Goal: Information Seeking & Learning: Find specific fact

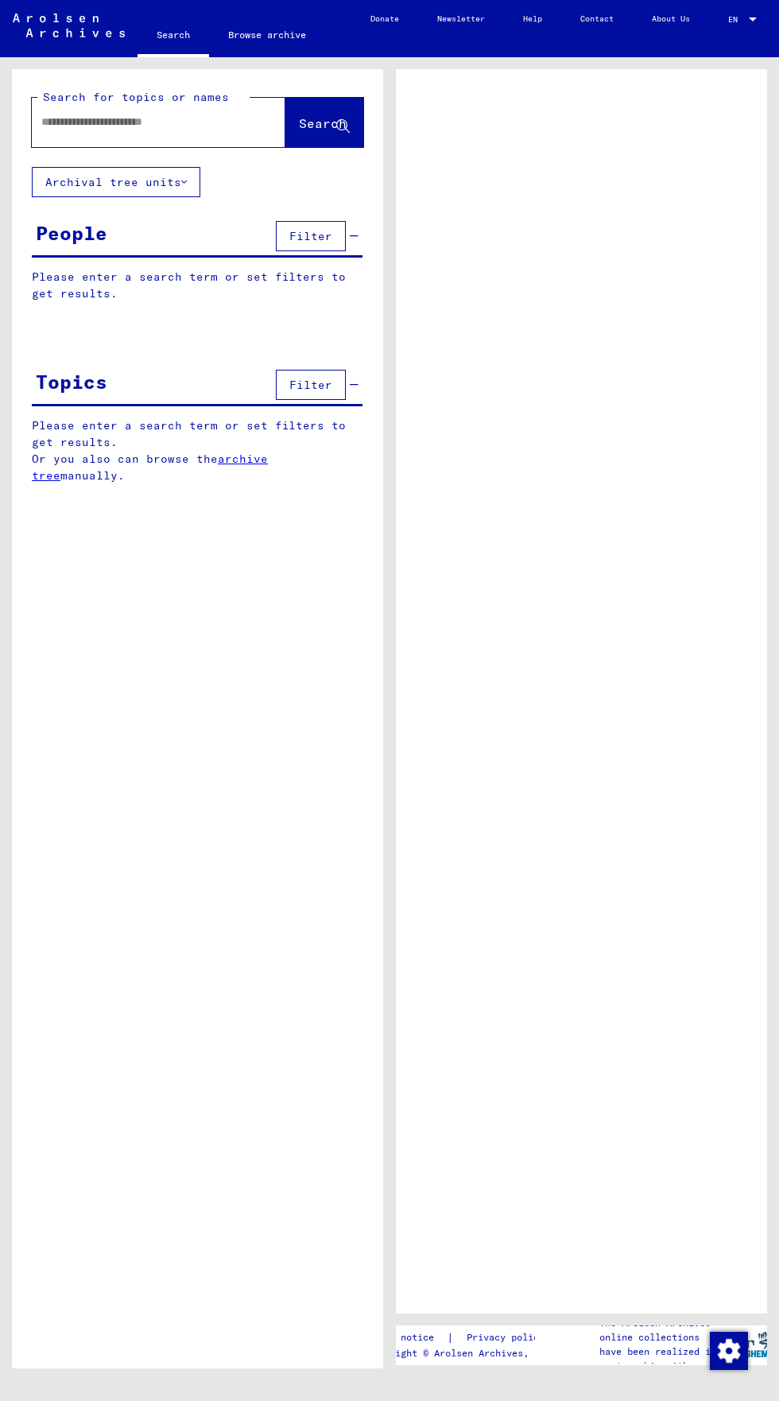
click at [69, 121] on input "text" at bounding box center [144, 122] width 206 height 17
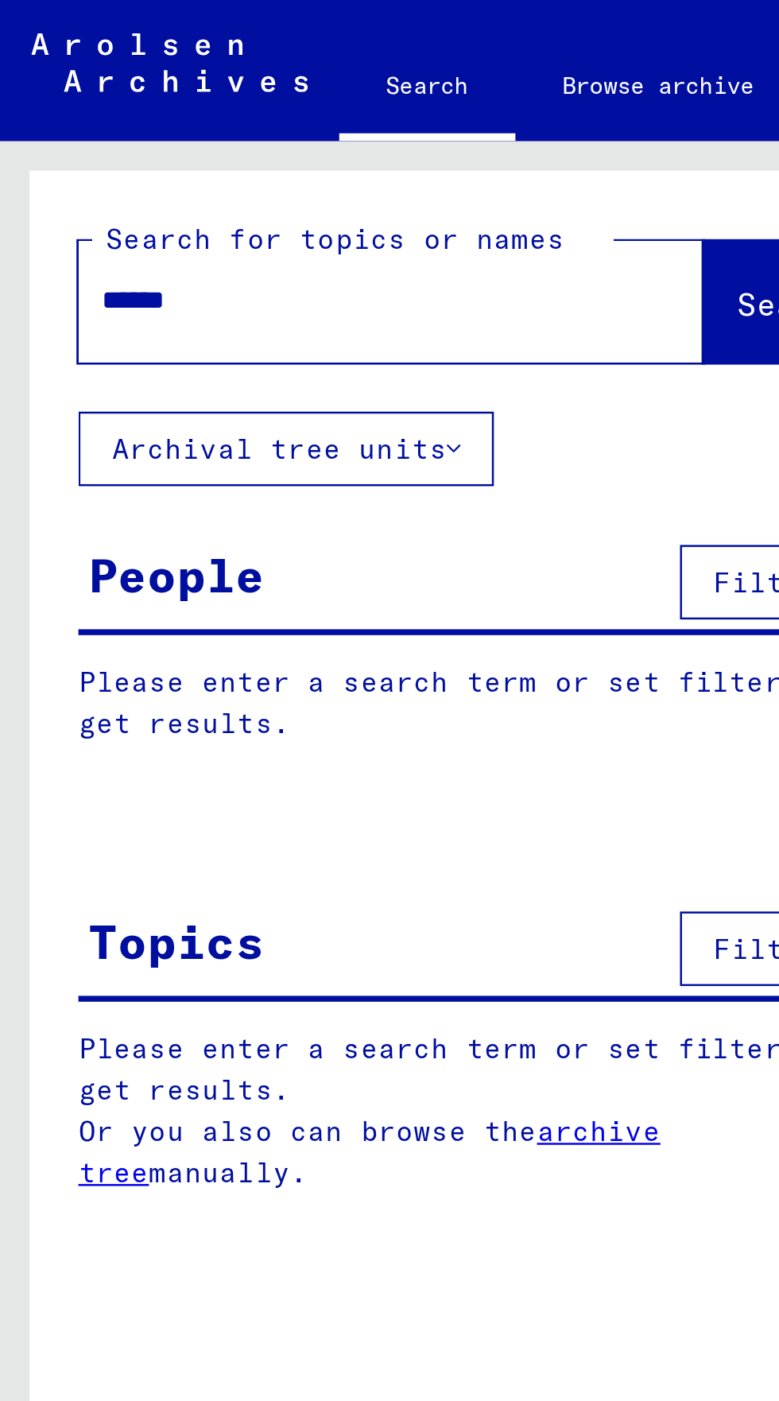
type input "******"
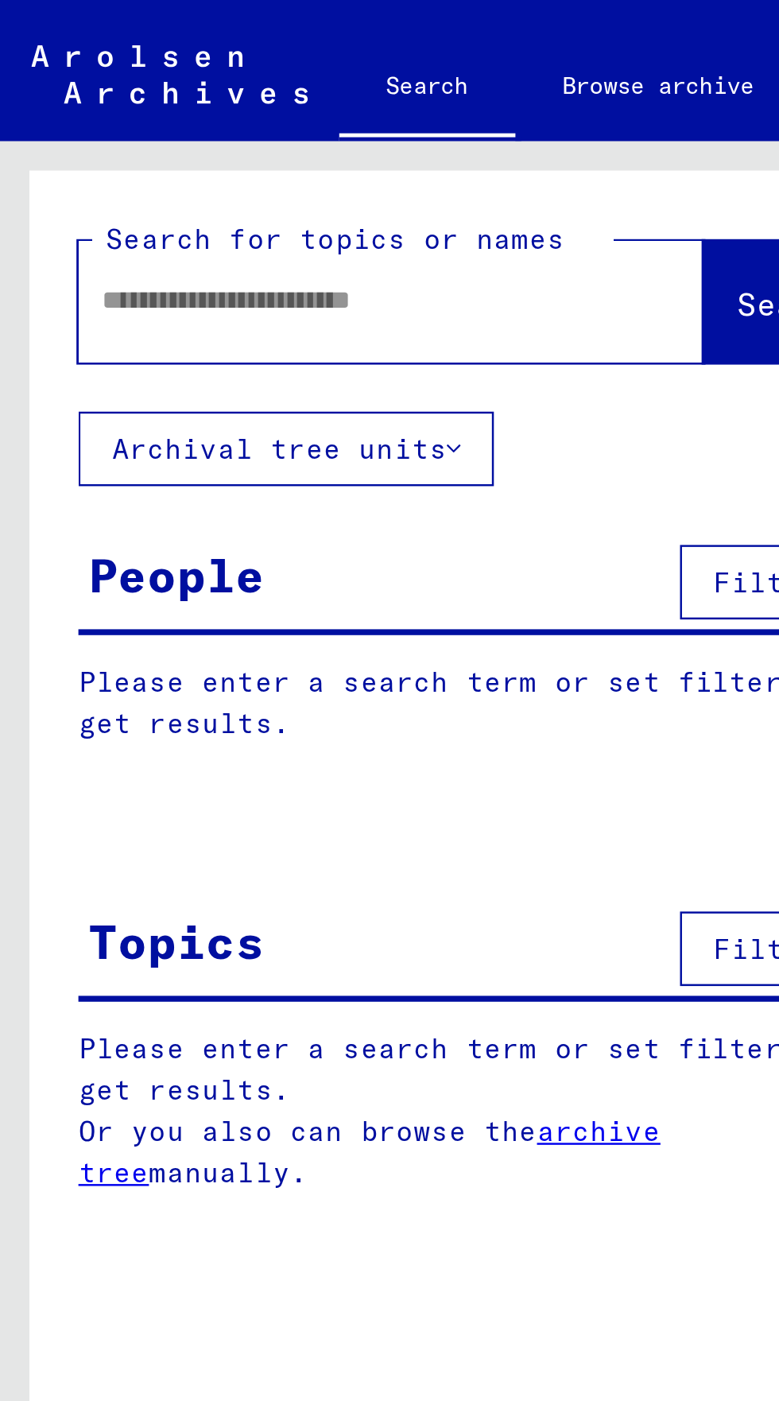
click at [47, 119] on input "text" at bounding box center [139, 122] width 196 height 17
type input "*****"
click at [299, 122] on span "Search" at bounding box center [323, 123] width 48 height 16
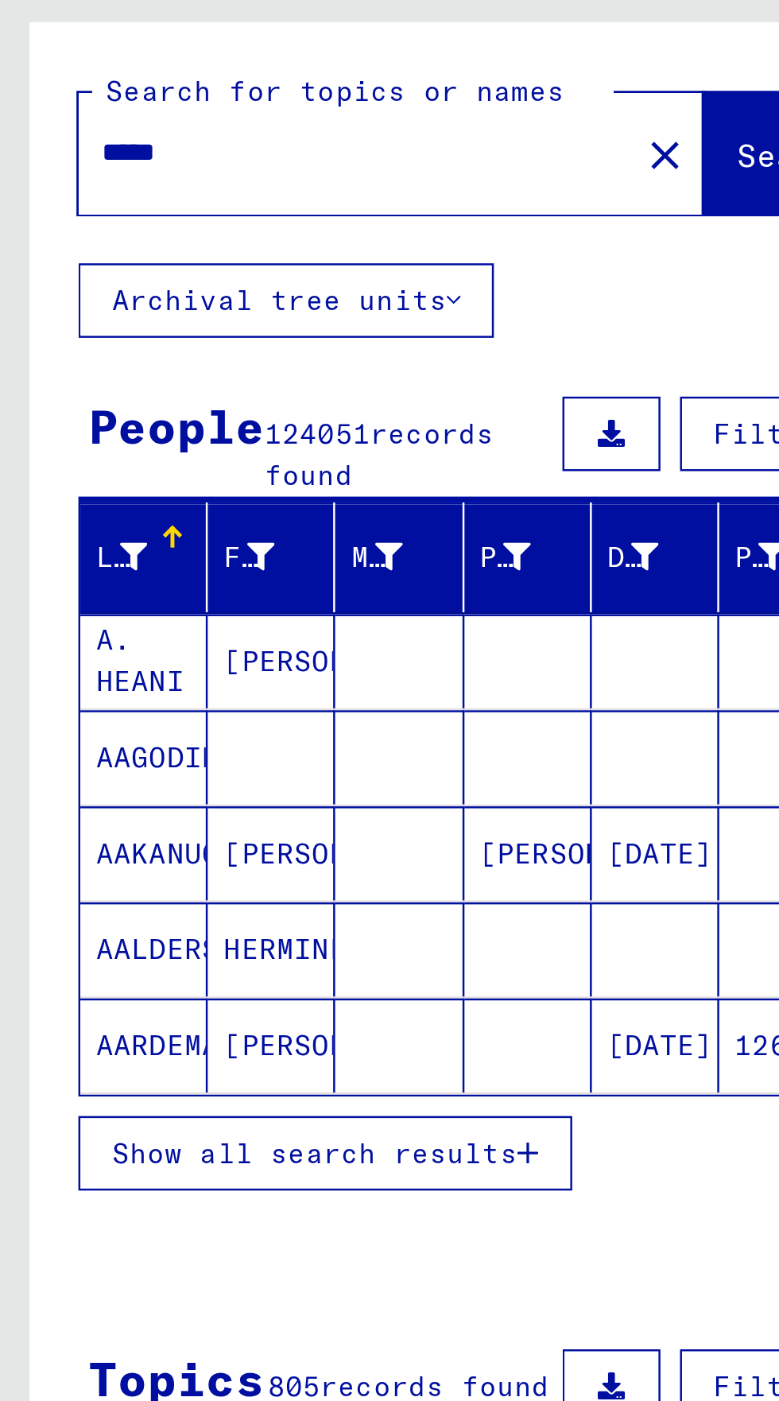
scroll to position [88, 0]
click at [69, 521] on span "Show all search results" at bounding box center [127, 528] width 165 height 14
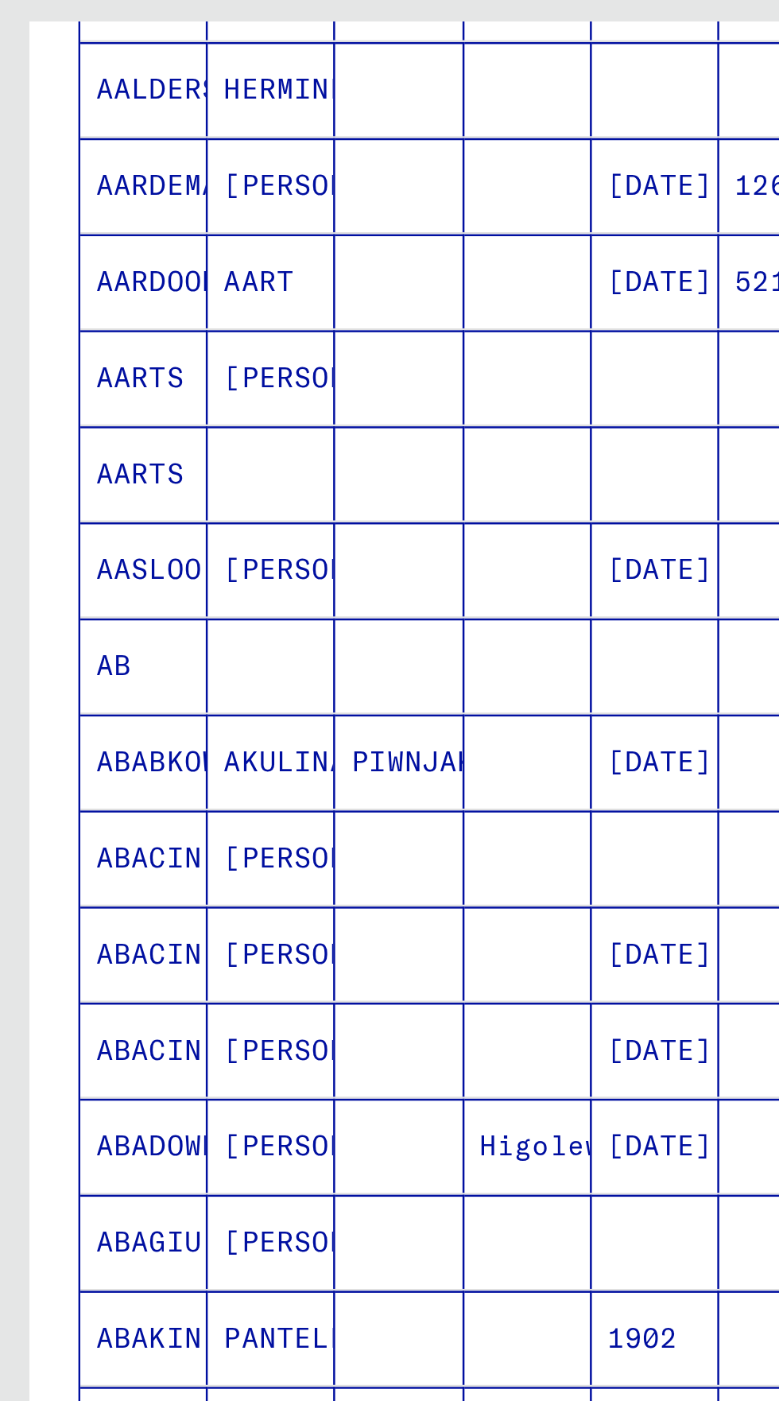
scroll to position [406, 0]
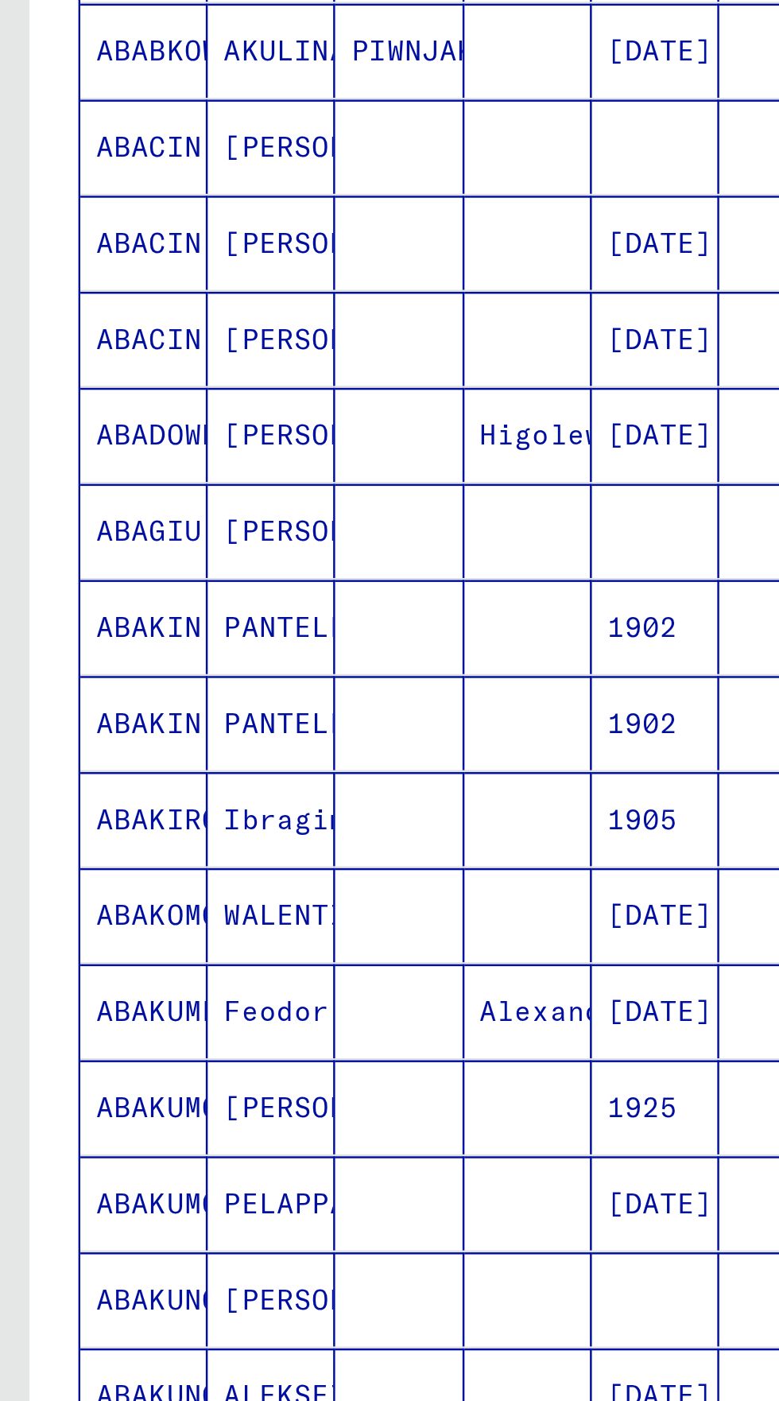
click at [294, 884] on button "Next page" at bounding box center [309, 900] width 32 height 32
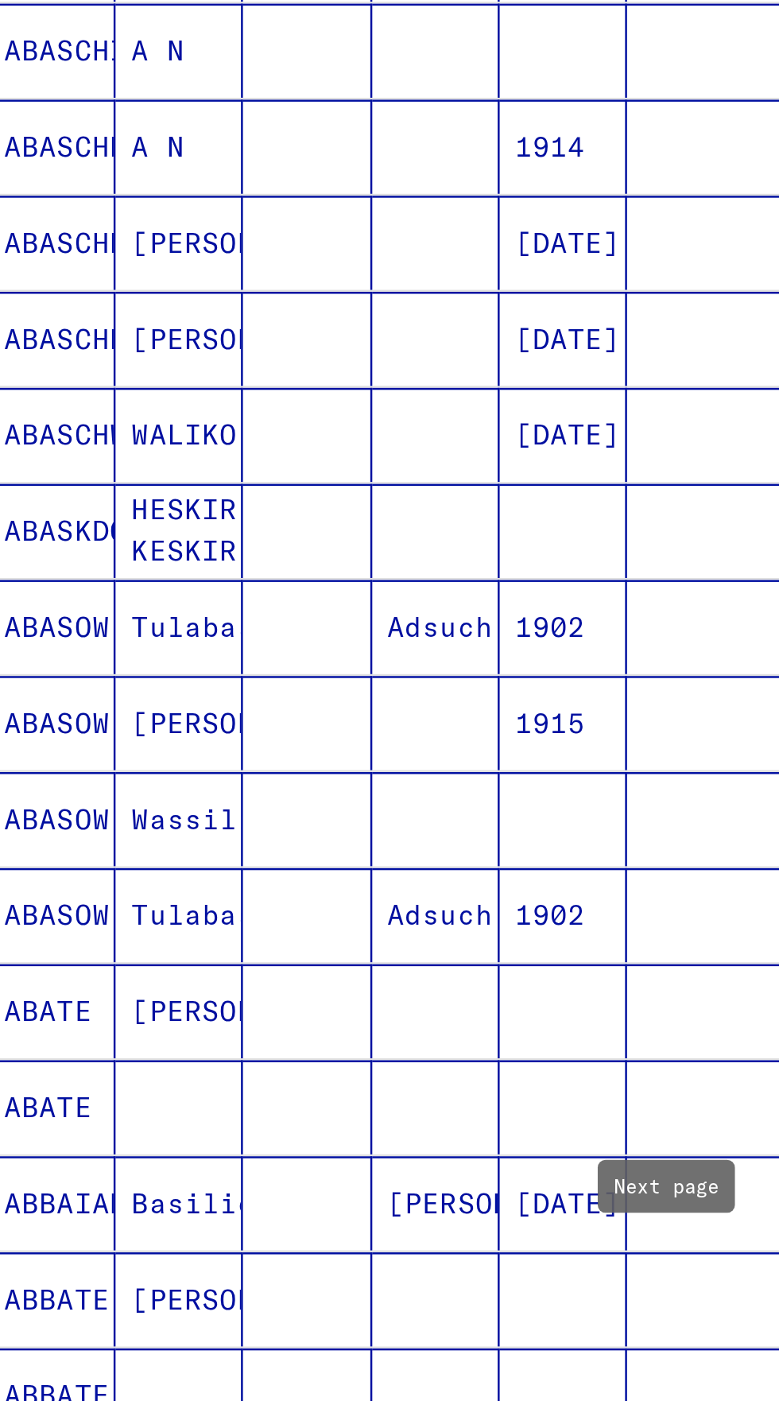
click at [69, 799] on mat-cell "ABBATE" at bounding box center [59, 818] width 52 height 38
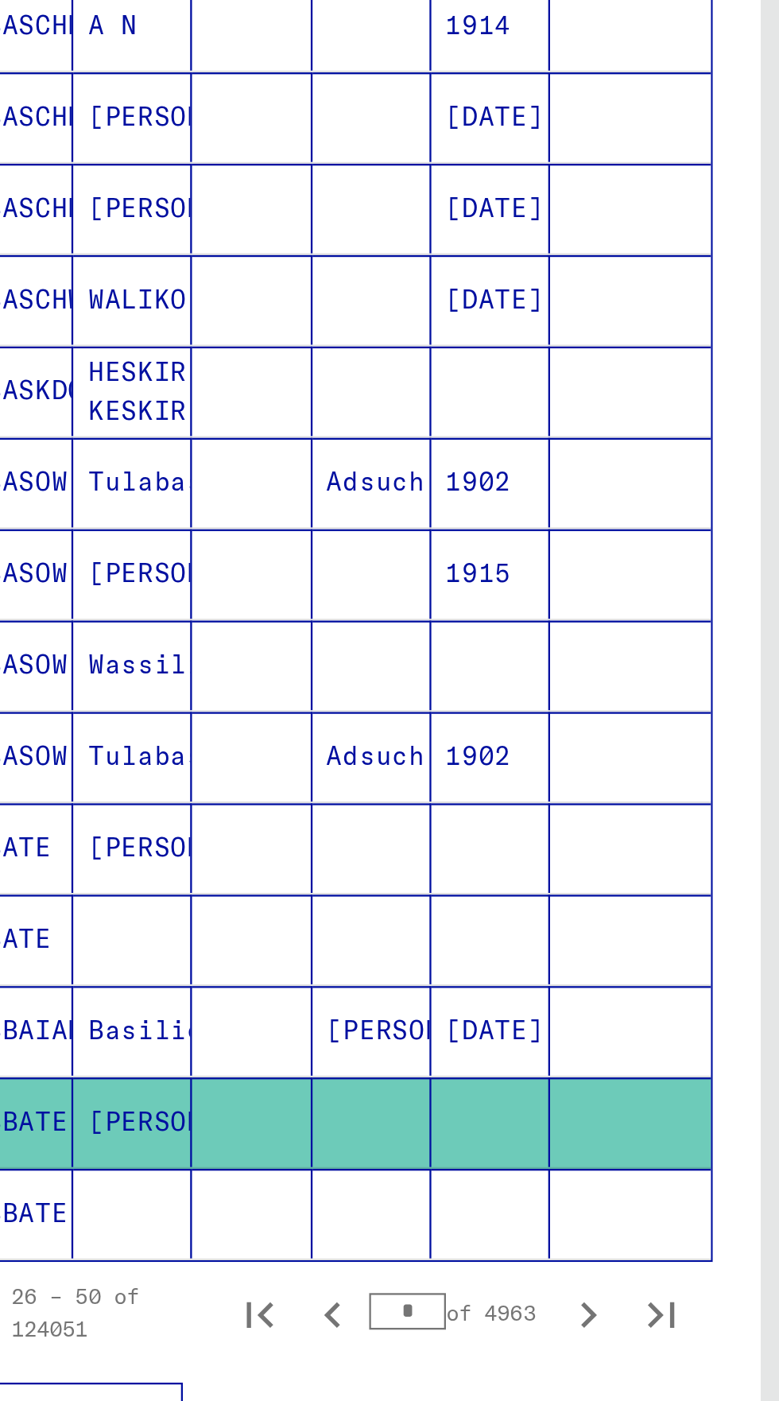
scroll to position [426, 0]
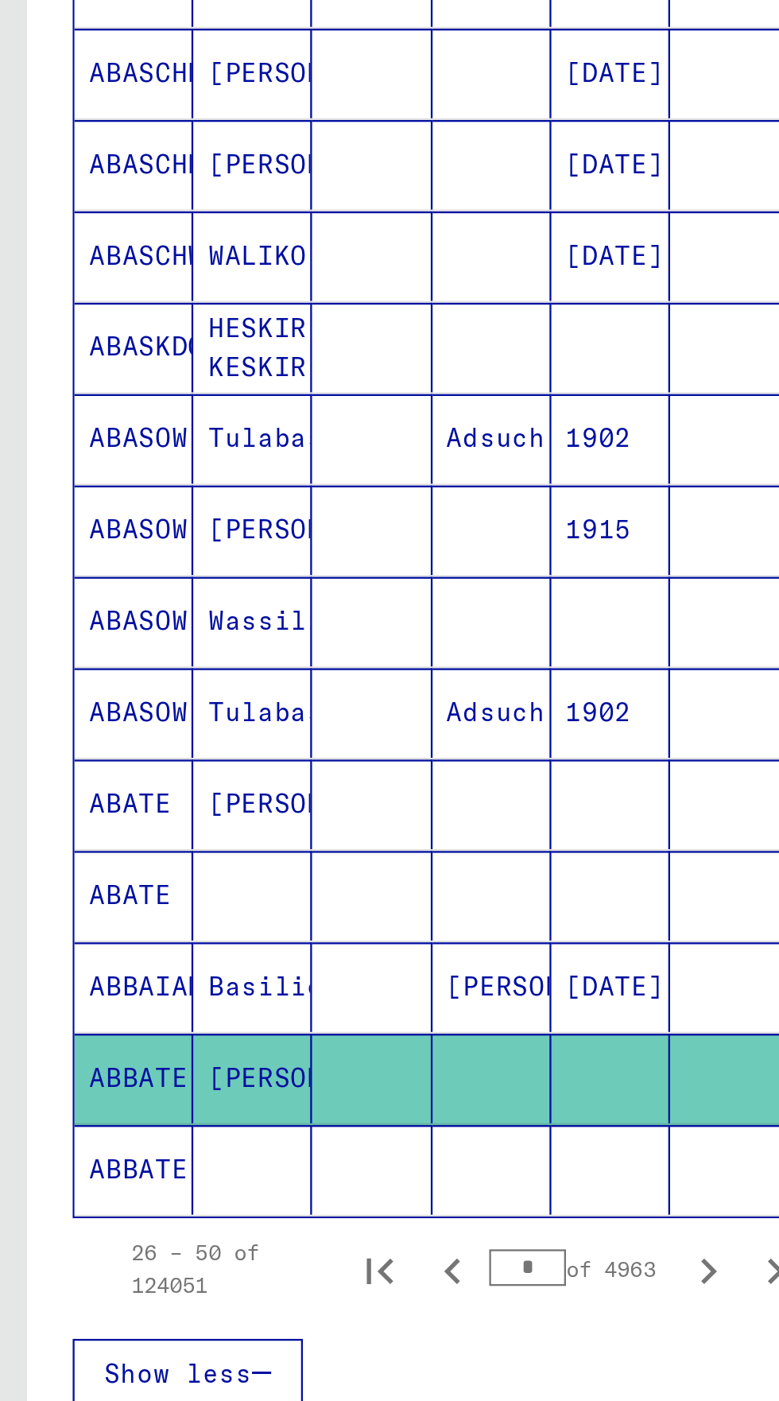
click at [48, 837] on mat-cell "ABBATE" at bounding box center [59, 856] width 52 height 39
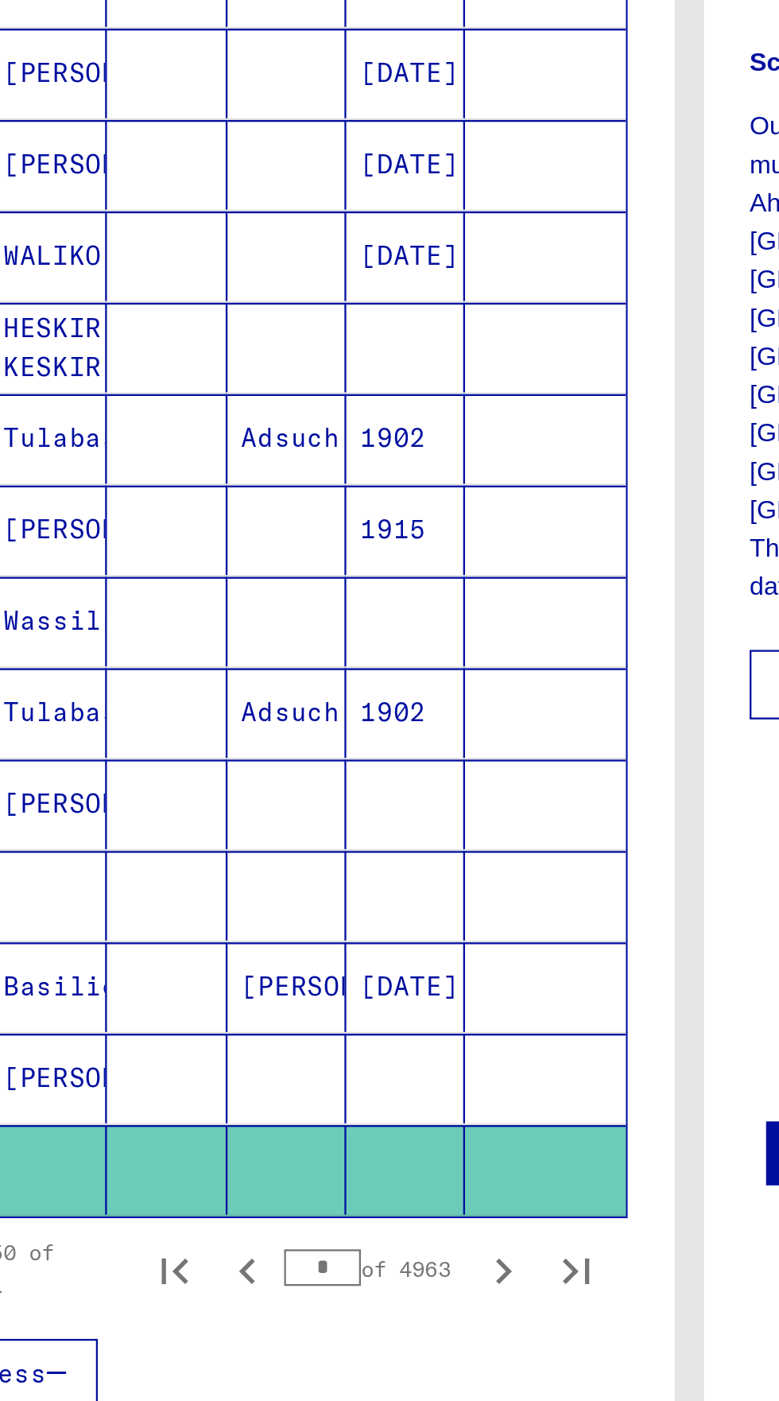
scroll to position [88, 0]
click at [313, 890] on icon "Next page" at bounding box center [308, 901] width 22 height 22
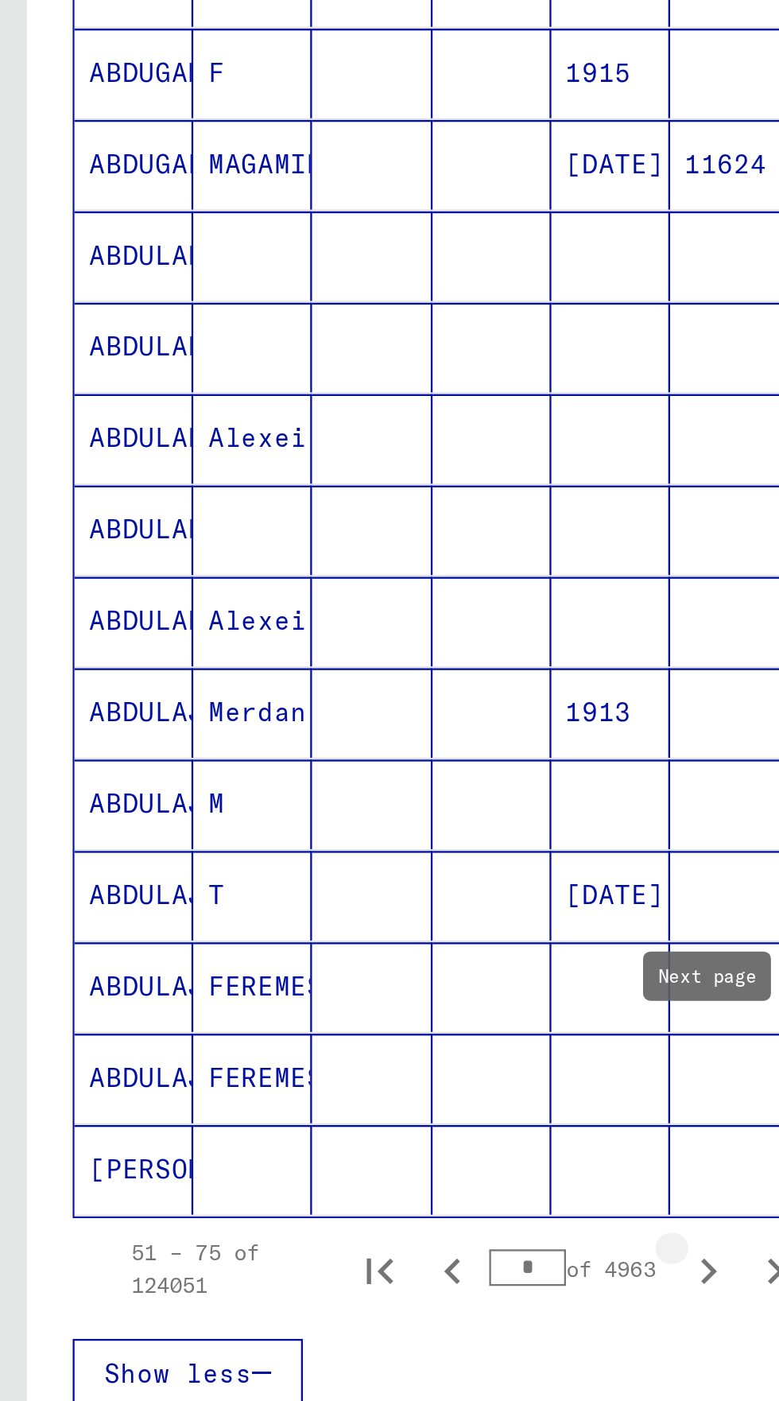
click at [303, 890] on icon "Next page" at bounding box center [308, 901] width 22 height 22
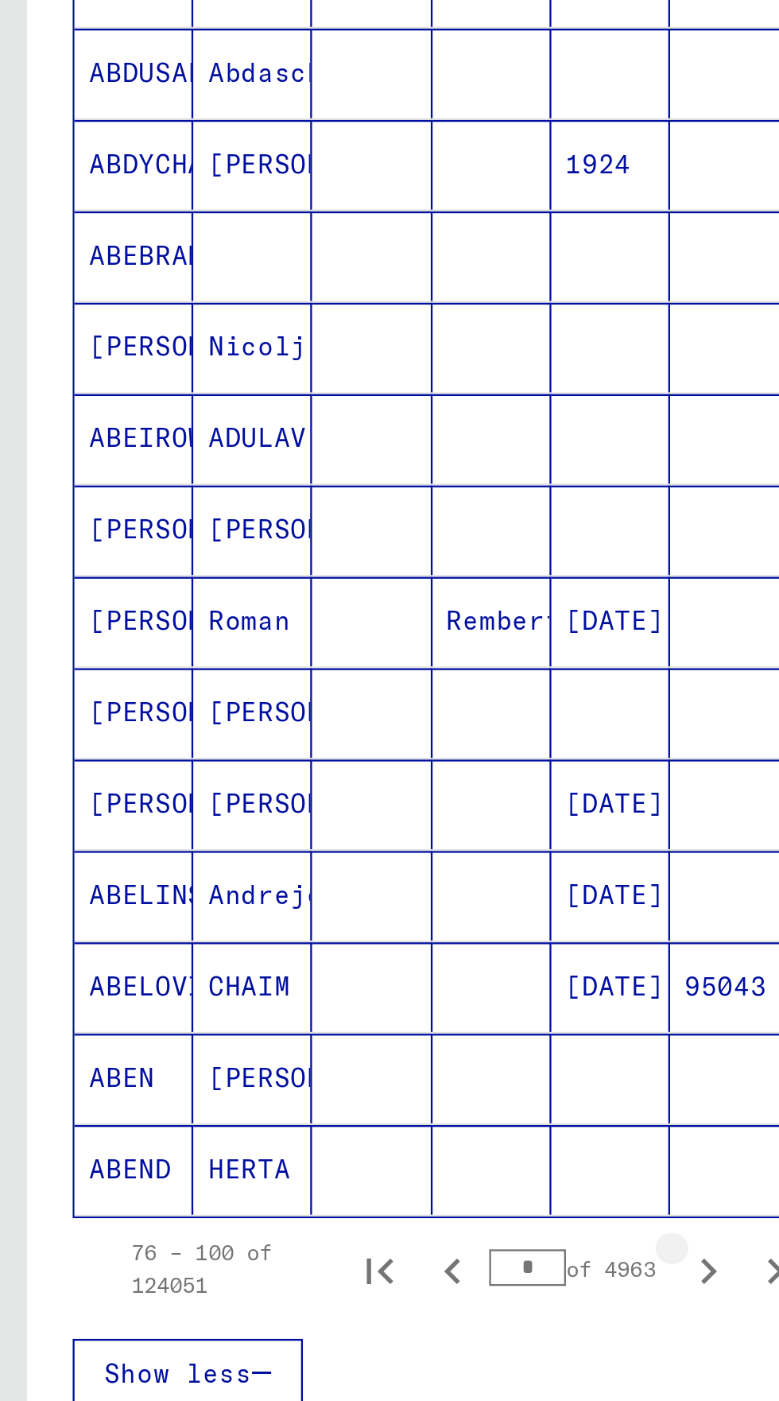
click at [297, 884] on button "Next page" at bounding box center [309, 900] width 32 height 32
type input "*"
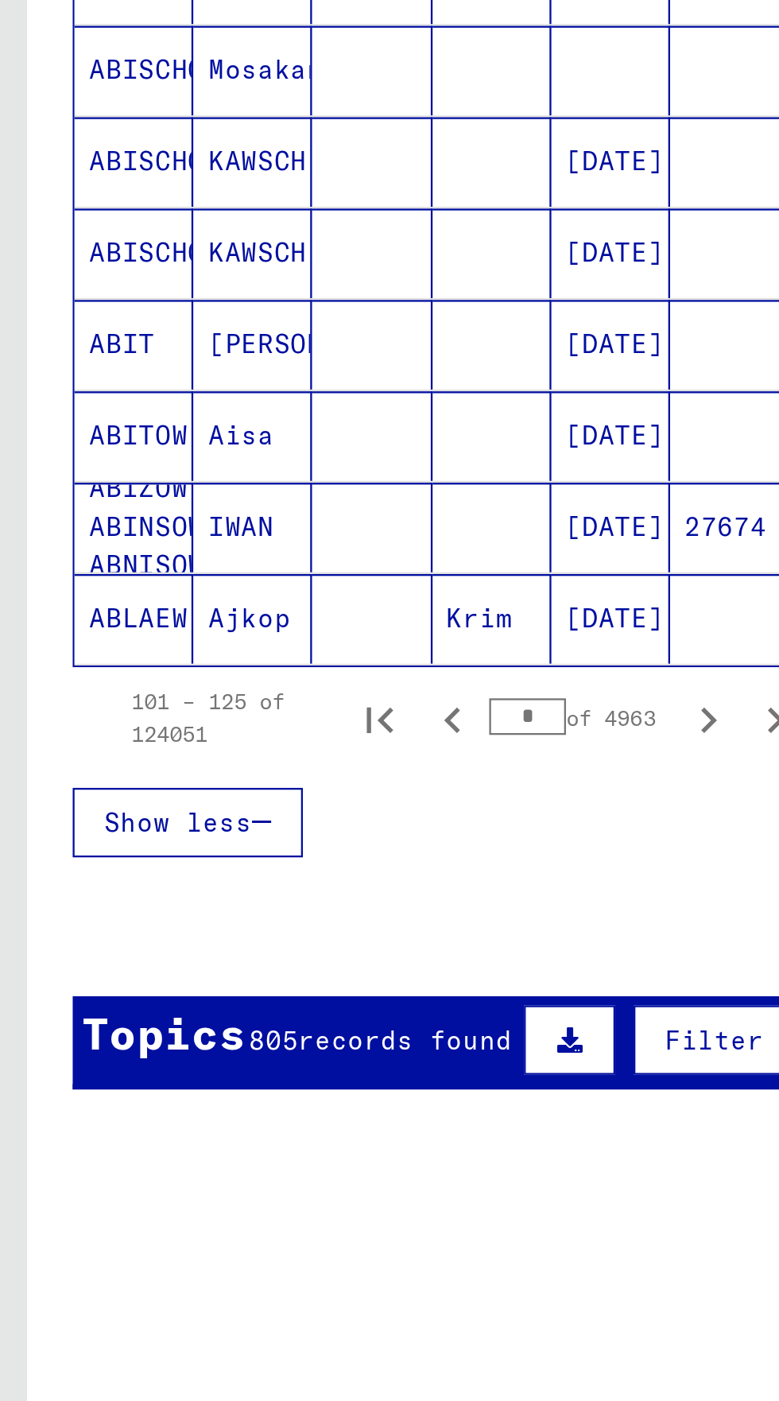
click at [135, 1033] on span "records found" at bounding box center [176, 1040] width 93 height 14
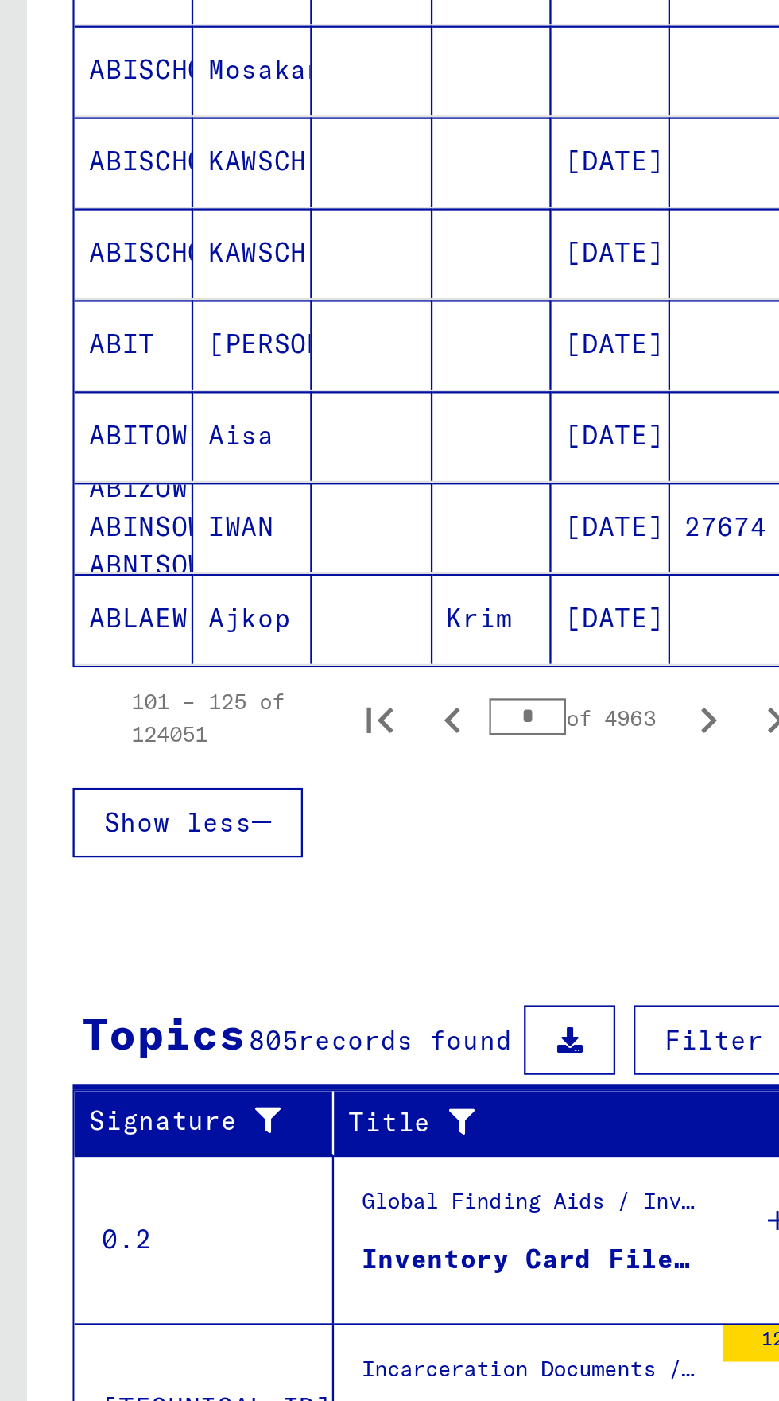
scroll to position [439, 0]
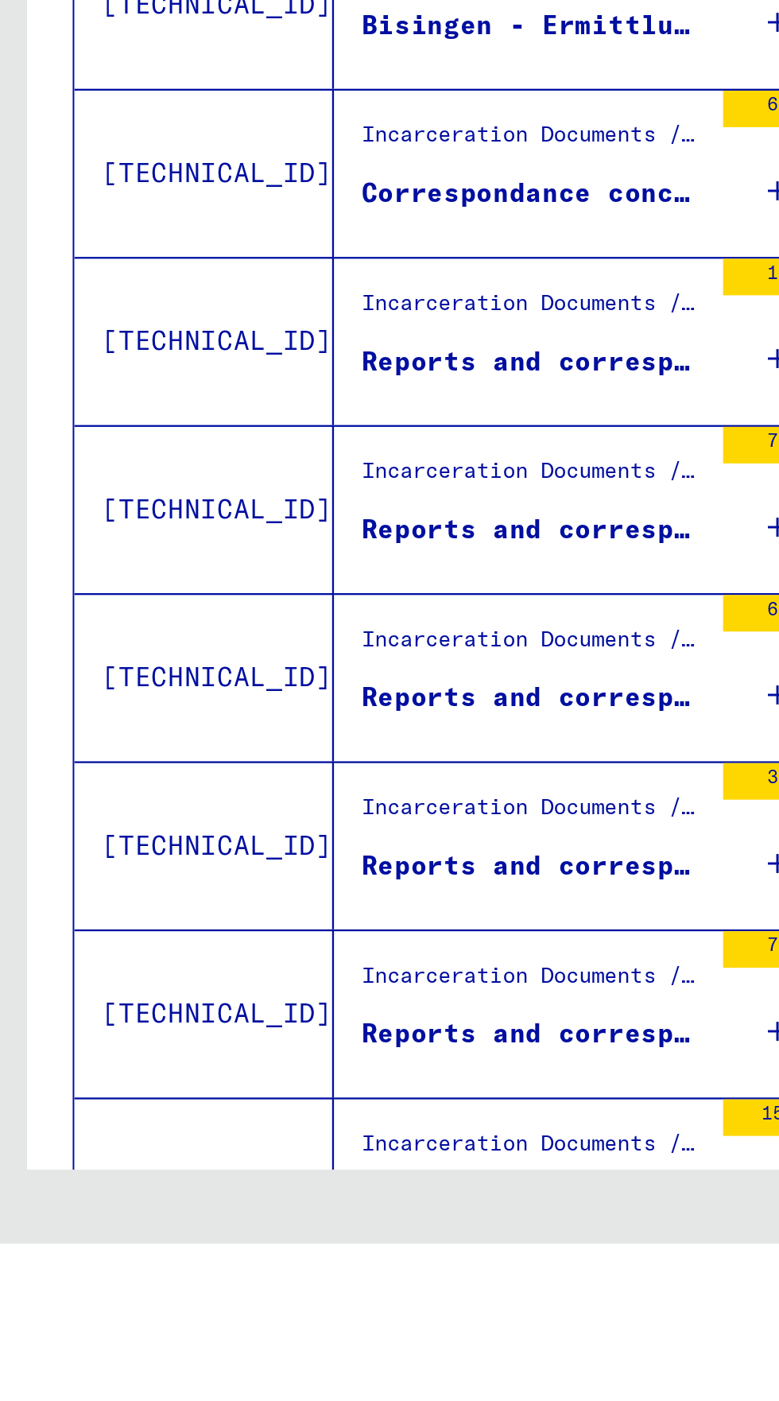
scroll to position [816, 0]
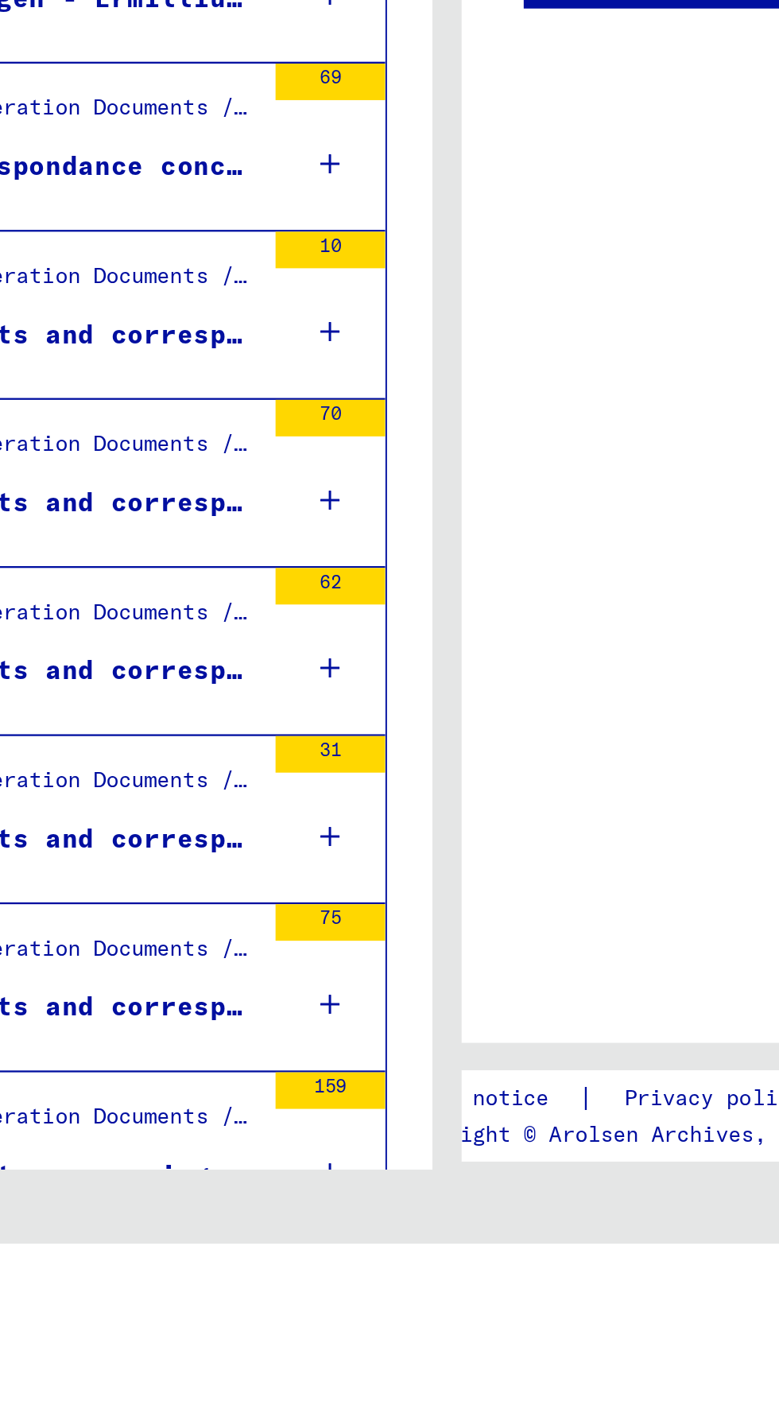
click at [343, 1400] on icon "Last page" at bounding box center [341, 1422] width 22 height 22
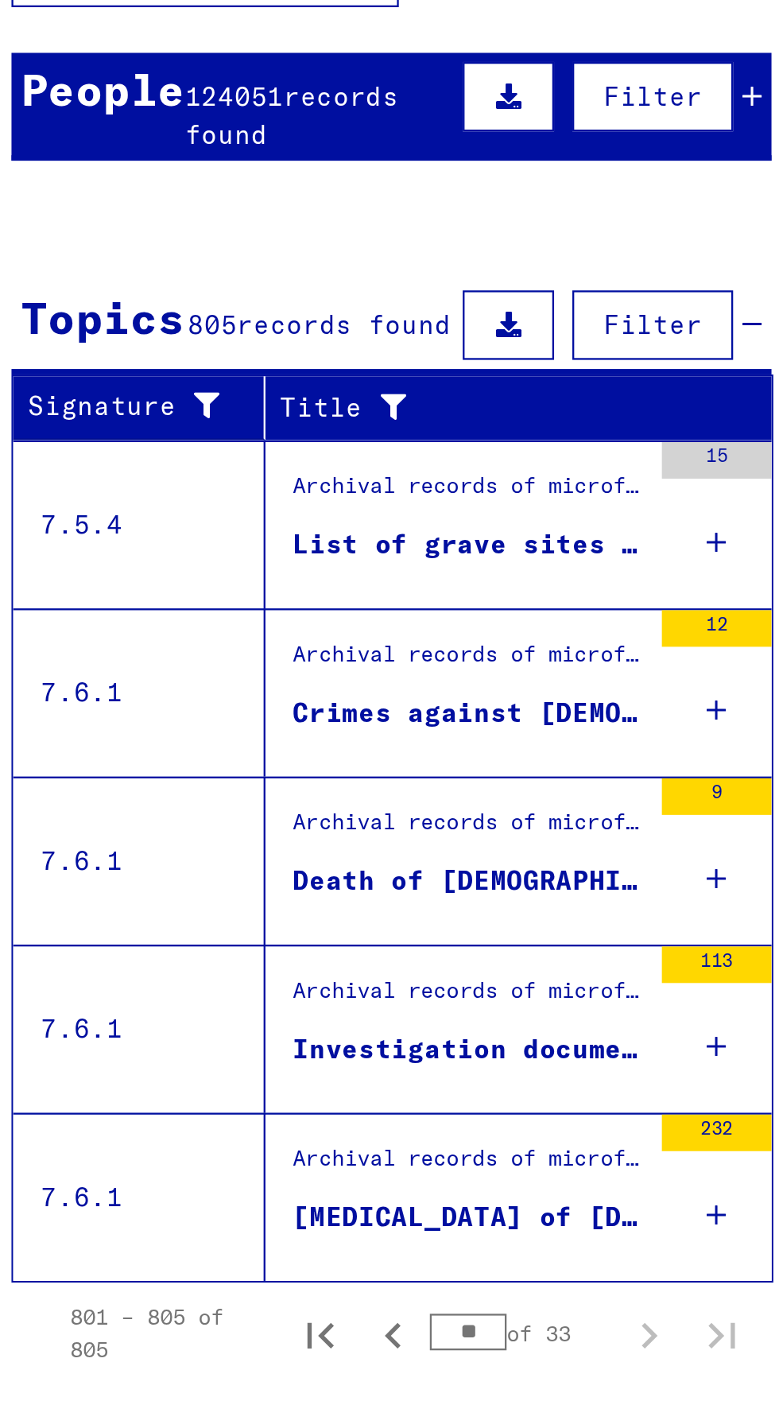
scroll to position [24, 0]
click at [201, 764] on icon "Previous page" at bounding box center [198, 775] width 22 height 22
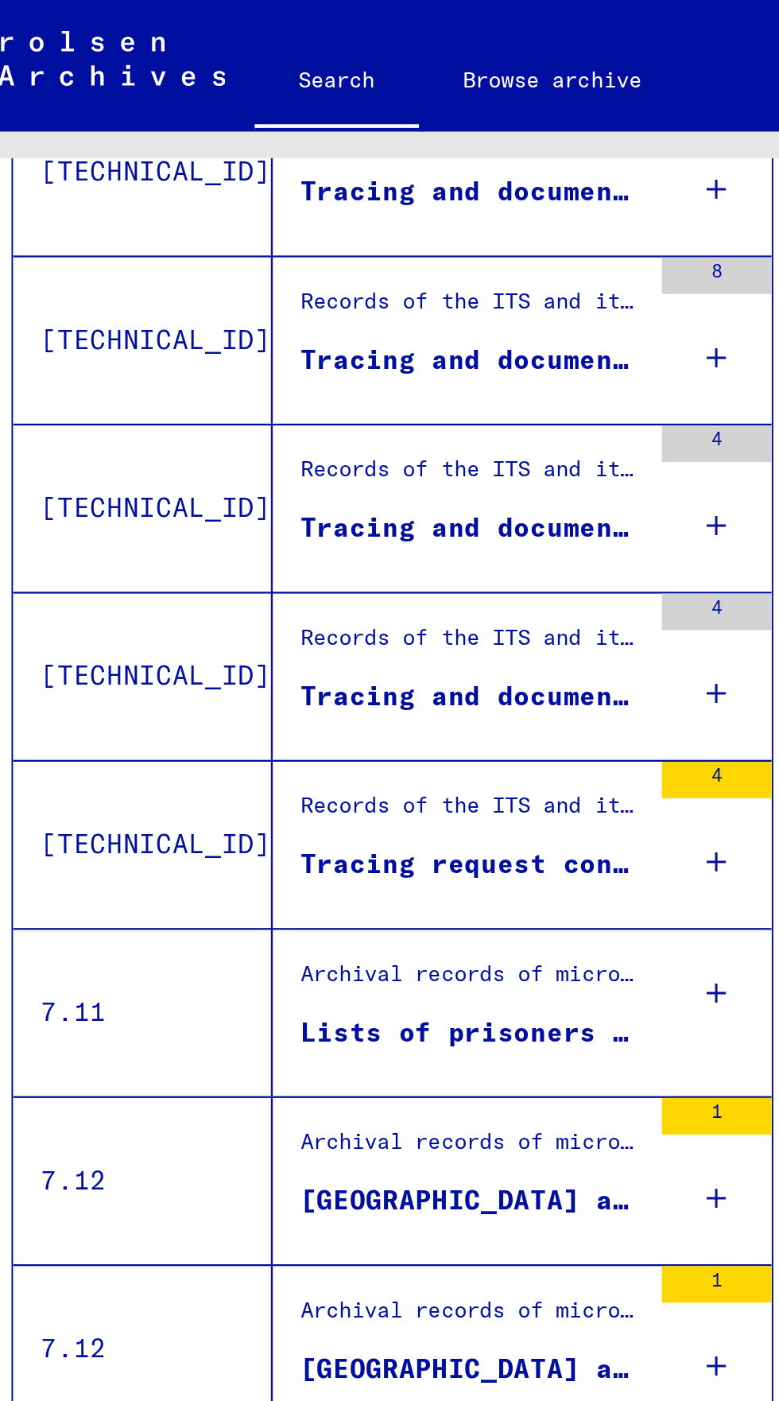
scroll to position [816, 0]
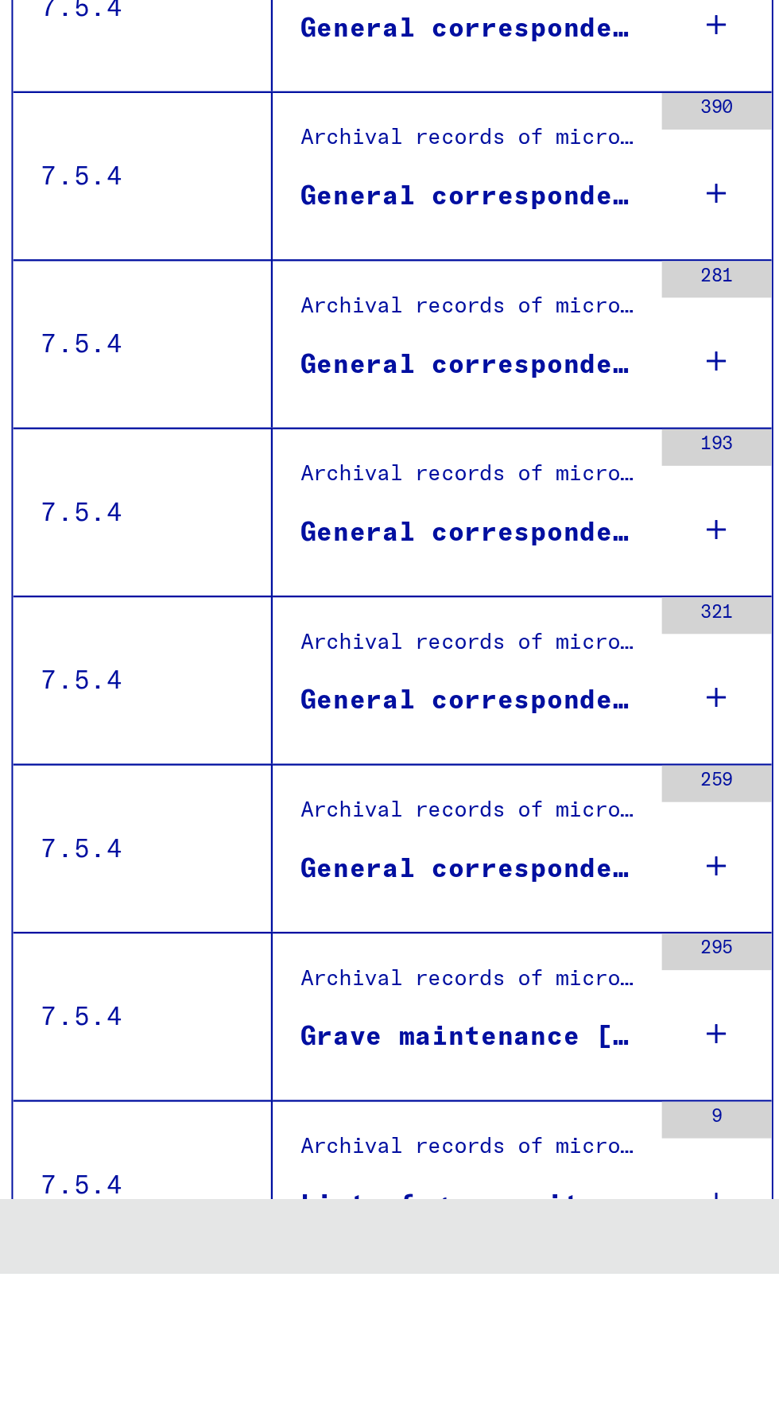
click at [311, 1400] on icon "Next page" at bounding box center [309, 1422] width 7 height 11
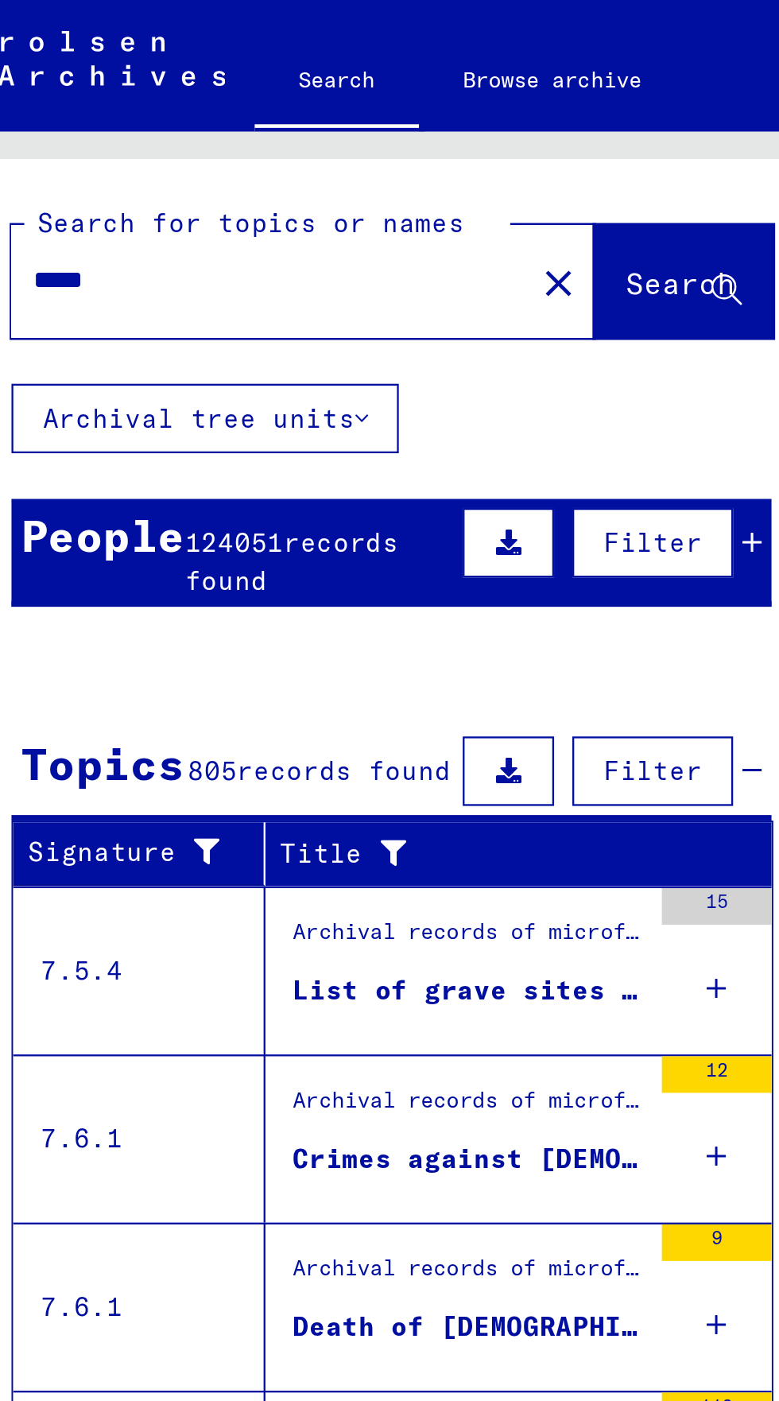
scroll to position [88, 0]
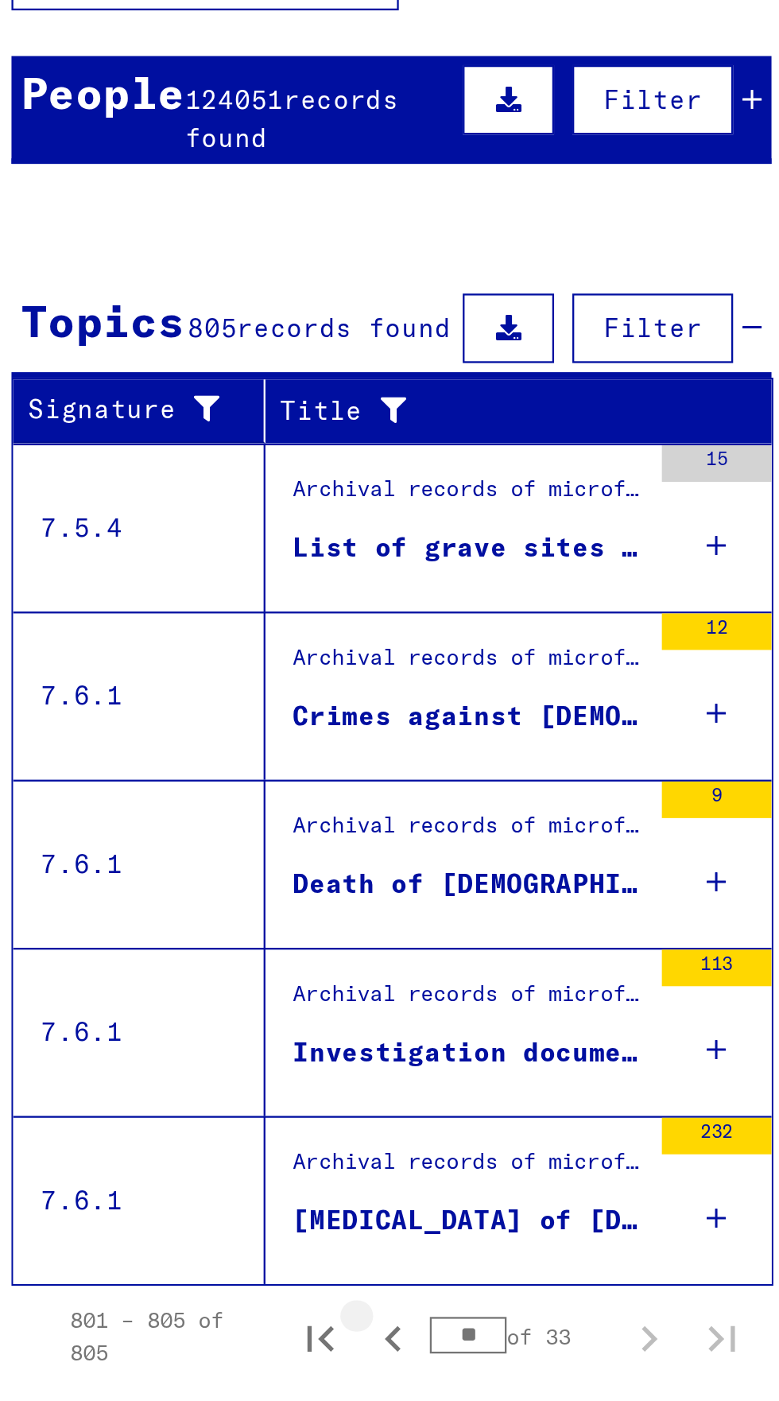
click at [194, 764] on icon "Previous page" at bounding box center [198, 775] width 22 height 22
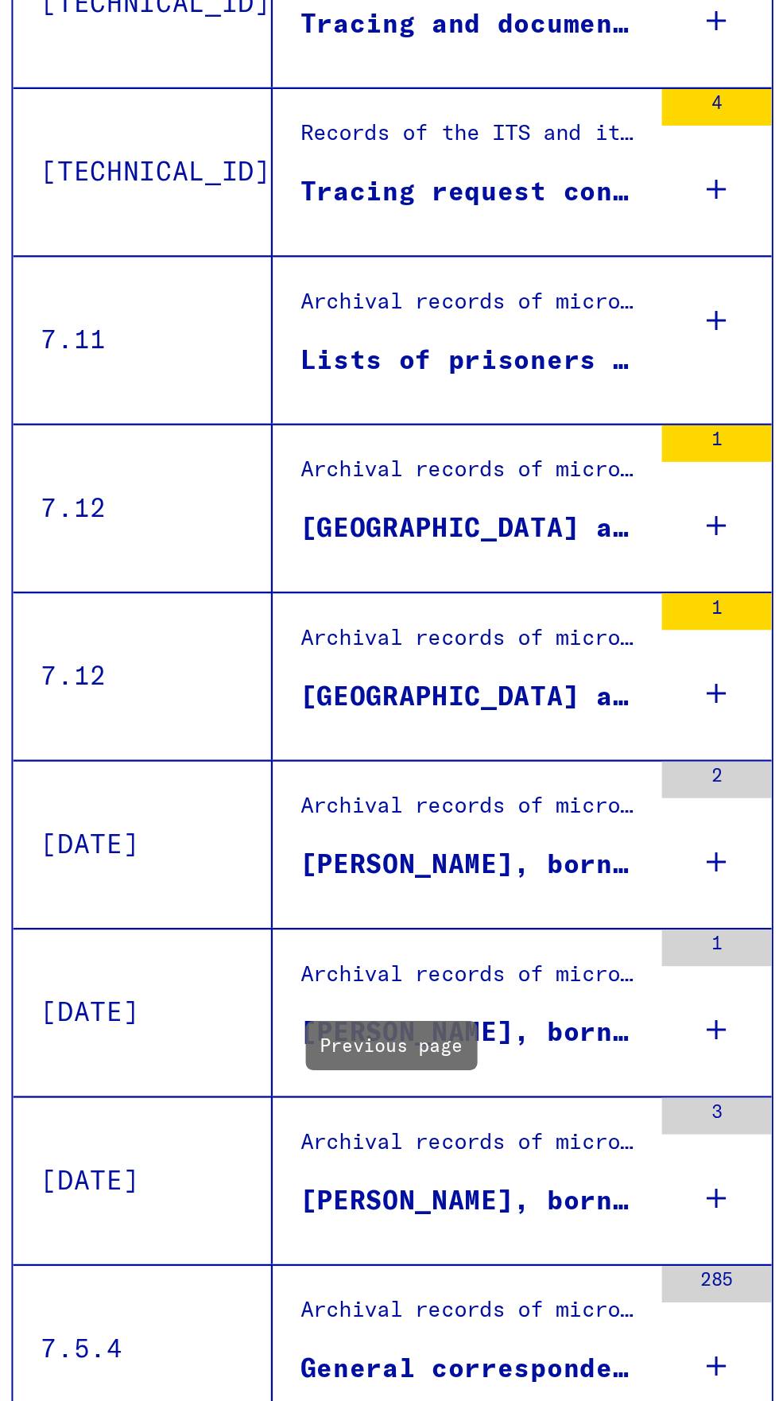
scroll to position [816, 0]
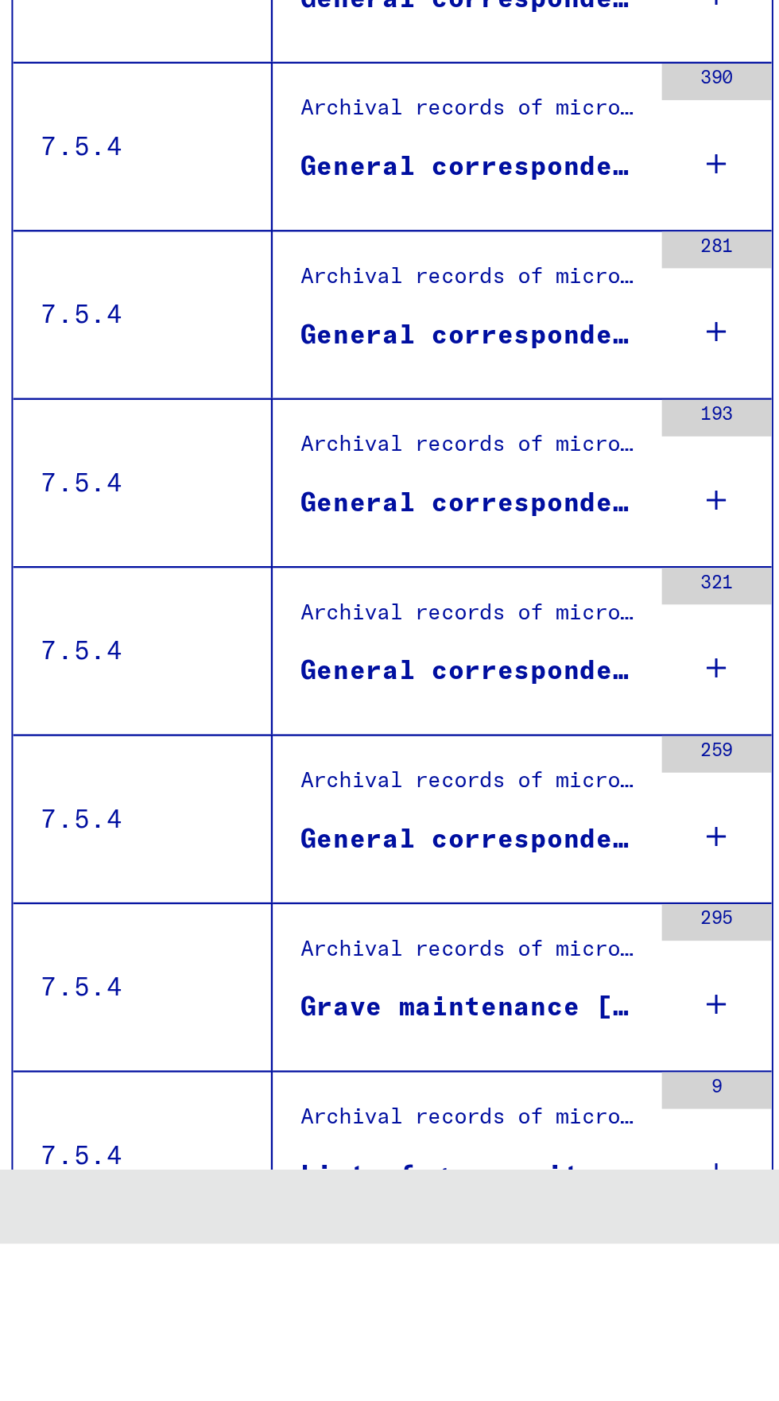
click at [192, 1400] on icon "Previous page" at bounding box center [198, 1422] width 22 height 22
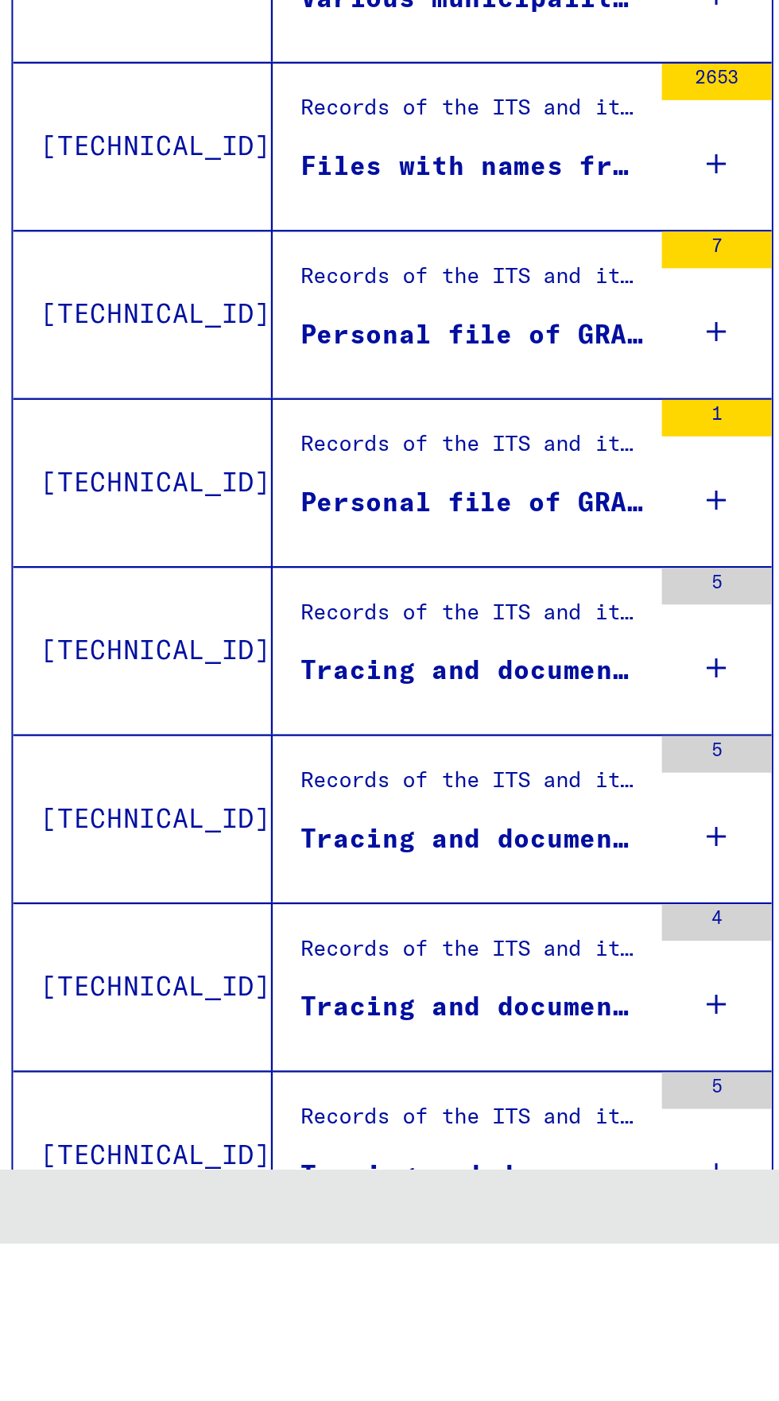
click at [200, 1400] on icon "Previous page" at bounding box center [198, 1422] width 22 height 22
type input "**"
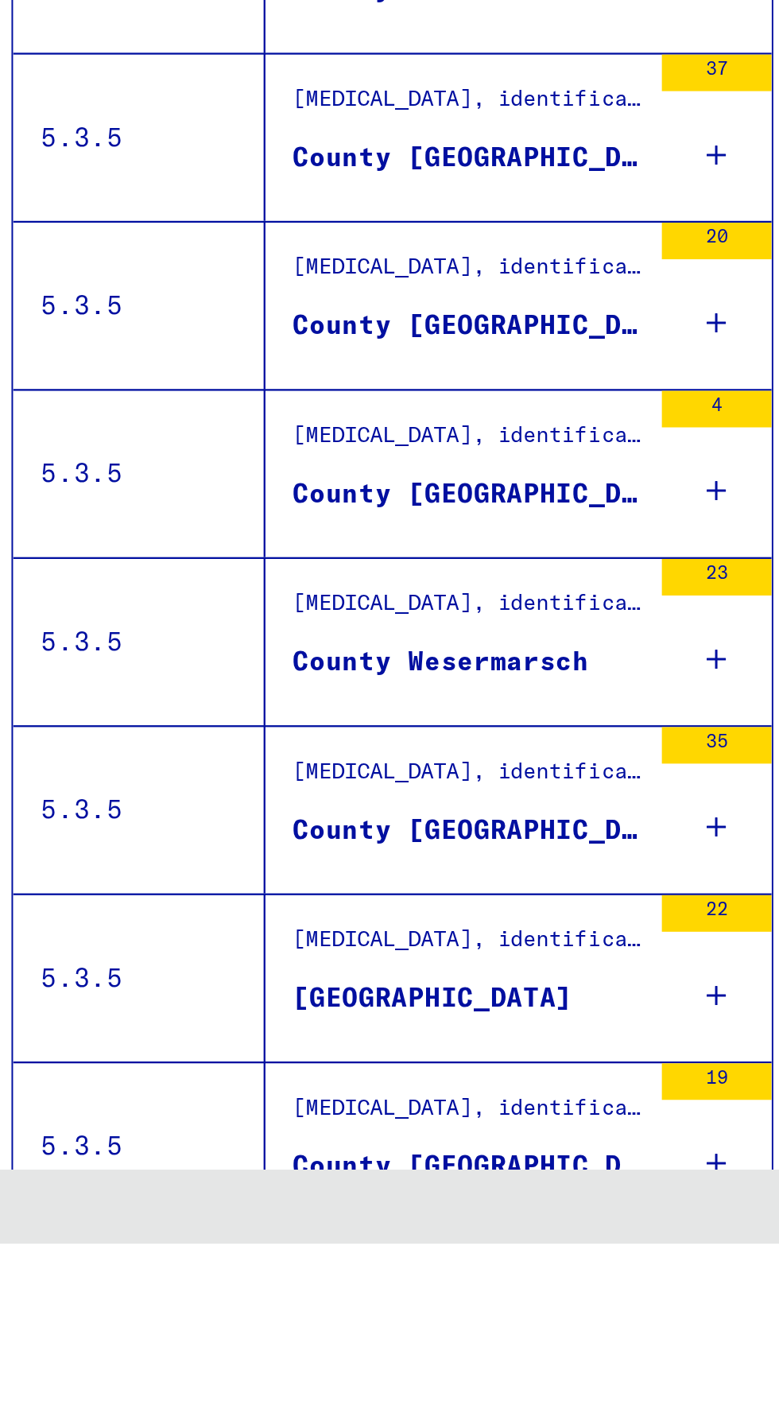
scroll to position [599, 0]
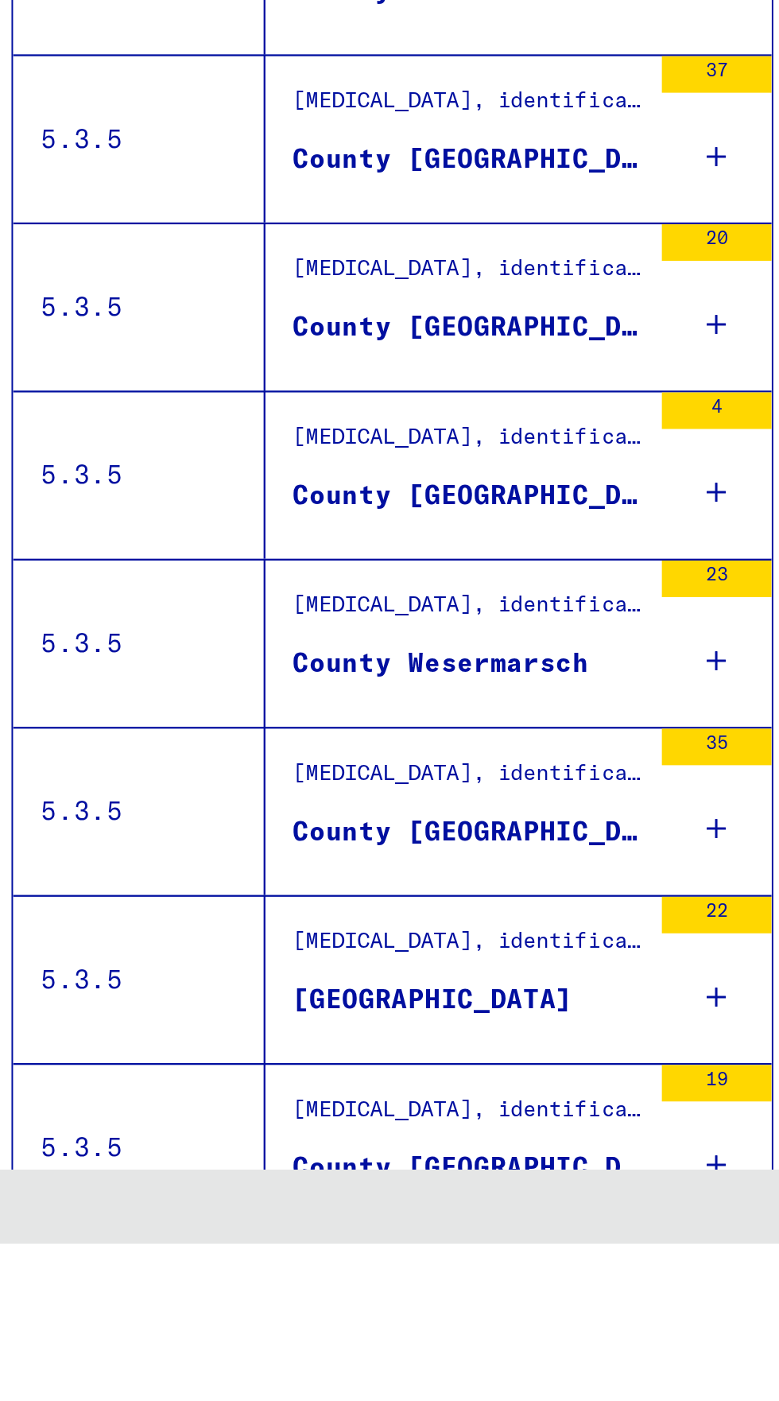
click at [204, 1189] on div "[MEDICAL_DATA], identification of [PERSON_NAME] dead and Nazi trials / [MEDICAL…" at bounding box center [230, 1200] width 153 height 22
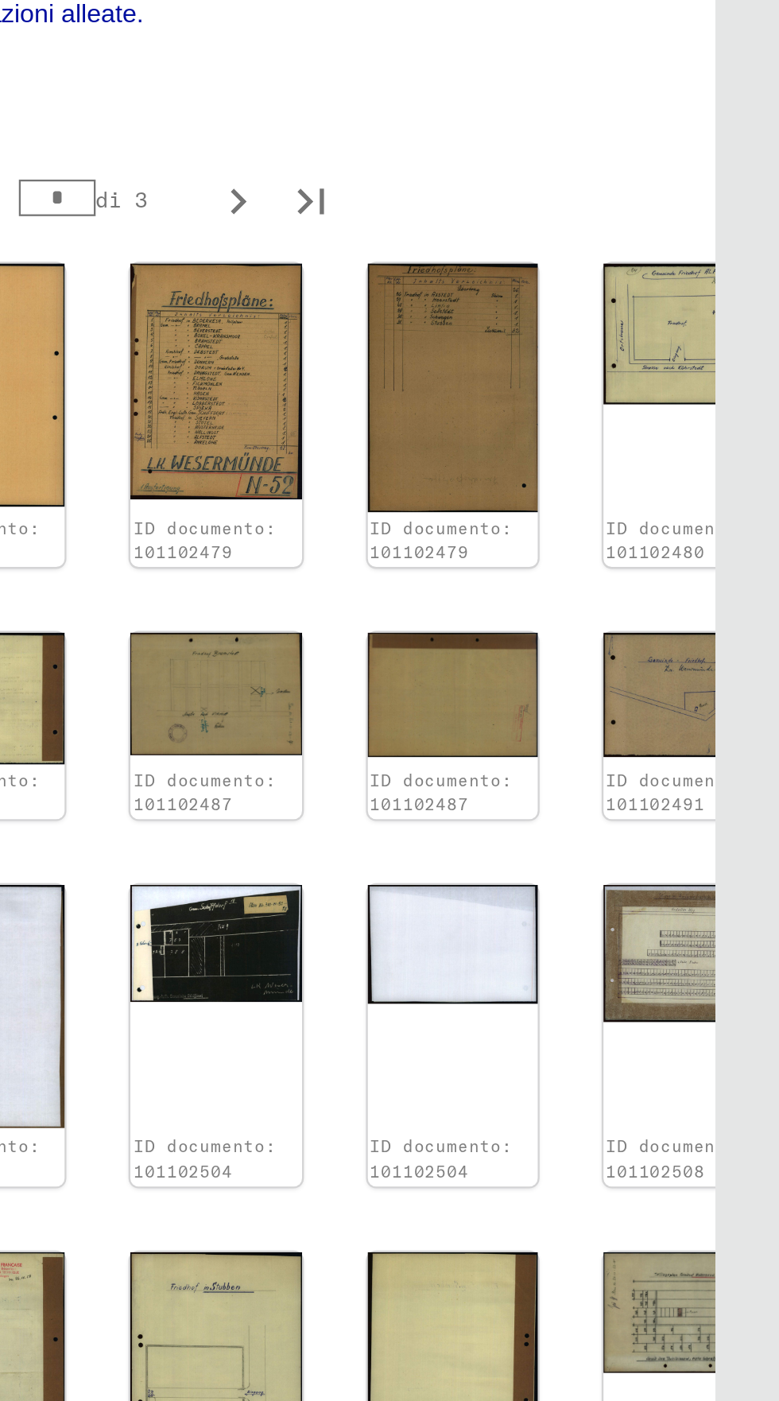
click at [703, 1026] on img at bounding box center [740, 1077] width 74 height 103
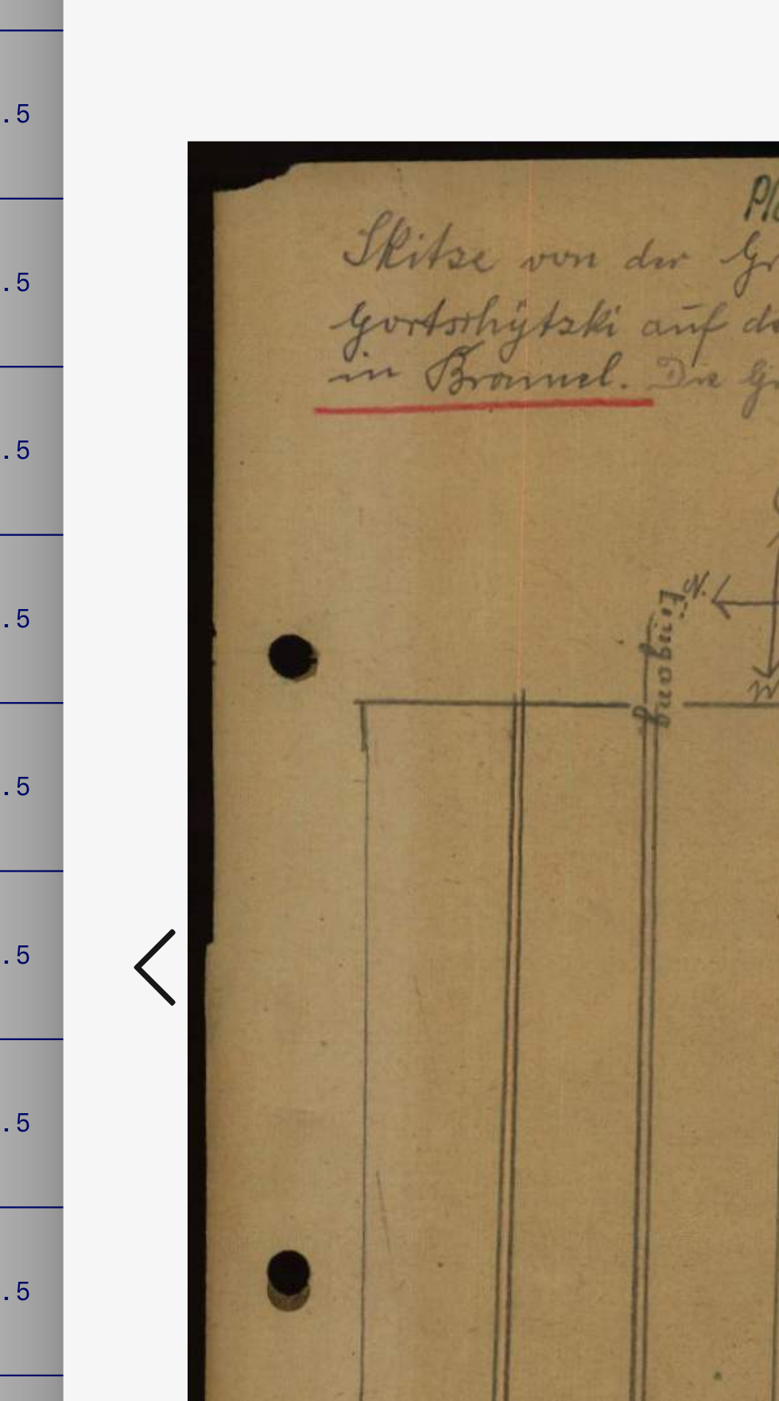
click at [110, 714] on icon at bounding box center [117, 712] width 19 height 38
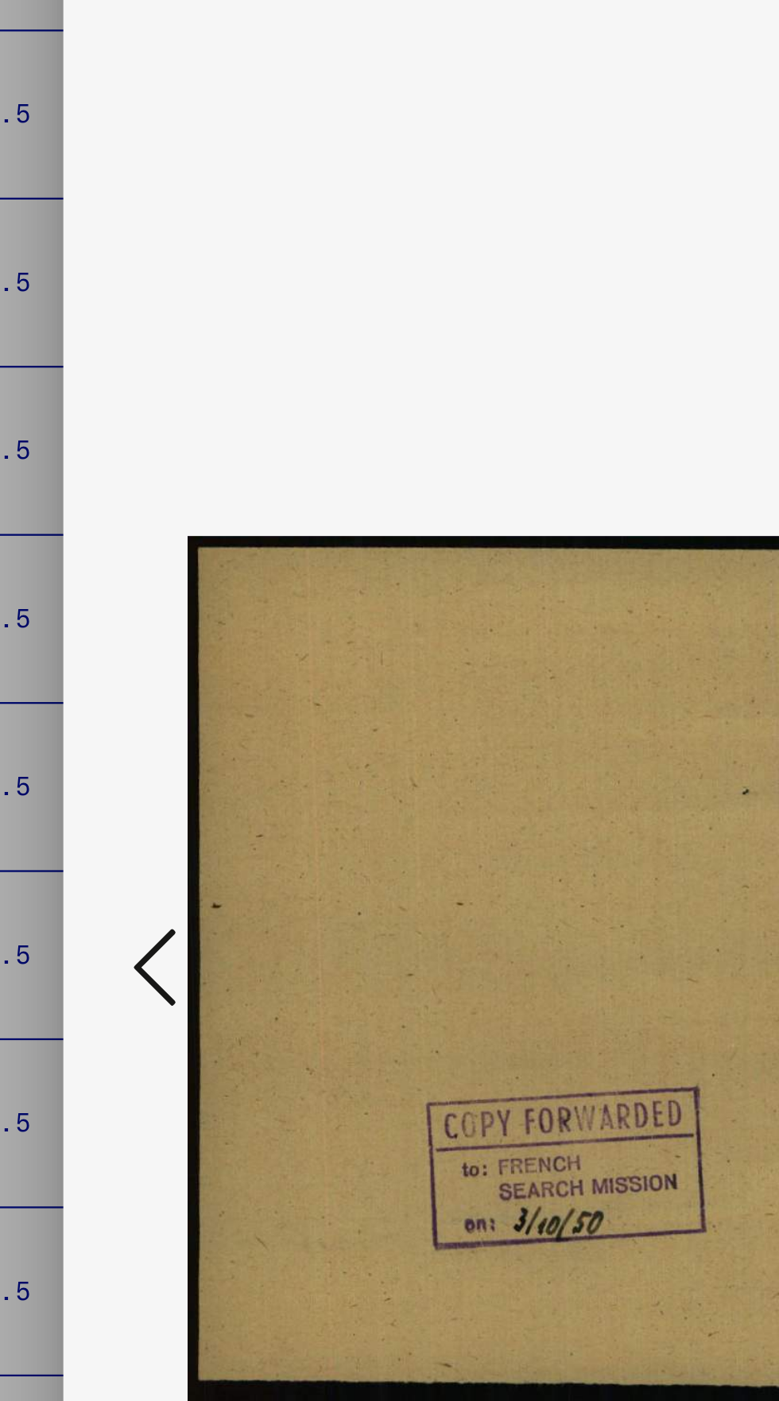
click at [107, 718] on button at bounding box center [117, 713] width 29 height 45
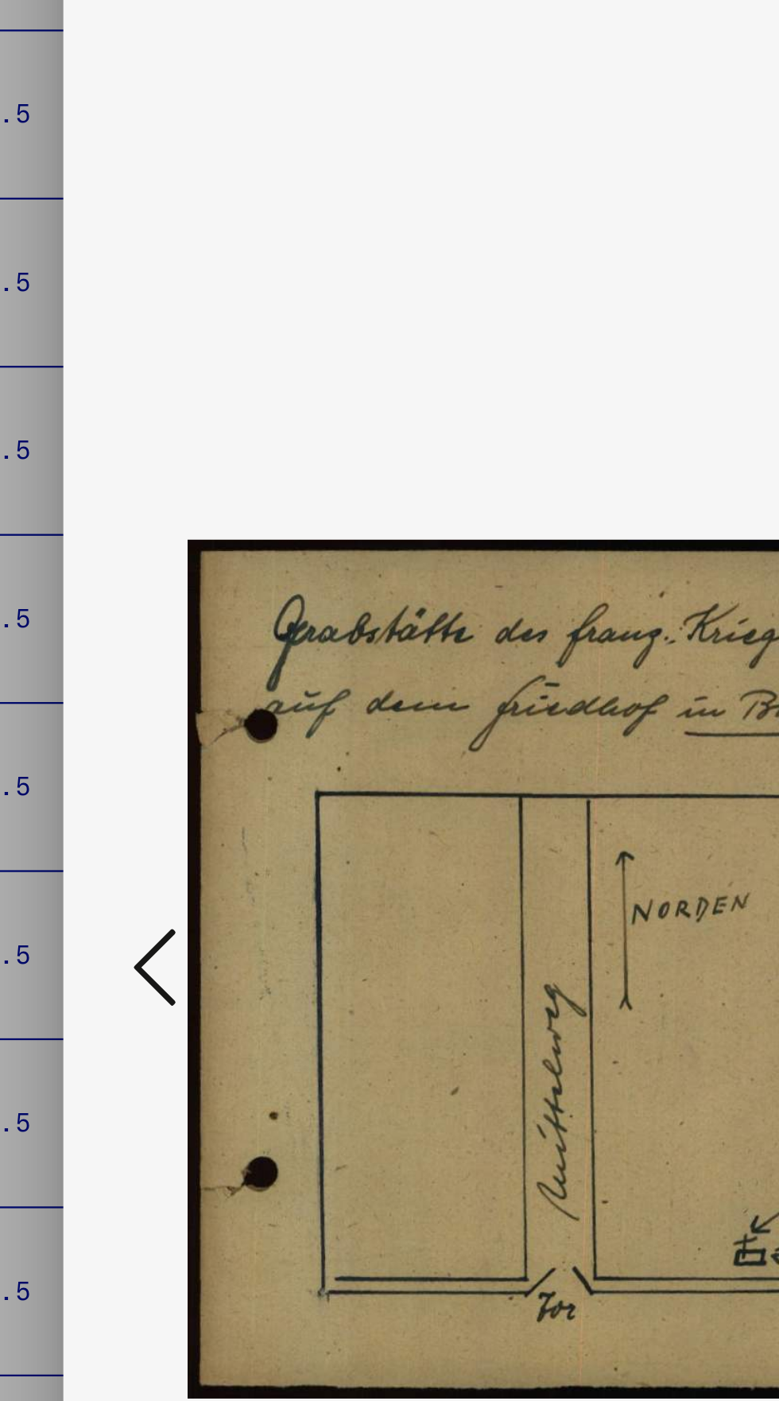
click at [106, 713] on button at bounding box center [117, 713] width 29 height 45
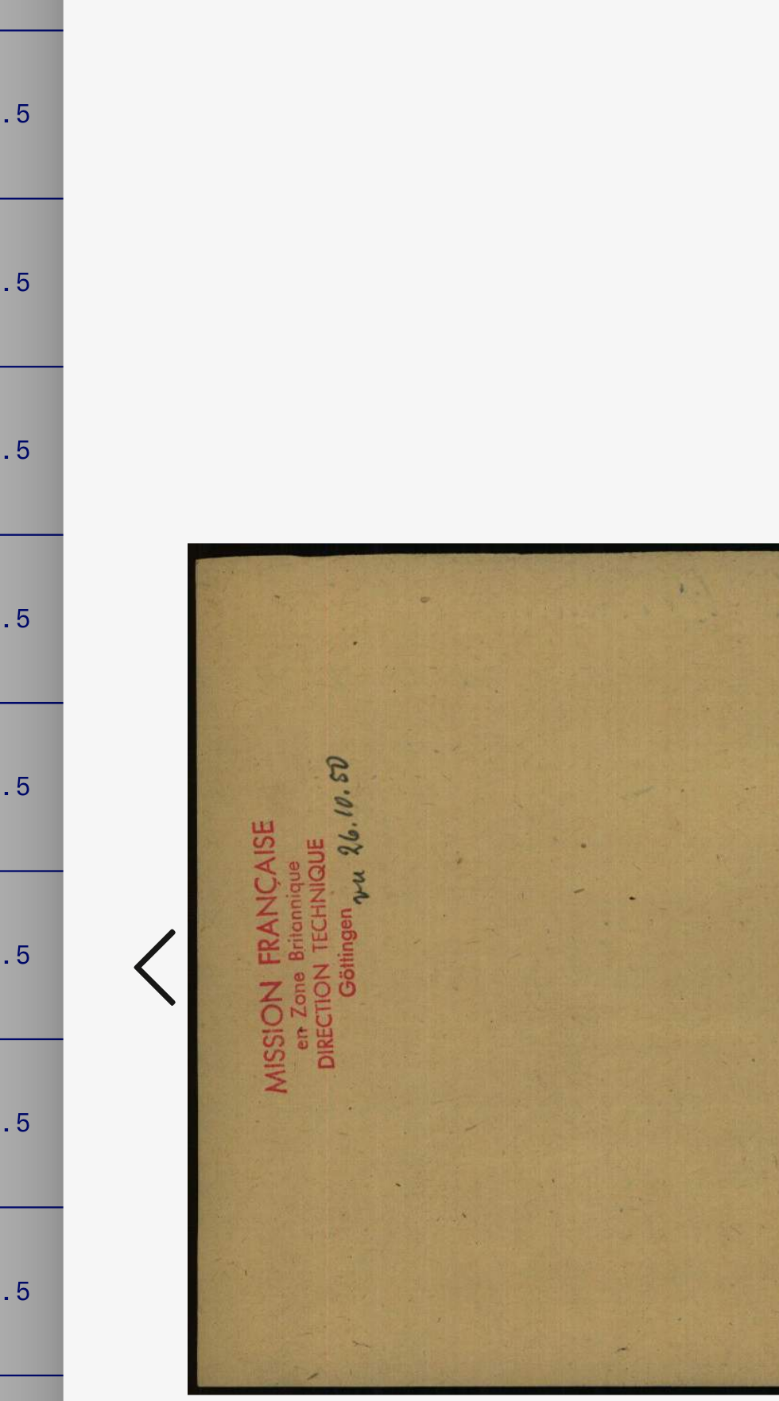
click at [103, 714] on button at bounding box center [117, 713] width 29 height 45
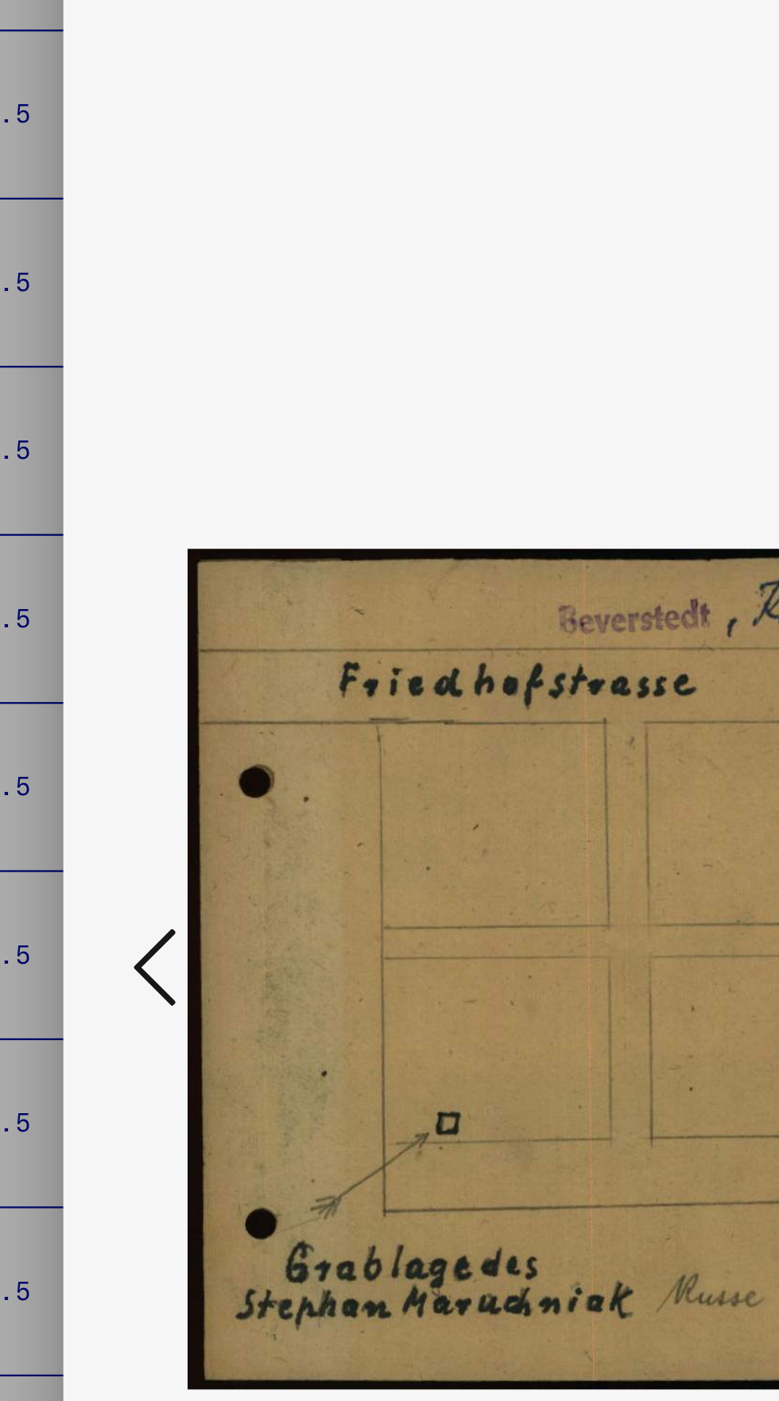
click at [105, 708] on button at bounding box center [117, 713] width 29 height 45
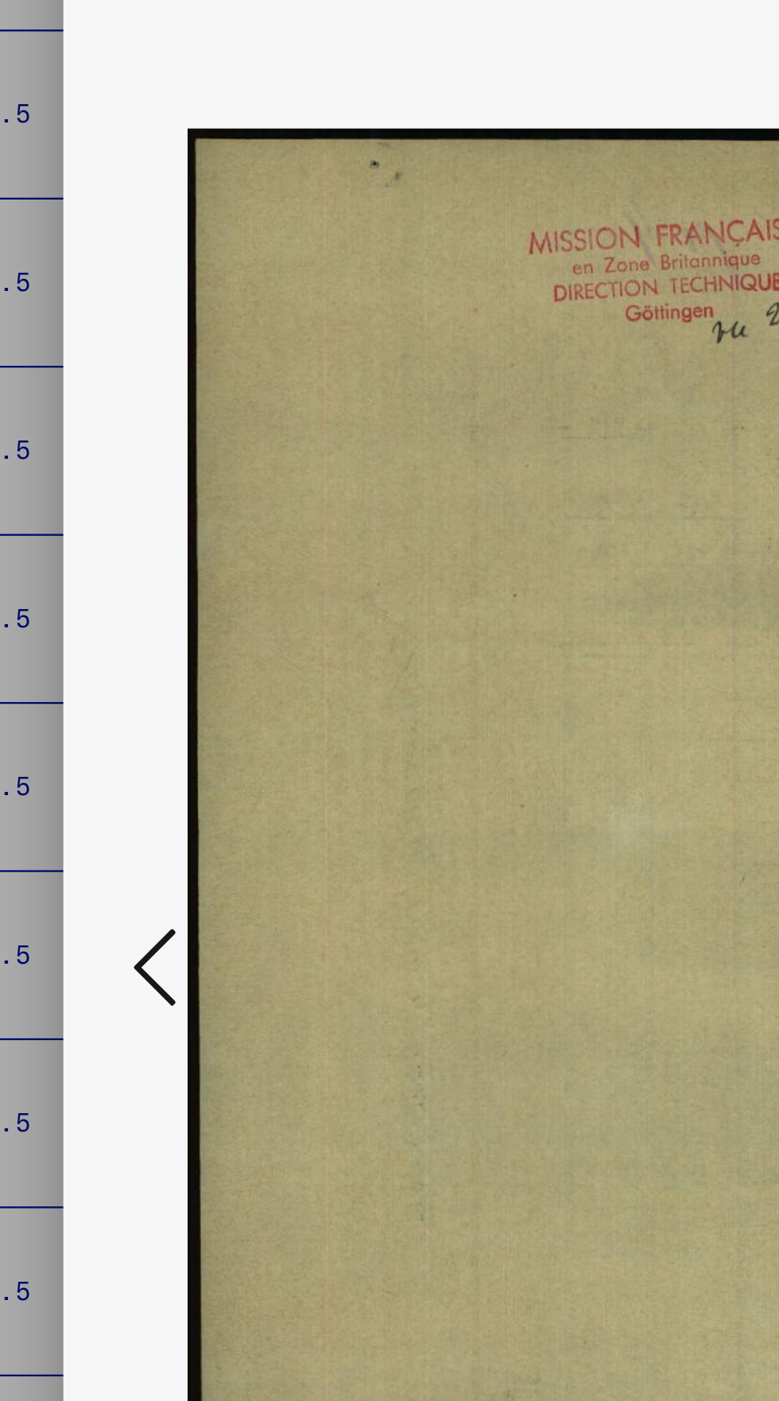
click at [107, 705] on button at bounding box center [117, 713] width 29 height 45
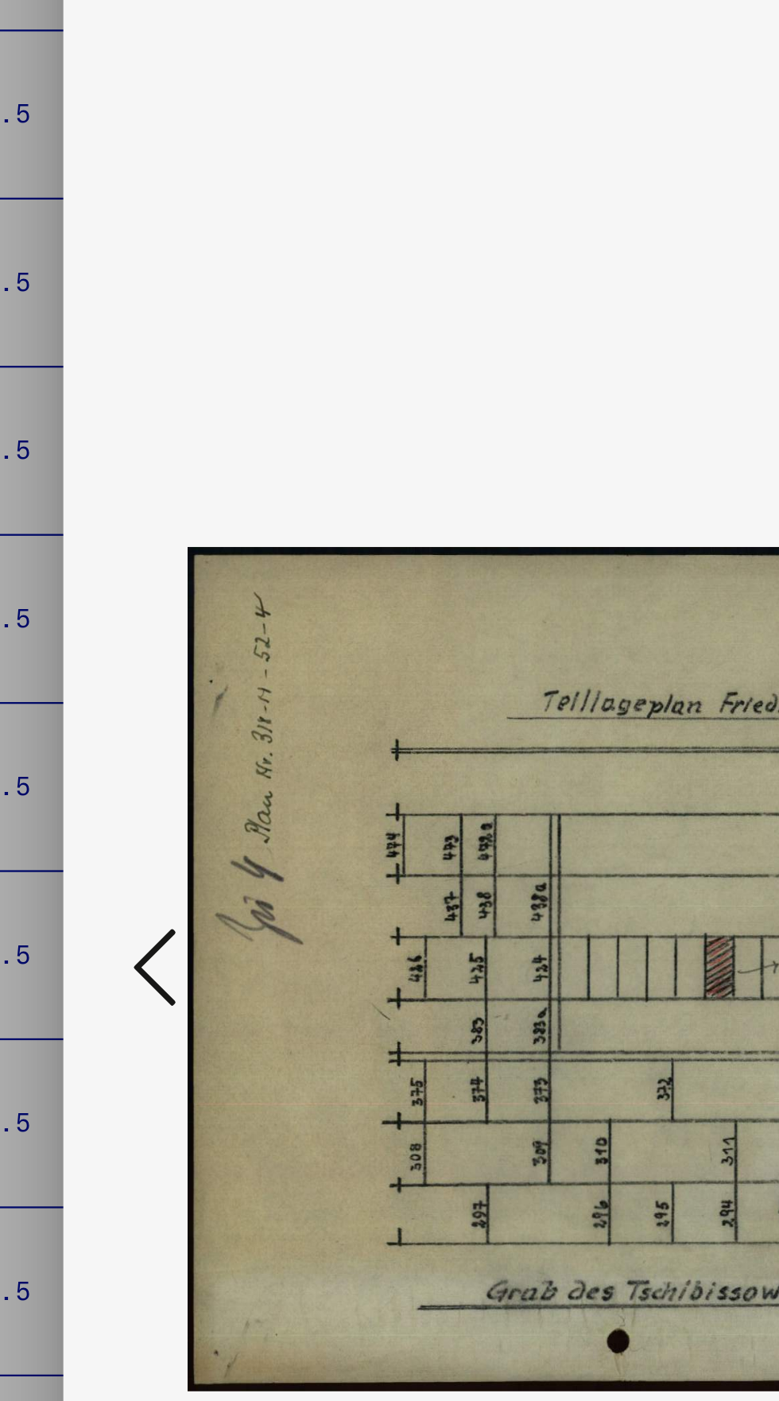
click at [107, 710] on button at bounding box center [117, 713] width 29 height 45
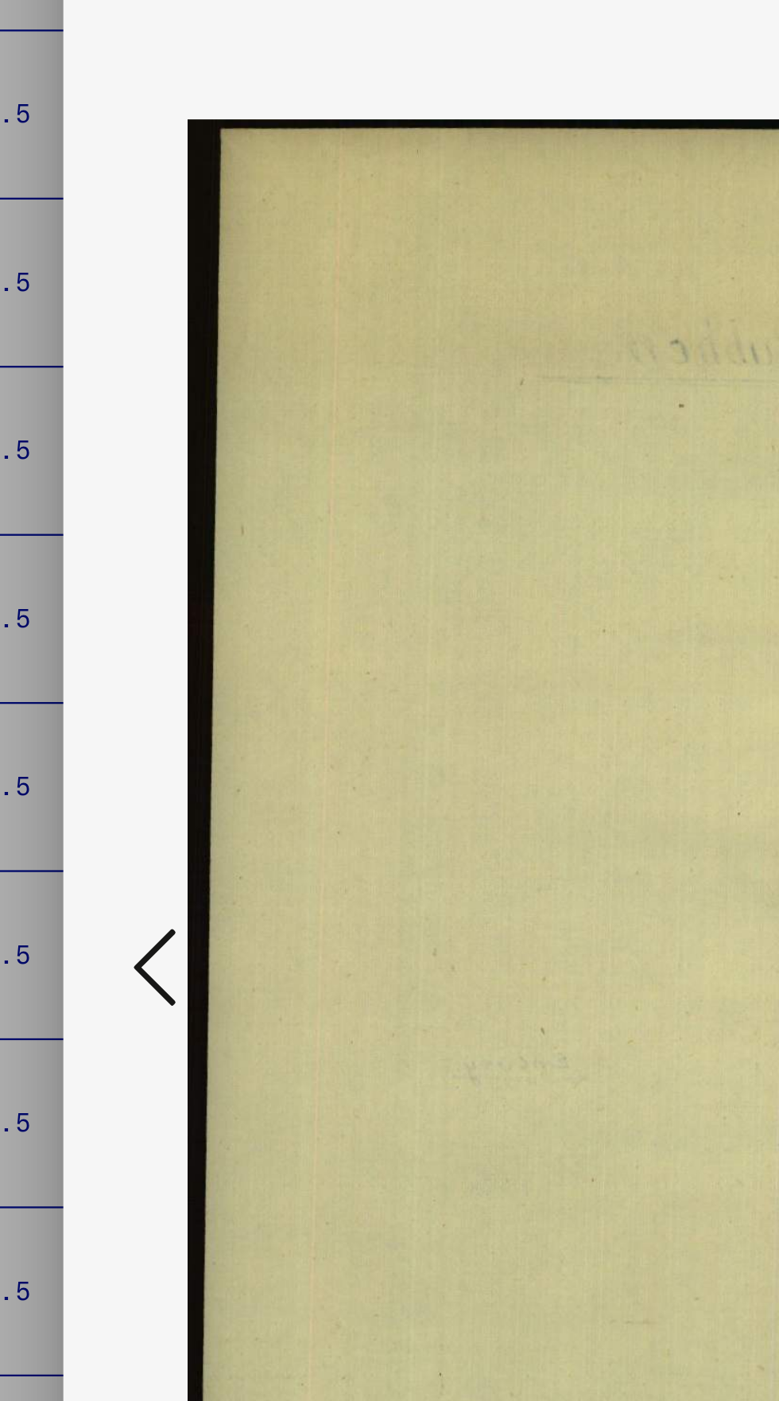
click at [109, 705] on icon at bounding box center [117, 712] width 19 height 38
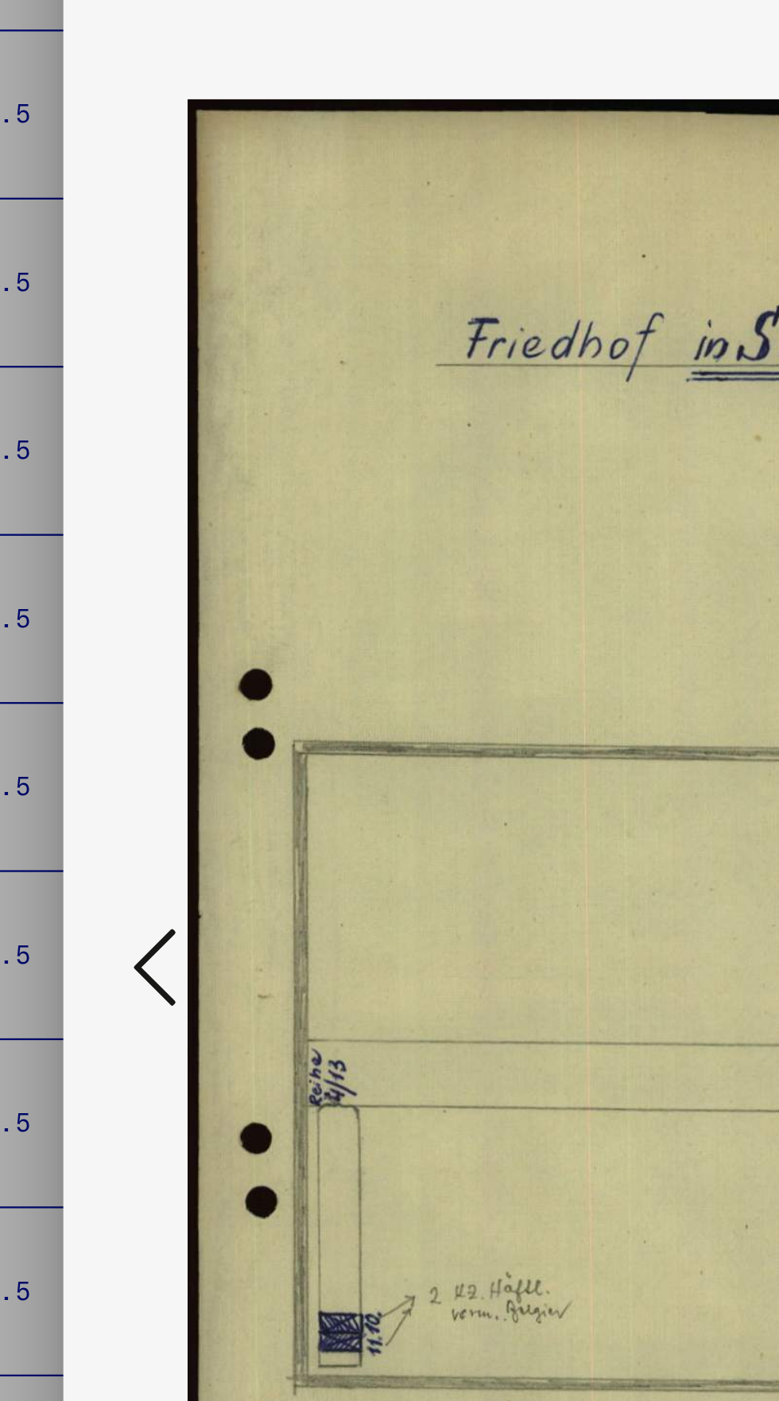
click at [107, 708] on button at bounding box center [117, 713] width 29 height 45
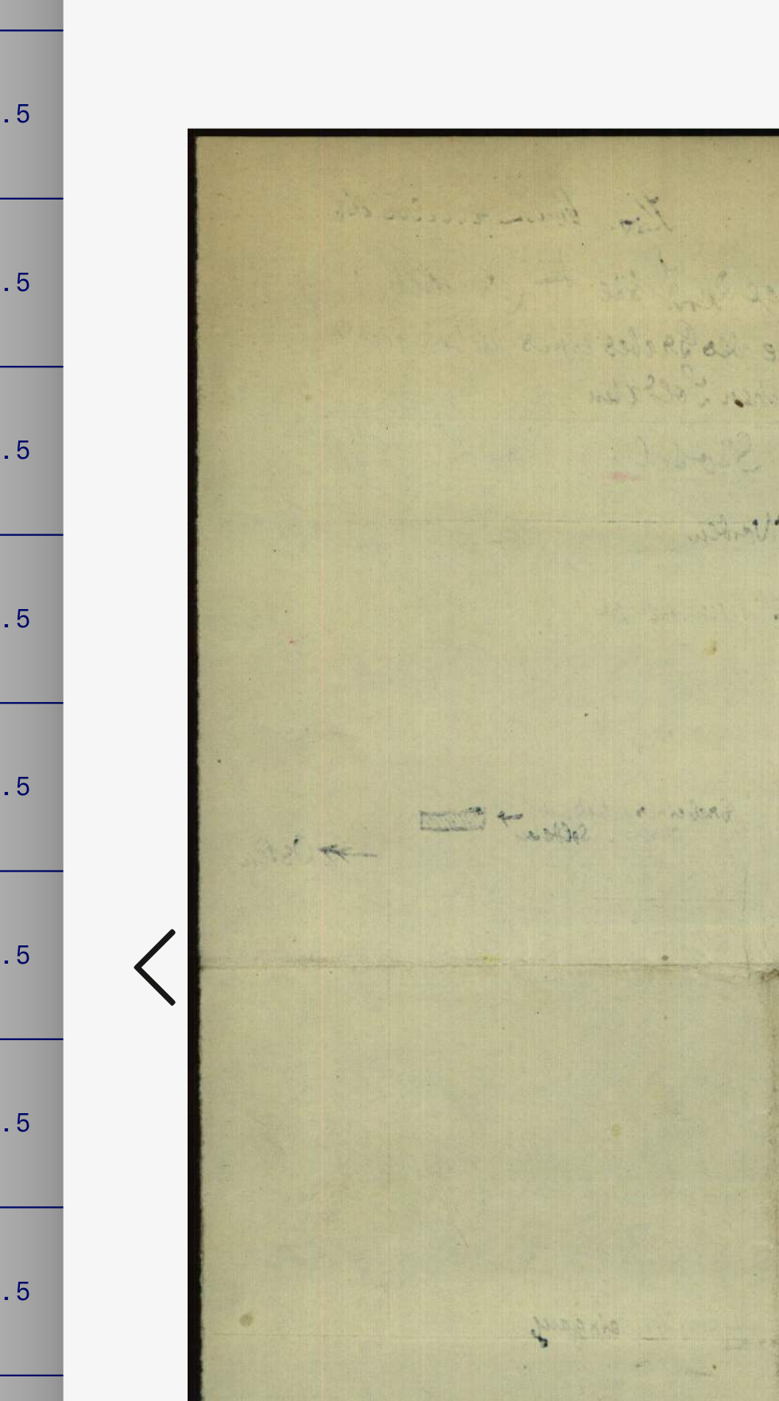
click at [108, 705] on icon at bounding box center [117, 712] width 19 height 38
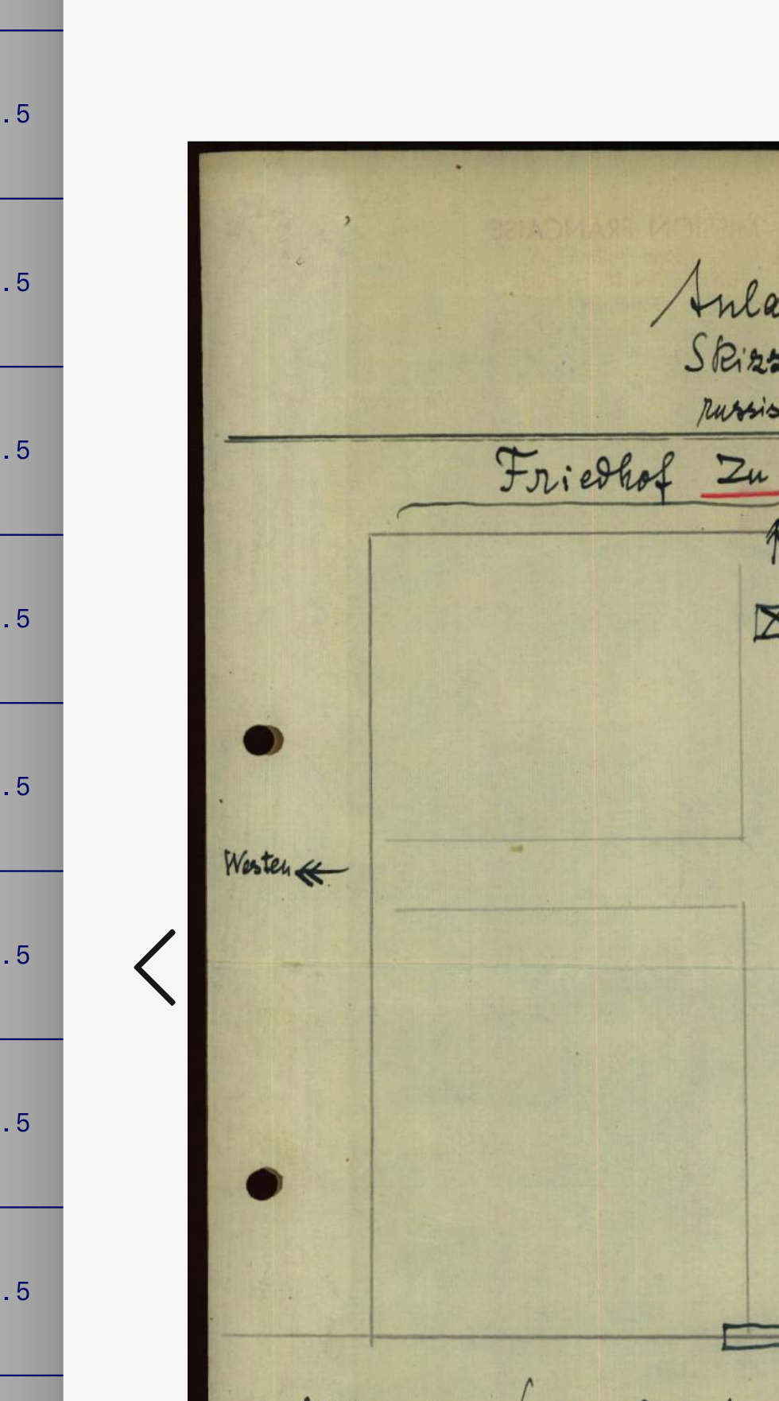
click at [110, 709] on icon at bounding box center [117, 712] width 19 height 38
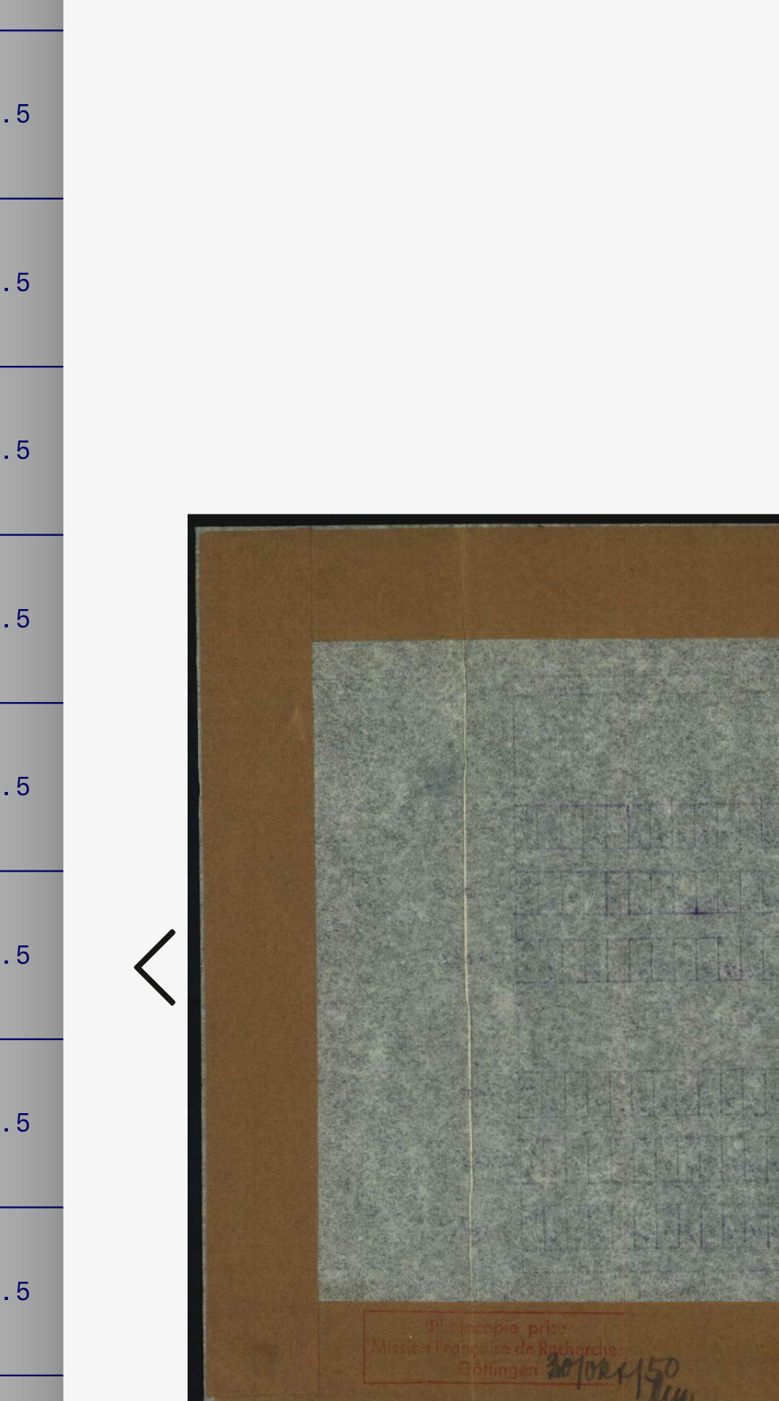
click at [109, 701] on icon at bounding box center [117, 712] width 19 height 38
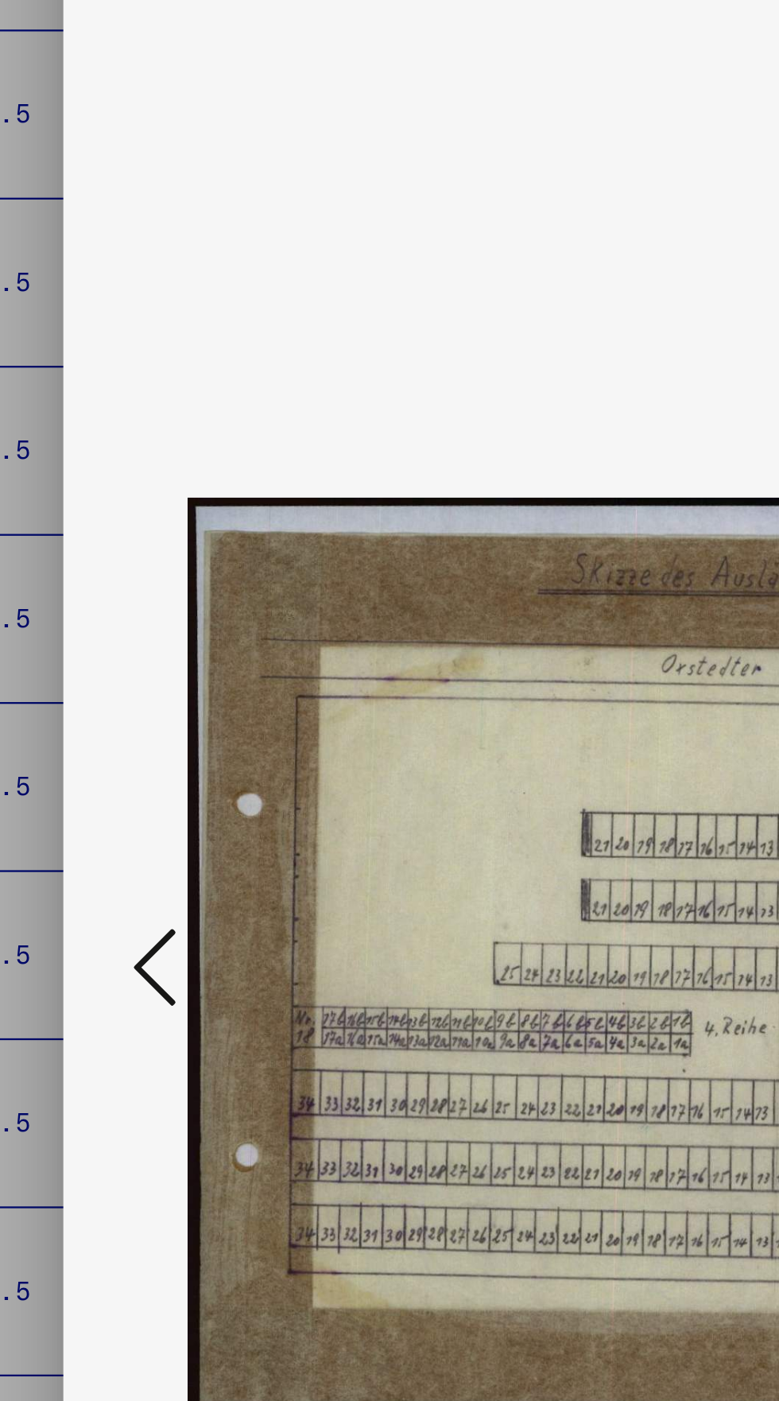
click at [107, 705] on button at bounding box center [117, 713] width 29 height 45
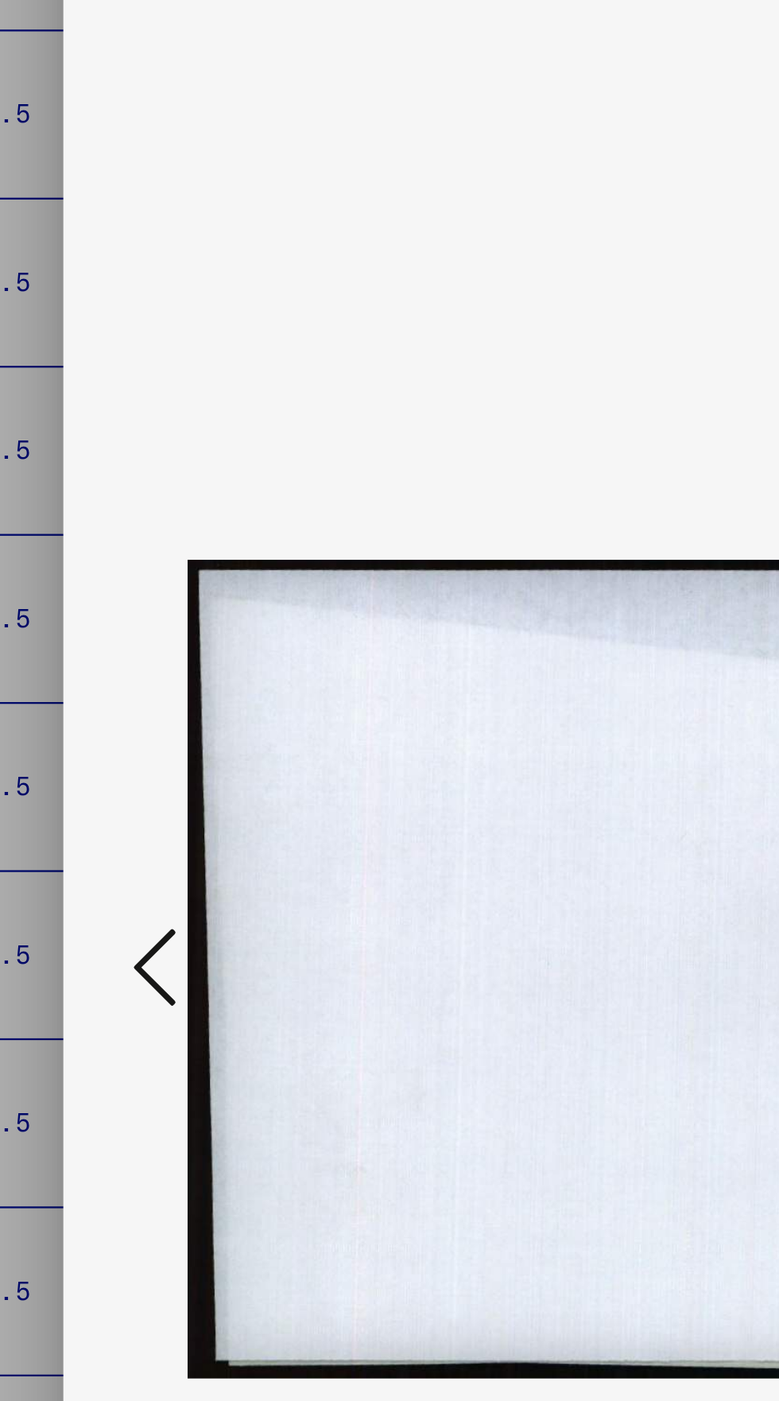
click at [105, 704] on button at bounding box center [117, 713] width 29 height 45
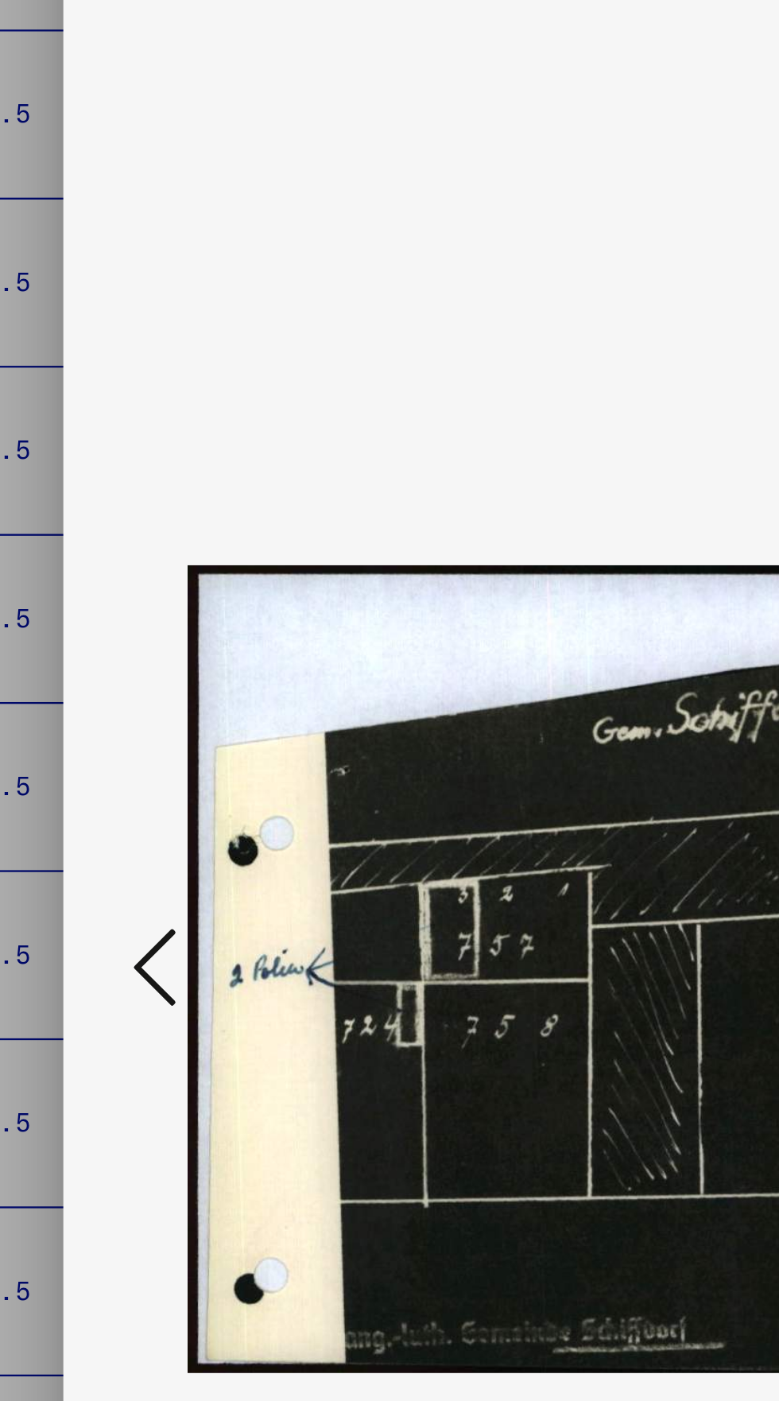
click at [106, 708] on button at bounding box center [117, 713] width 29 height 45
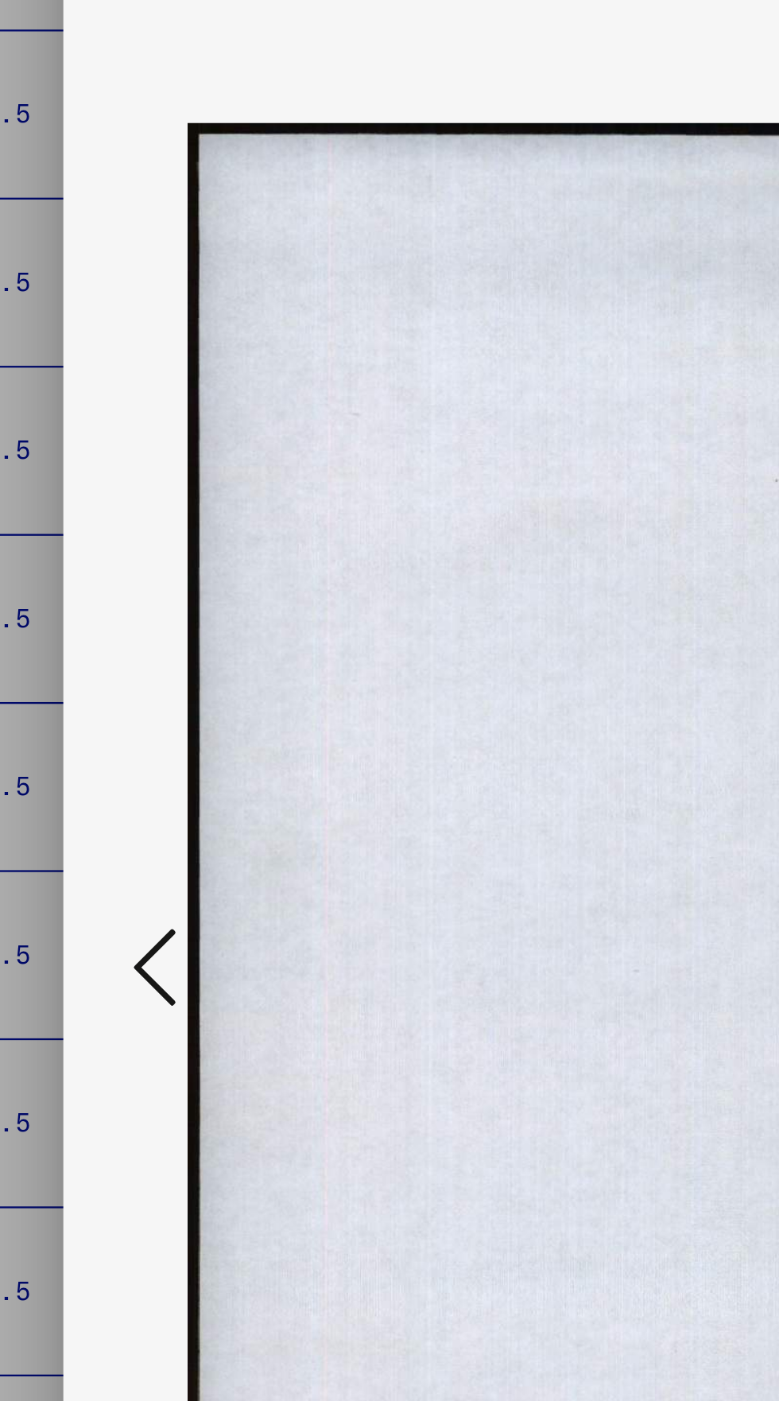
click at [103, 710] on button at bounding box center [117, 713] width 29 height 45
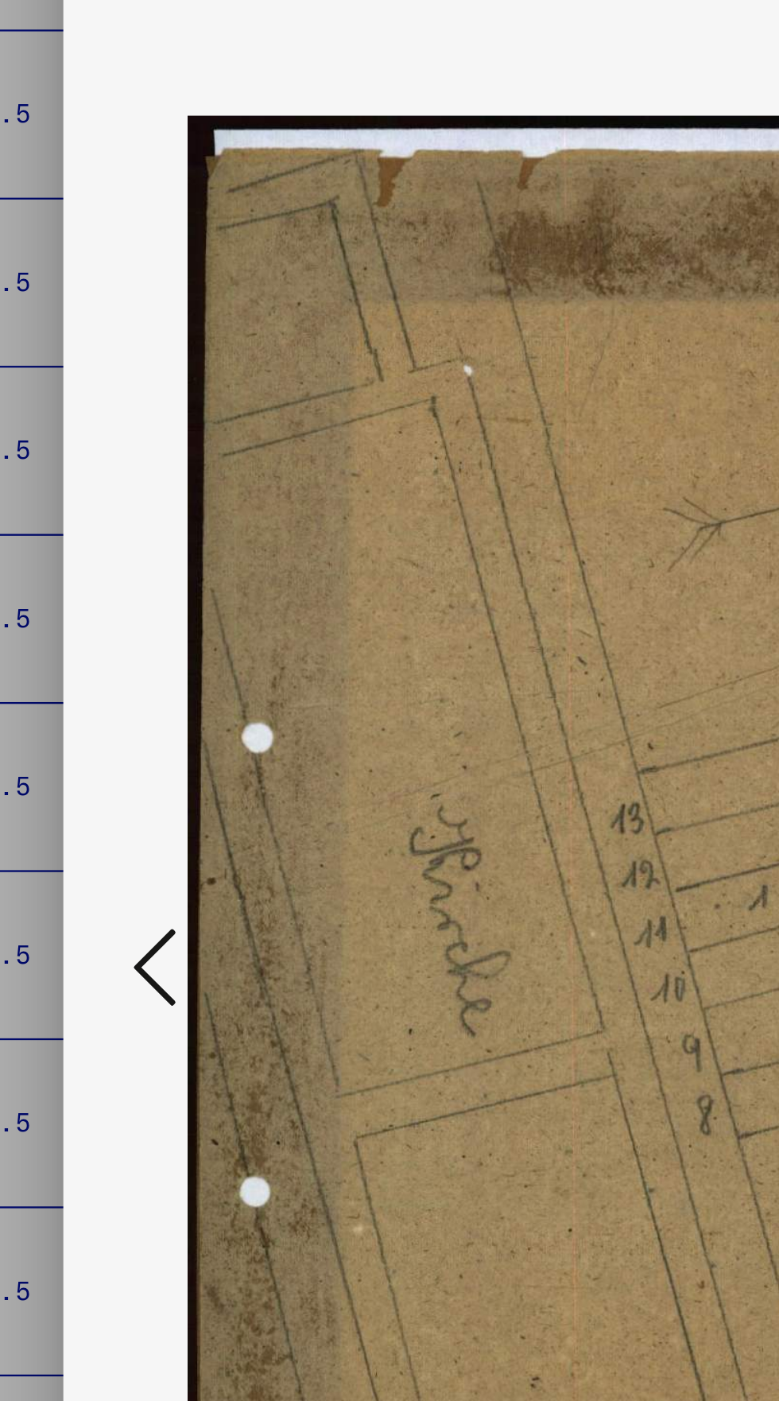
click at [111, 707] on icon at bounding box center [117, 712] width 19 height 38
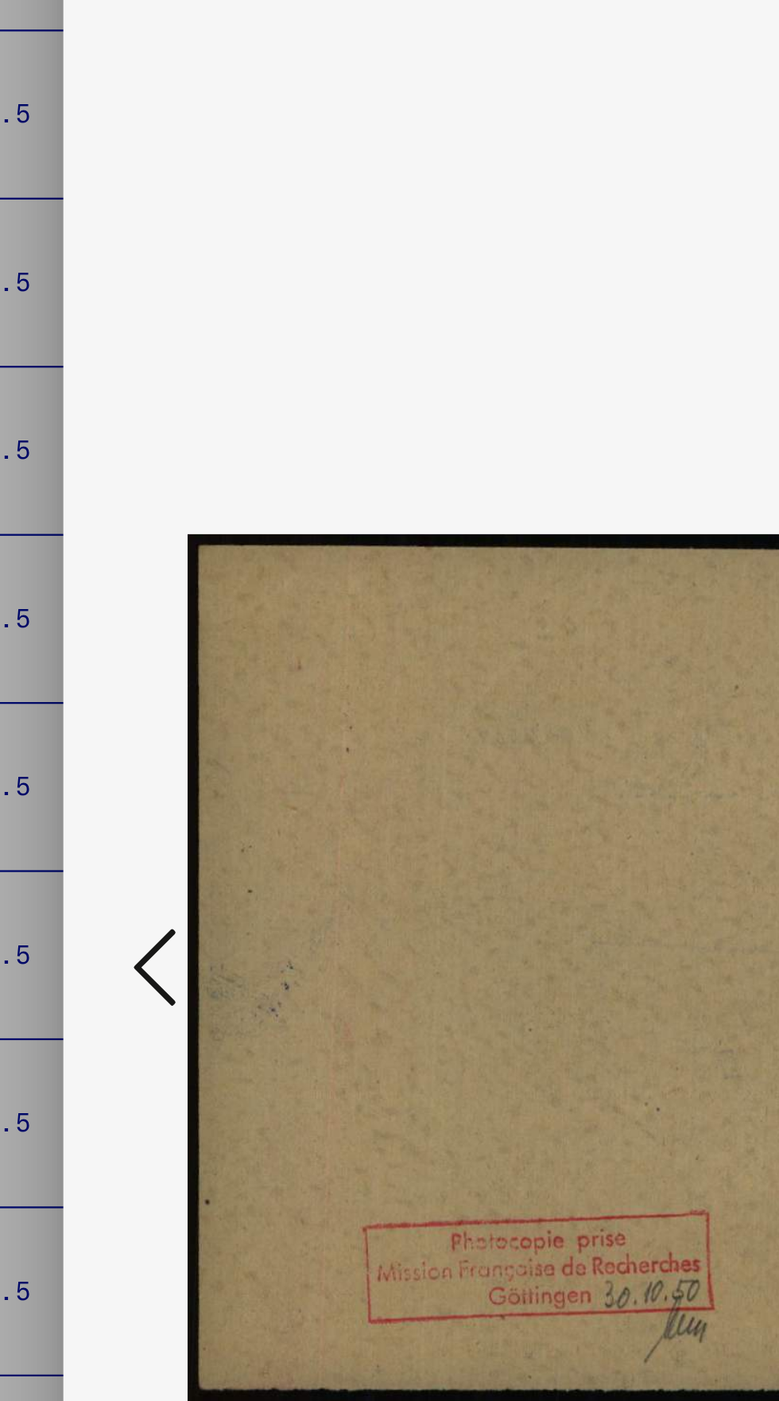
click at [110, 705] on icon at bounding box center [117, 712] width 19 height 38
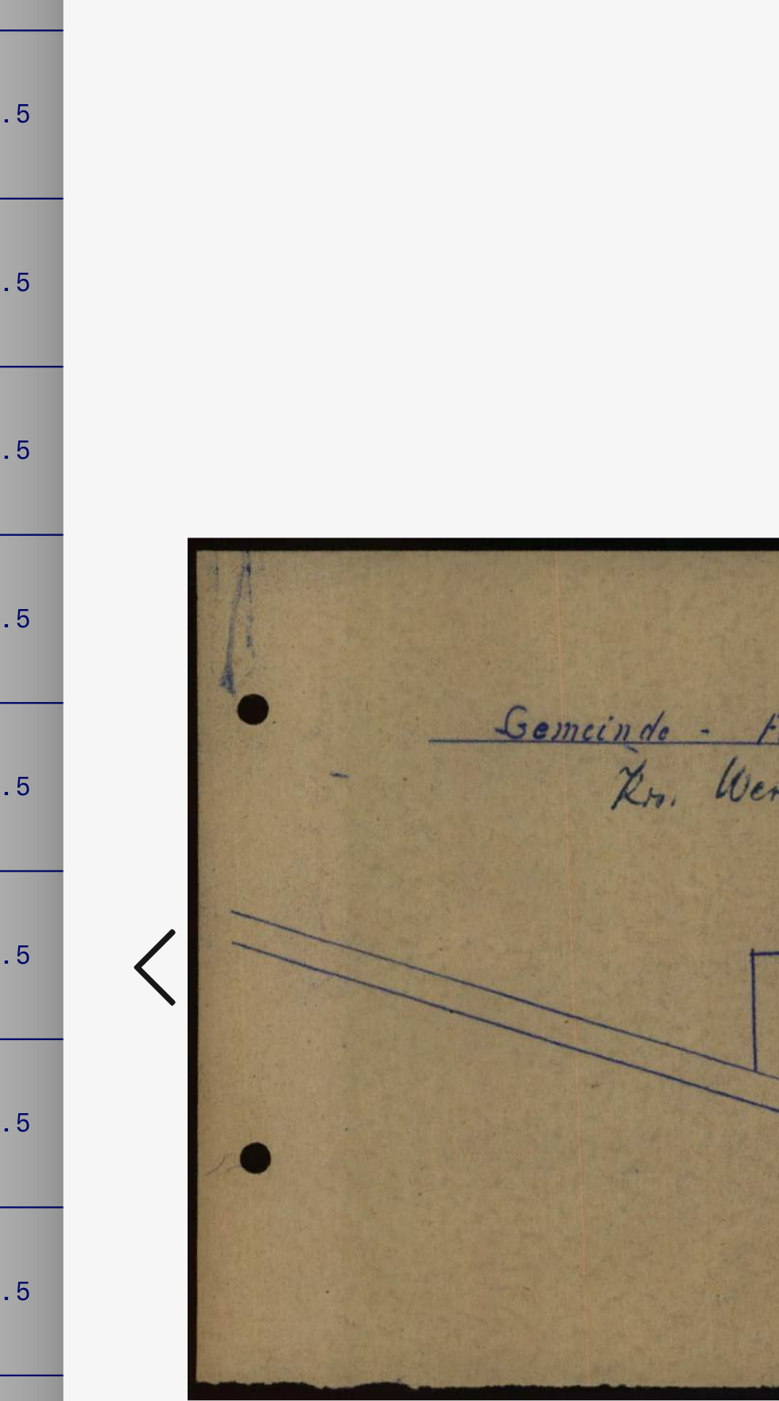
click at [106, 710] on button at bounding box center [117, 713] width 29 height 45
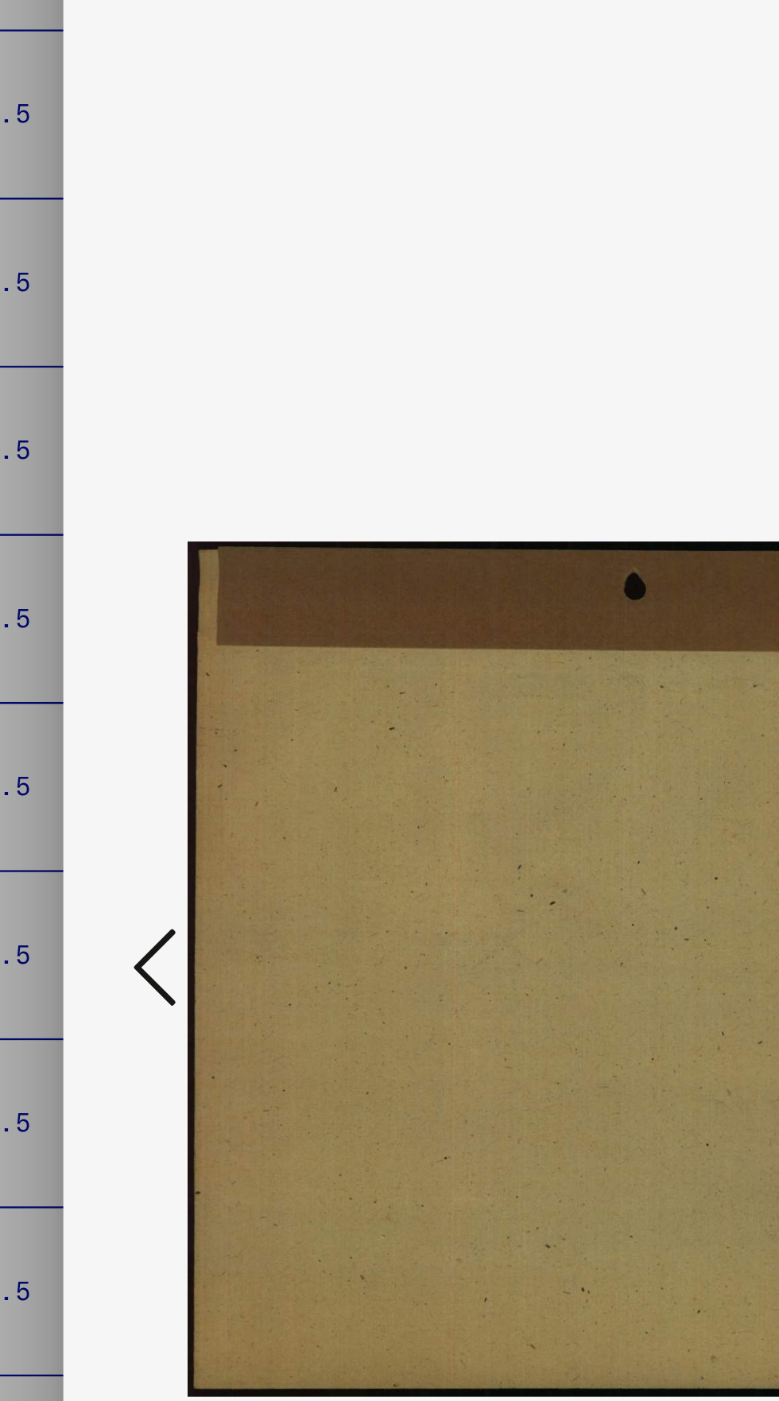
click at [111, 704] on icon at bounding box center [117, 712] width 19 height 38
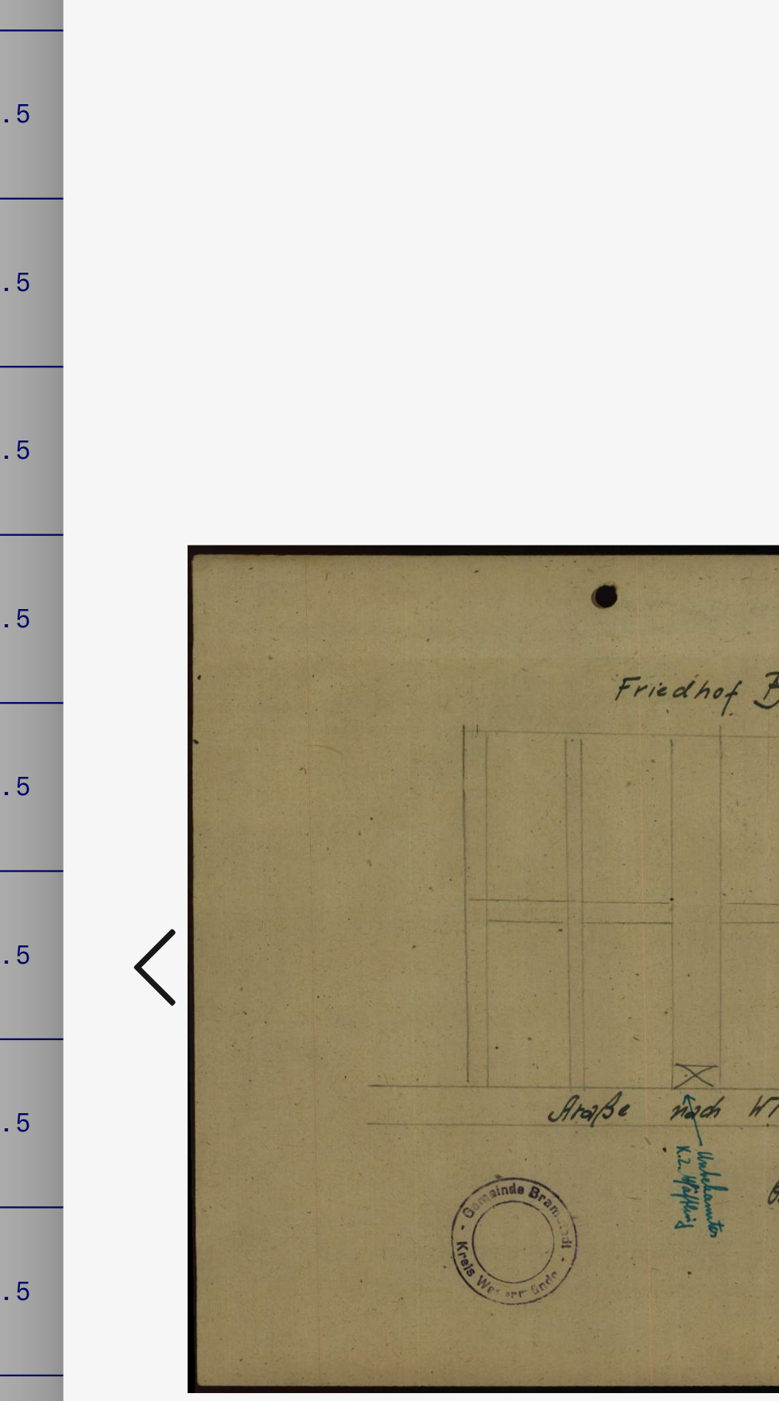
click at [110, 708] on icon at bounding box center [117, 712] width 19 height 38
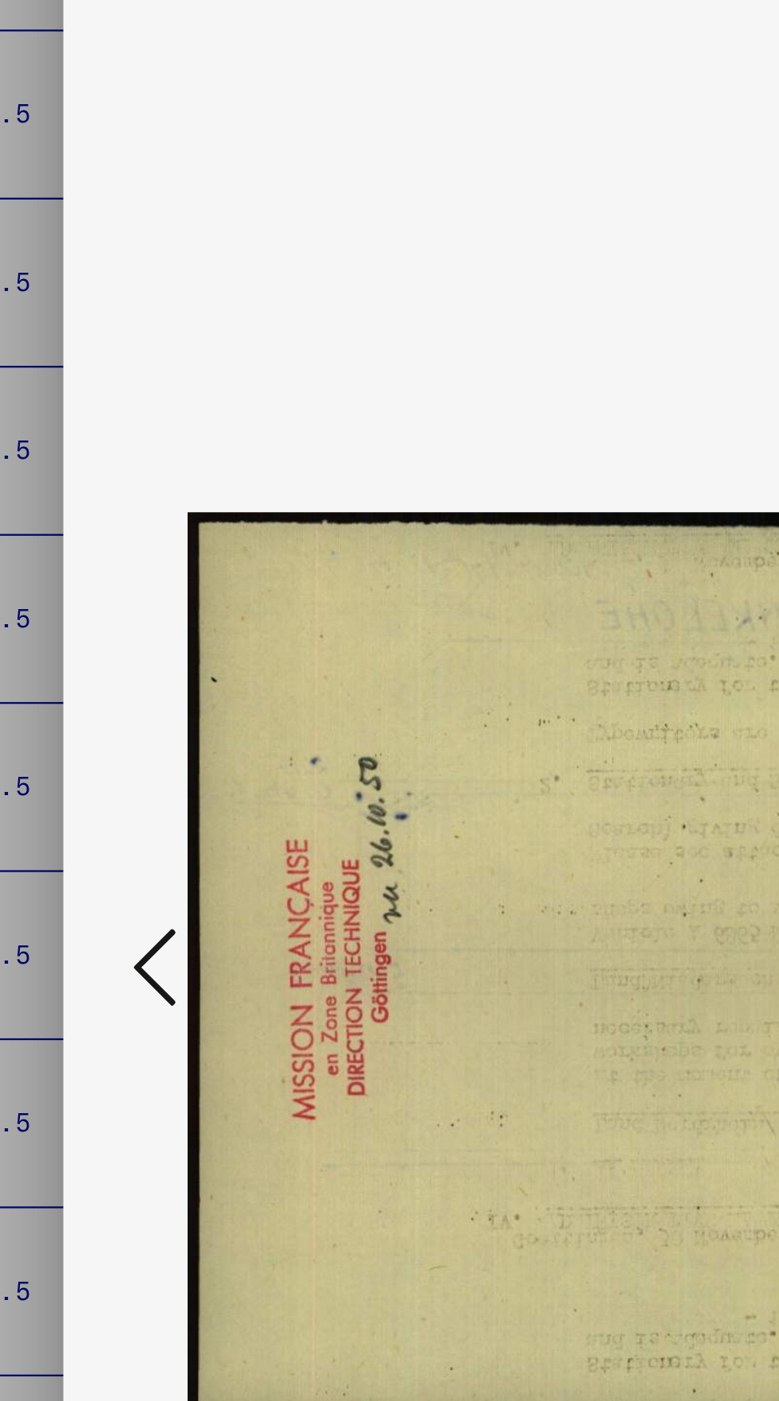
click at [110, 708] on icon at bounding box center [117, 712] width 19 height 38
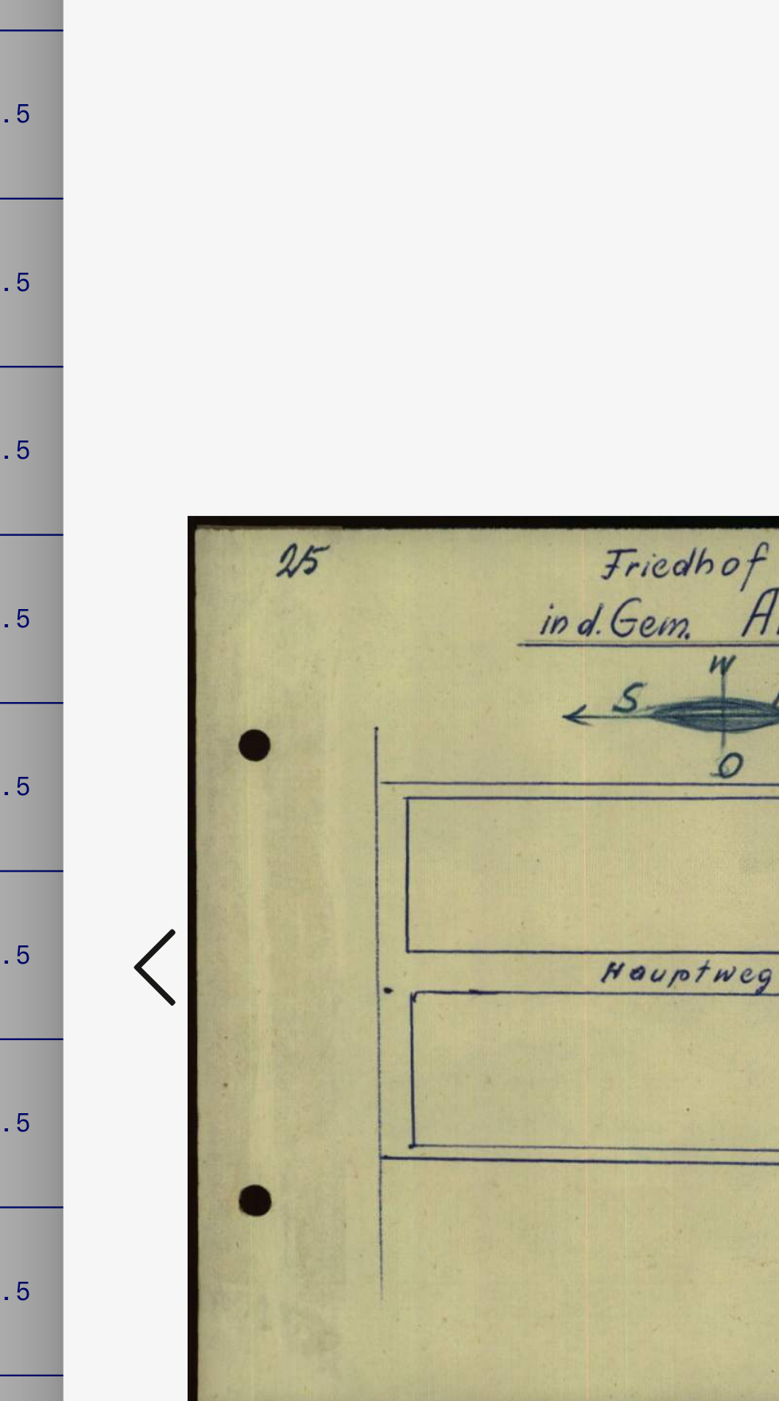
click at [114, 705] on icon at bounding box center [117, 712] width 19 height 38
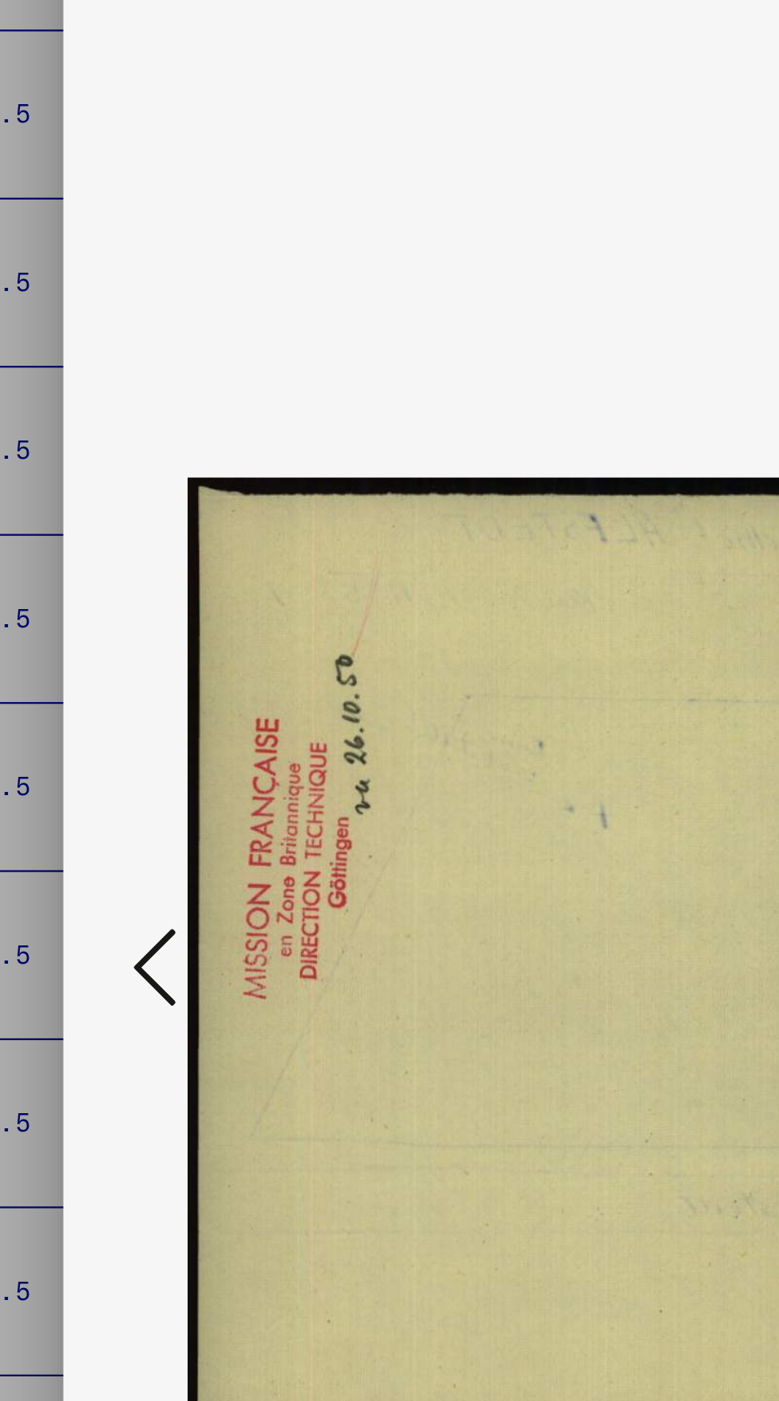
click at [114, 705] on icon at bounding box center [117, 712] width 19 height 38
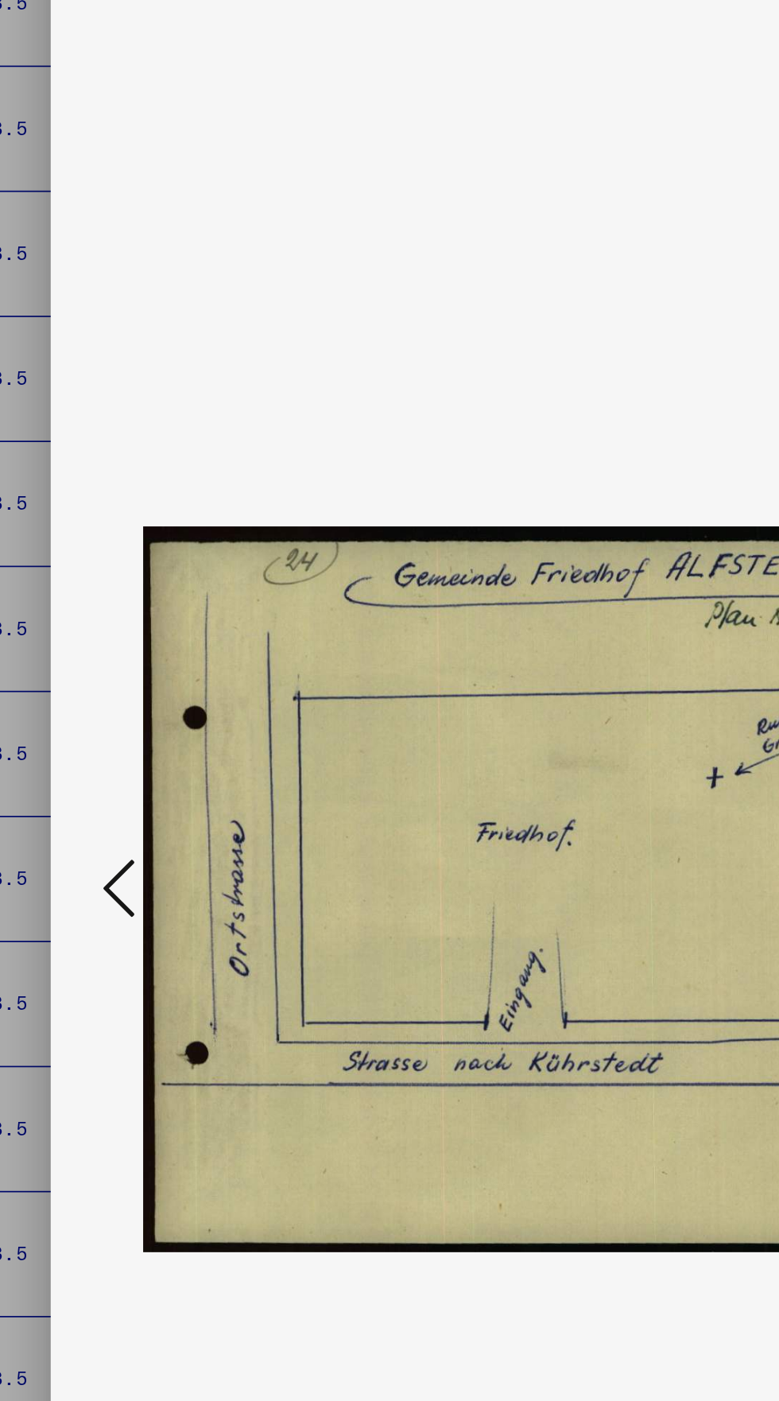
click at [107, 713] on button at bounding box center [117, 713] width 29 height 45
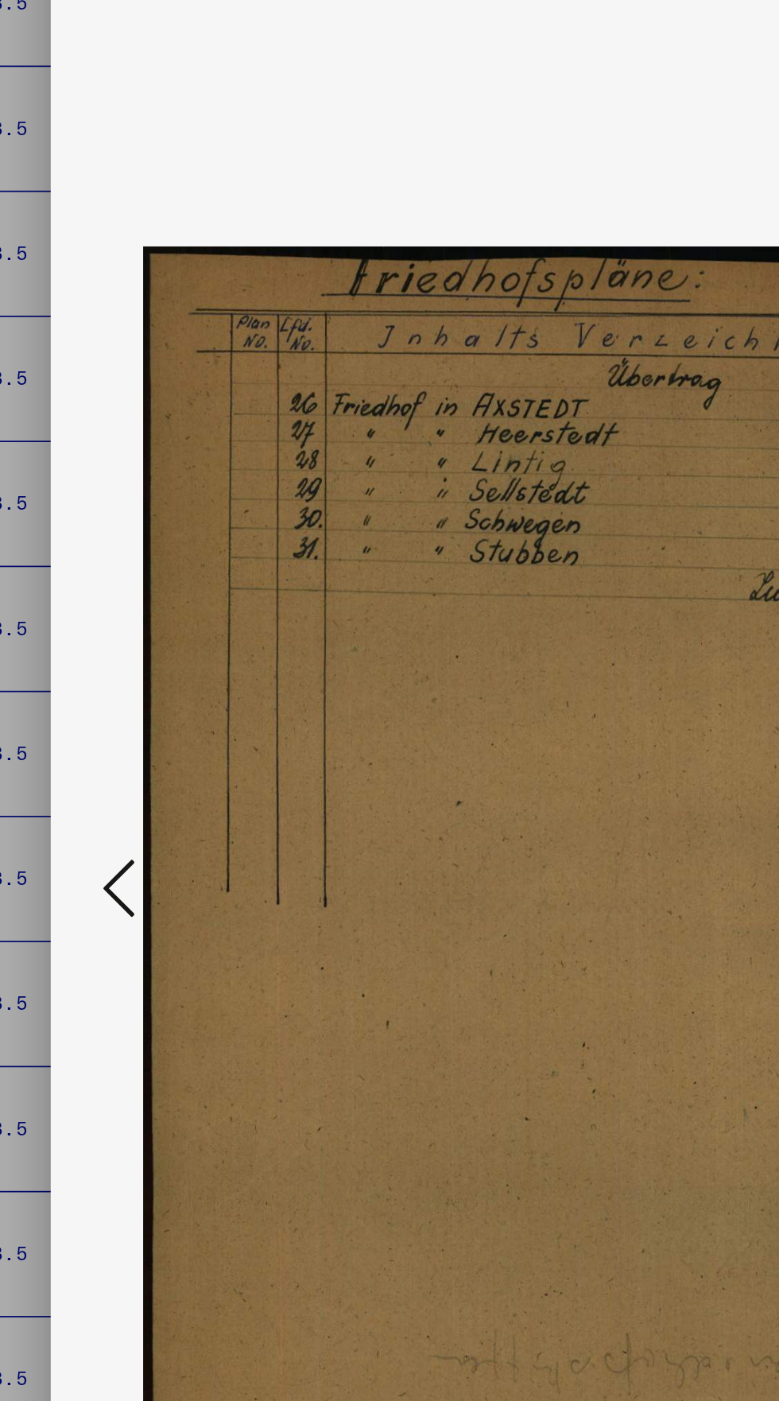
click at [112, 712] on icon at bounding box center [117, 712] width 19 height 38
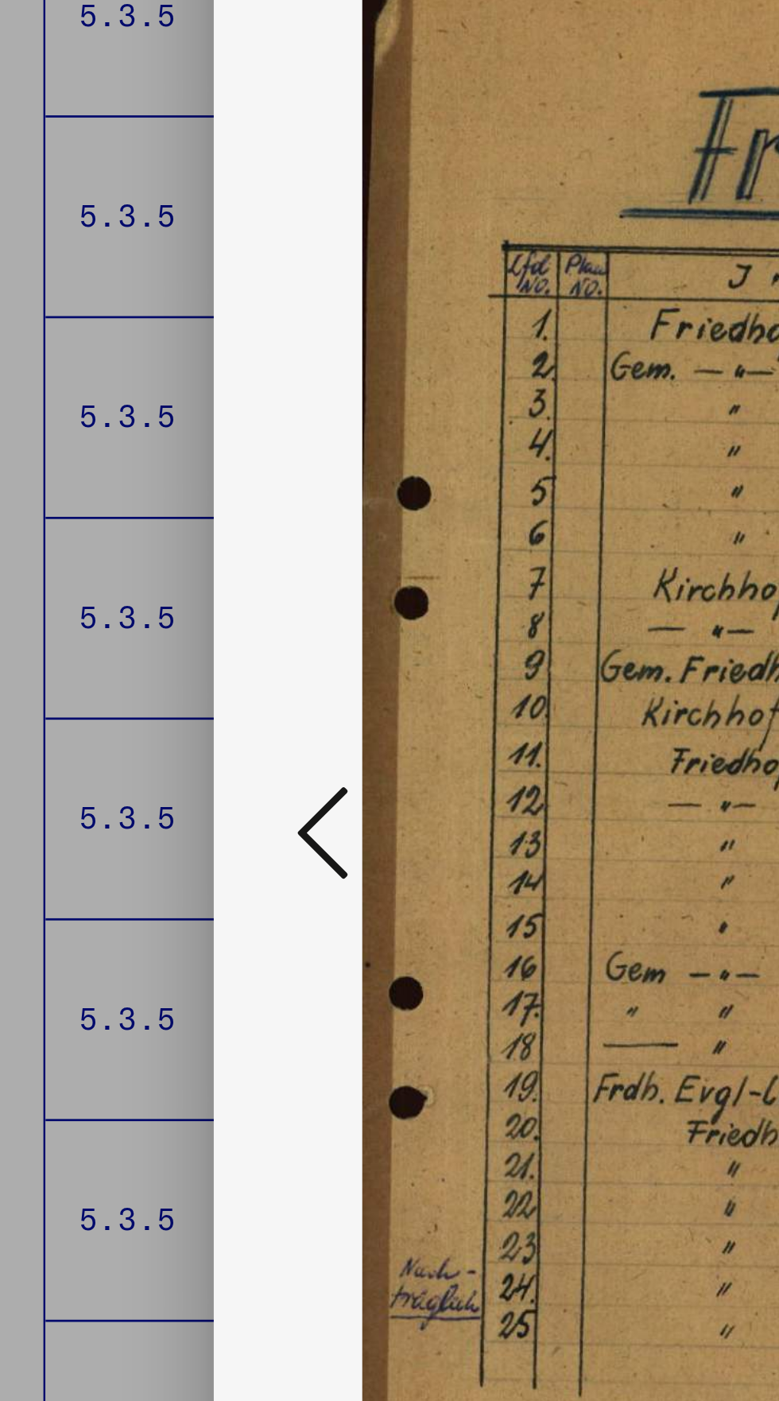
click at [113, 717] on icon at bounding box center [117, 712] width 19 height 38
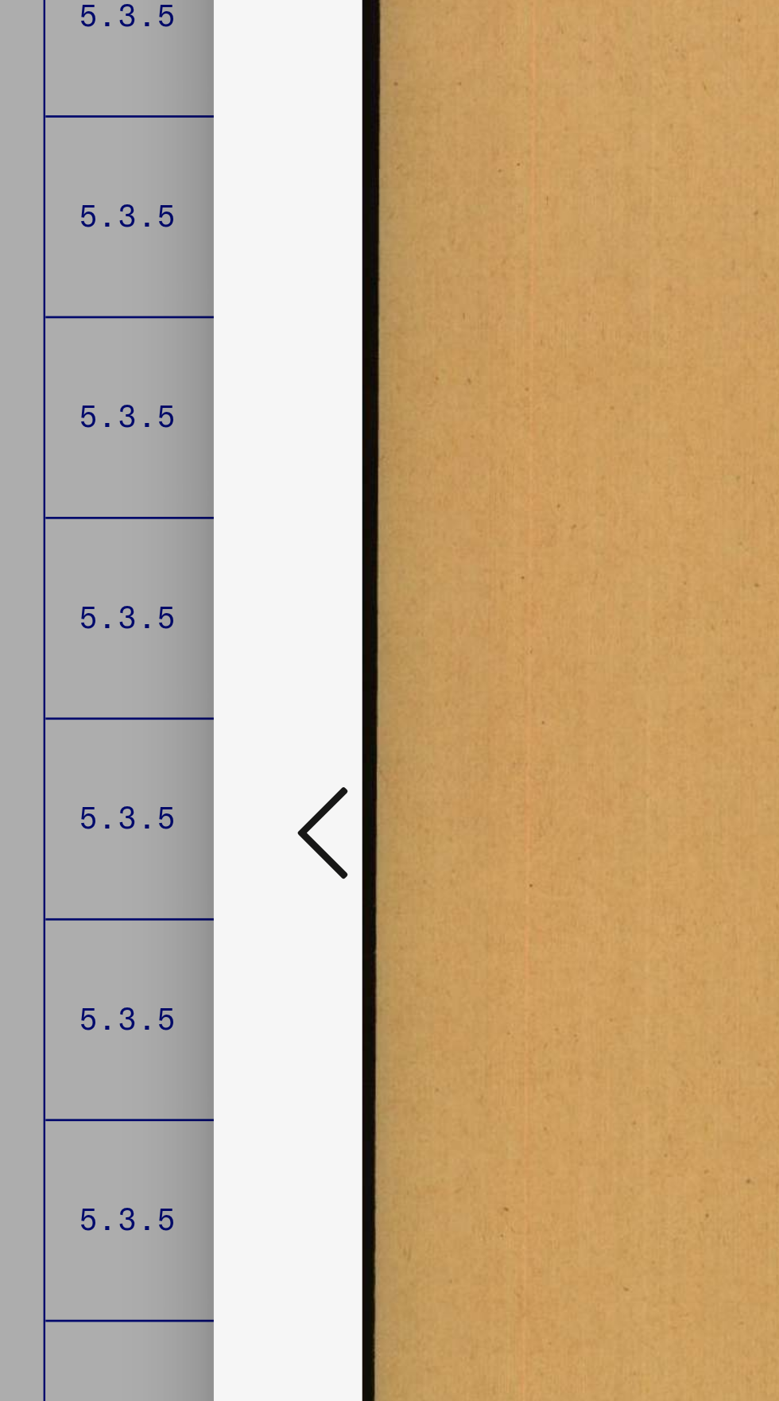
click at [105, 717] on button at bounding box center [117, 713] width 29 height 45
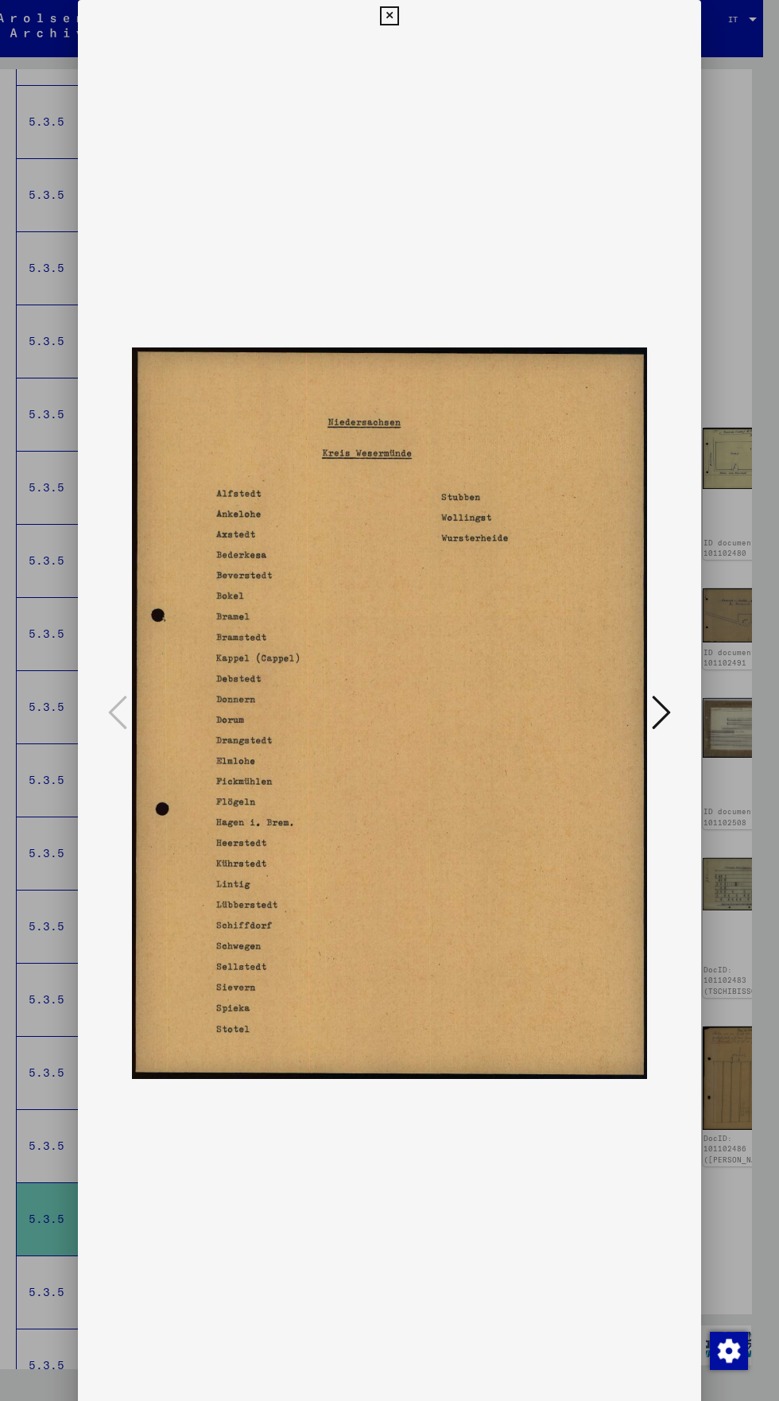
click at [390, 16] on icon at bounding box center [389, 15] width 18 height 19
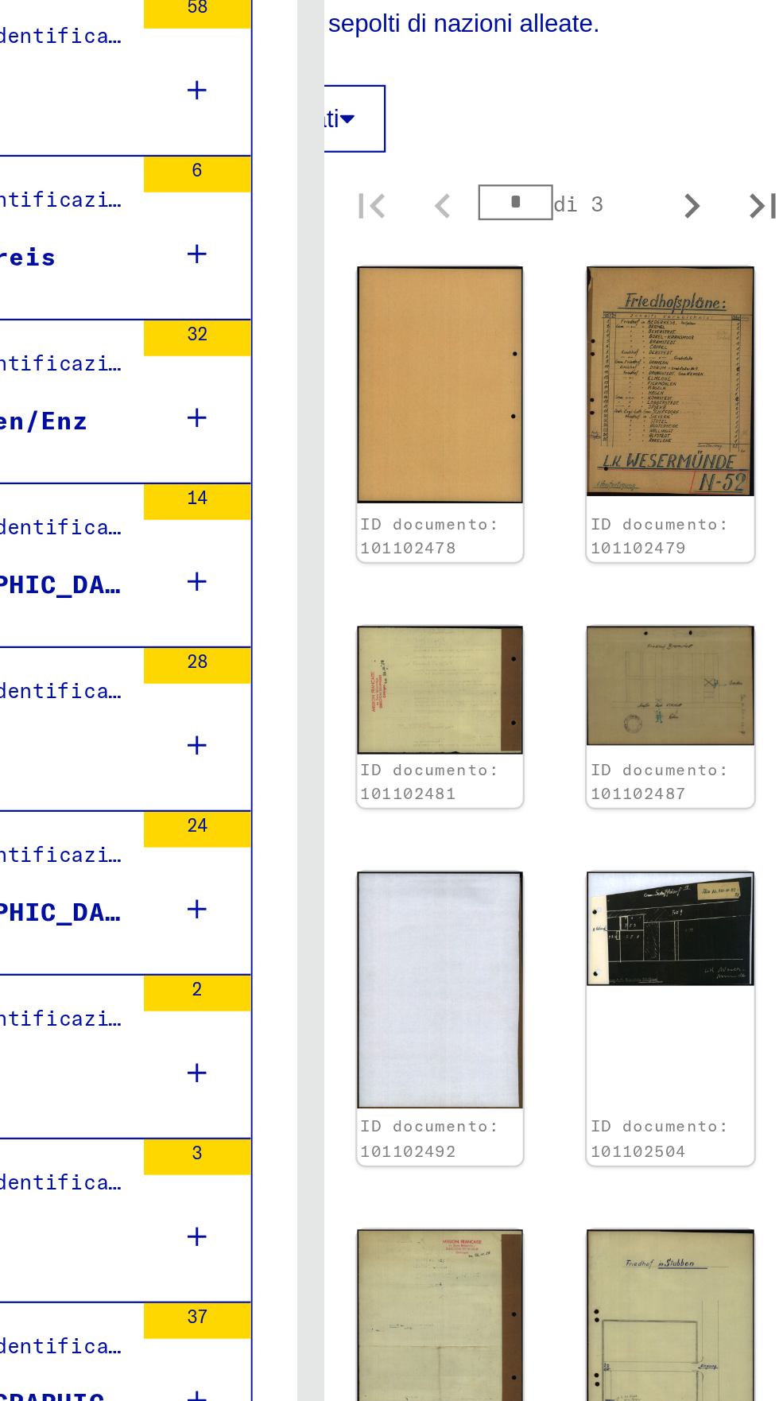
click at [557, 1185] on icon "Pagina successiva" at bounding box center [560, 1196] width 22 height 22
type input "*"
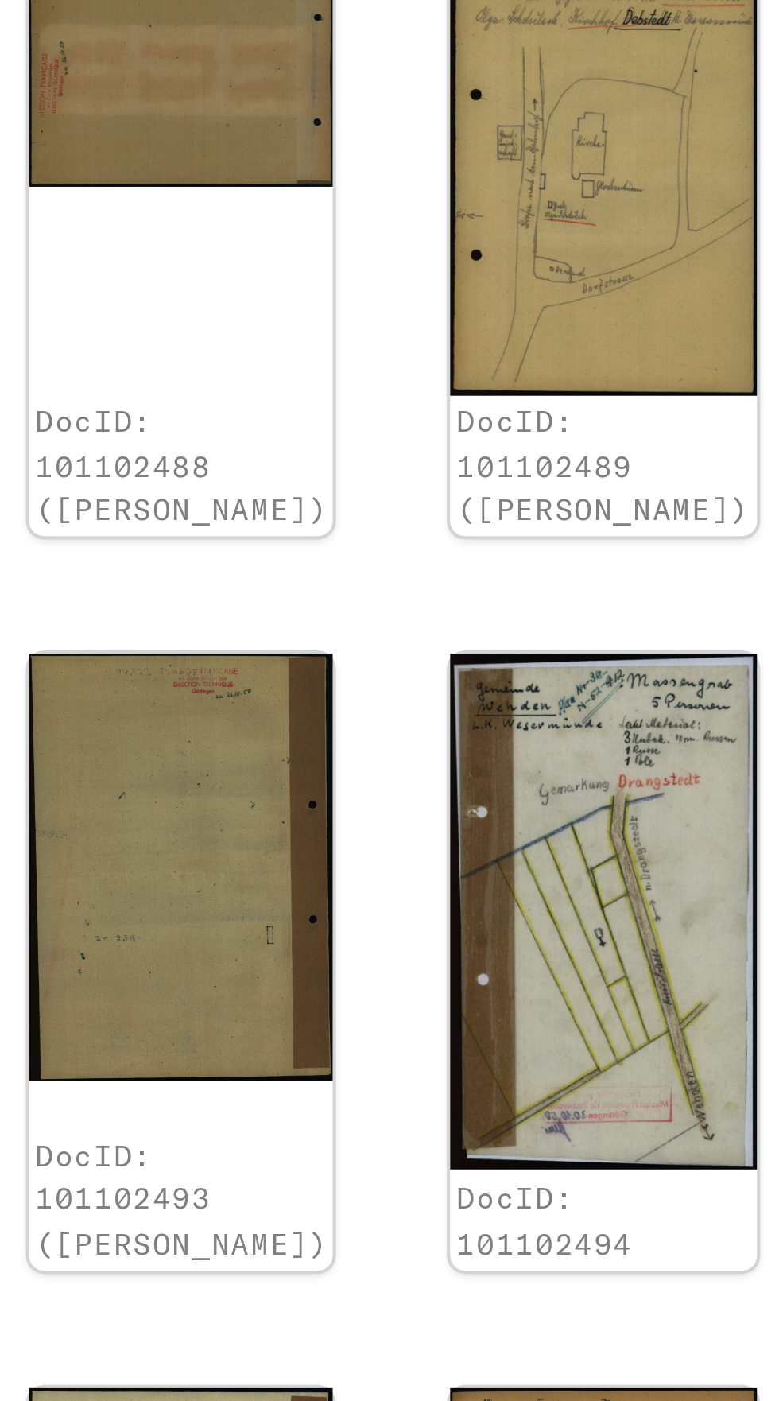
scroll to position [720, 108]
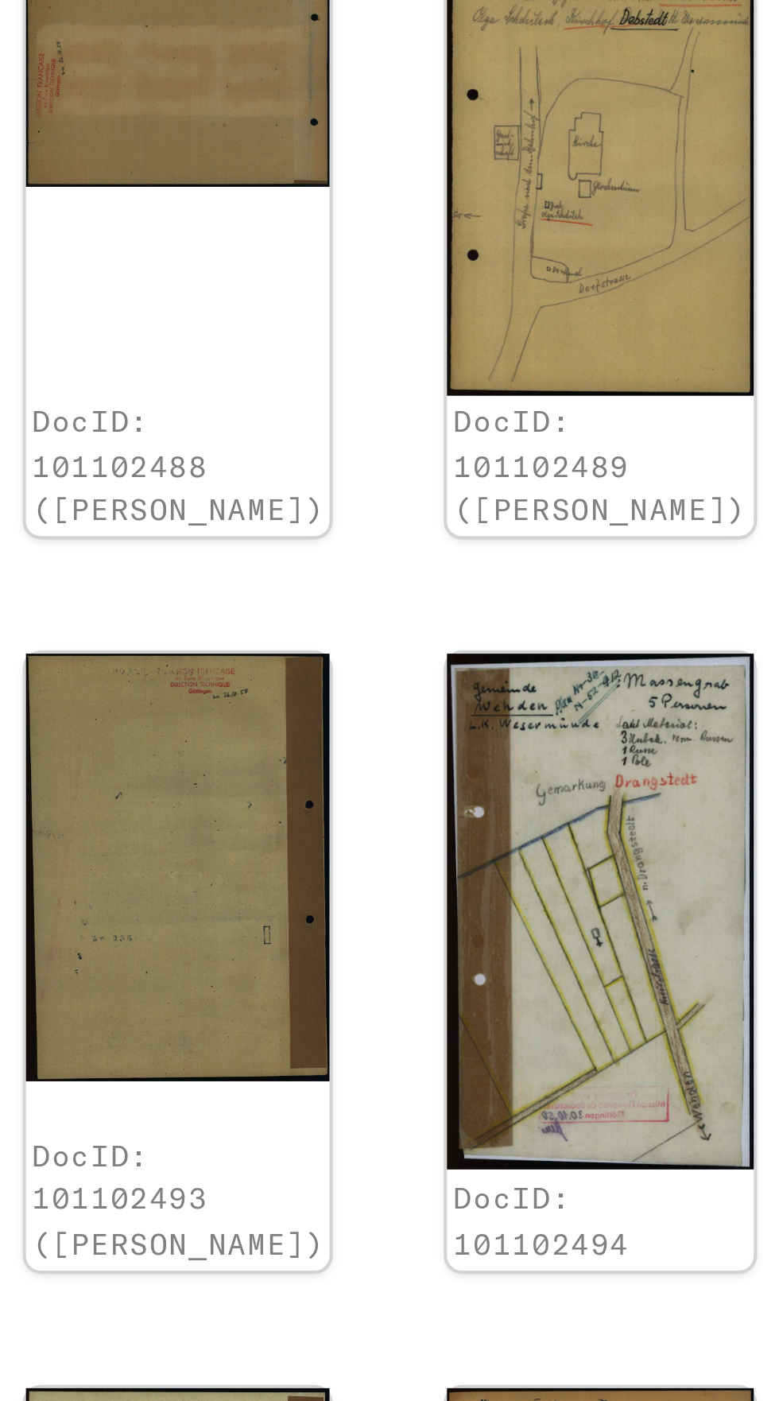
click at [584, 1185] on icon "Pagina successiva" at bounding box center [585, 1196] width 22 height 22
type input "*"
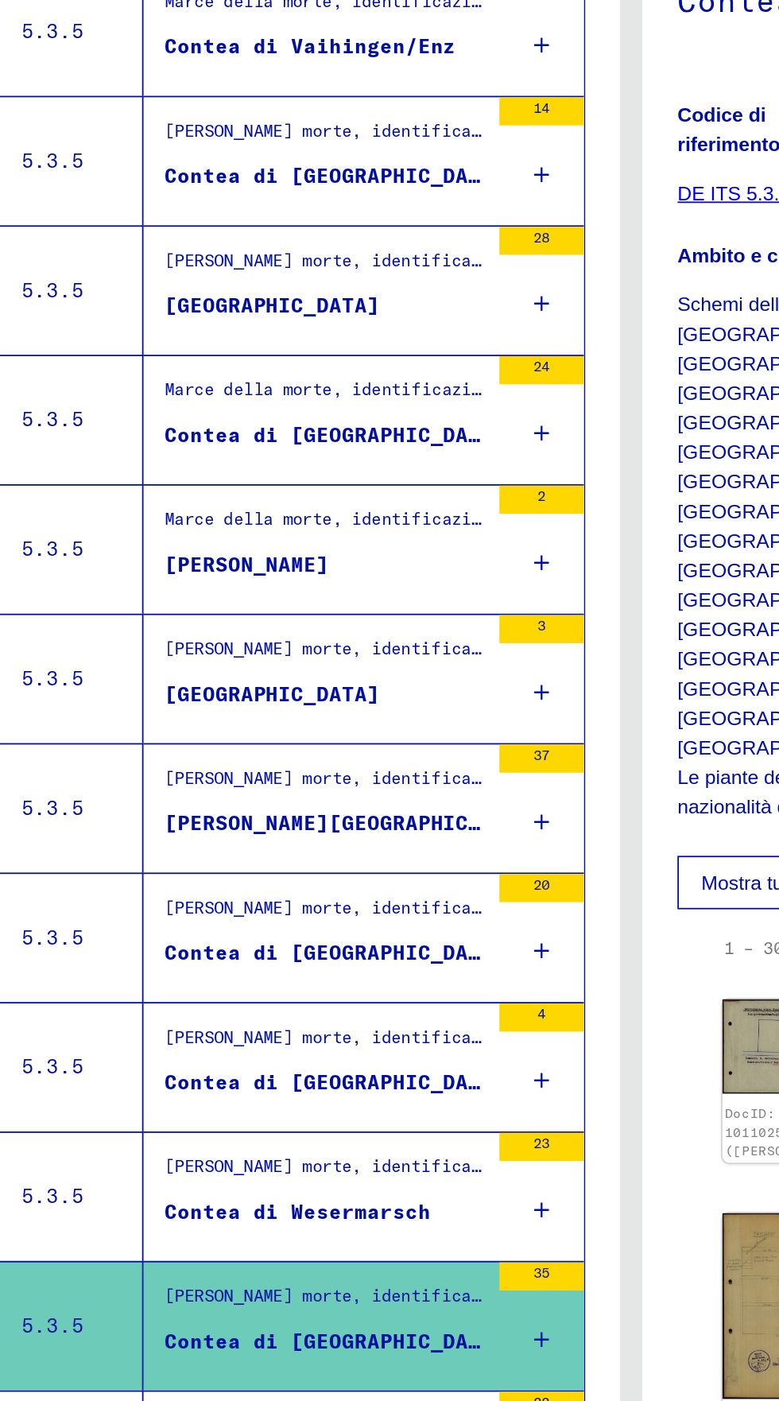
scroll to position [88, 0]
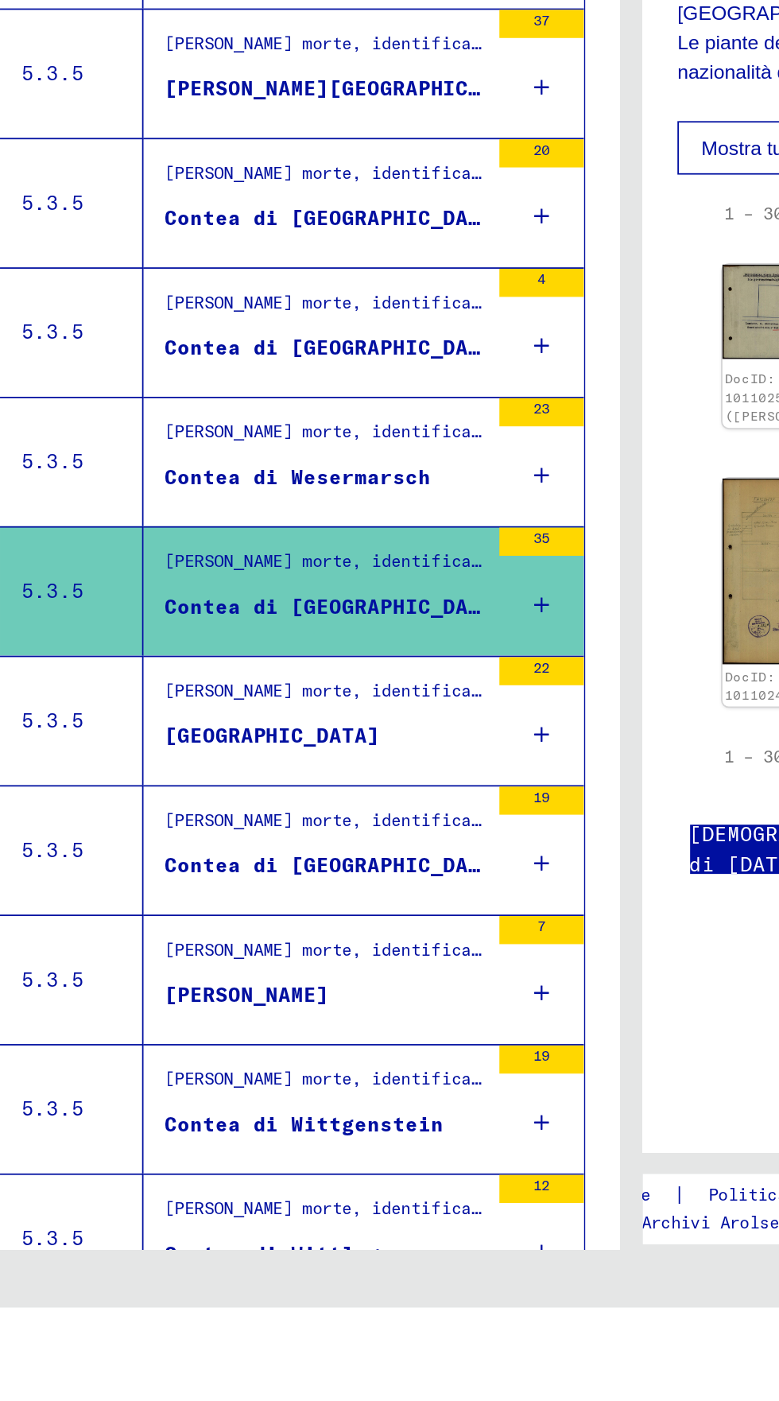
click at [198, 1400] on icon "Pagina precedente" at bounding box center [197, 1422] width 7 height 11
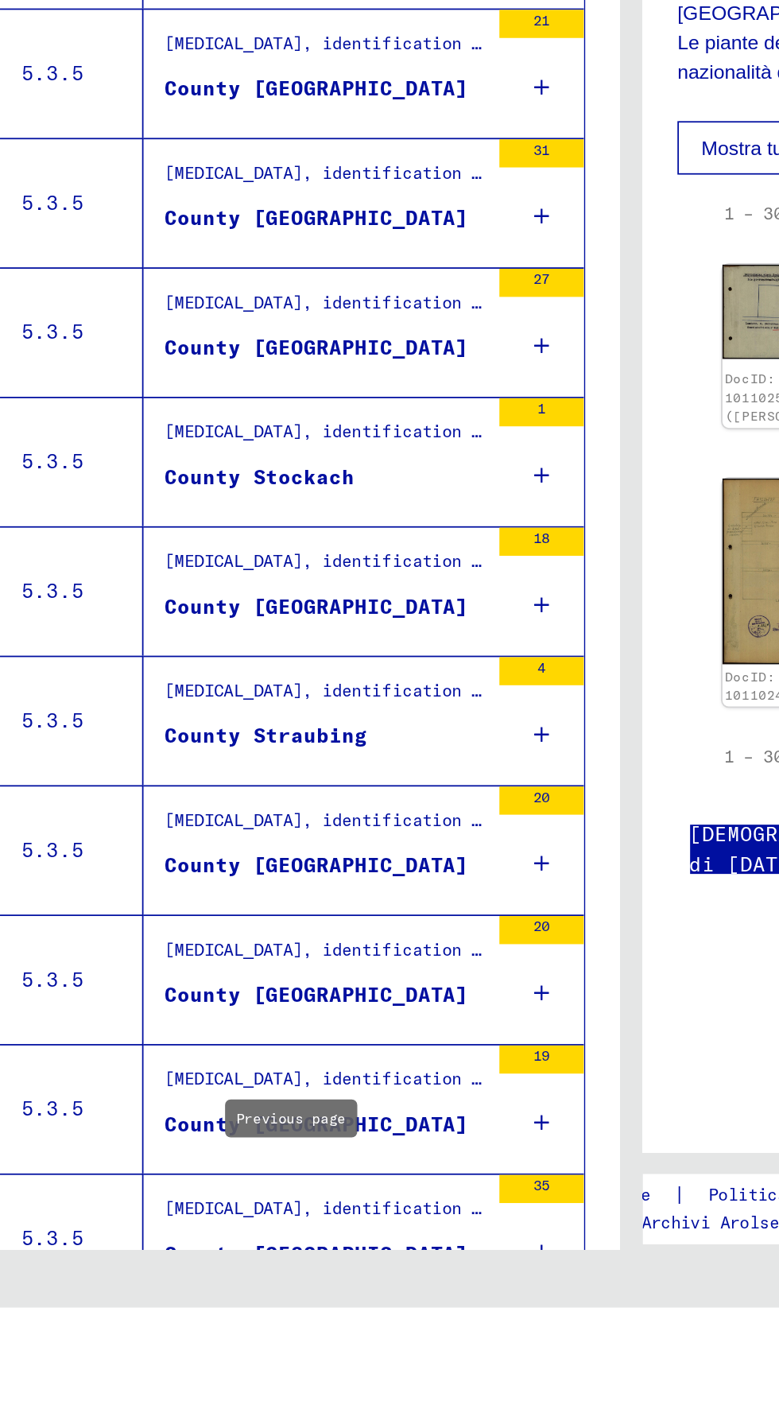
click at [195, 1400] on icon "Pagina precedente" at bounding box center [198, 1422] width 22 height 22
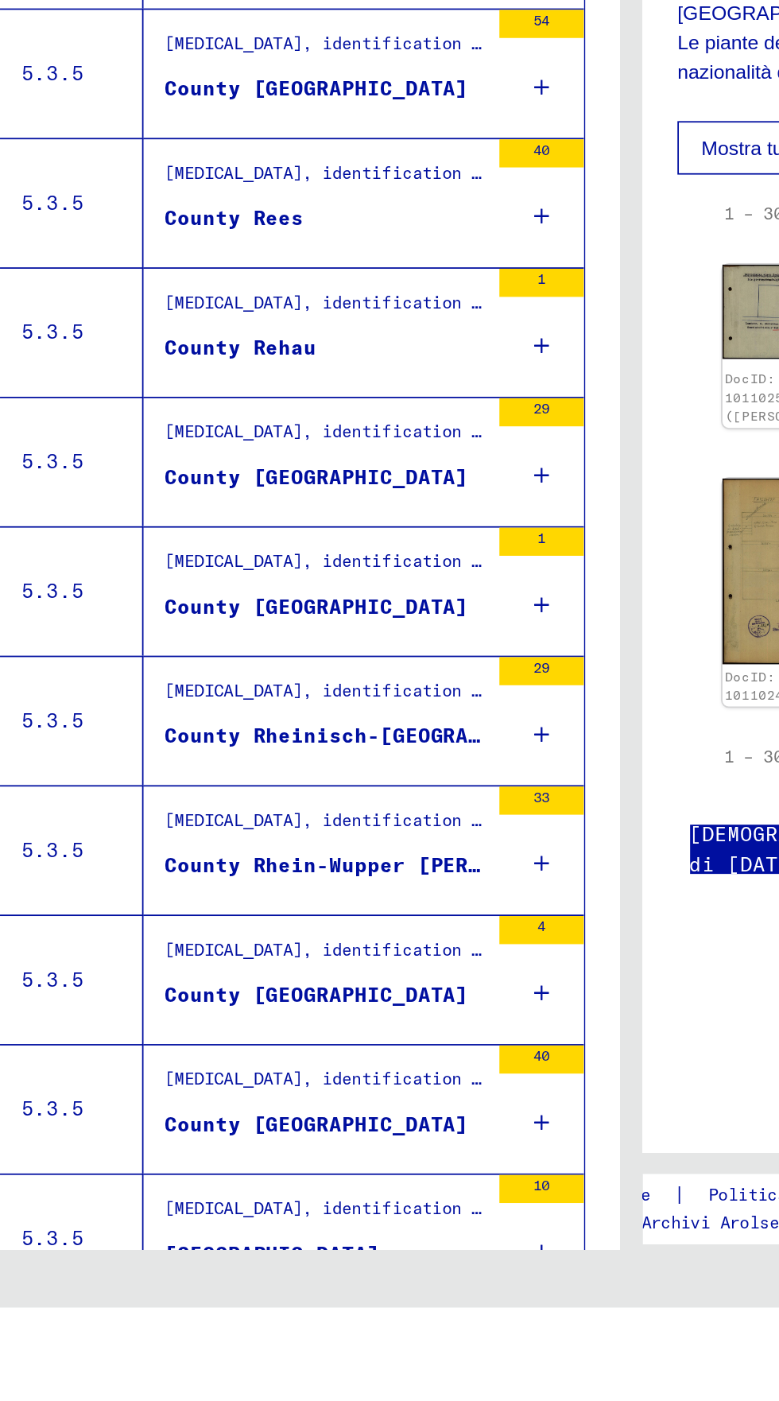
click at [196, 1400] on icon "Pagina precedente" at bounding box center [197, 1422] width 7 height 11
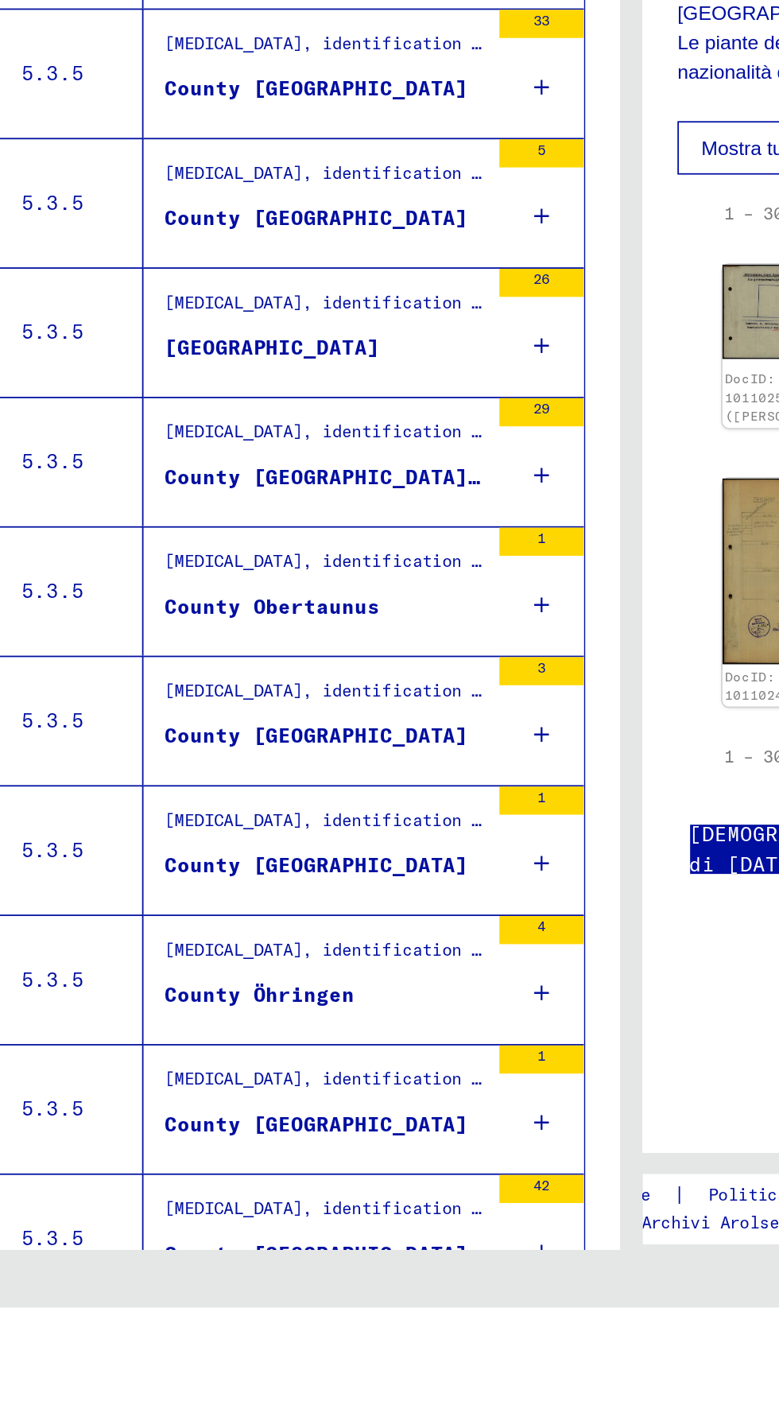
click at [197, 1400] on icon "Pagina precedente" at bounding box center [198, 1422] width 22 height 22
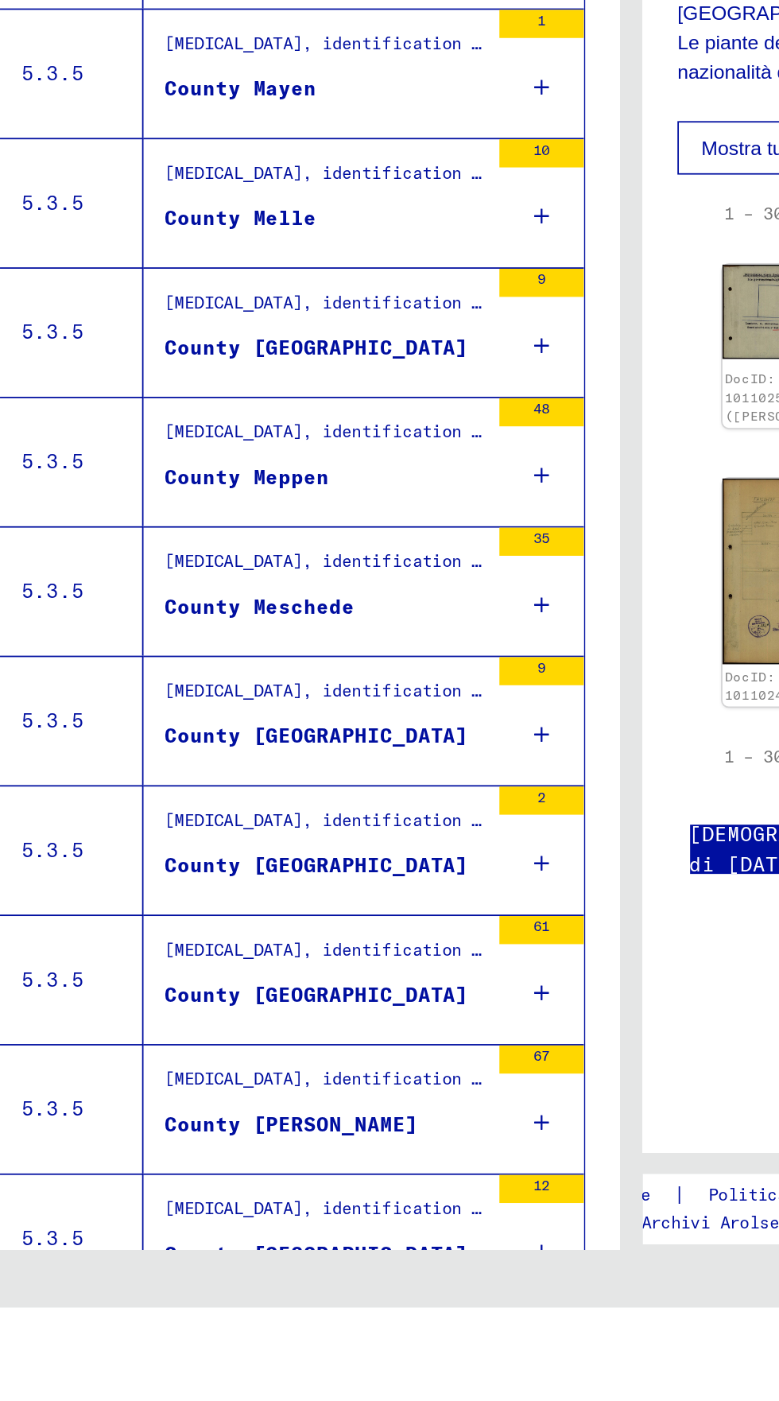
click at [197, 1400] on icon "Pagina precedente" at bounding box center [198, 1422] width 22 height 22
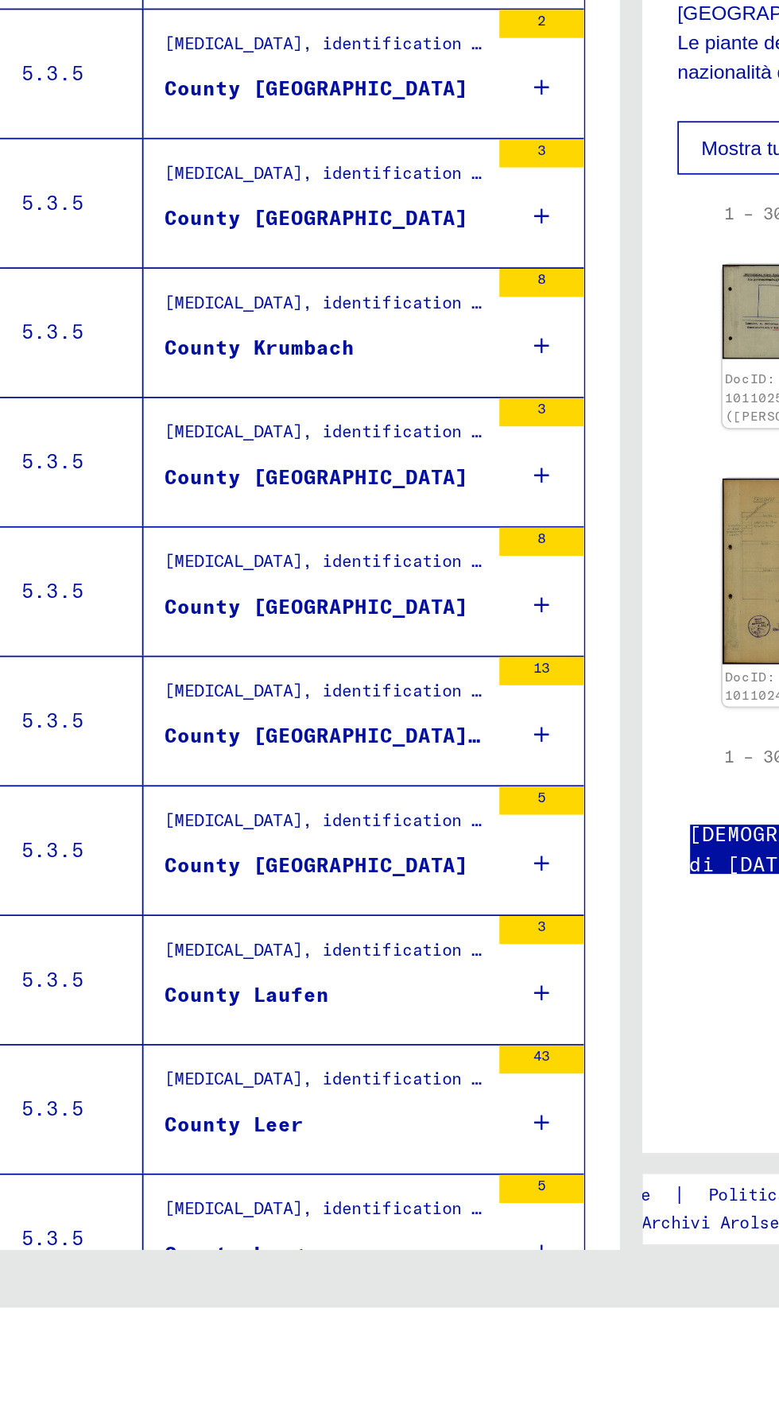
click at [197, 1400] on icon "Pagina precedente" at bounding box center [198, 1422] width 22 height 22
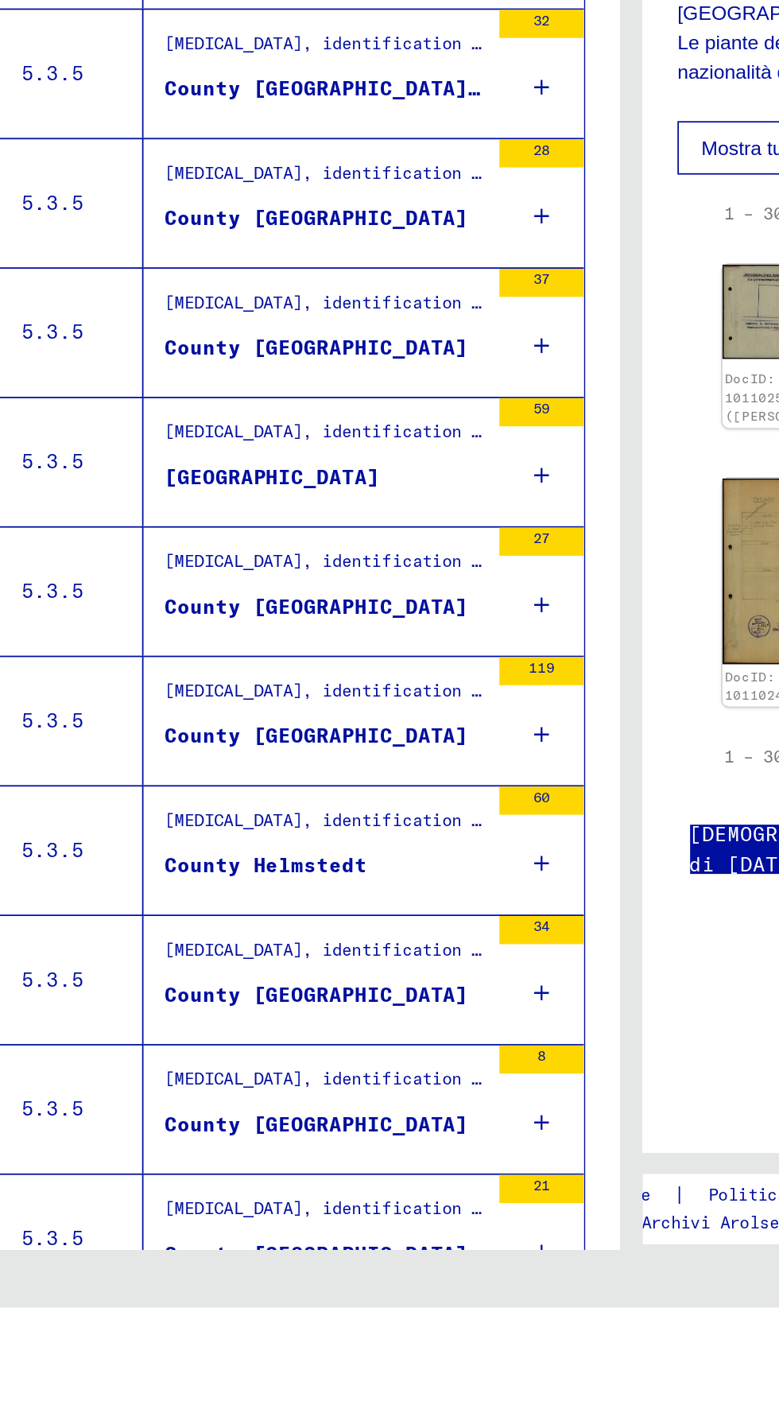
click at [197, 1400] on icon "Pagina precedente" at bounding box center [198, 1422] width 22 height 22
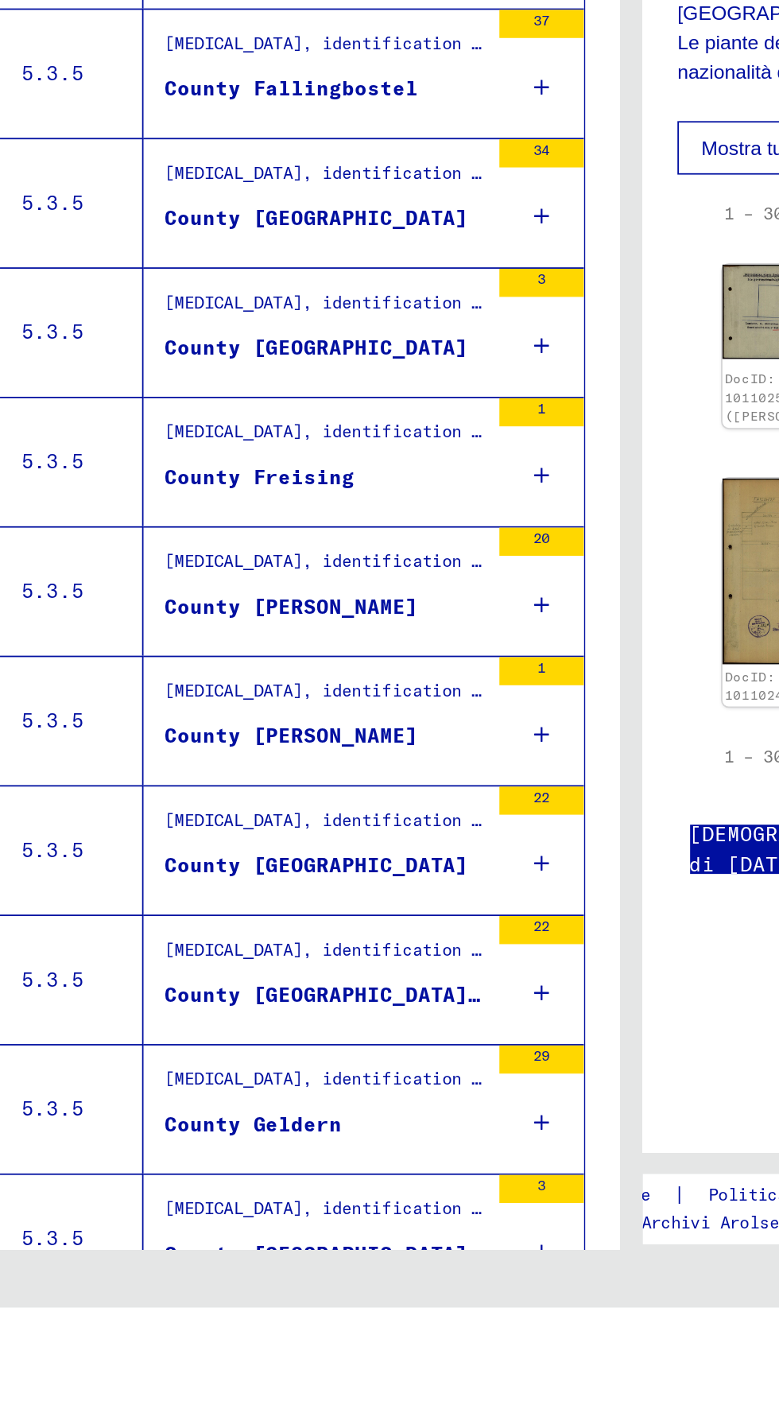
click at [197, 1400] on icon "Pagina precedente" at bounding box center [198, 1422] width 22 height 22
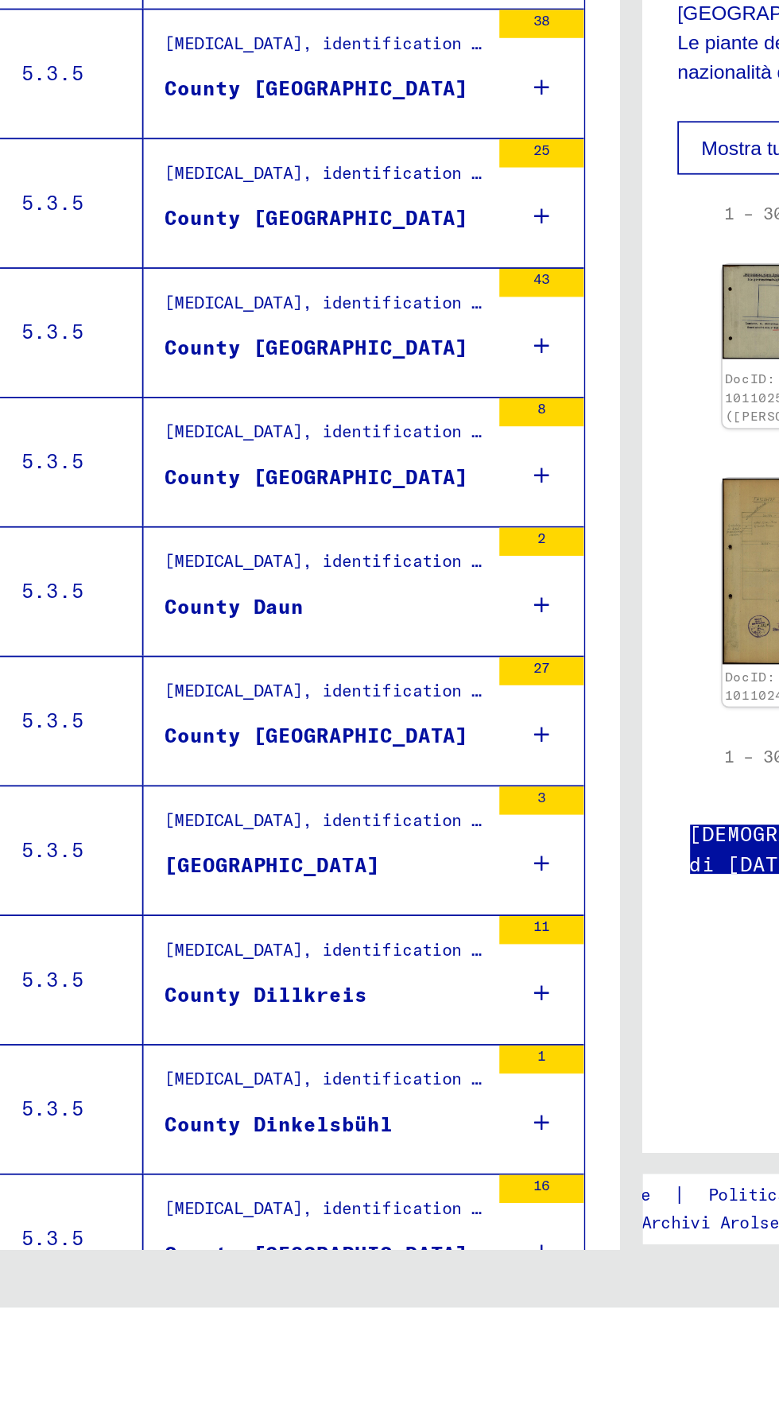
click at [197, 1400] on icon "Pagina precedente" at bounding box center [198, 1422] width 22 height 22
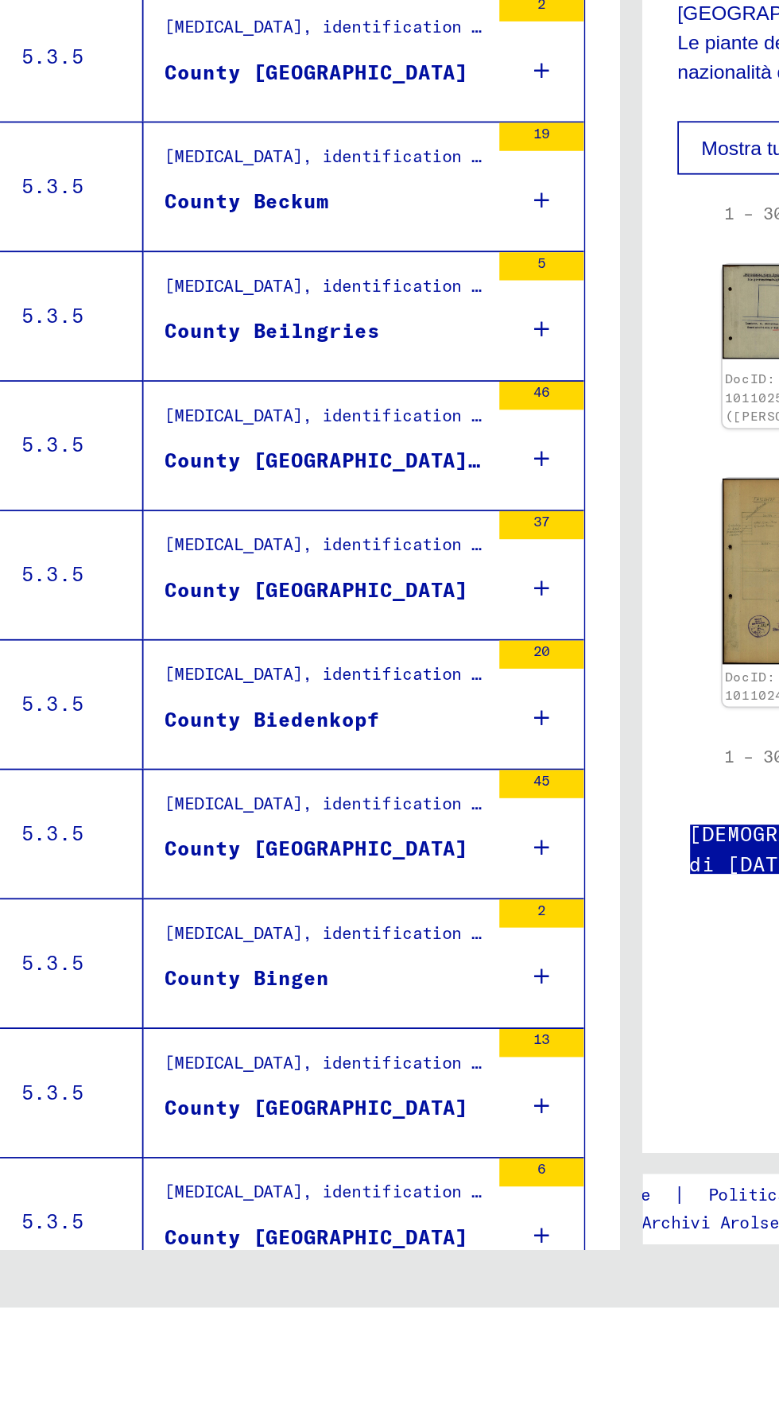
scroll to position [822, 0]
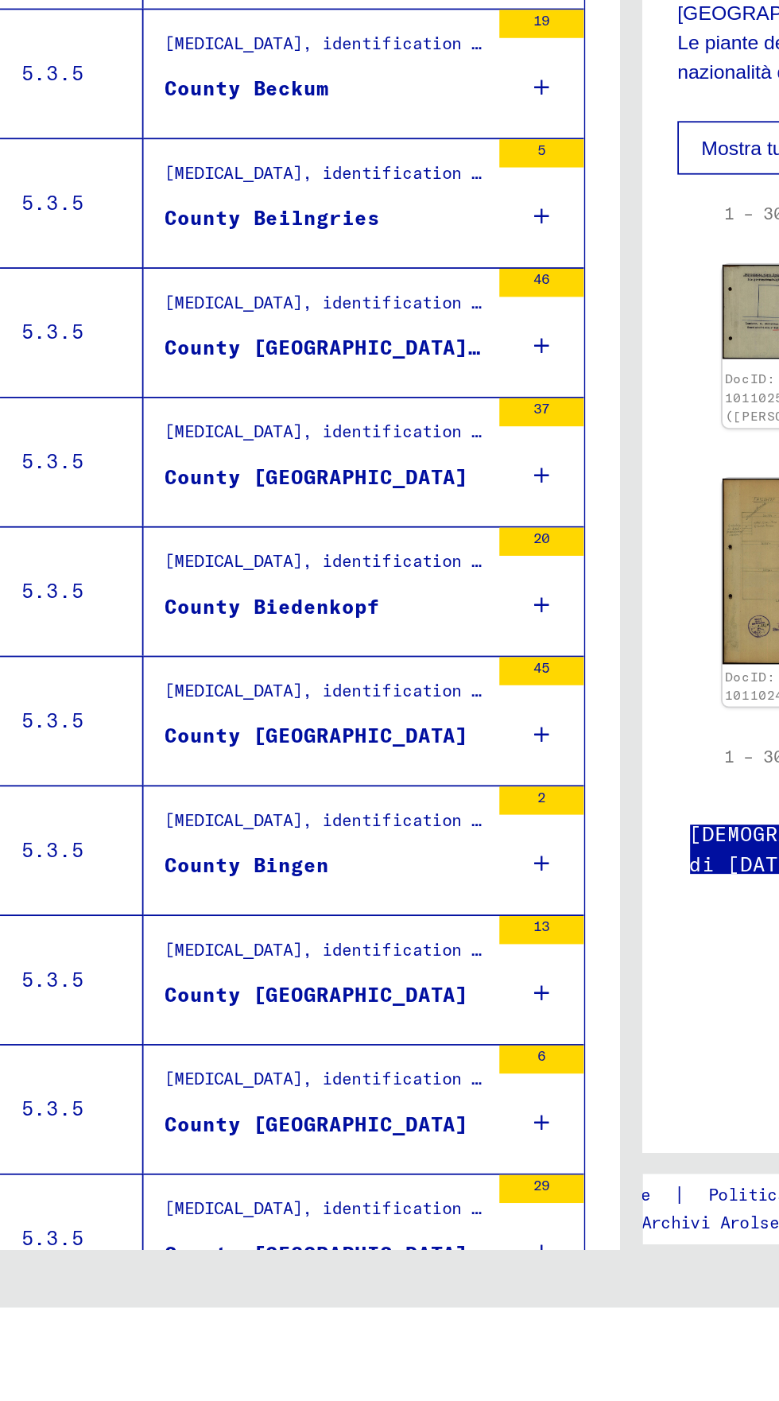
click at [160, 1070] on div "County [GEOGRAPHIC_DATA]" at bounding box center [212, 1078] width 172 height 17
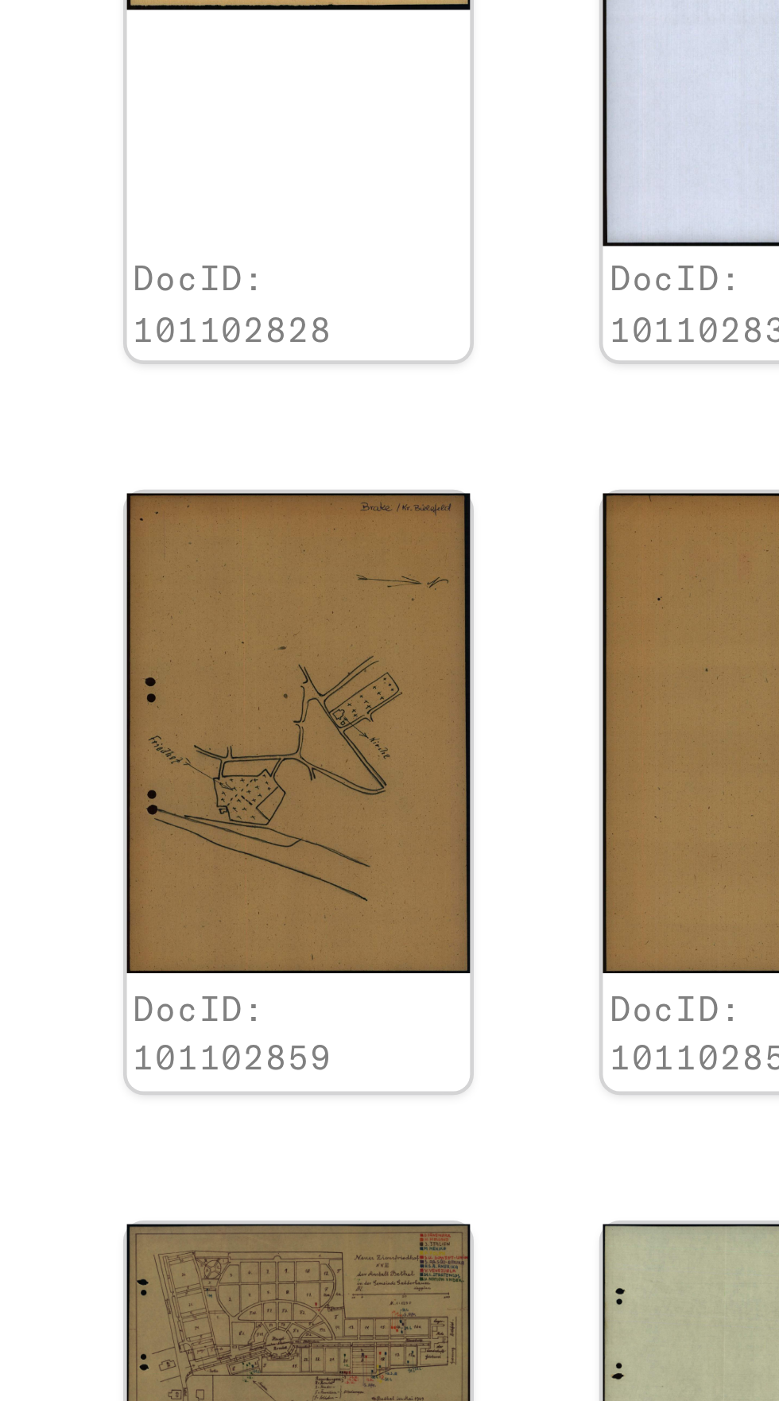
click at [436, 1302] on img at bounding box center [462, 1324] width 74 height 44
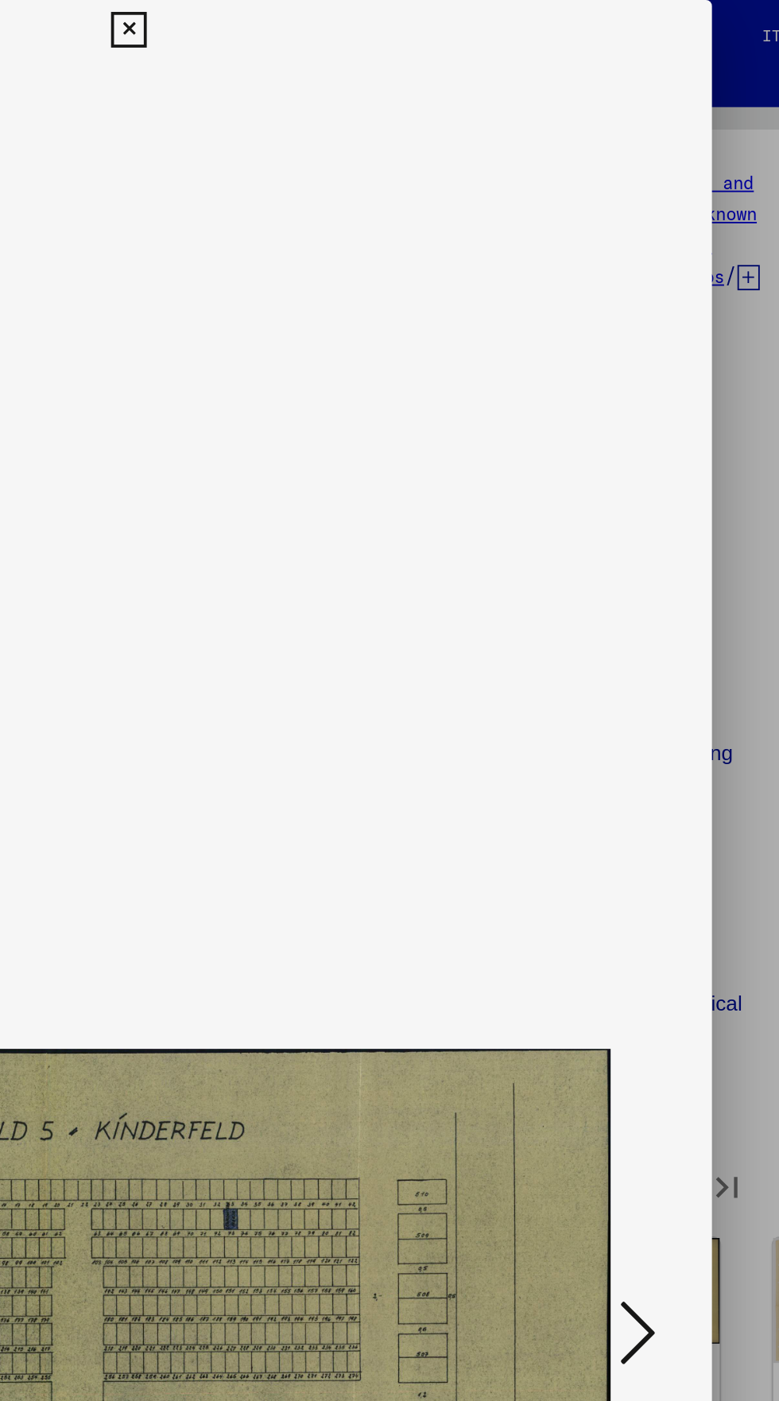
click at [390, 16] on icon at bounding box center [389, 15] width 18 height 19
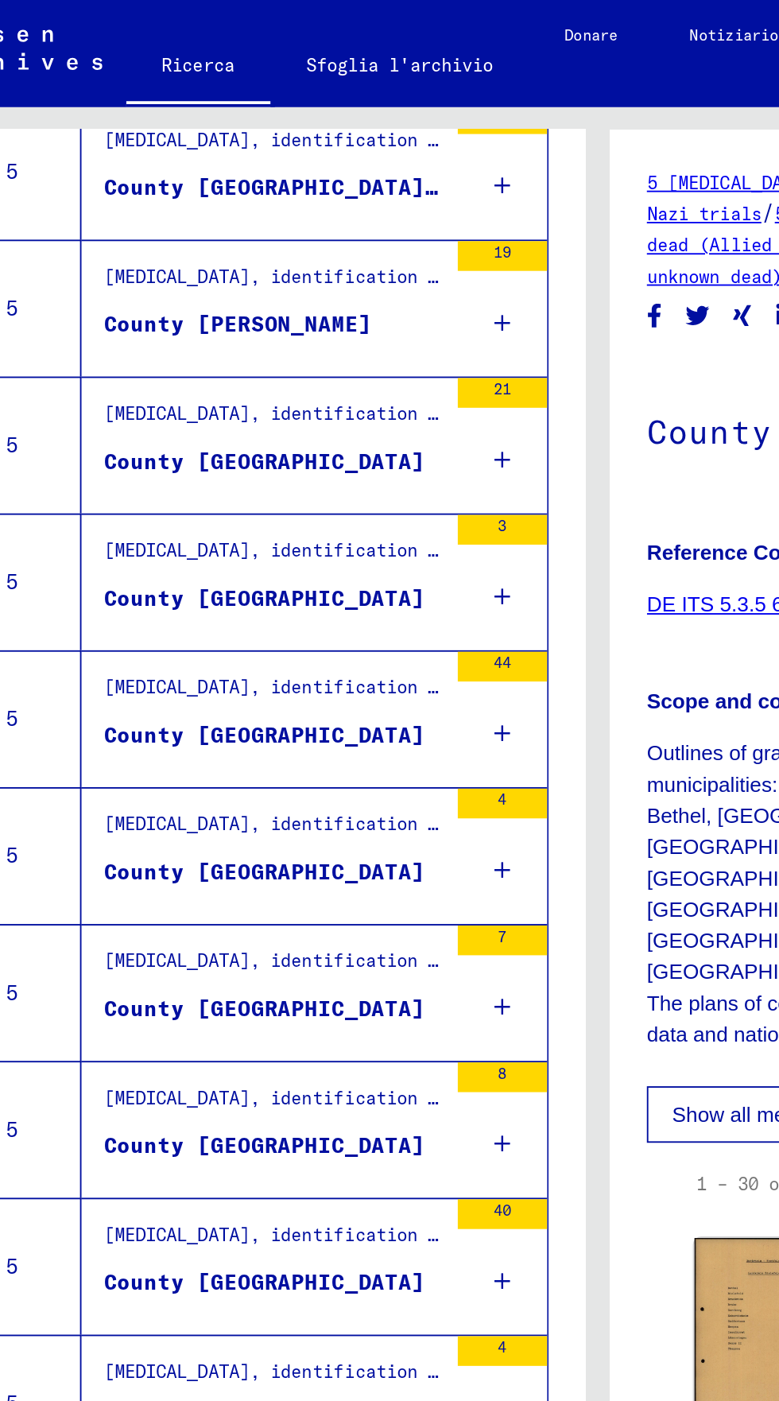
scroll to position [822, 0]
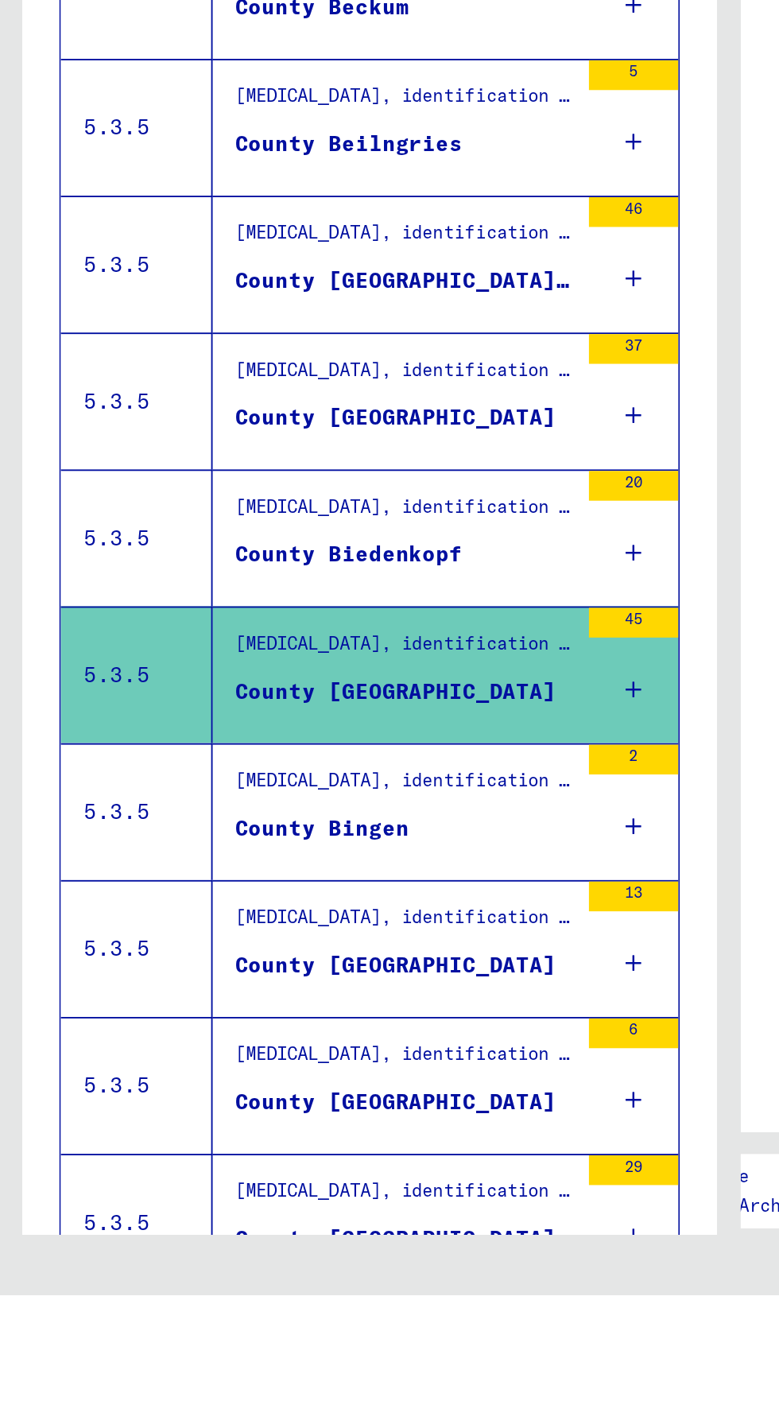
click at [197, 1400] on icon "Pagina precedente" at bounding box center [198, 1422] width 22 height 22
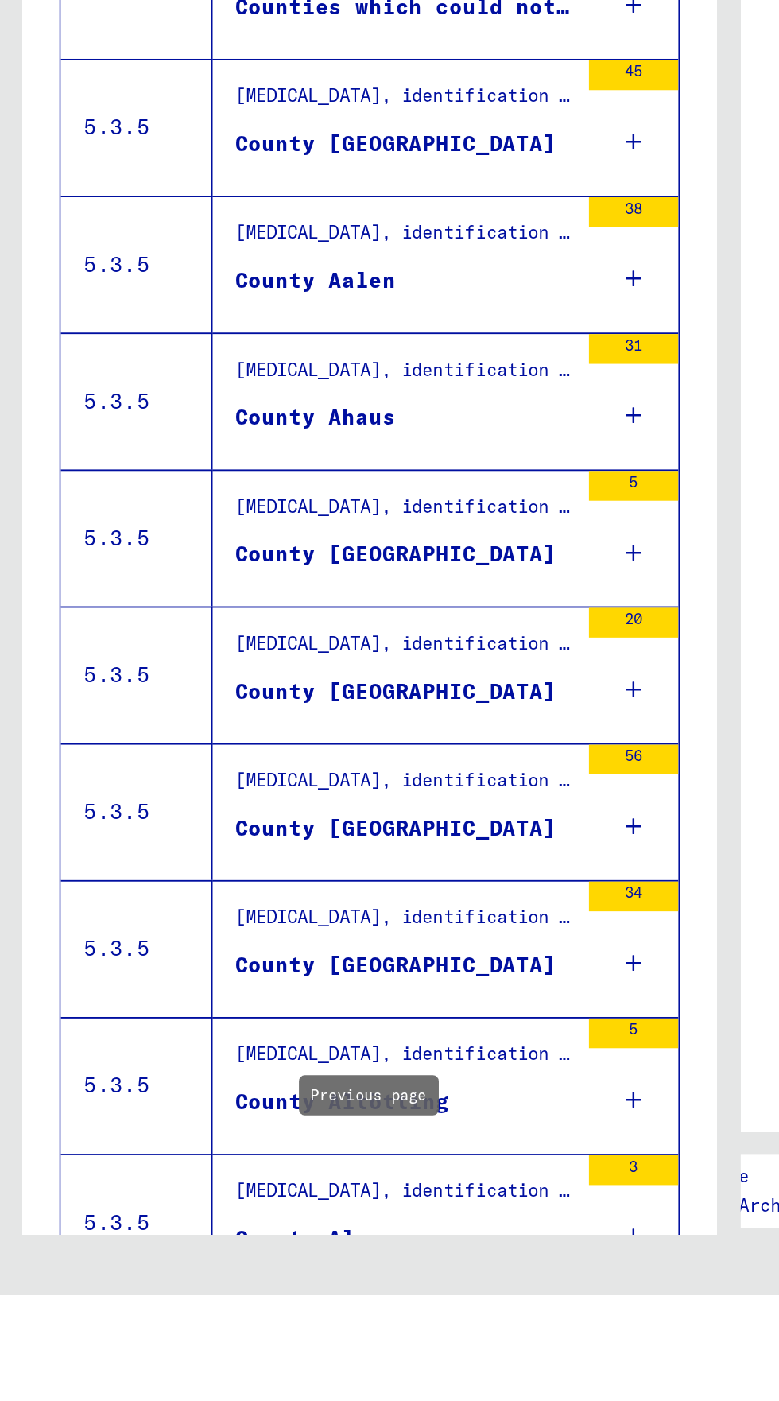
click at [200, 1400] on icon "Pagina precedente" at bounding box center [198, 1422] width 22 height 22
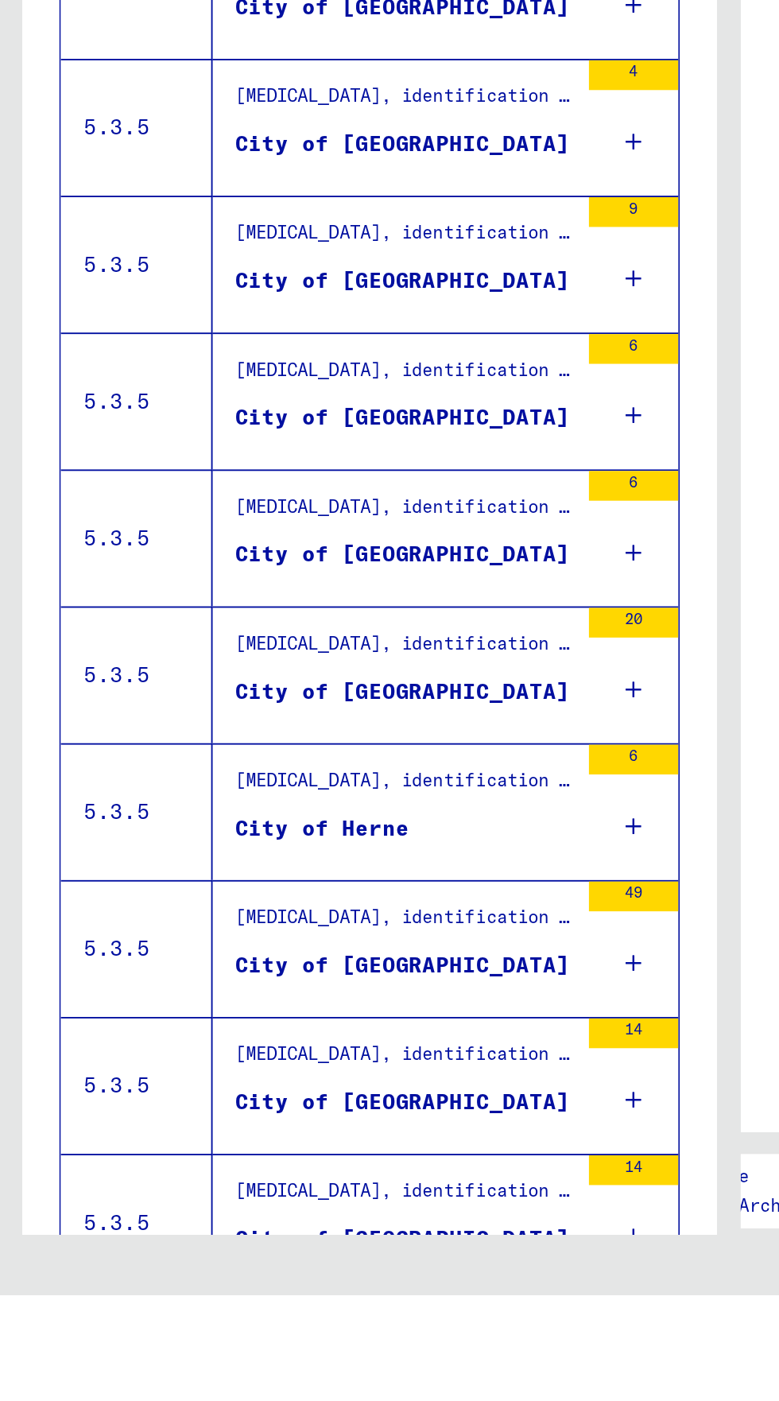
click at [215, 1400] on input "**" at bounding box center [230, 1421] width 33 height 16
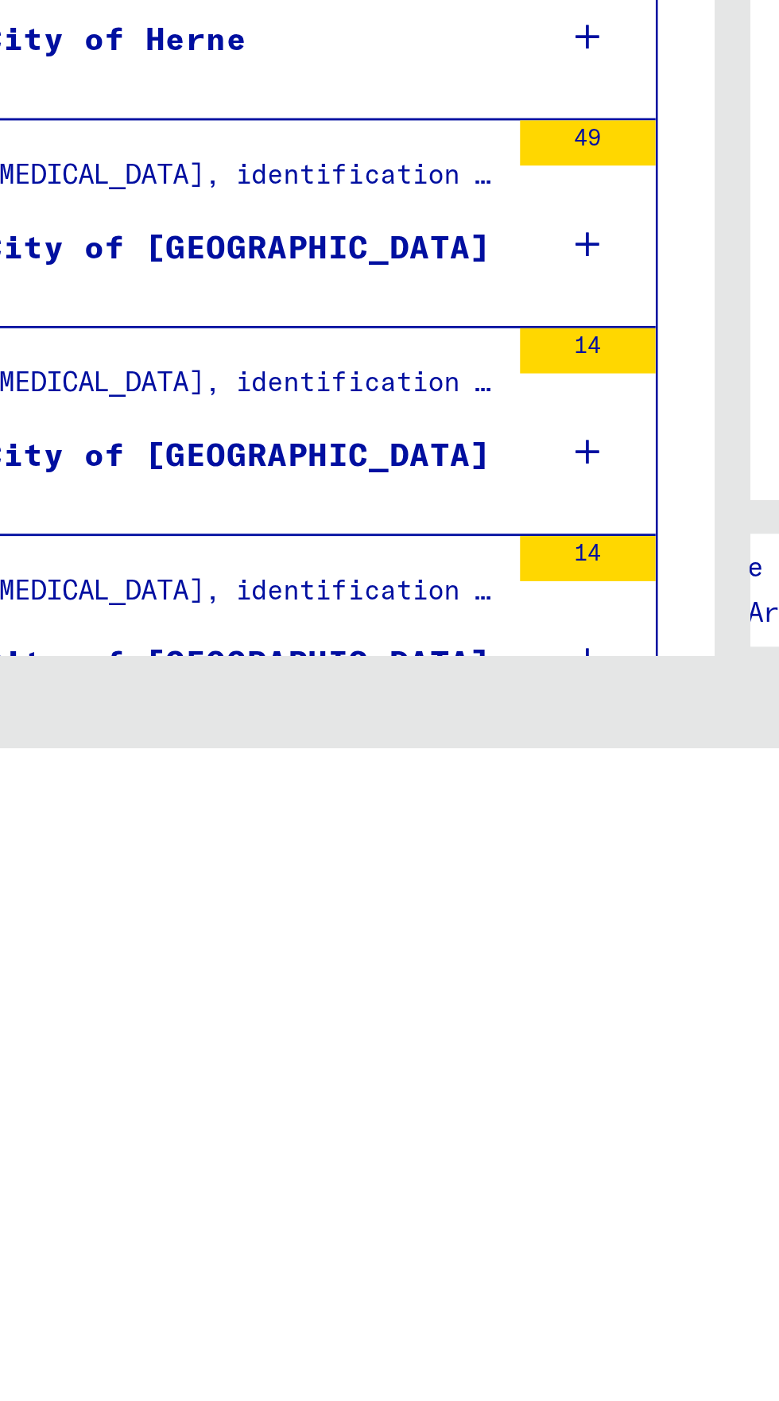
click at [196, 1400] on icon "Pagina precedente" at bounding box center [198, 1422] width 22 height 22
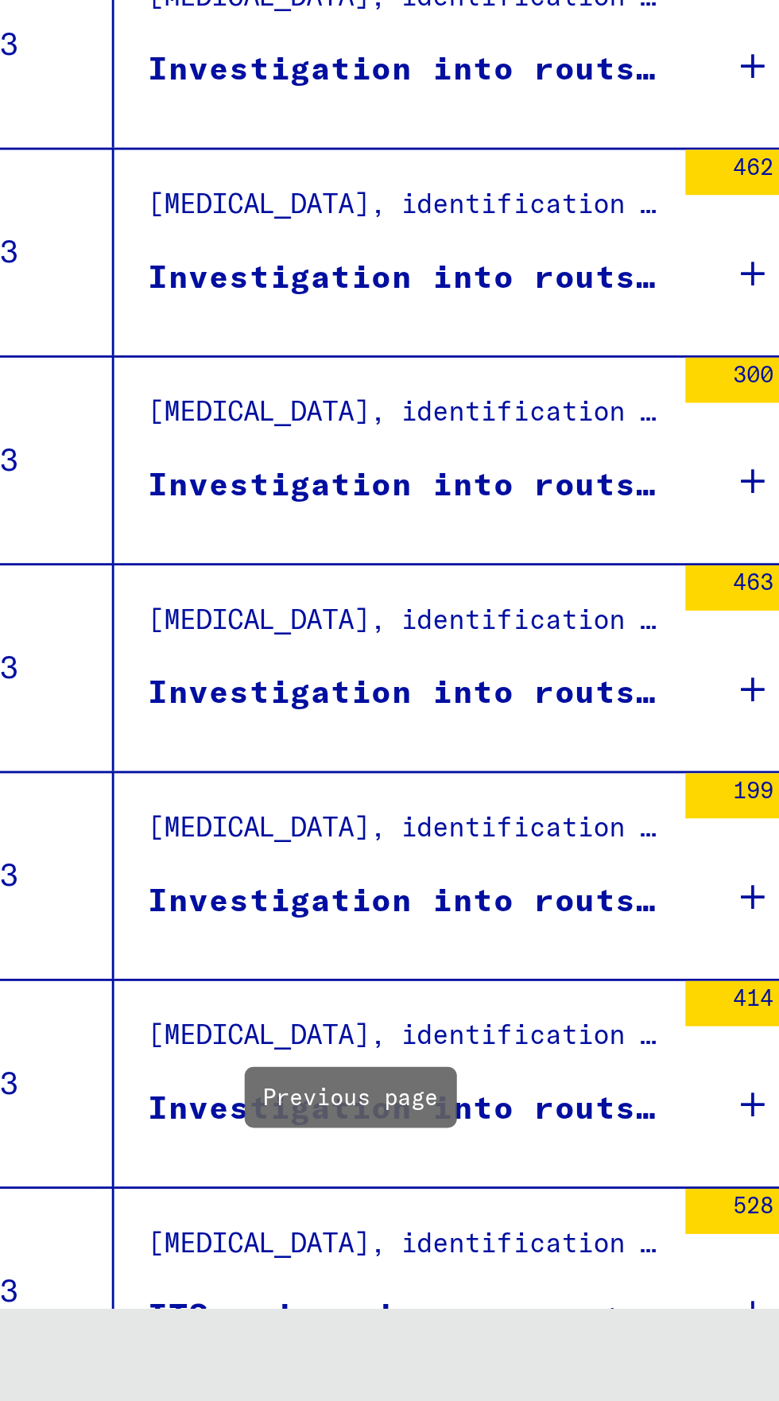
click at [308, 1400] on icon "Pagina successiva" at bounding box center [309, 1422] width 7 height 11
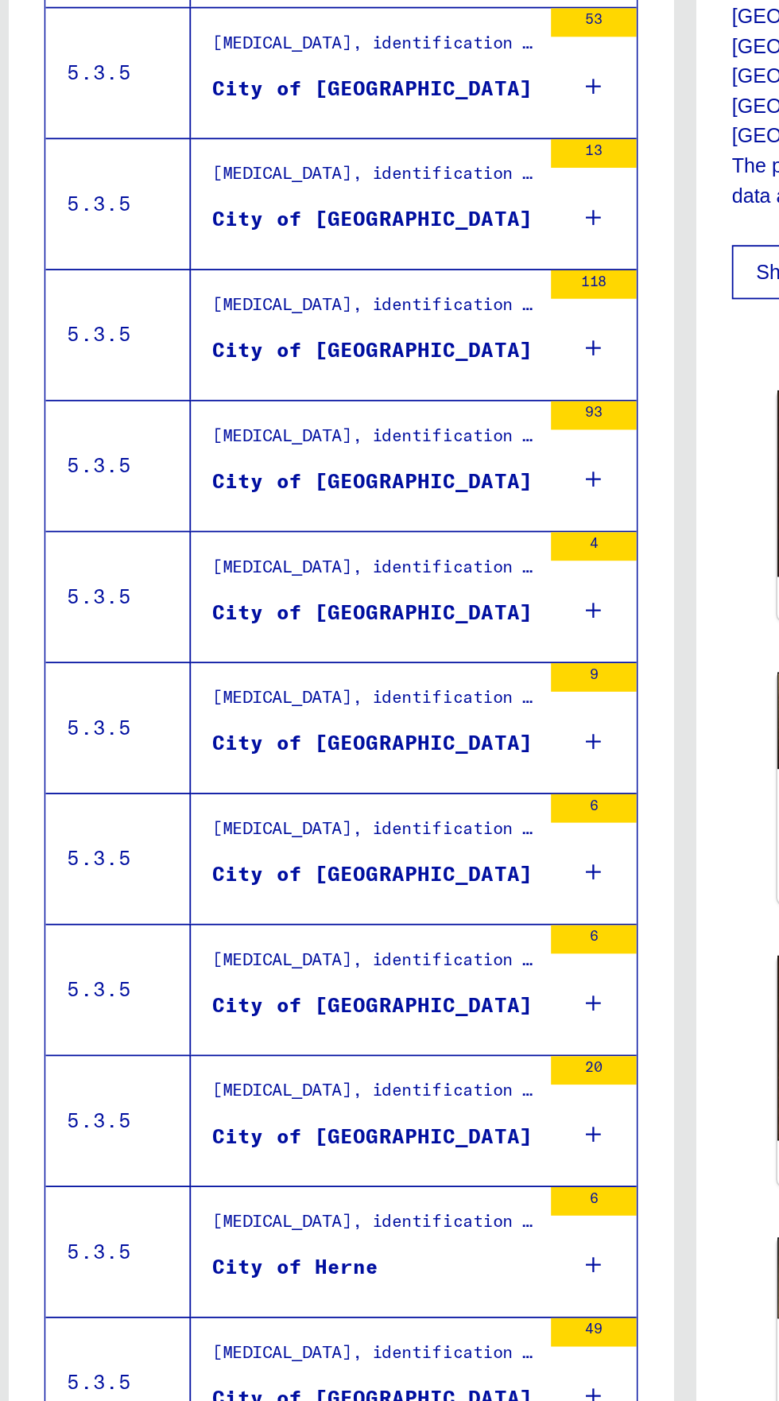
scroll to position [0, 0]
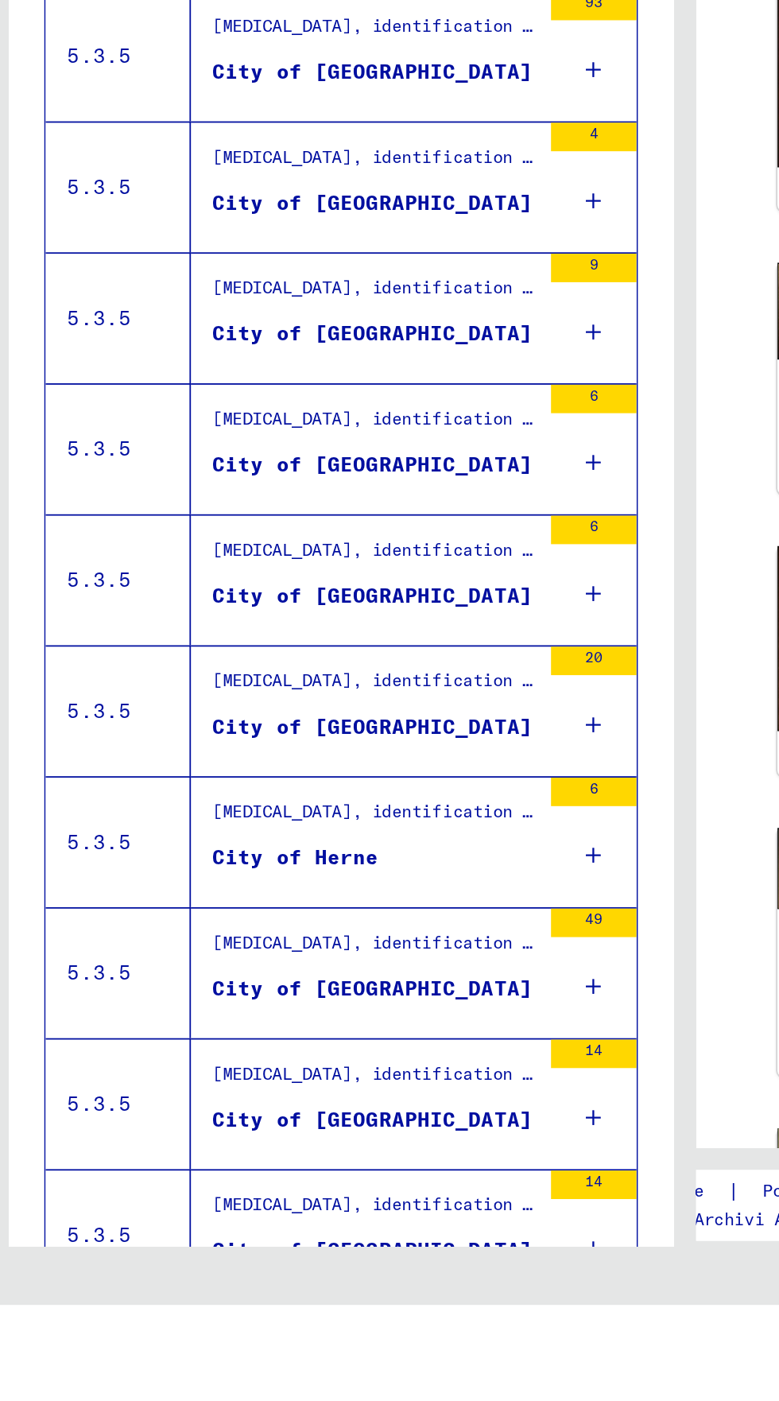
click at [197, 1400] on icon "Pagina precedente" at bounding box center [198, 1422] width 22 height 22
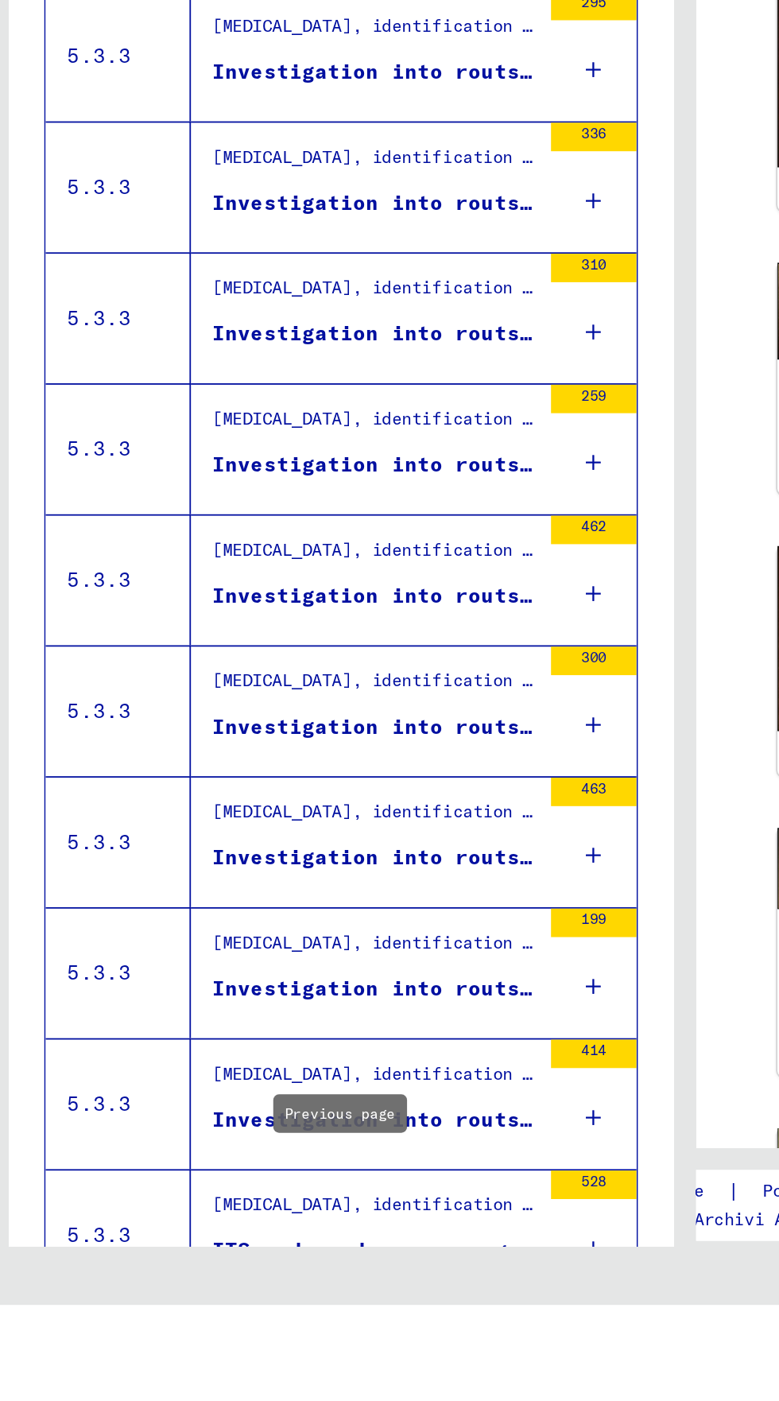
click at [204, 1400] on div "726 – 750 di 805 ** di 33" at bounding box center [197, 1422] width 319 height 32
click at [198, 1400] on icon "Pagina precedente" at bounding box center [198, 1422] width 22 height 22
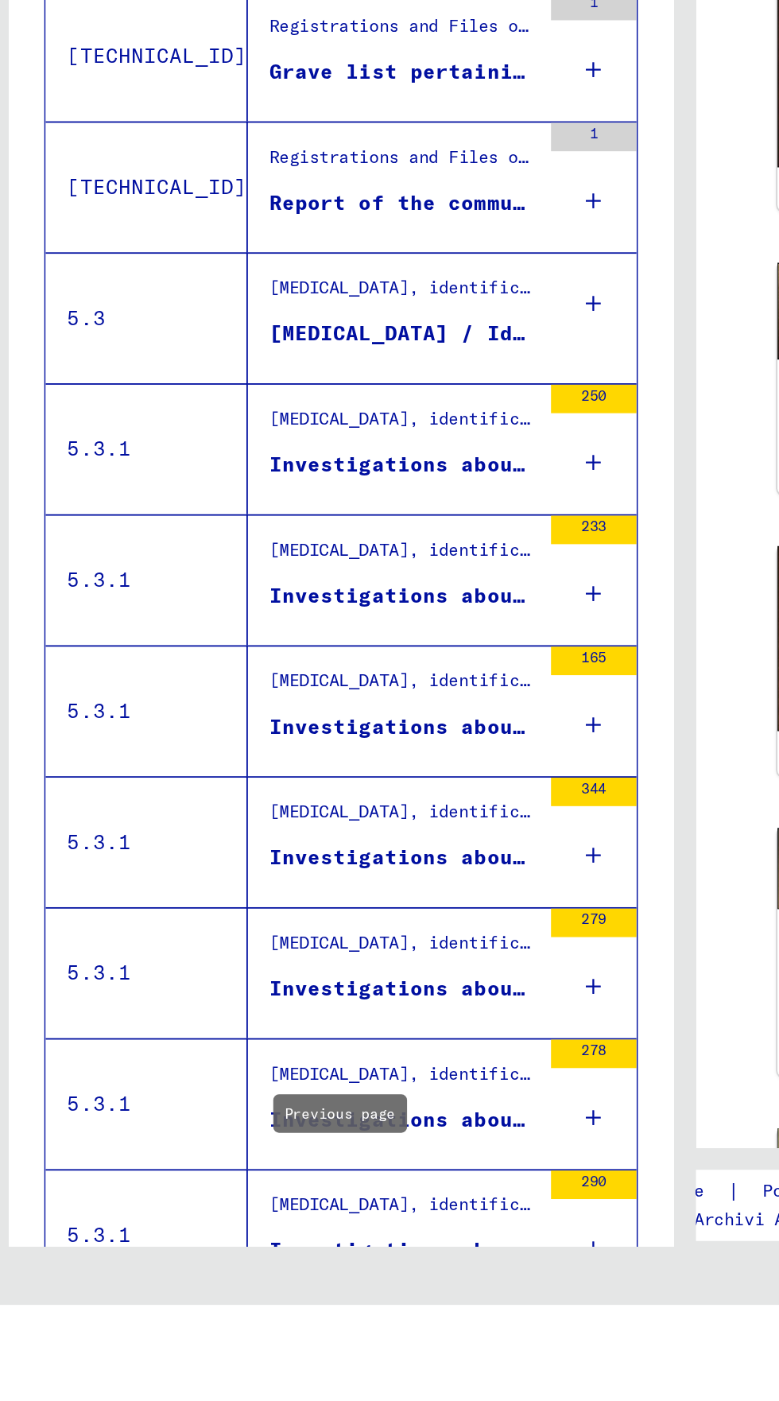
click at [195, 1400] on icon "Pagina precedente" at bounding box center [198, 1422] width 22 height 22
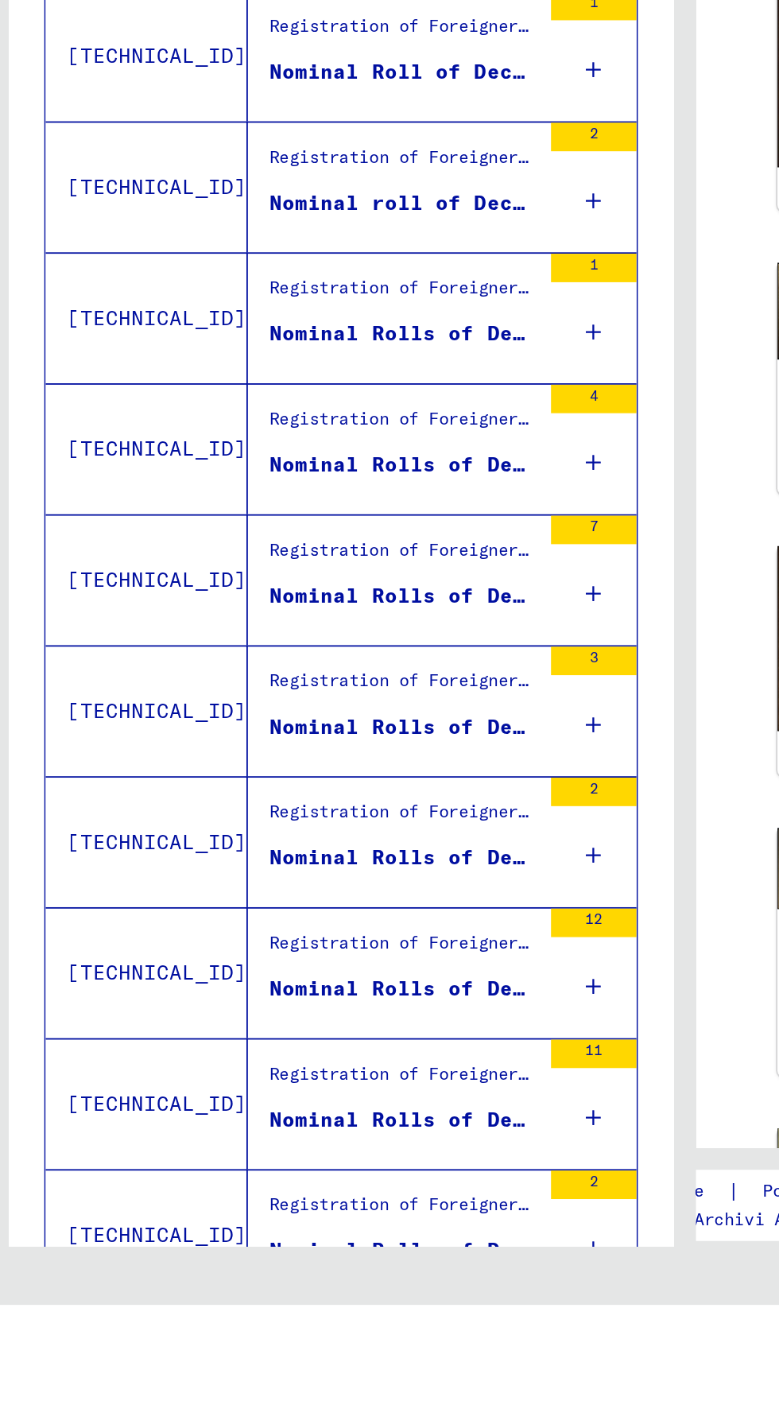
click at [196, 1400] on icon "Pagina precedente" at bounding box center [198, 1422] width 22 height 22
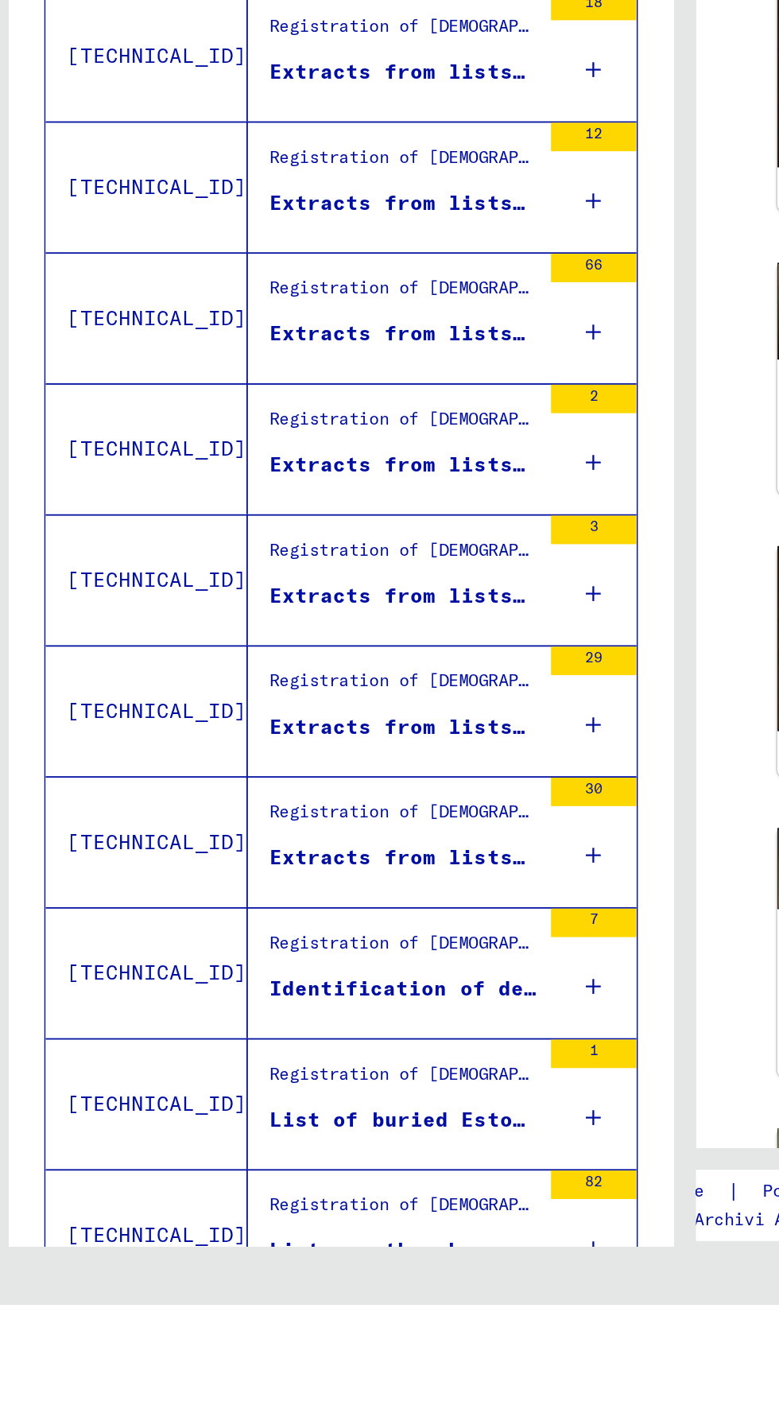
click at [201, 1400] on icon "Pagina precedente" at bounding box center [198, 1422] width 22 height 22
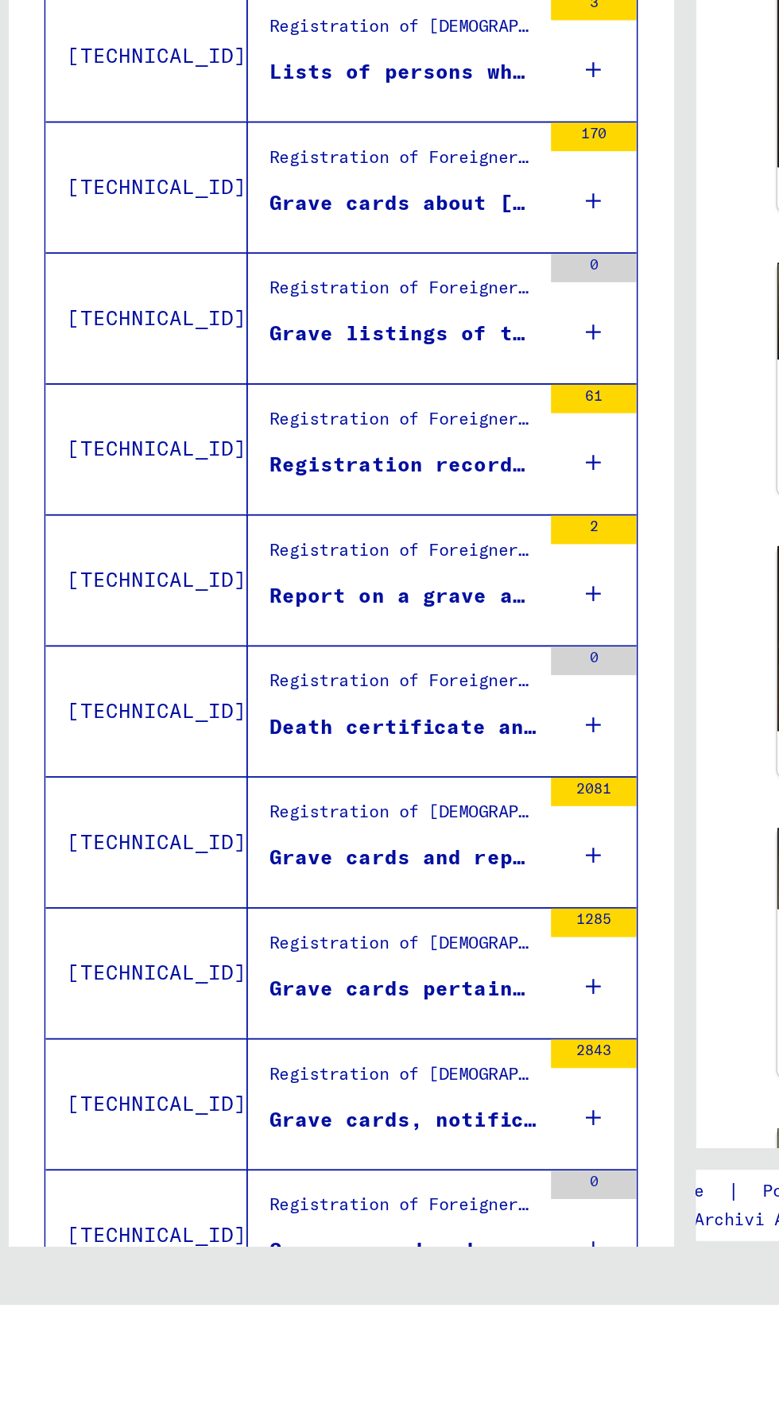
click at [196, 1400] on icon "Pagina precedente" at bounding box center [198, 1422] width 22 height 22
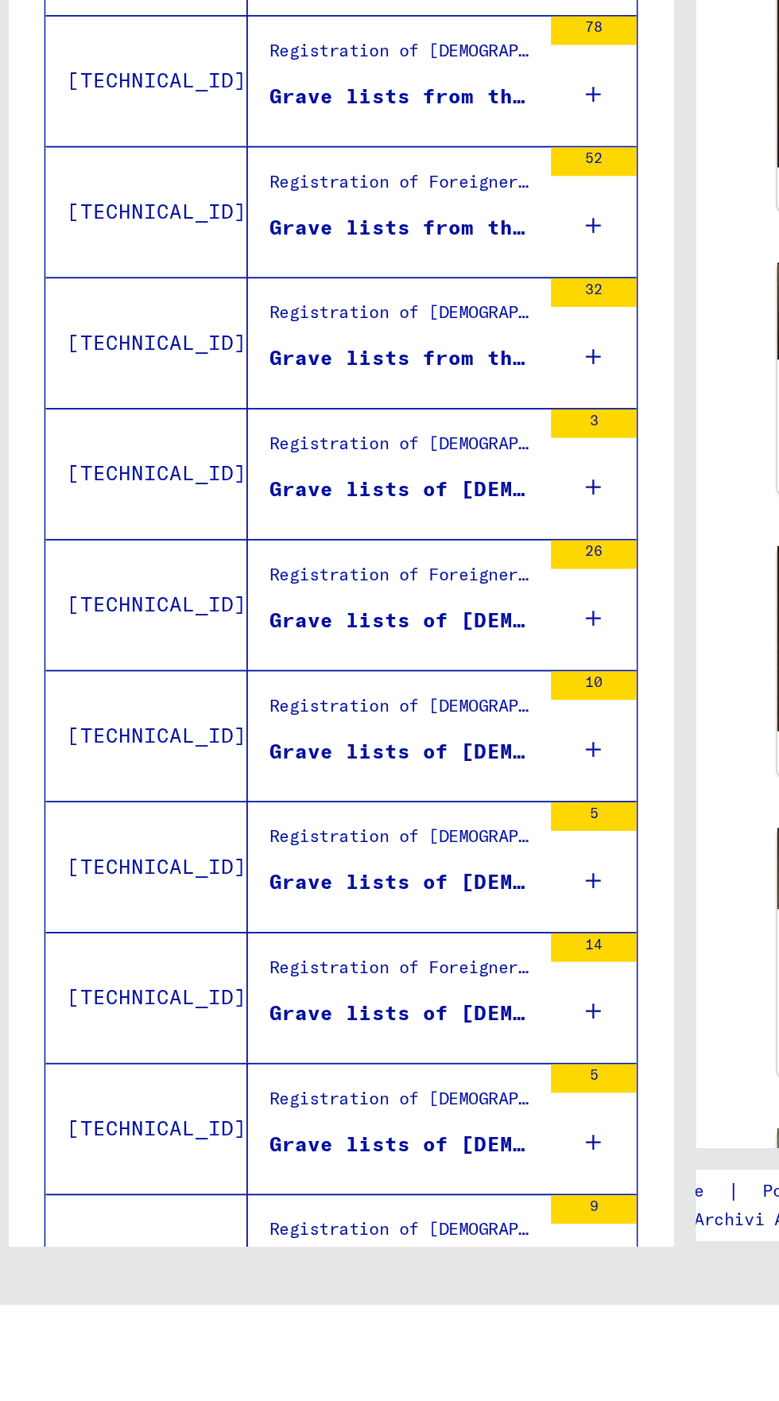
scroll to position [516, 0]
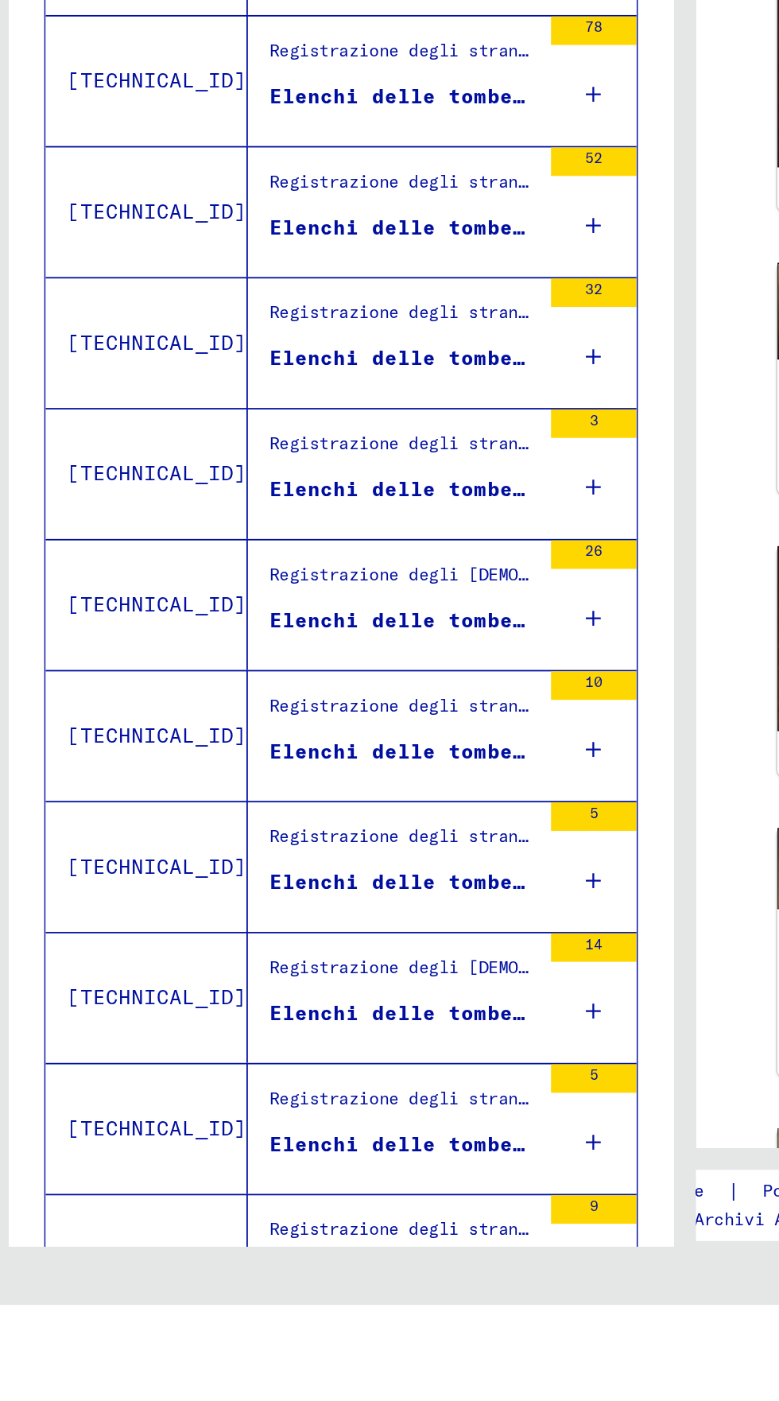
click at [261, 1084] on font "Elenchi delle tombe degli stranieri deceduti e sepolti nel distretto amministra…" at bounding box center [733, 1091] width 1152 height 14
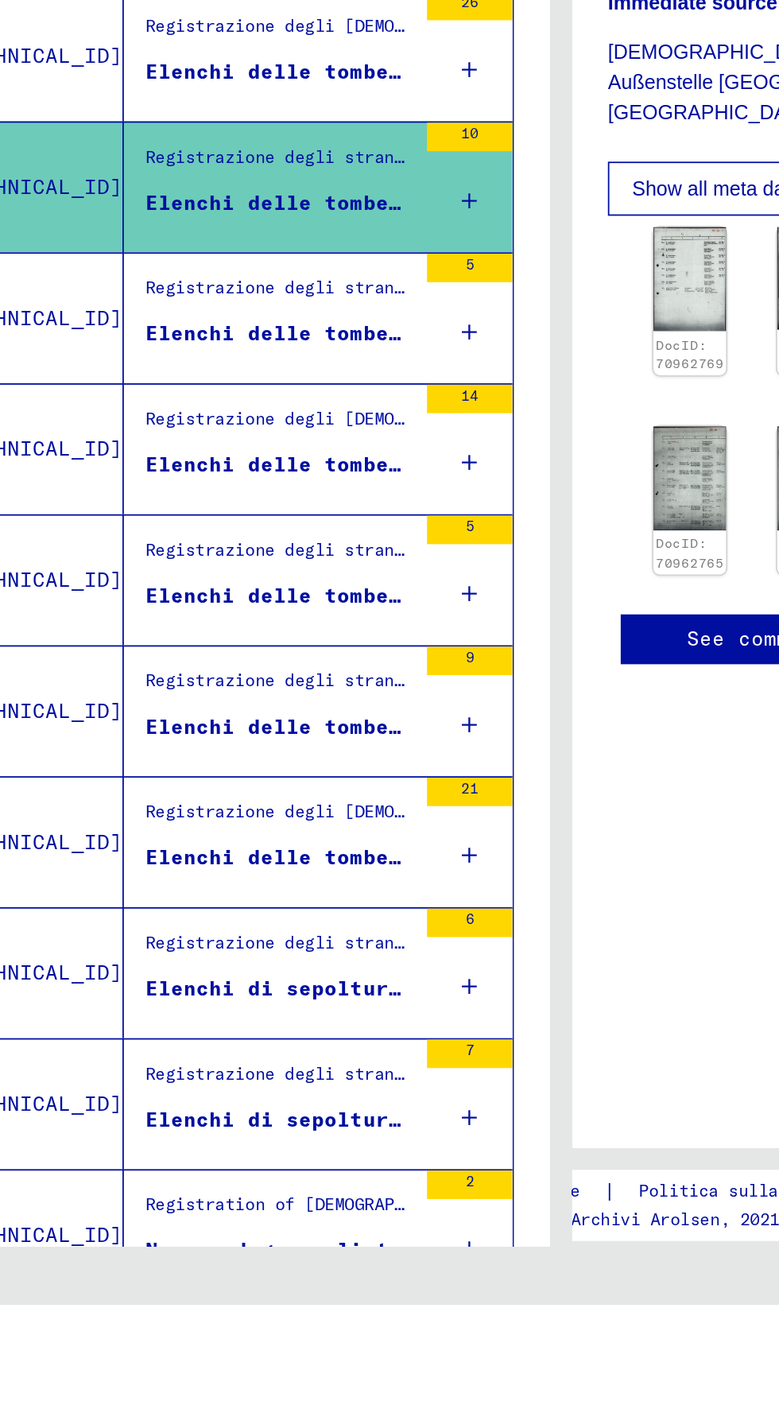
click at [340, 1269] on icon at bounding box center [339, 1297] width 9 height 56
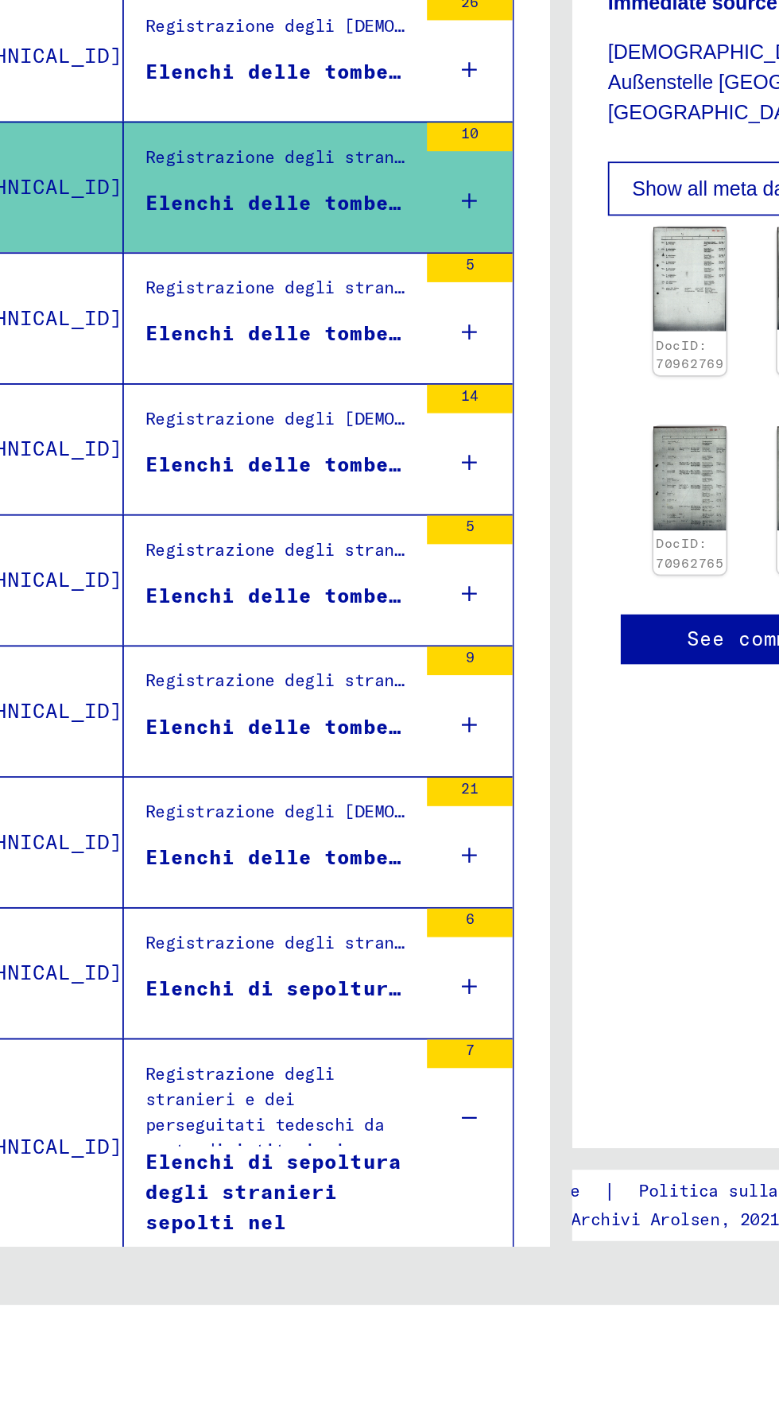
click at [340, 1196] on icon at bounding box center [339, 1224] width 9 height 56
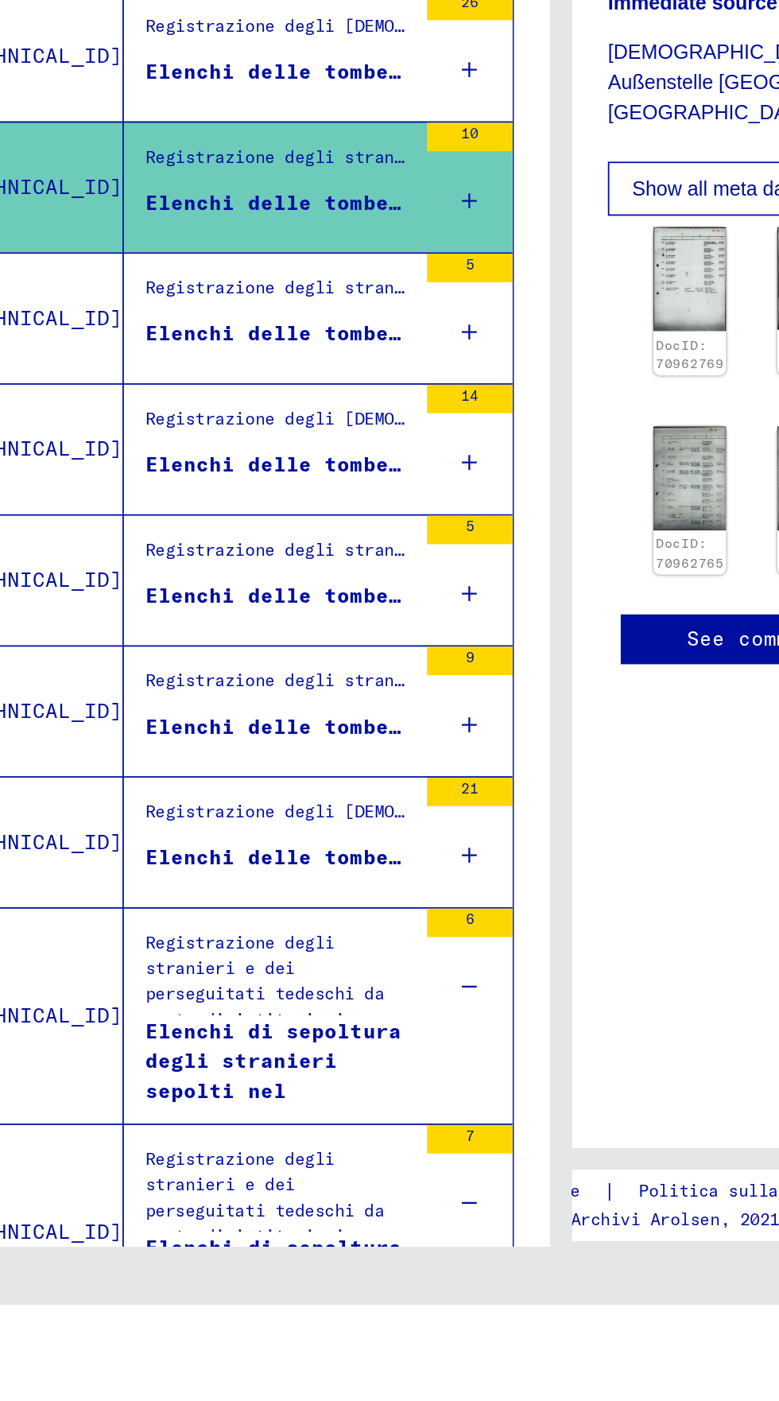
click at [291, 1241] on font "Elenchi di sepoltura degli stranieri sepolti nel distretto amministrativo [PERS…" at bounding box center [228, 1331] width 143 height 181
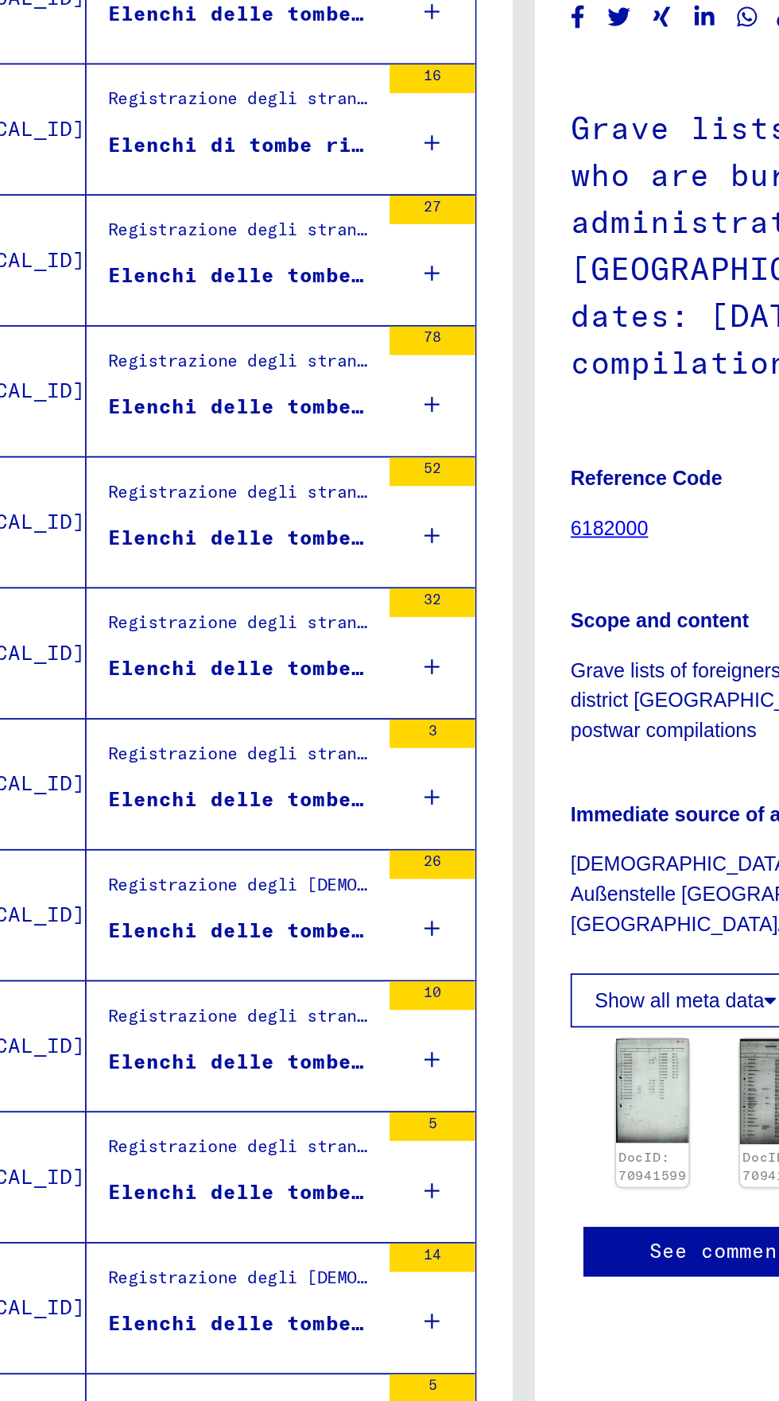
click at [337, 338] on mat-cell at bounding box center [327, 341] width 70 height 39
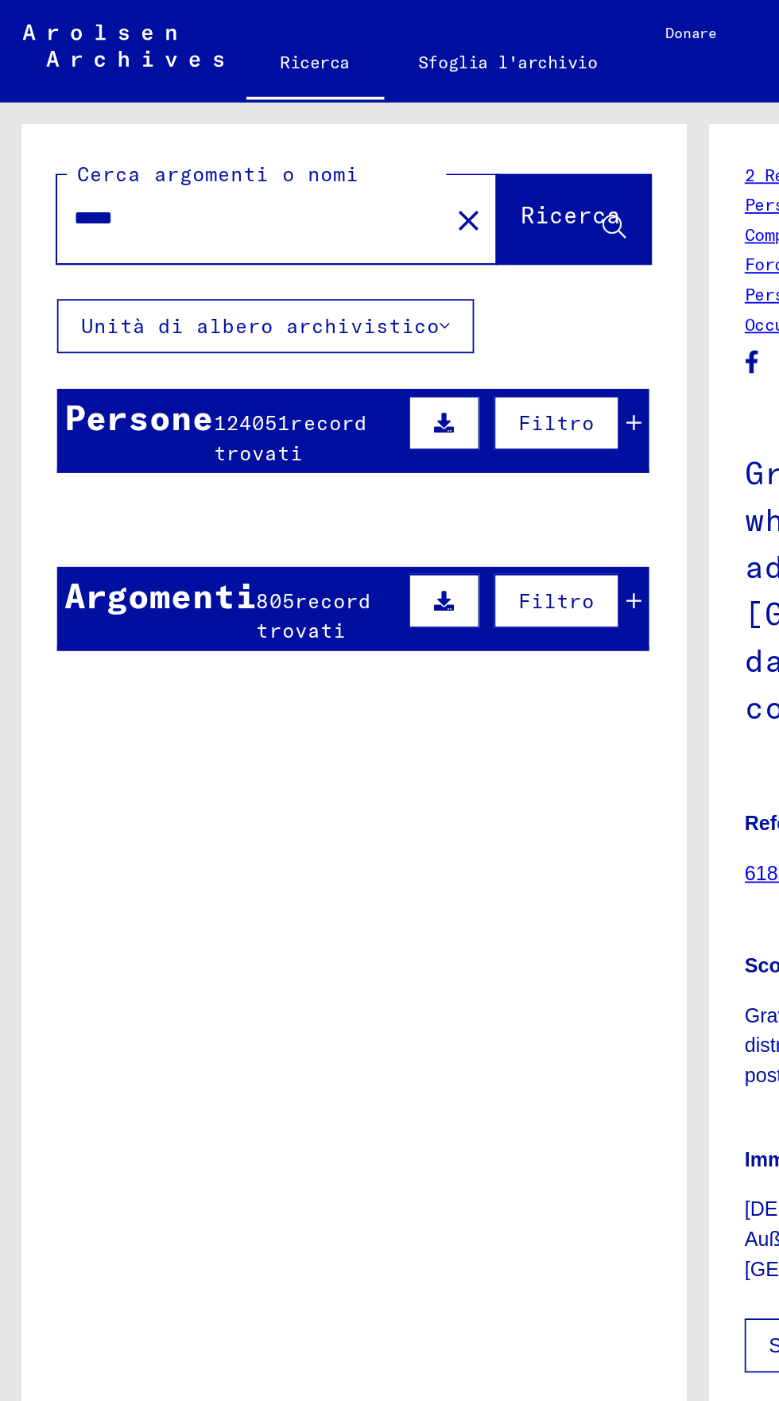
click at [192, 349] on mat-cell at bounding box center [214, 368] width 52 height 39
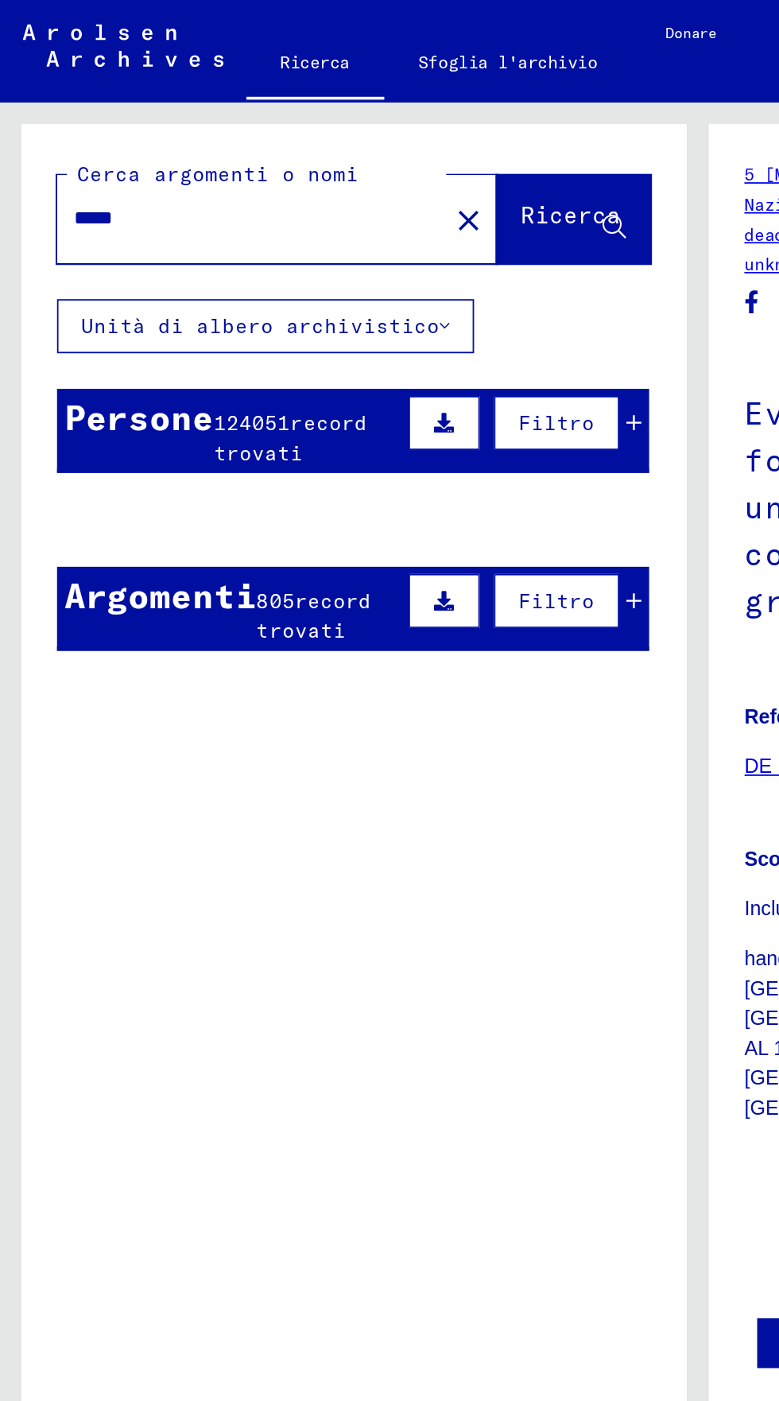
click at [106, 234] on font "Persone" at bounding box center [77, 233] width 83 height 24
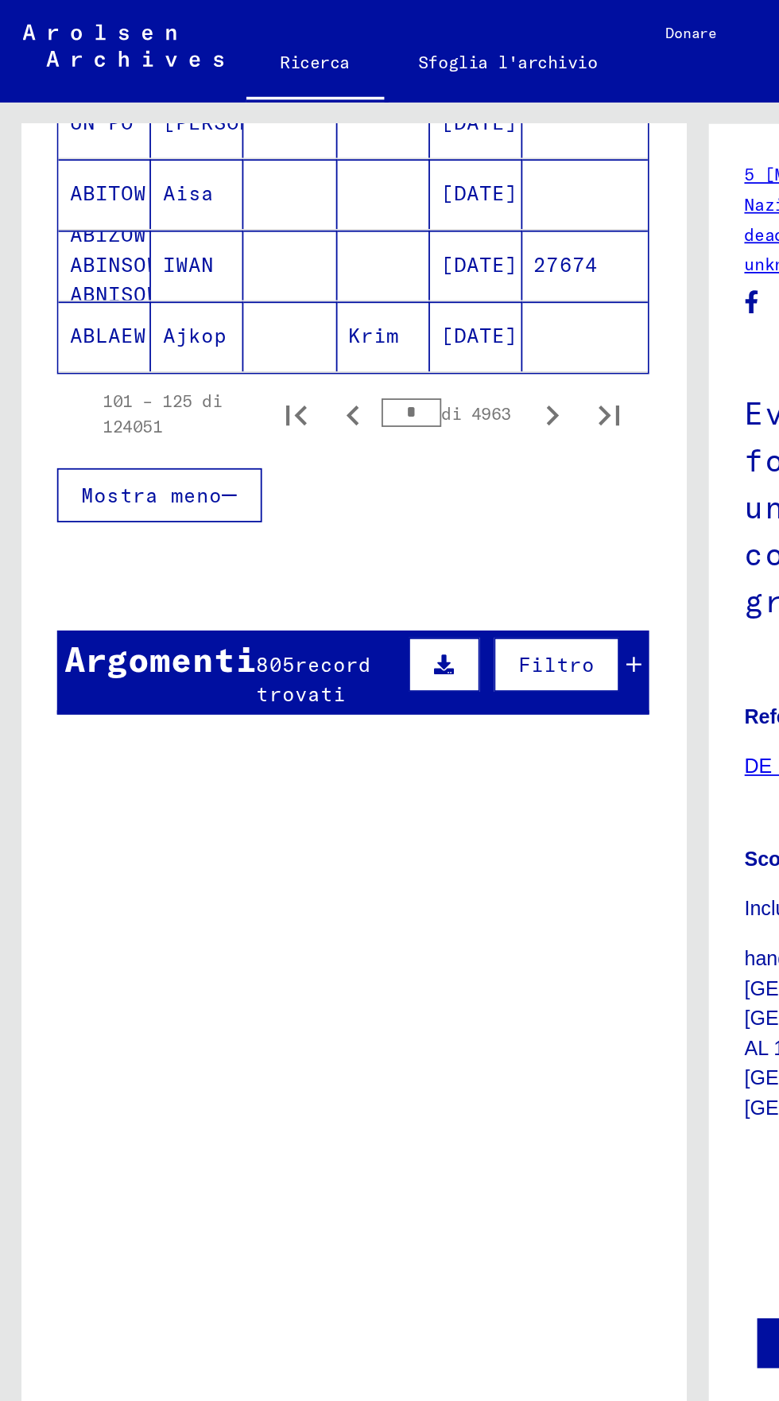
click at [147, 376] on font "805" at bounding box center [153, 371] width 21 height 14
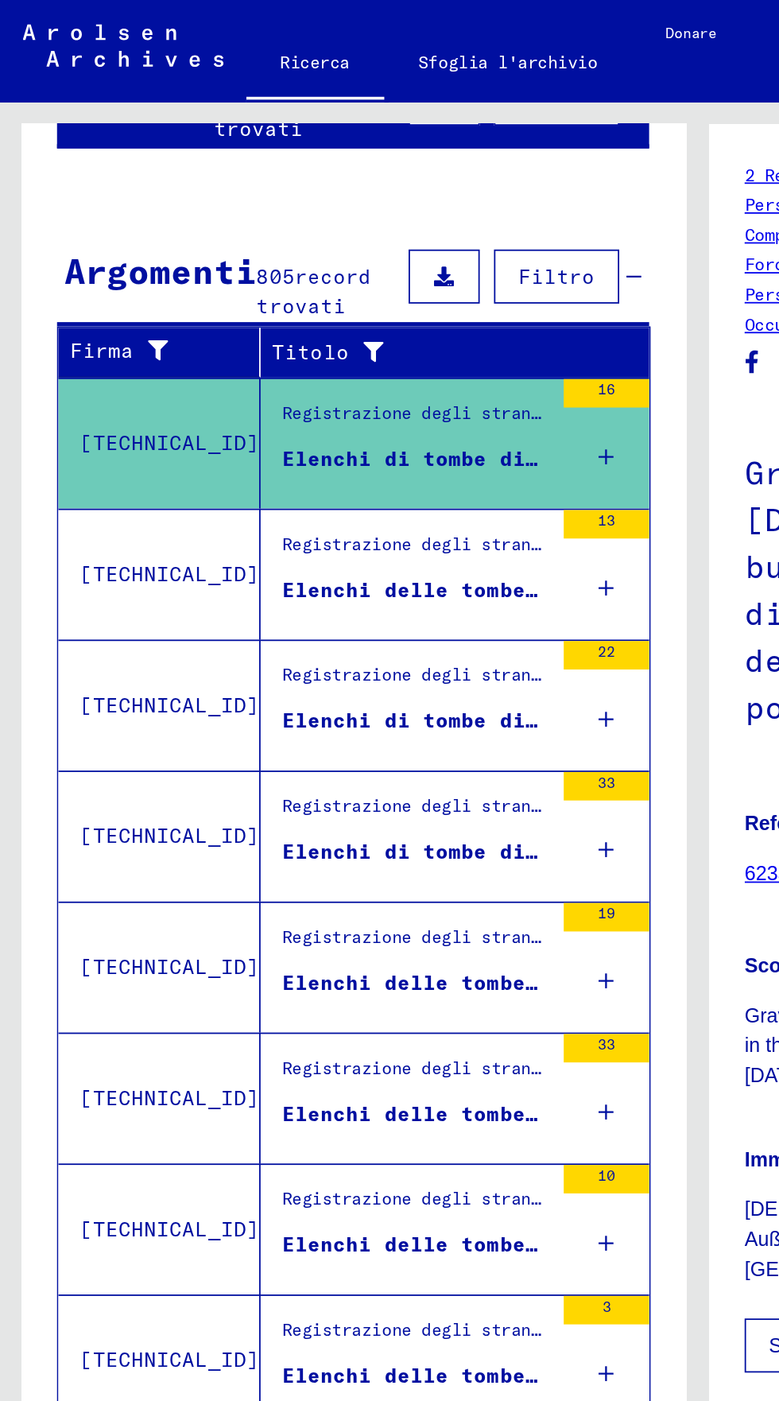
click at [157, 321] on div "Elenchi delle tombe [PERSON_NAME] sepolti nel distretto amministrativo di [GEOG…" at bounding box center [231, 329] width 149 height 17
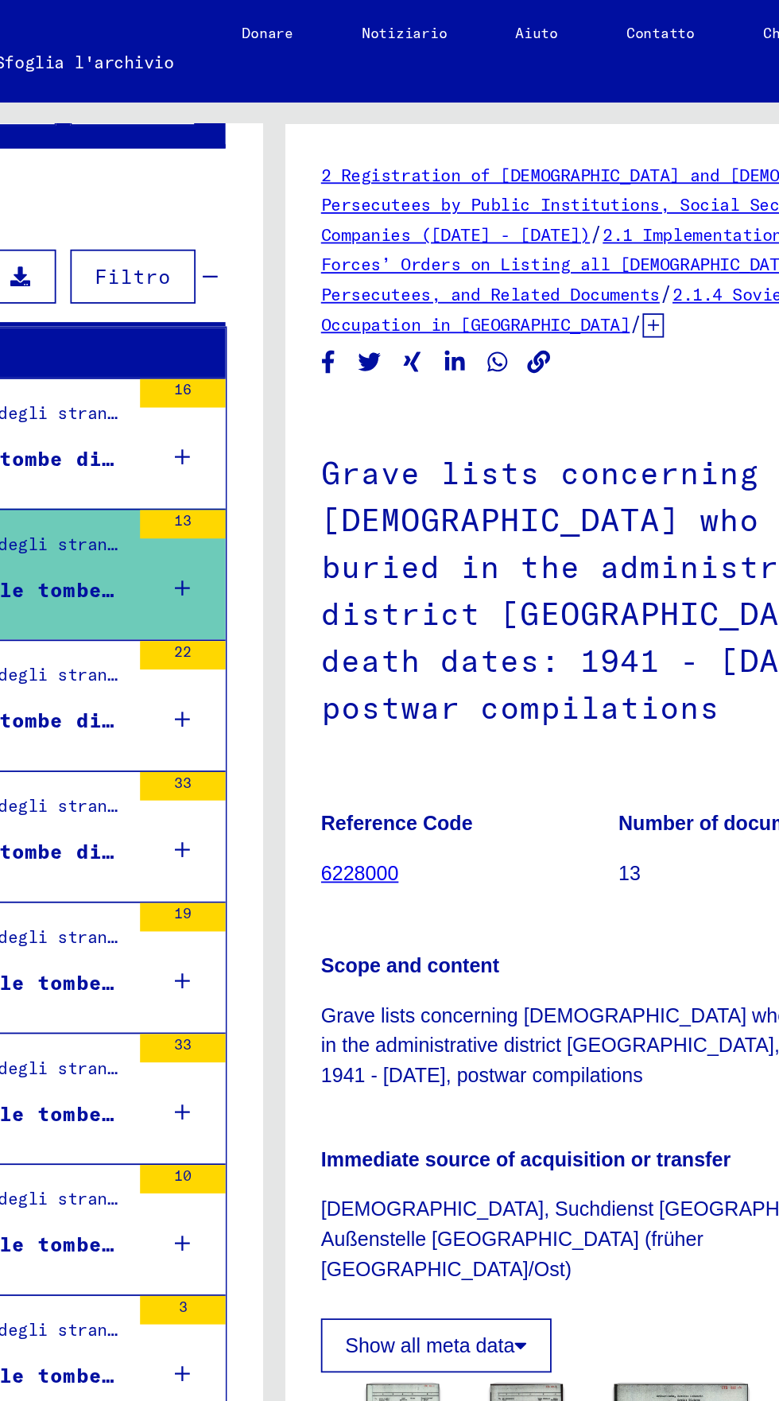
click at [264, 386] on div "Registrazione degli stranieri e dei perseguitati [PERSON_NAME] da parte di isti…" at bounding box center [231, 381] width 149 height 22
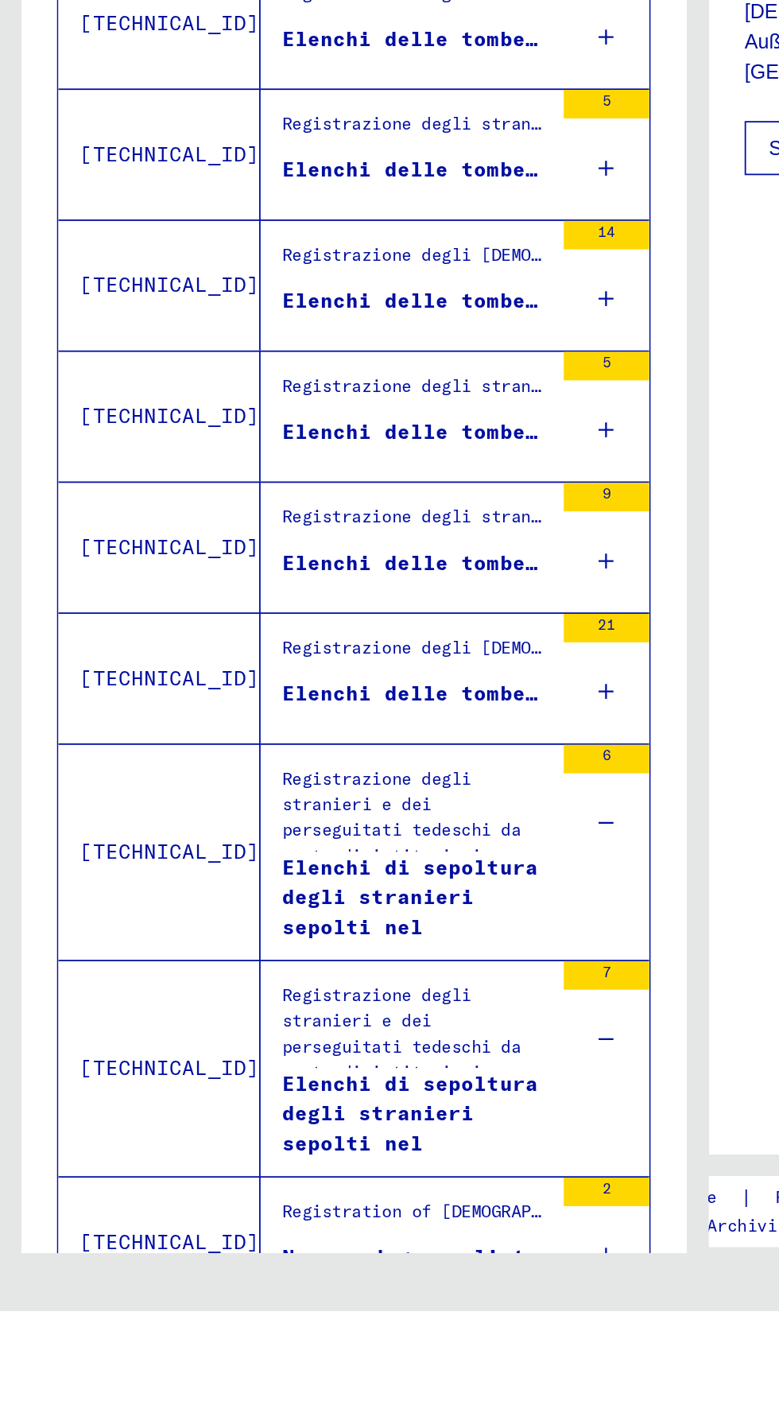
click at [197, 1400] on icon "Pagina precedente" at bounding box center [198, 1422] width 22 height 22
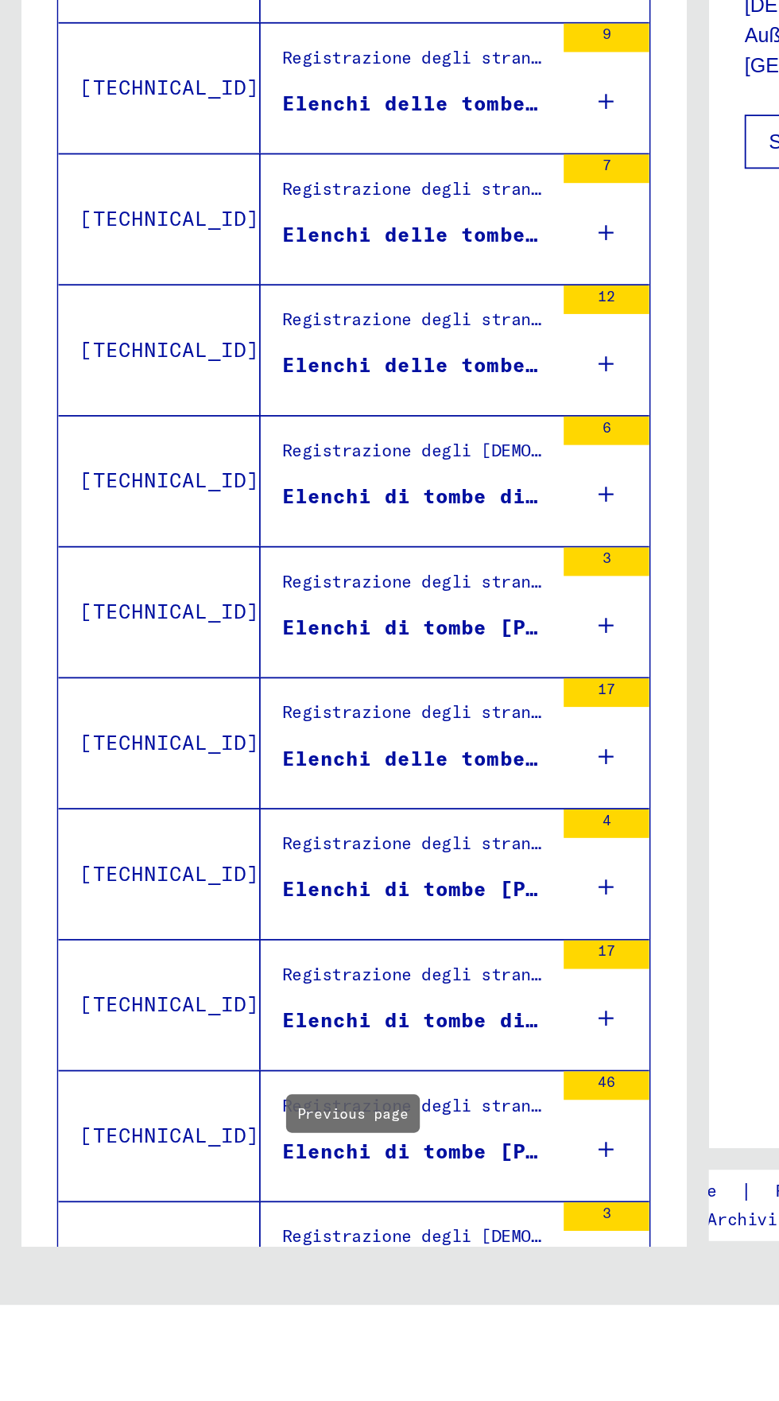
click at [332, 826] on mat-cell at bounding box center [327, 845] width 70 height 39
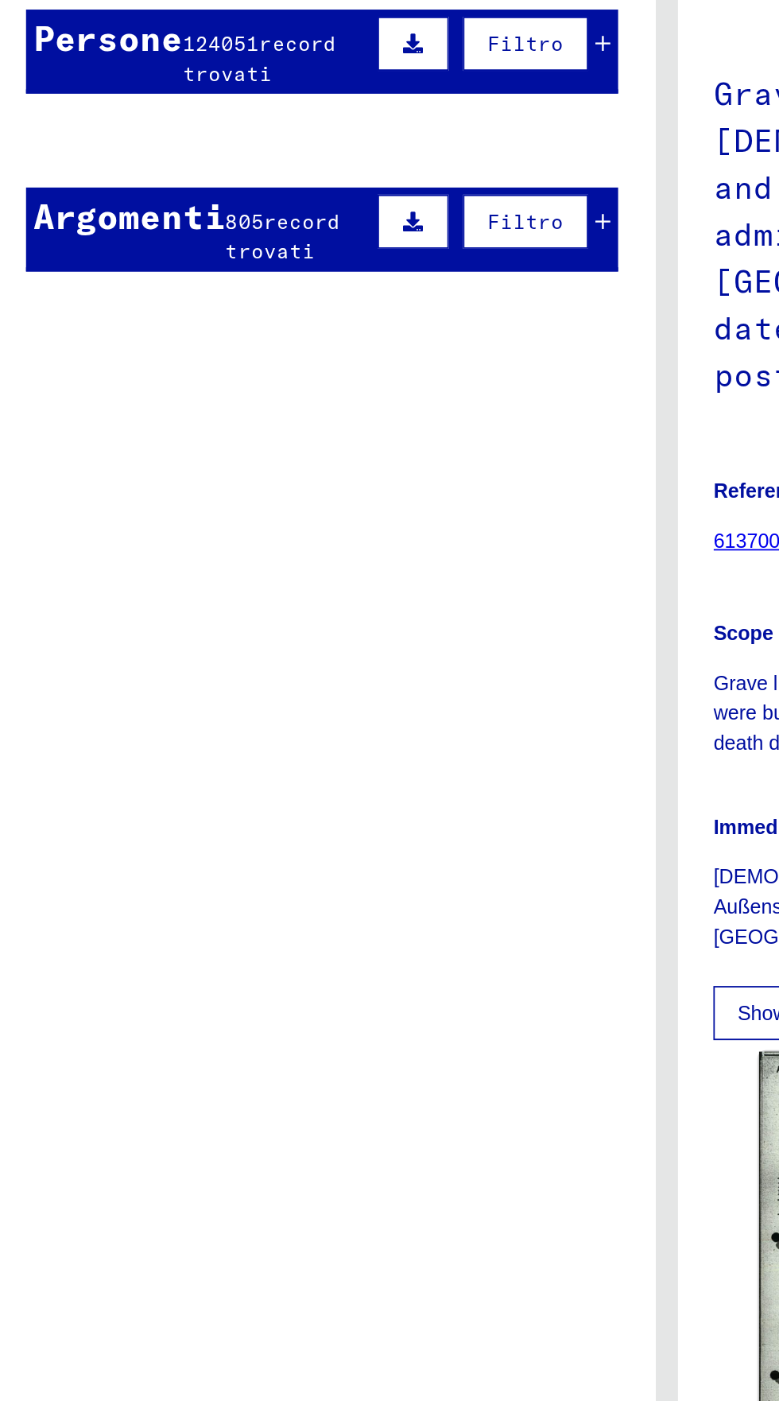
click at [81, 231] on font "Persone" at bounding box center [77, 233] width 83 height 24
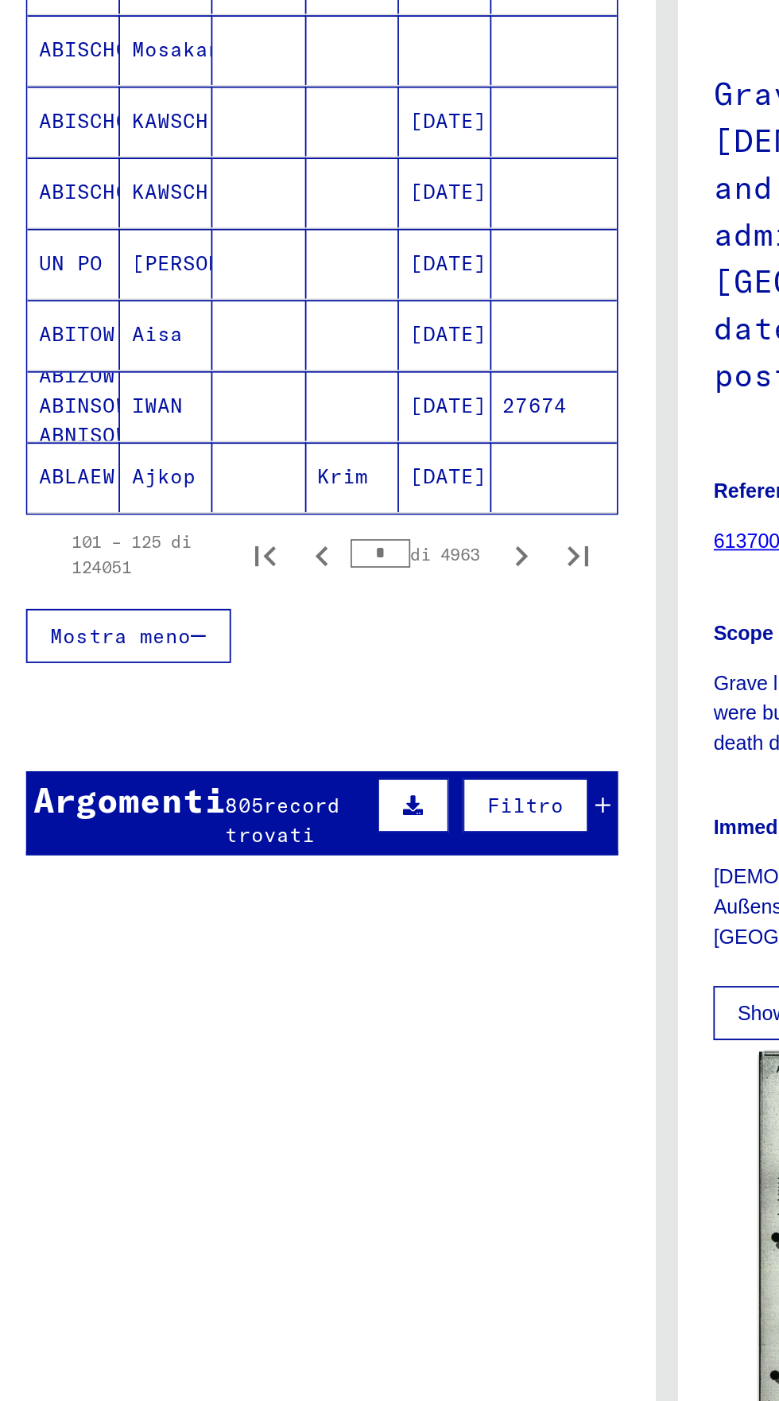
click at [153, 668] on div "805 record trovati" at bounding box center [183, 670] width 81 height 33
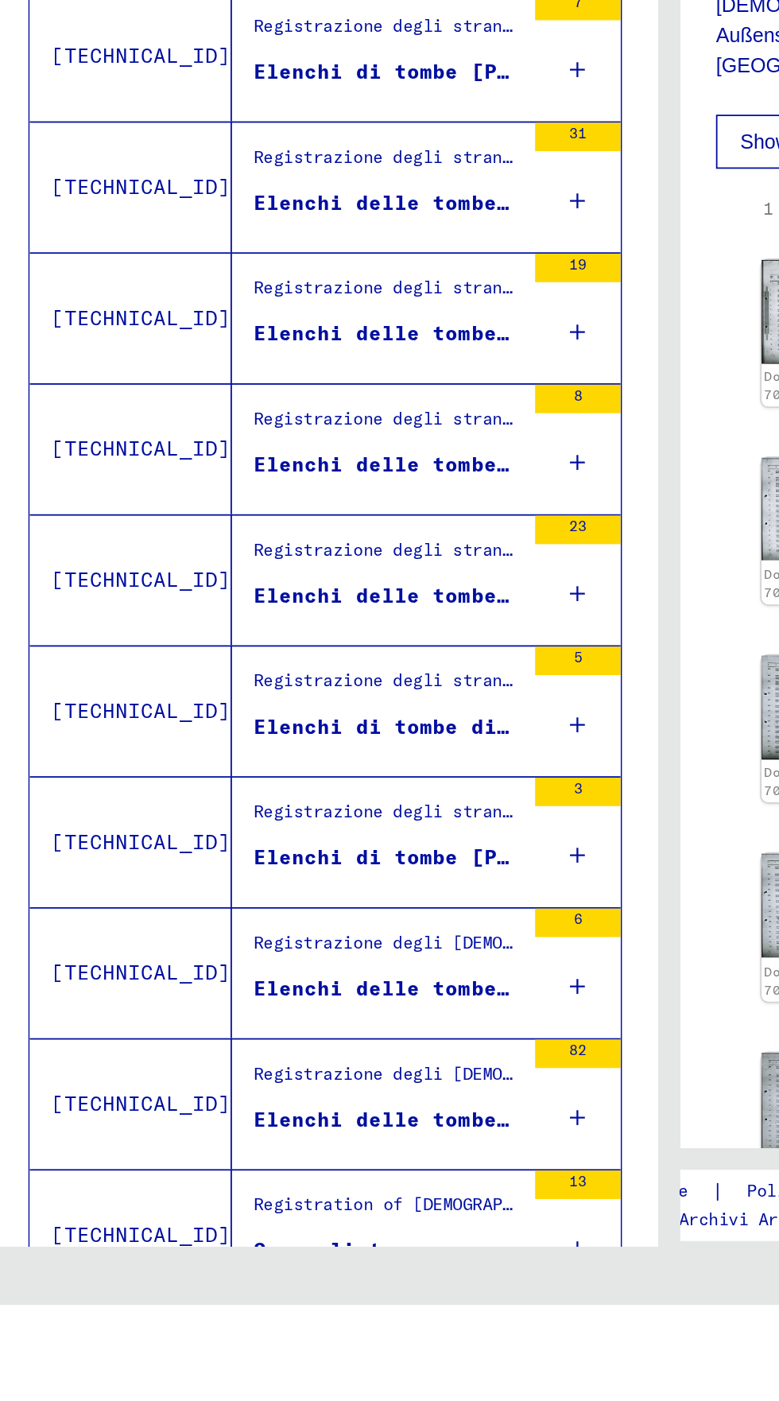
click at [171, 1400] on icon "Pagina precedente" at bounding box center [182, 1422] width 22 height 22
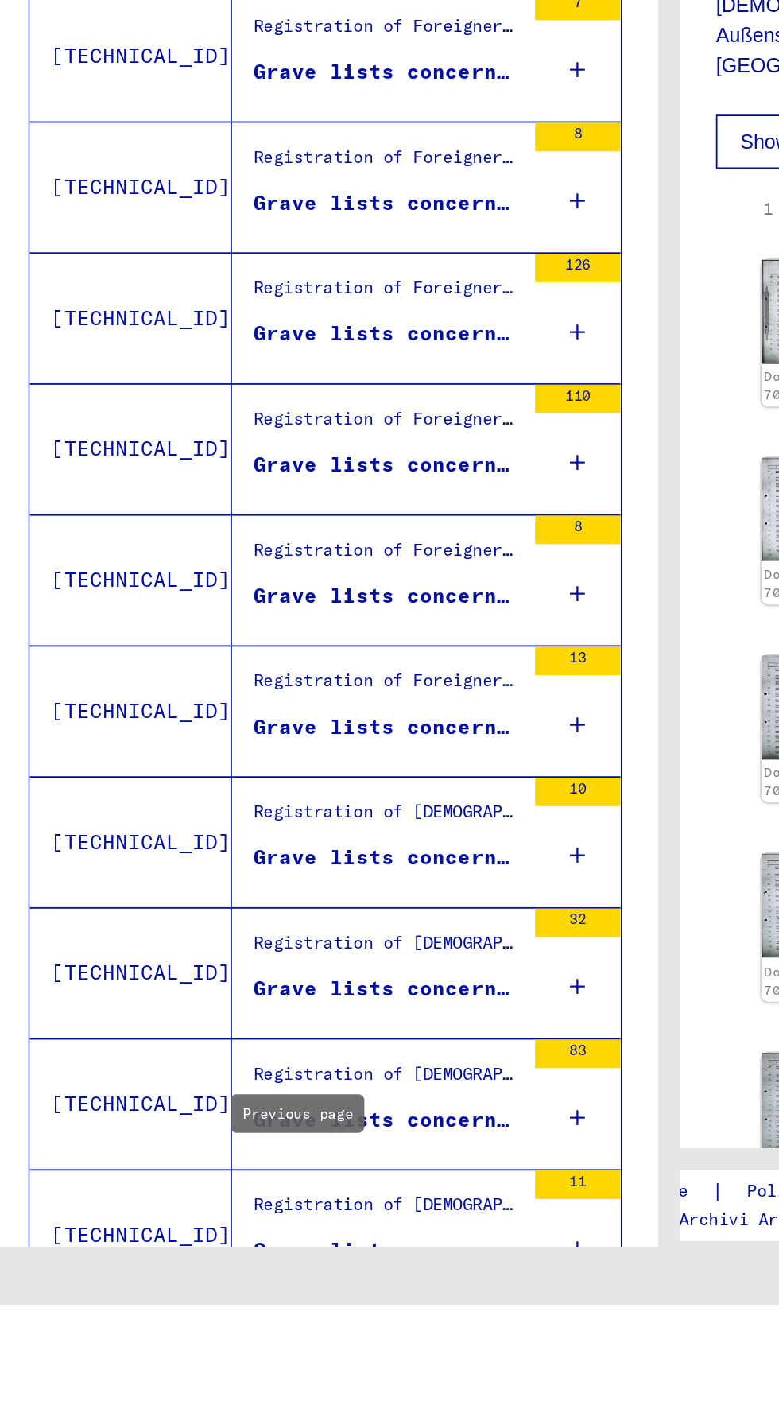
click at [171, 1400] on icon "Pagina precedente" at bounding box center [182, 1422] width 22 height 22
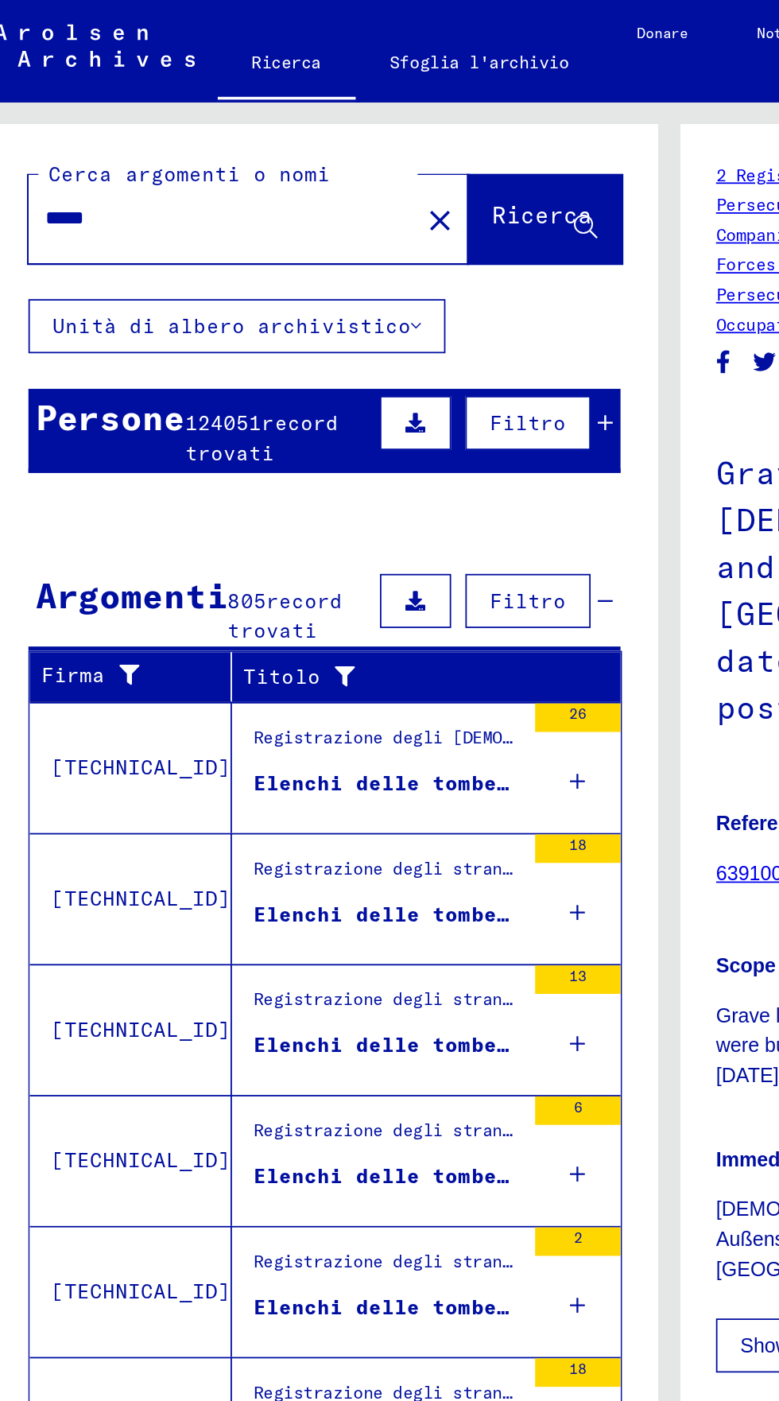
click at [166, 429] on div "Elenchi delle tombe degli stranieri deceduti e sepolti nel distretto amministra…" at bounding box center [216, 437] width 149 height 17
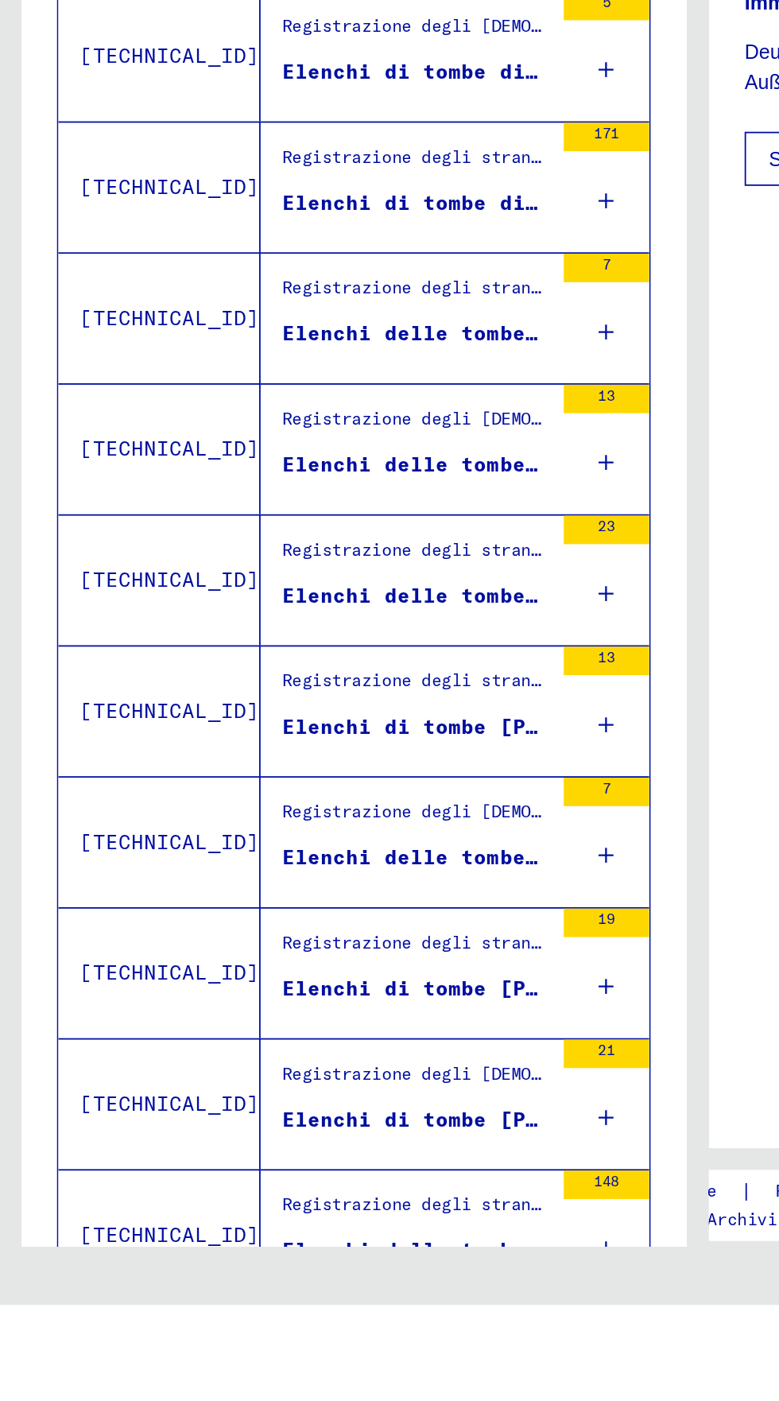
click at [194, 1400] on icon "Pagina precedente" at bounding box center [198, 1422] width 22 height 22
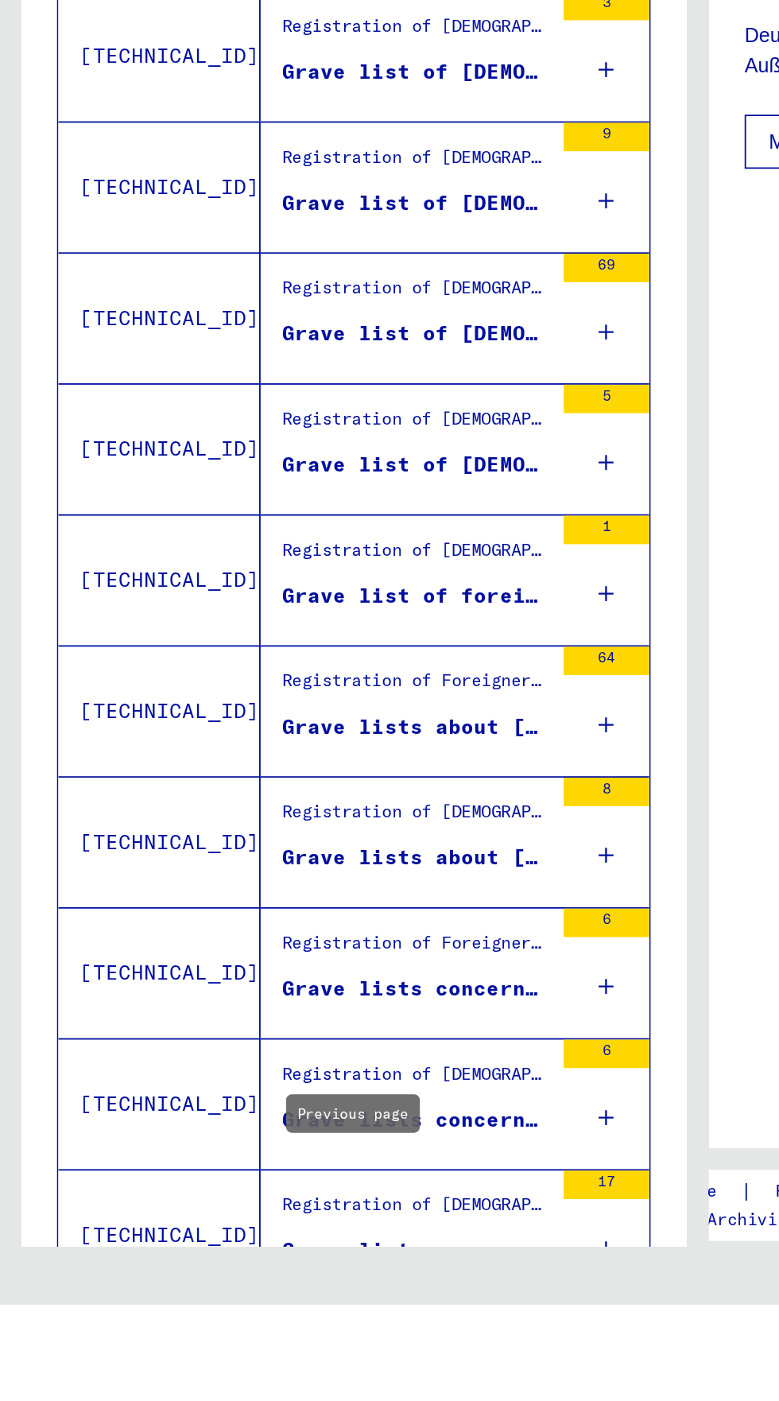
click at [172, 1046] on div "Registration of Foreigners and German Persecutees by Public Institutions, Socia…" at bounding box center [231, 1057] width 149 height 22
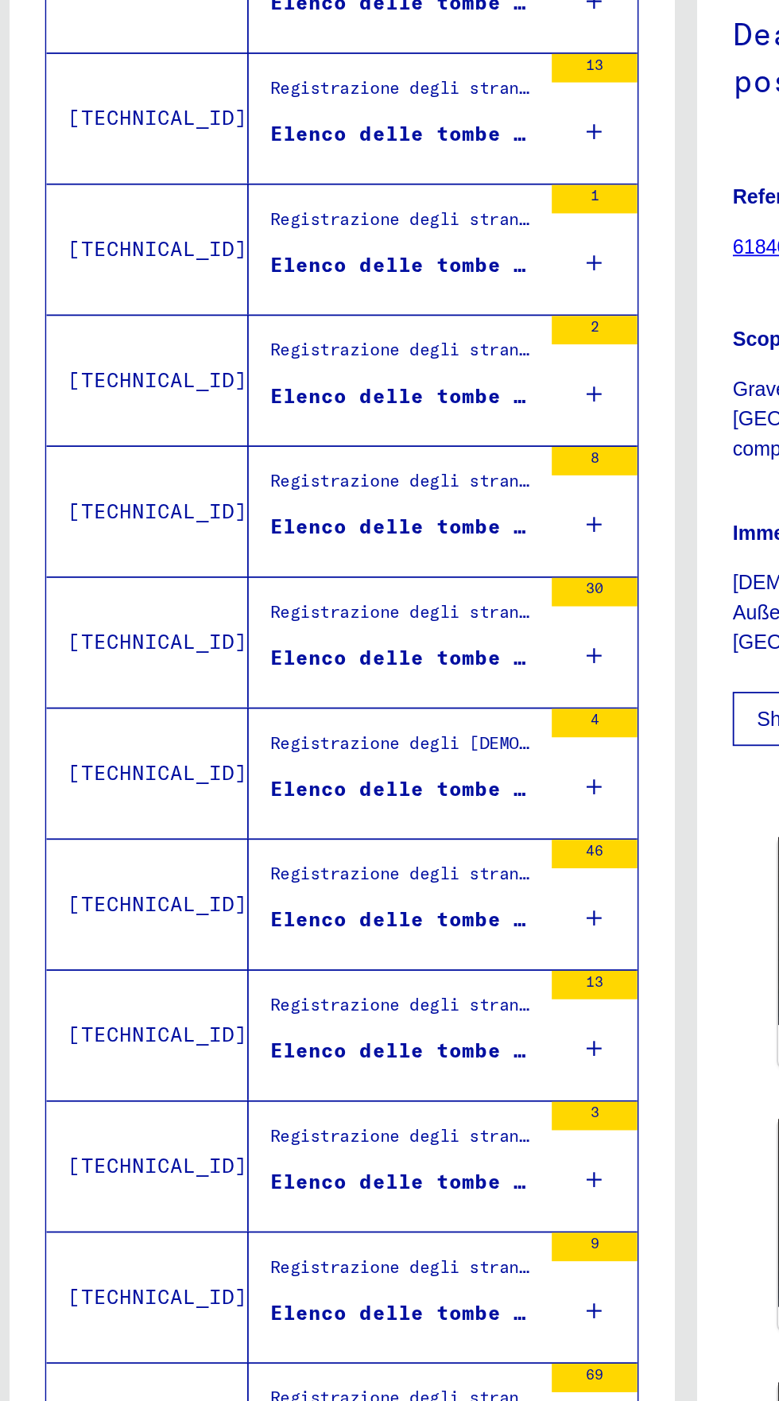
click at [157, 470] on font "Elenco delle tombe degli [DEMOGRAPHIC_DATA] sepolti [PERSON_NAME] di [GEOGRAPHI…" at bounding box center [683, 471] width 1052 height 14
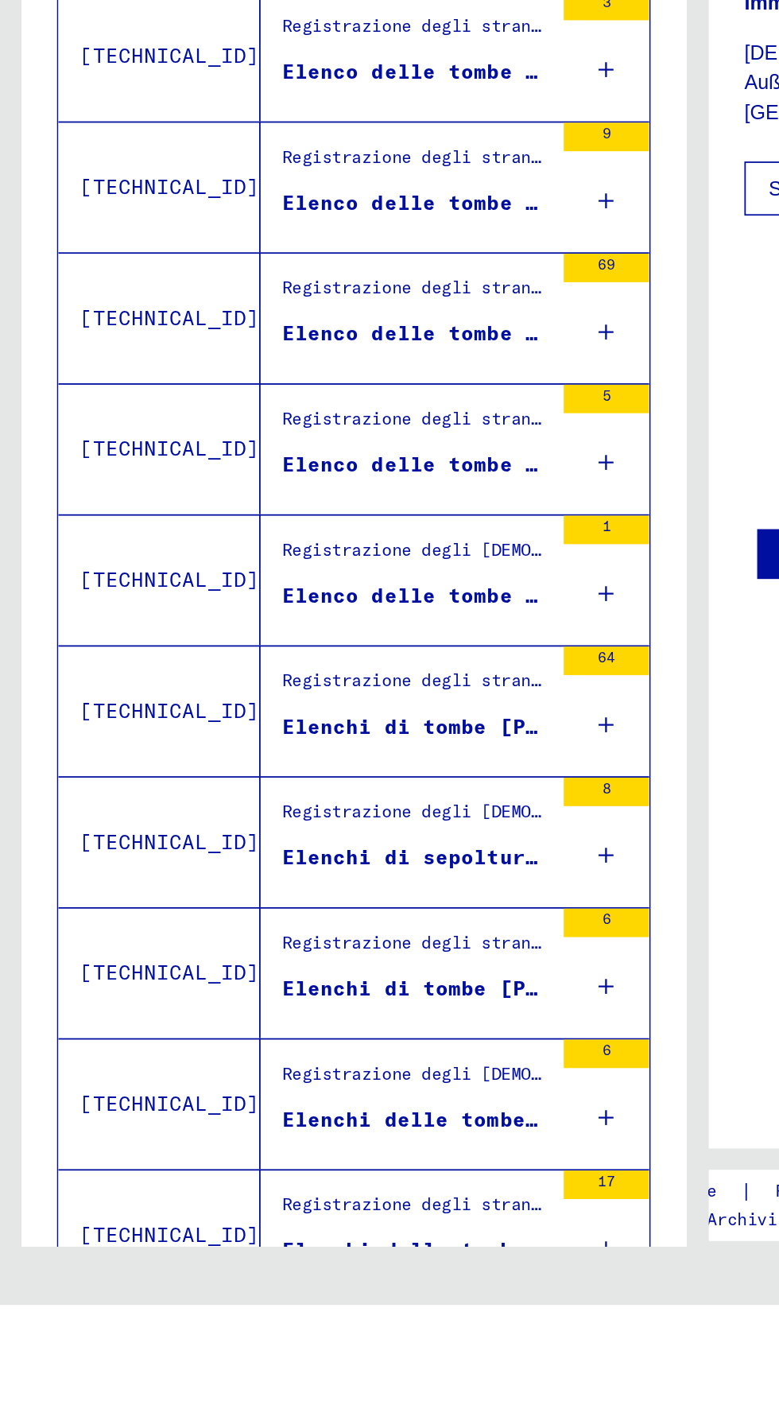
click at [198, 1400] on icon "Pagina precedente" at bounding box center [197, 1422] width 7 height 11
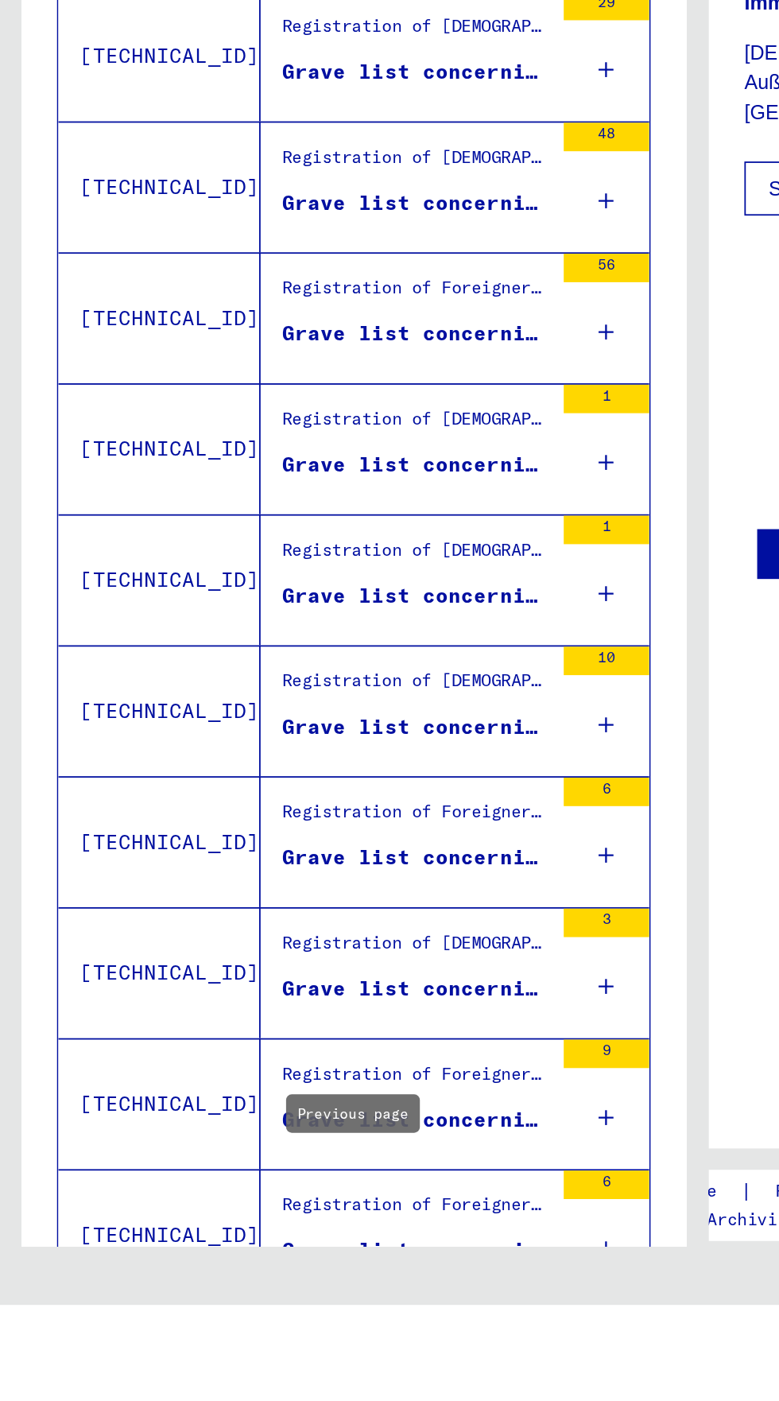
click at [158, 1338] on div "Registration of Foreigners and German Persecutees by Public Institutions, Socia…" at bounding box center [231, 1349] width 149 height 22
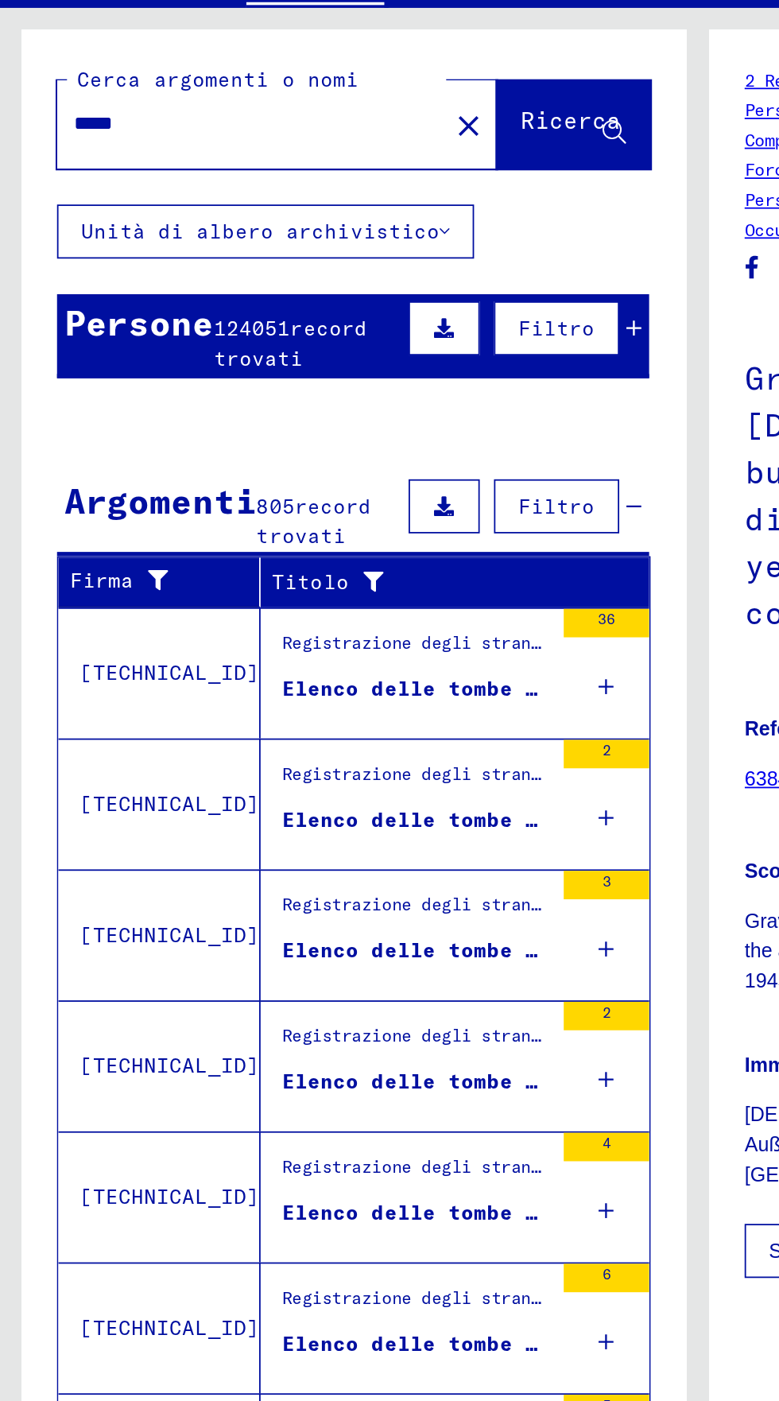
click at [192, 429] on div "Elenco delle tombe degli stranieri deceduti e sepolti nel distretto amministrat…" at bounding box center [231, 437] width 149 height 17
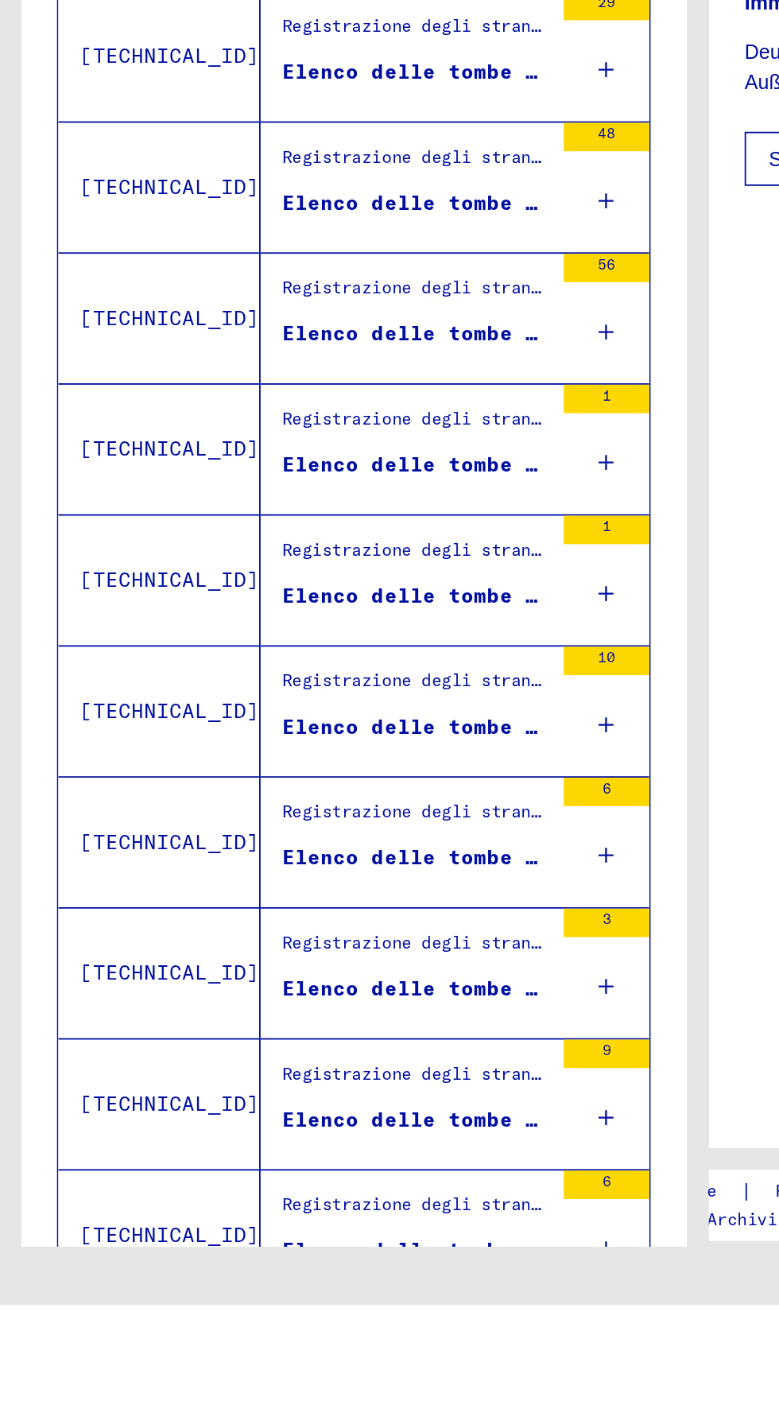
click at [192, 1400] on icon "Pagina precedente" at bounding box center [198, 1422] width 22 height 22
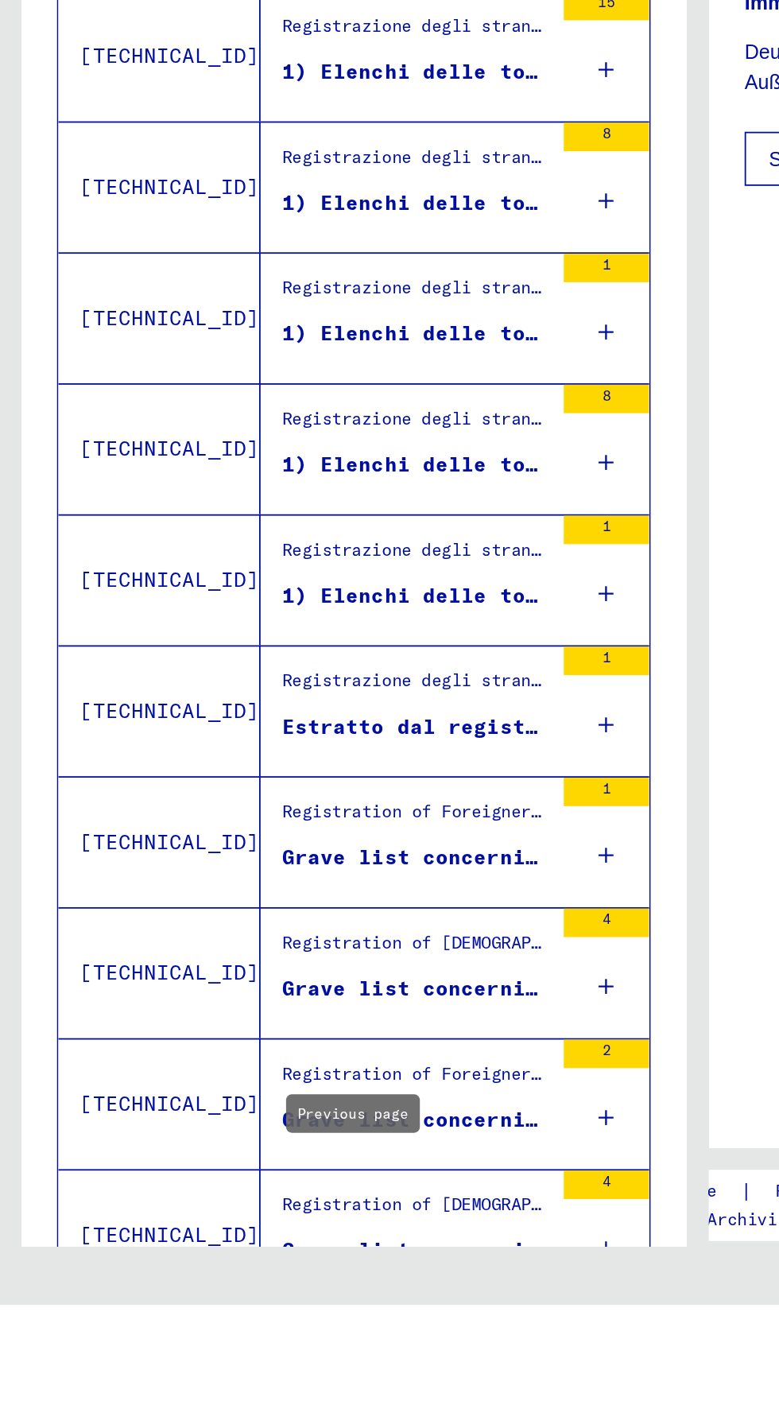
click at [166, 1338] on div "Registration of [DEMOGRAPHIC_DATA] and German Persecutees by Public Institution…" at bounding box center [231, 1349] width 149 height 22
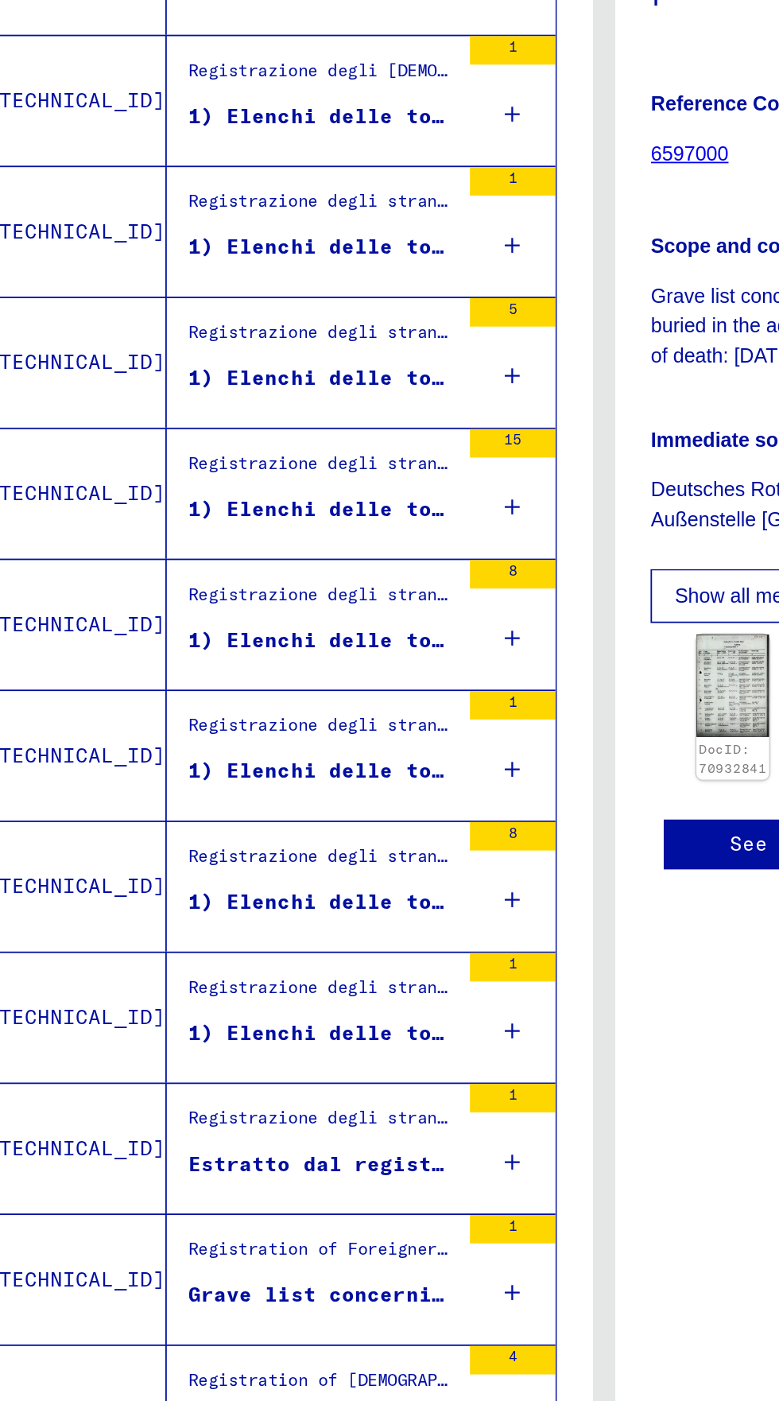
click at [173, 844] on div "Registrazione degli stranieri e dei perseguitati [PERSON_NAME] da parte di isti…" at bounding box center [231, 837] width 149 height 22
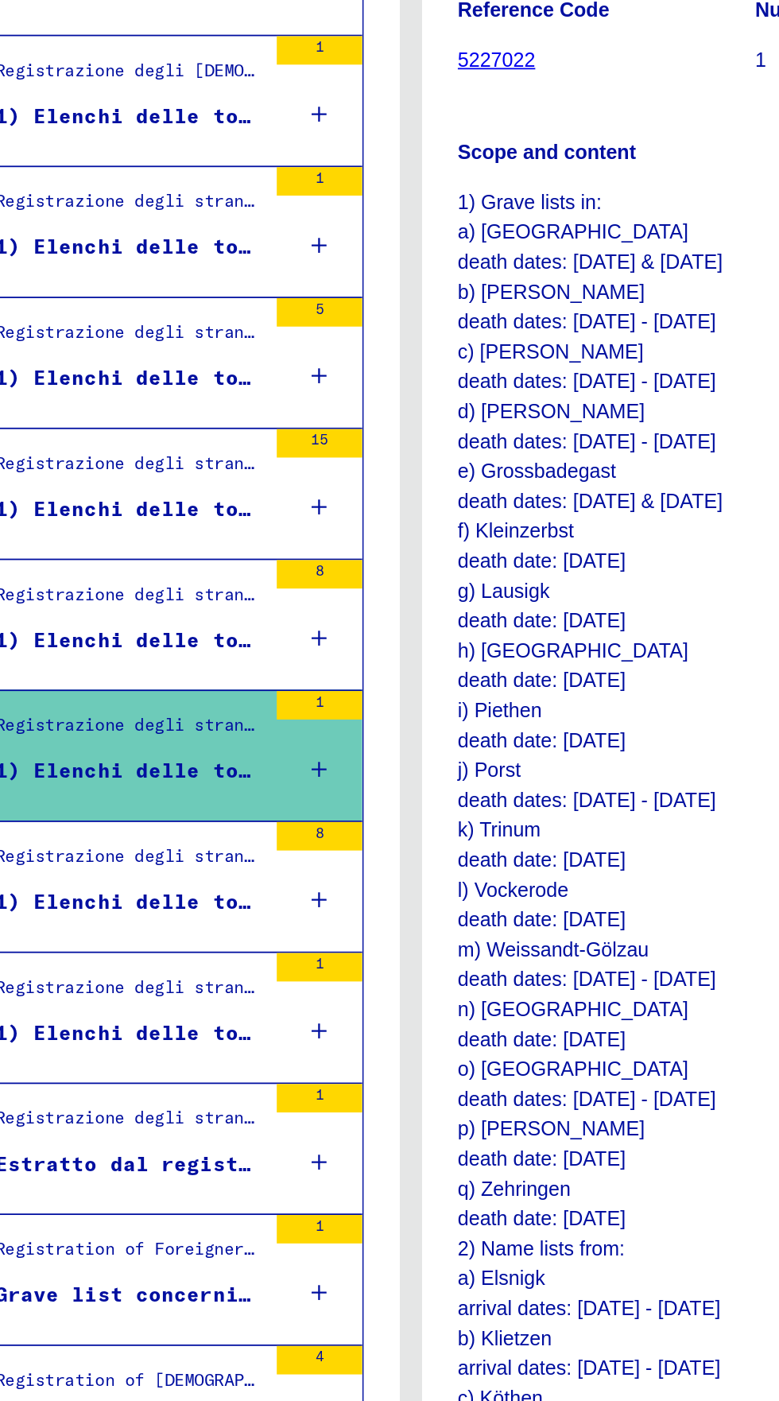
click at [227, 770] on div "Registrazione degli stranieri e dei perseguitati [PERSON_NAME] da parte di isti…" at bounding box center [231, 764] width 149 height 22
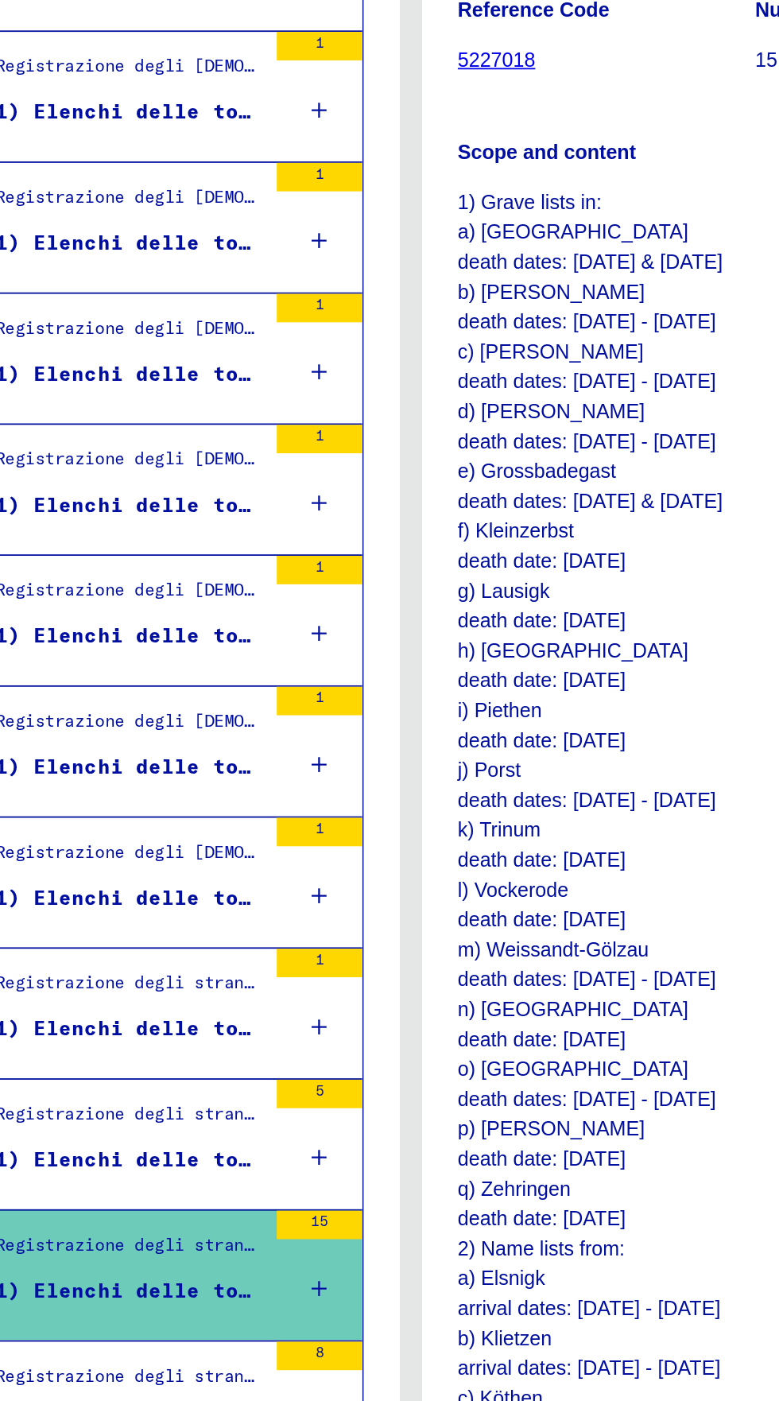
scroll to position [257, 0]
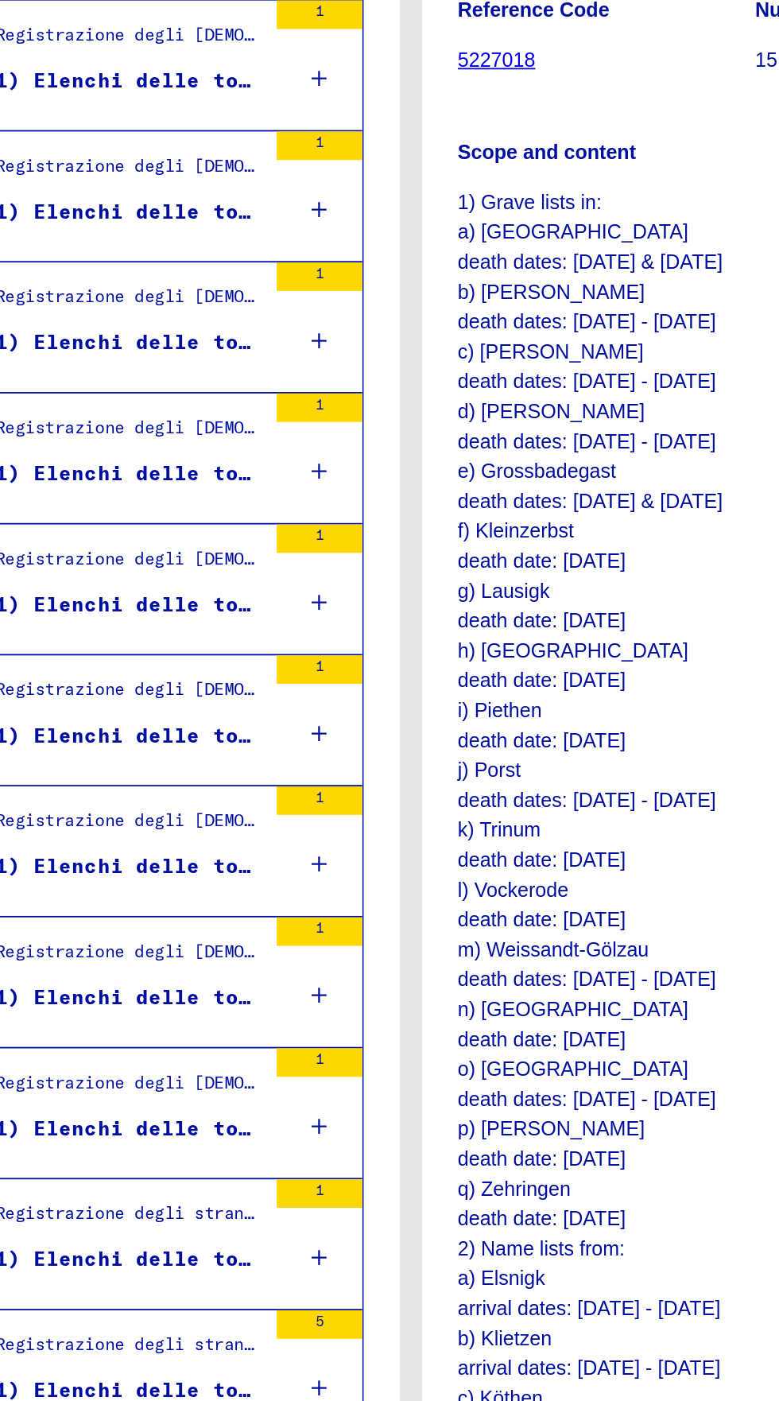
click at [204, 601] on div "Registrazione degli [DEMOGRAPHIC_DATA] e dei perseguitati tedeschi da parte di …" at bounding box center [231, 598] width 149 height 22
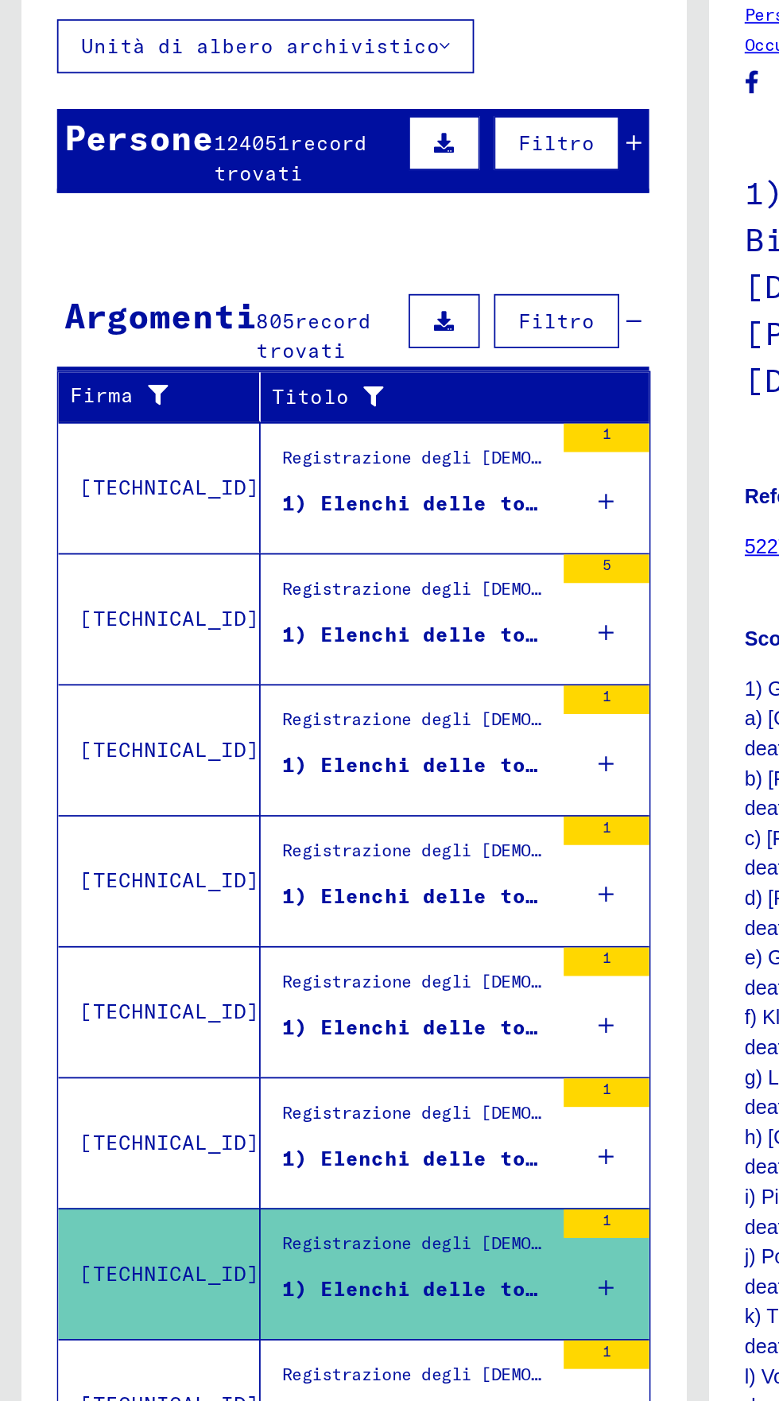
click at [157, 421] on div "Registrazione degli [DEMOGRAPHIC_DATA] e dei perseguitati tedeschi da parte di …" at bounding box center [231, 416] width 149 height 22
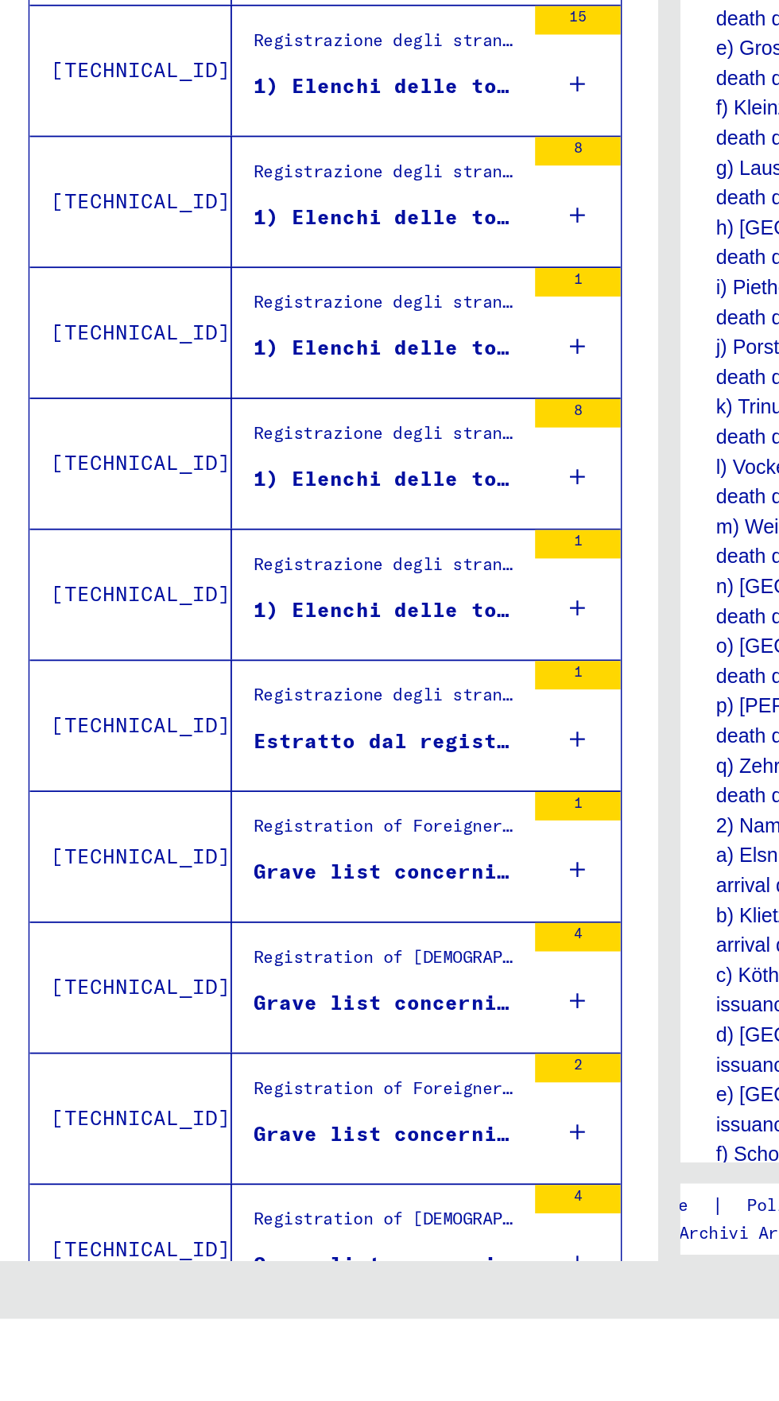
click at [171, 1400] on icon "Pagina precedente" at bounding box center [182, 1422] width 22 height 22
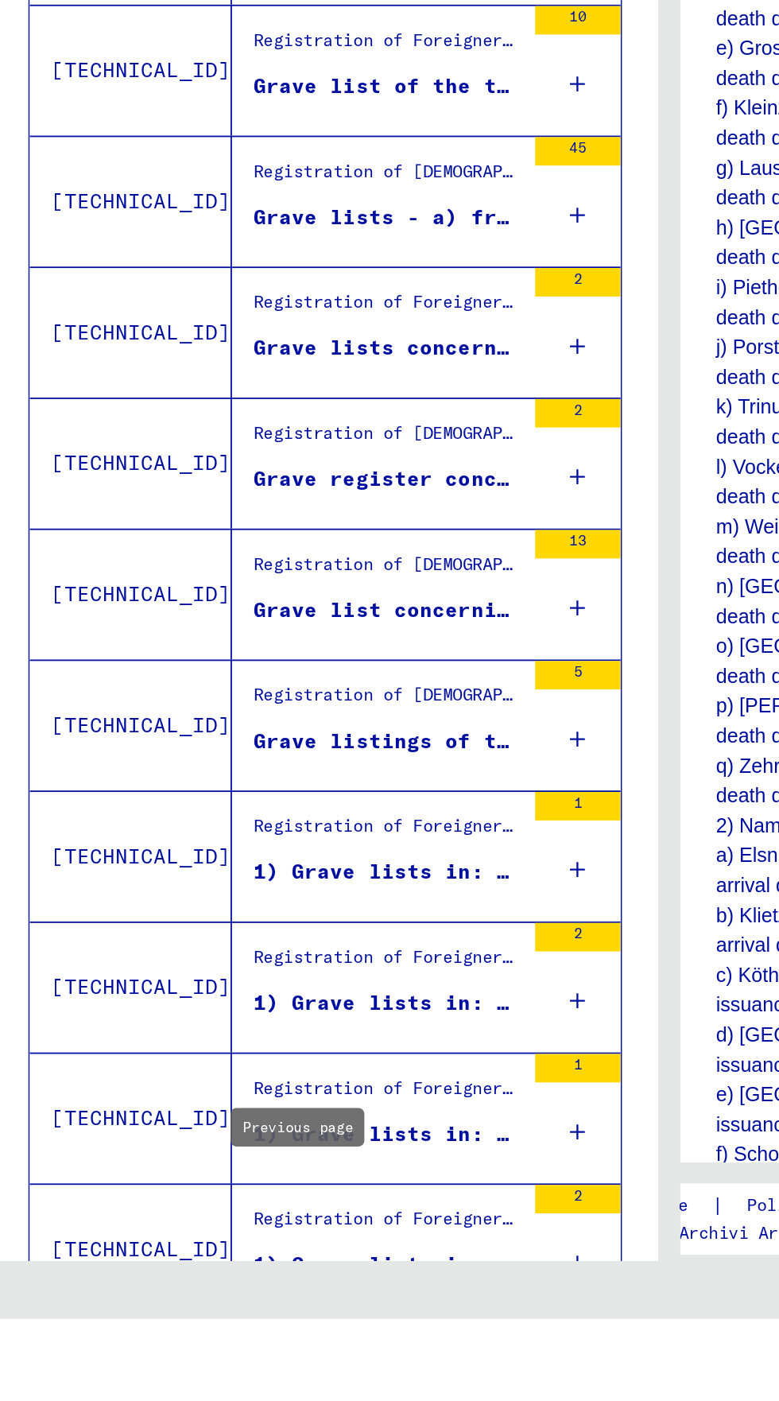
click at [142, 1143] on div "1) Grave lists in: - a) Biendorf - death dates: [DATE] & [DATE] - b) [PERSON_NA…" at bounding box center [216, 1151] width 149 height 17
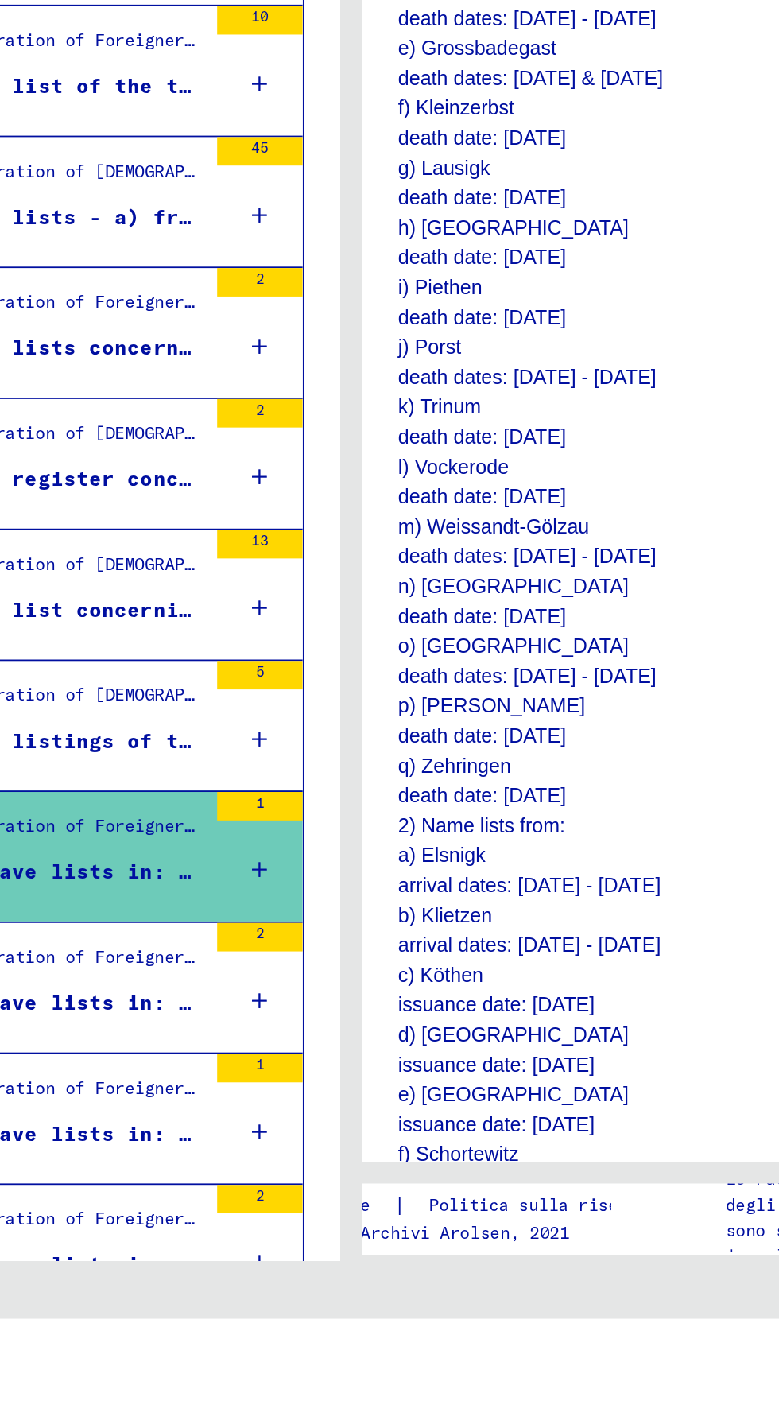
scroll to position [0, 30]
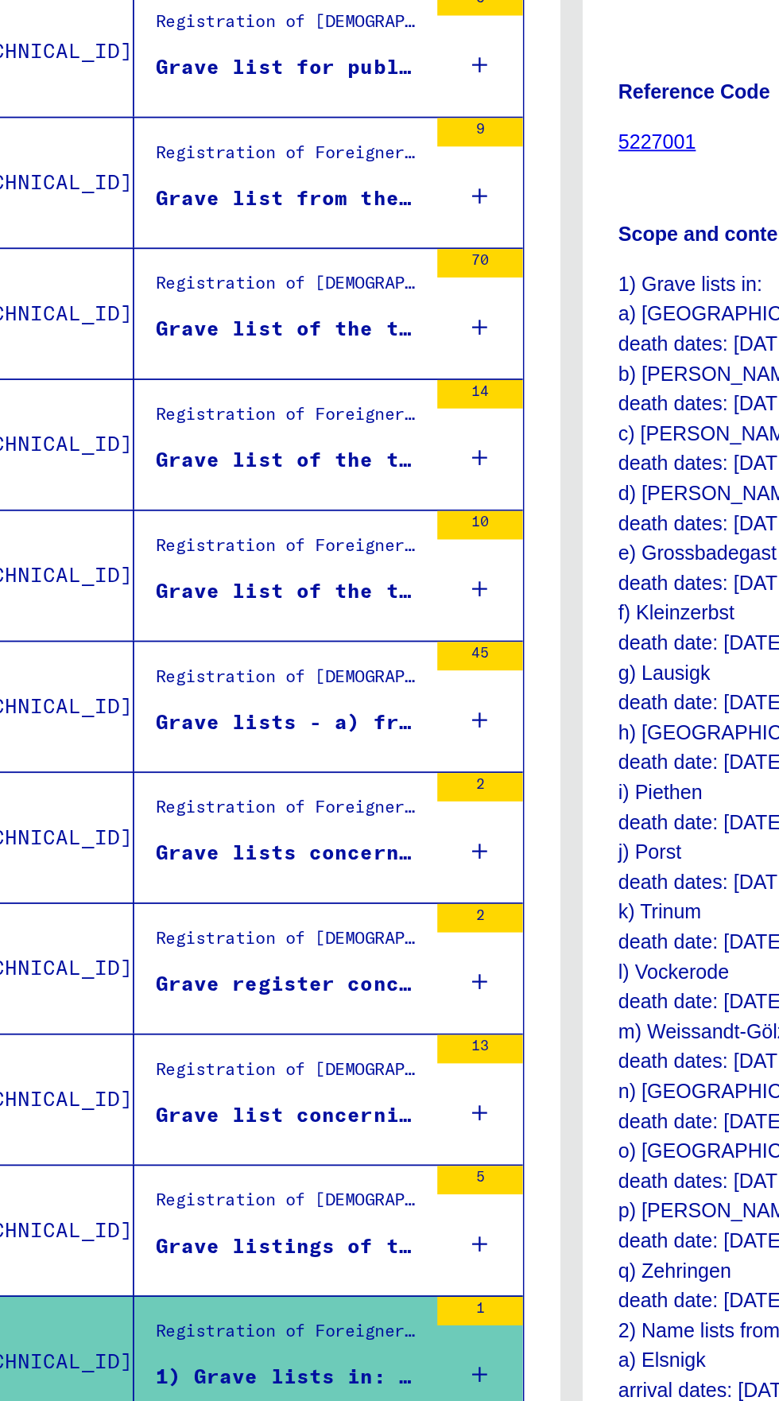
click at [142, 486] on div "Grave list from the town [GEOGRAPHIC_DATA]. Death dates: [DATE] - [DATE] postwa…" at bounding box center [216, 493] width 149 height 17
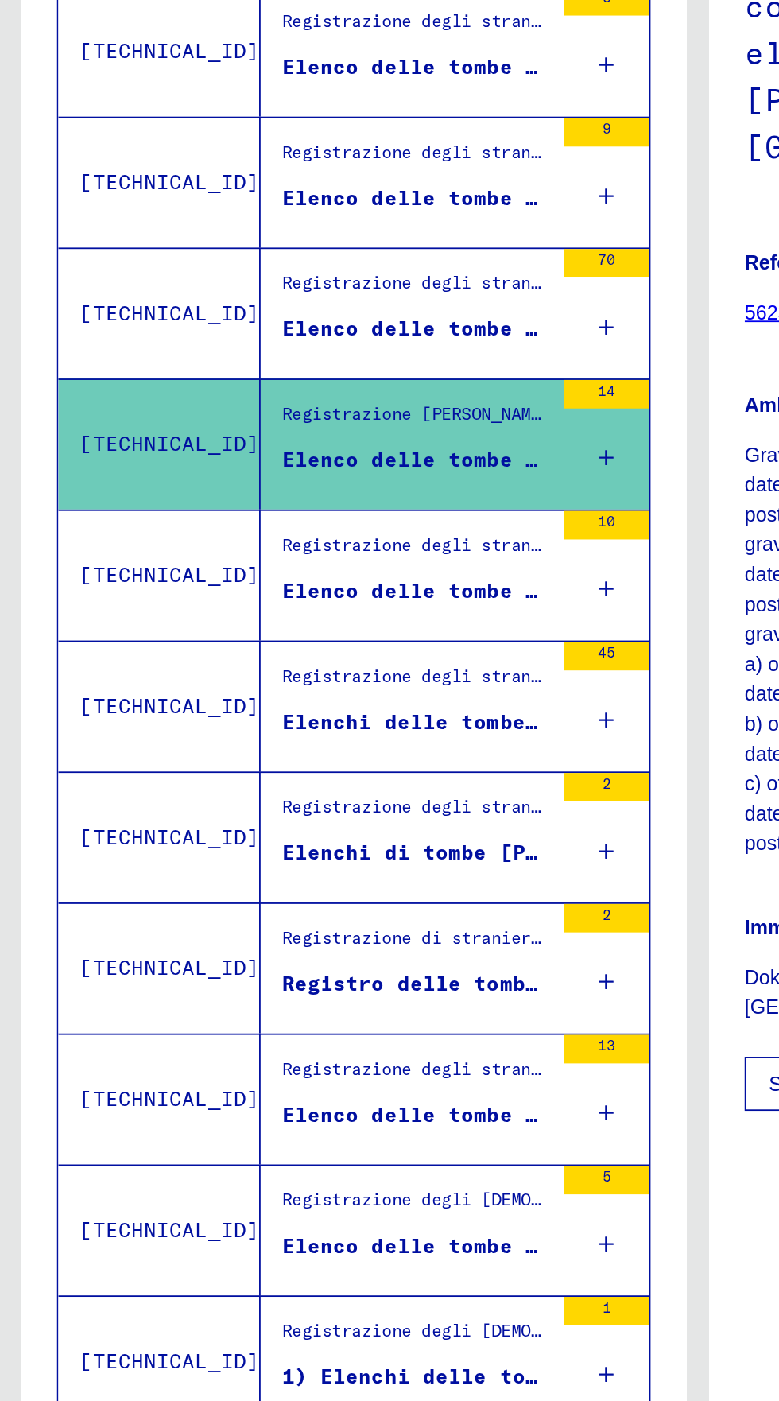
click at [157, 479] on div "Registrazione degli stranieri e dei perseguitati tedeschi da parte di istituzio…" at bounding box center [231, 471] width 149 height 22
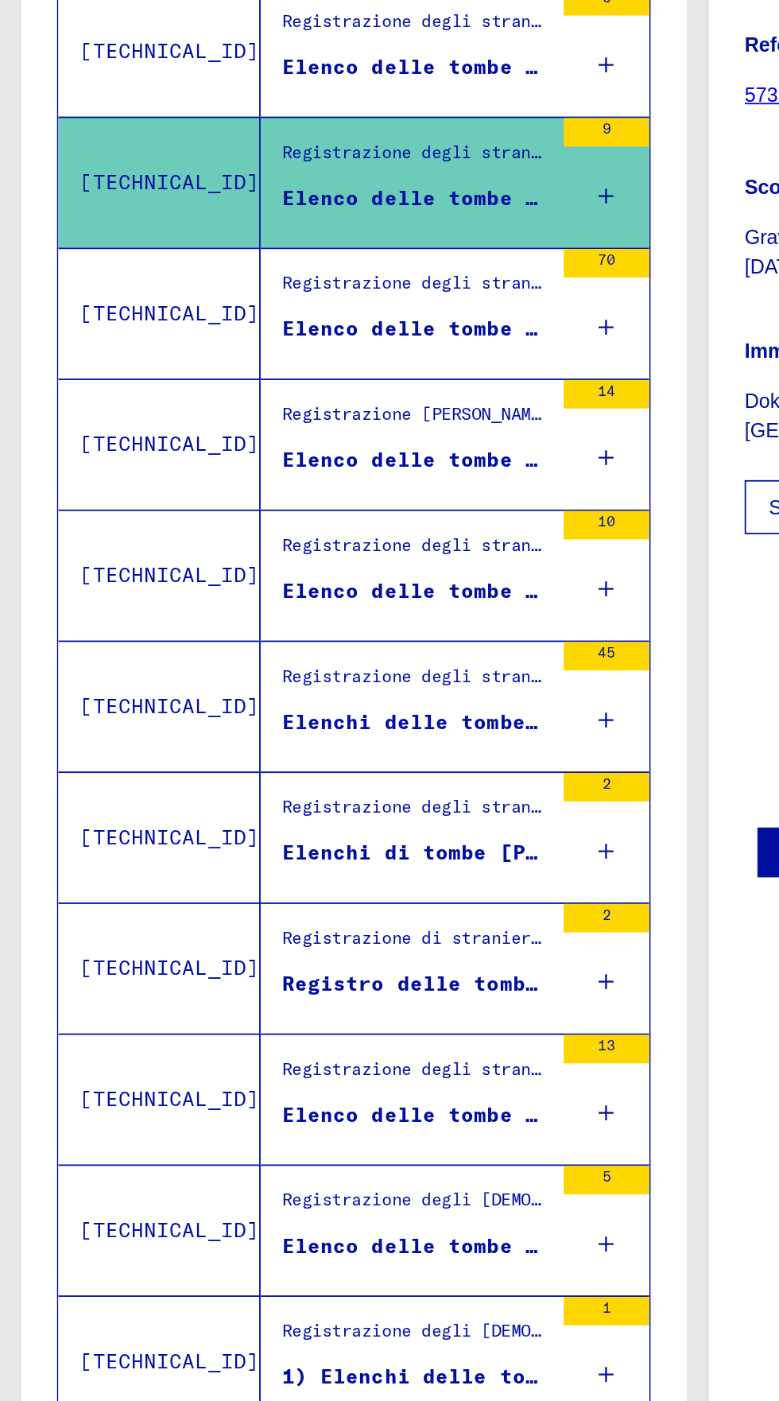
scroll to position [541, 0]
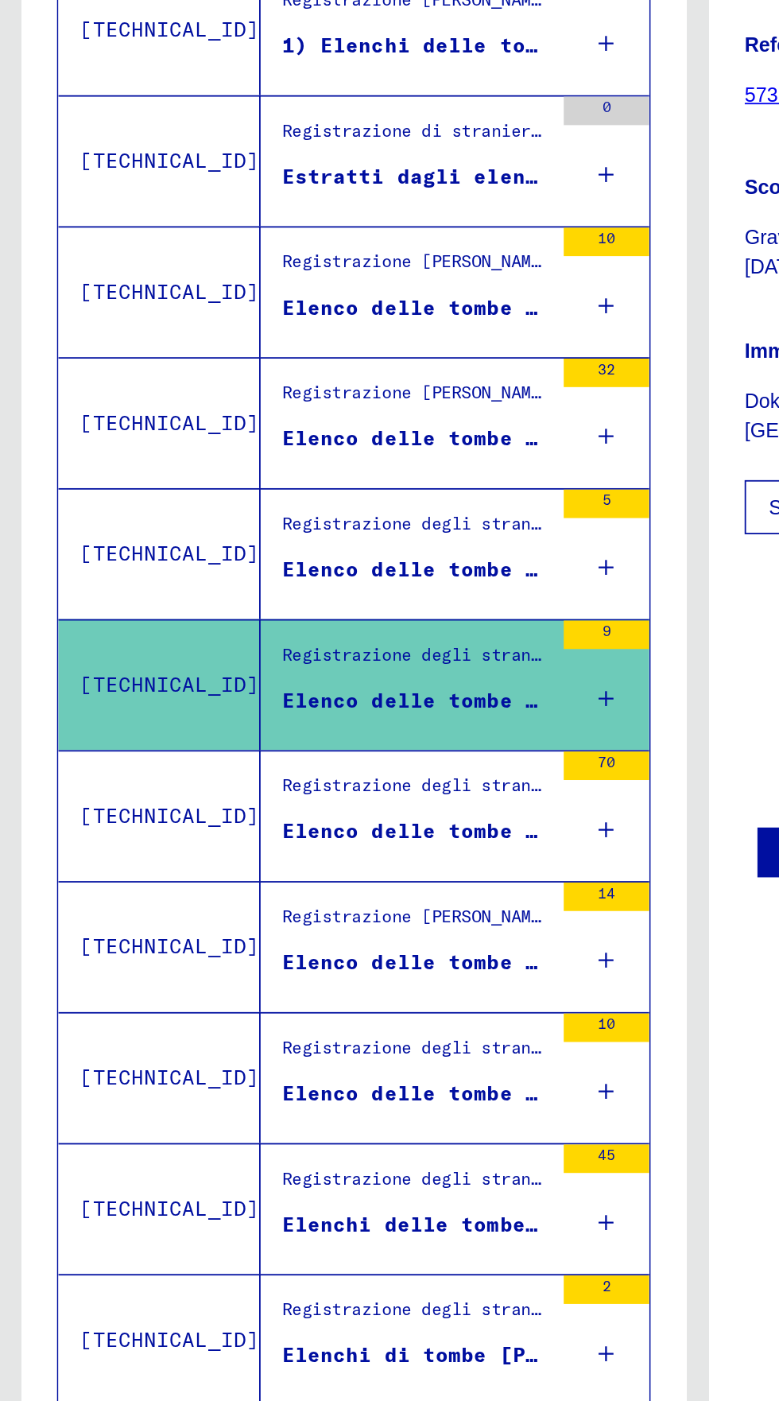
click at [157, 539] on div "Registrazione [PERSON_NAME] e perseguitati [PERSON_NAME] da parte di istituzion…" at bounding box center [231, 533] width 149 height 22
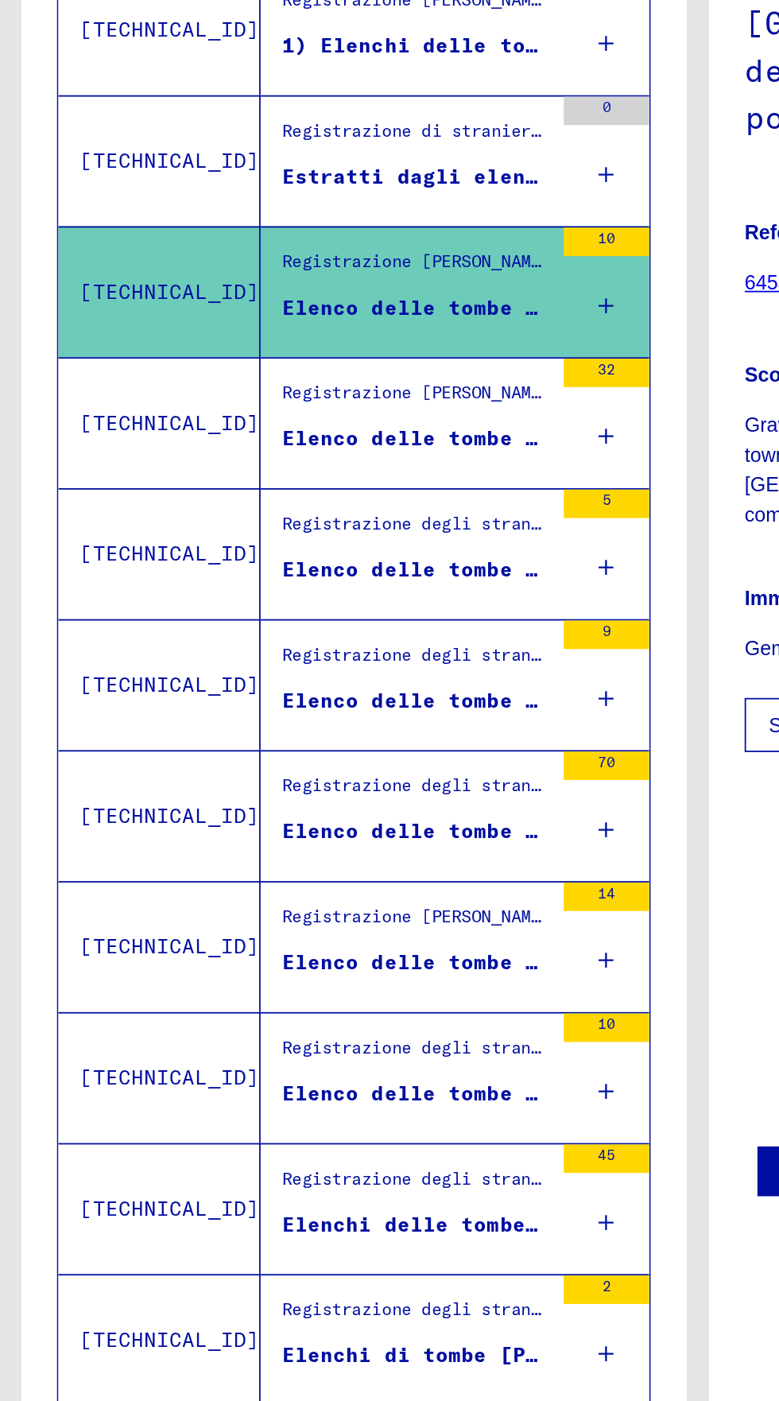
scroll to position [0, 30]
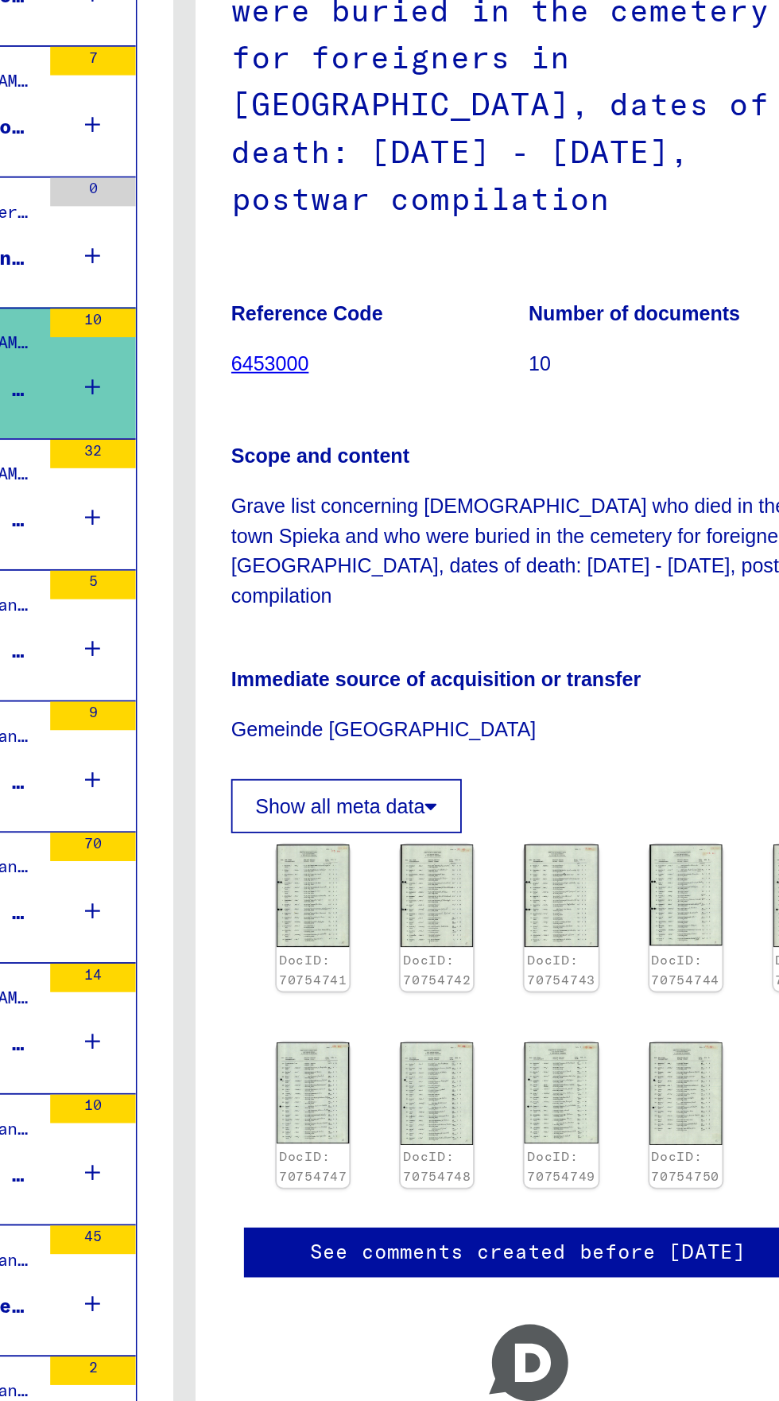
click at [634, 976] on img at bounding box center [654, 947] width 41 height 57
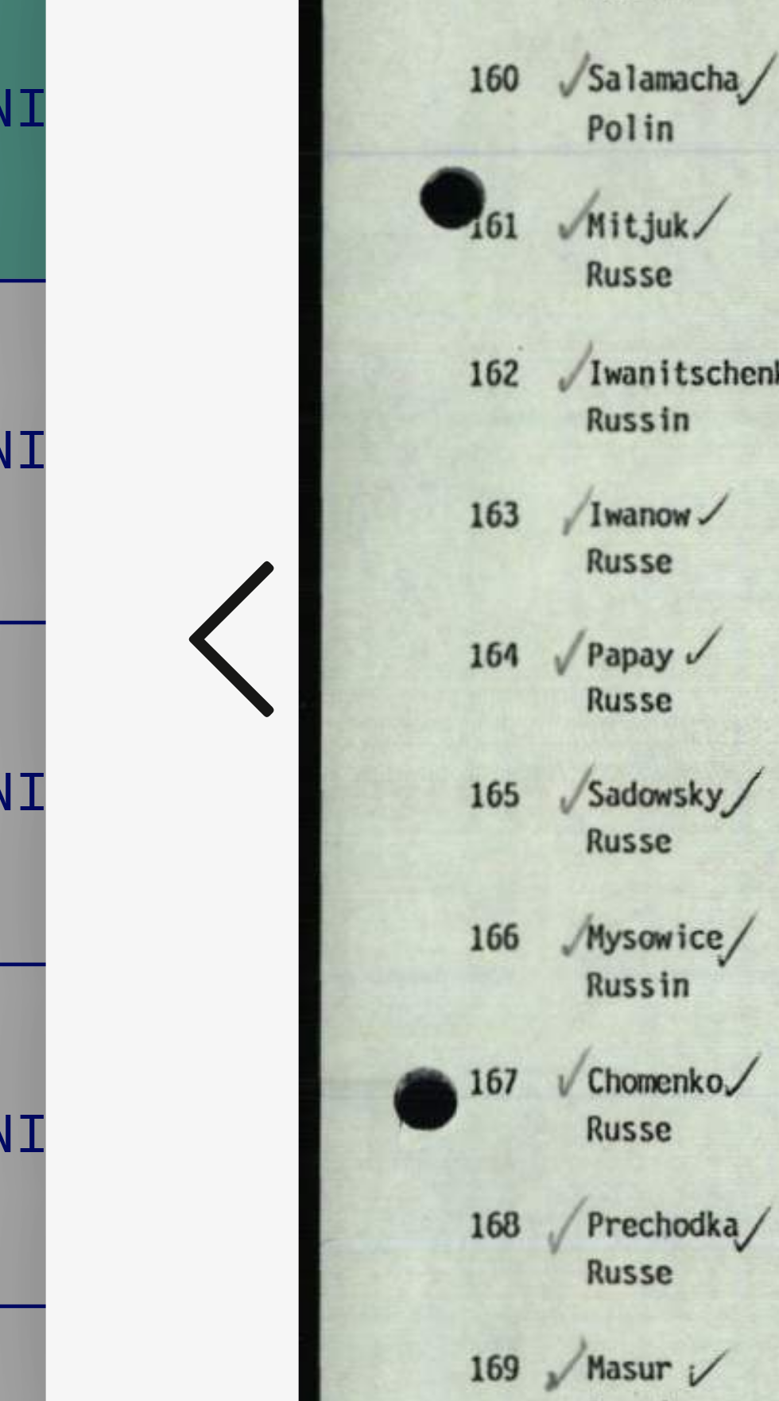
click at [115, 678] on icon at bounding box center [117, 659] width 19 height 38
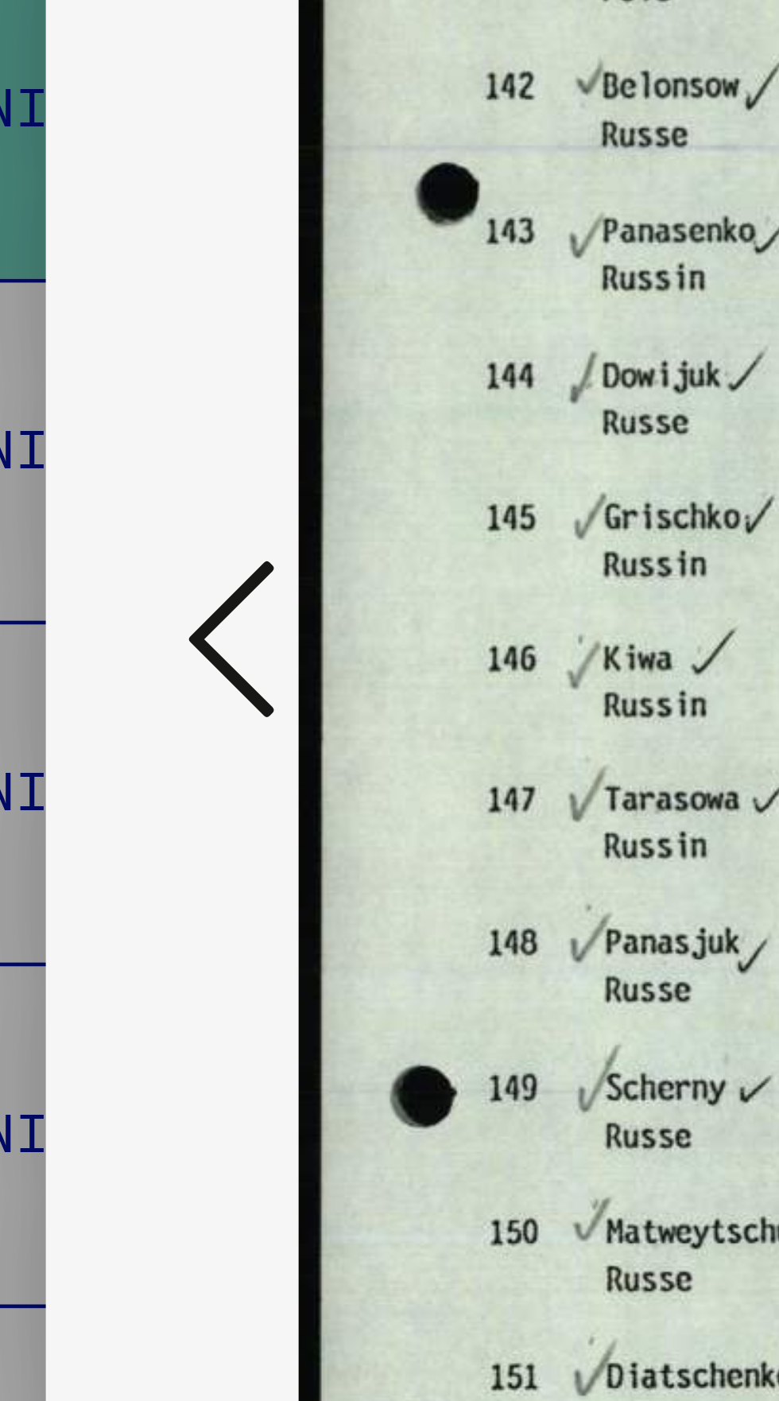
click at [113, 678] on icon at bounding box center [117, 659] width 19 height 38
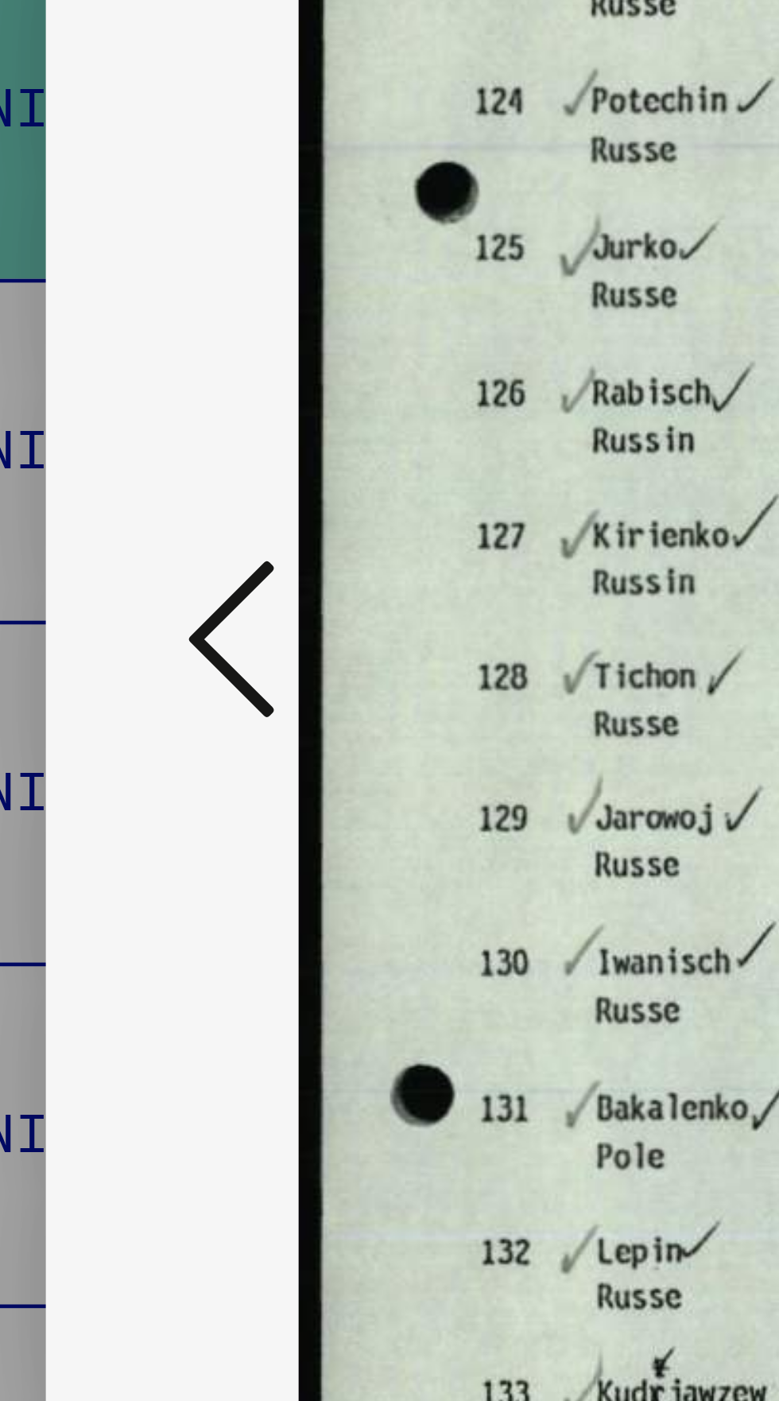
click at [110, 678] on icon at bounding box center [117, 659] width 19 height 38
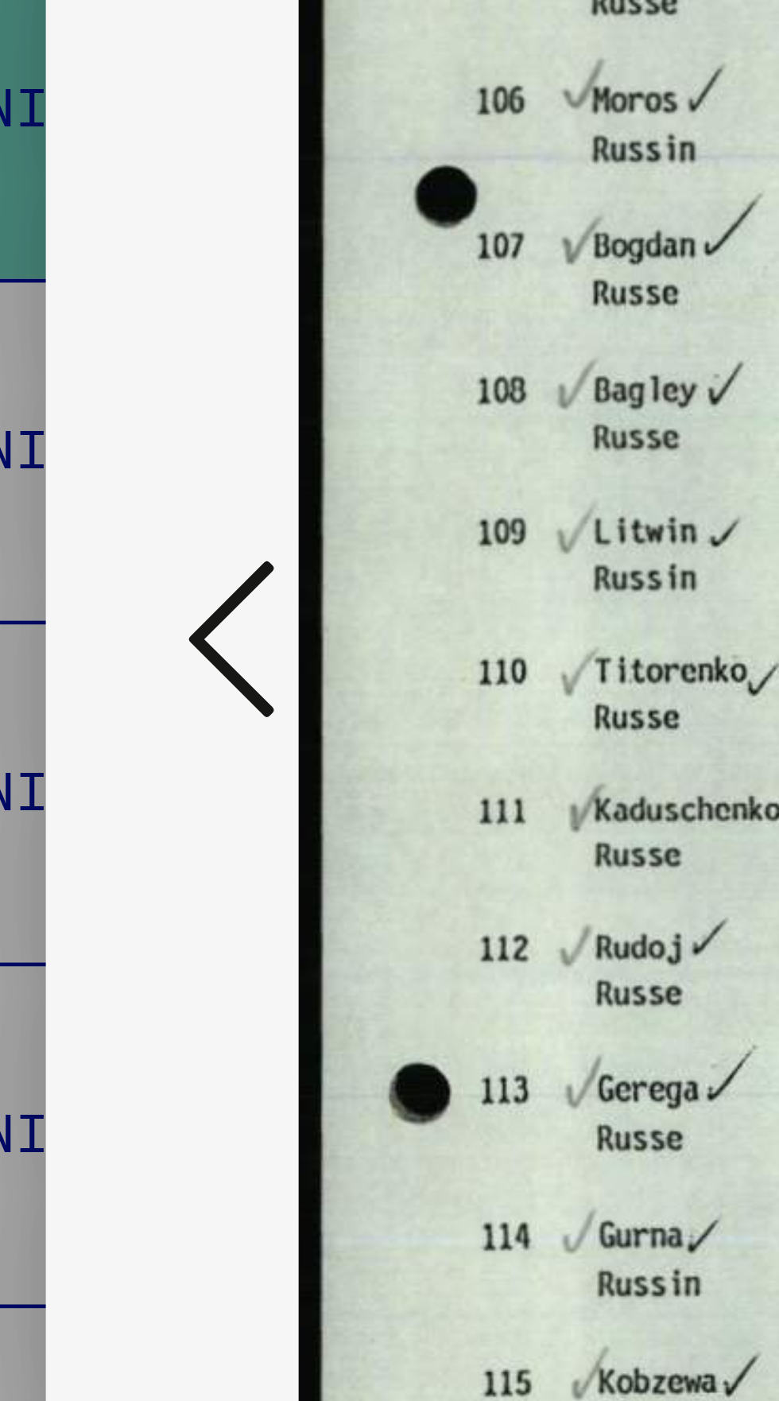
click at [111, 678] on icon at bounding box center [117, 659] width 19 height 38
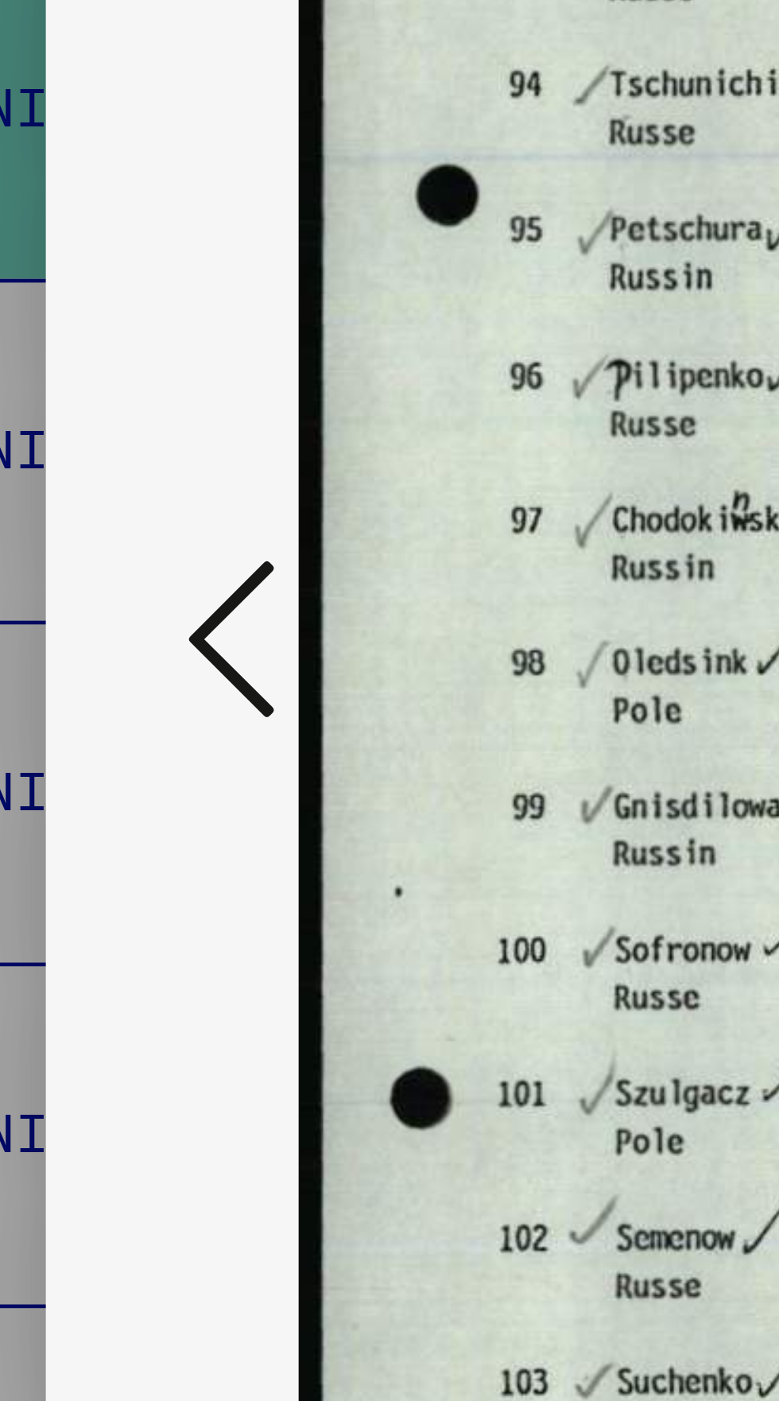
click at [109, 678] on icon at bounding box center [117, 659] width 19 height 38
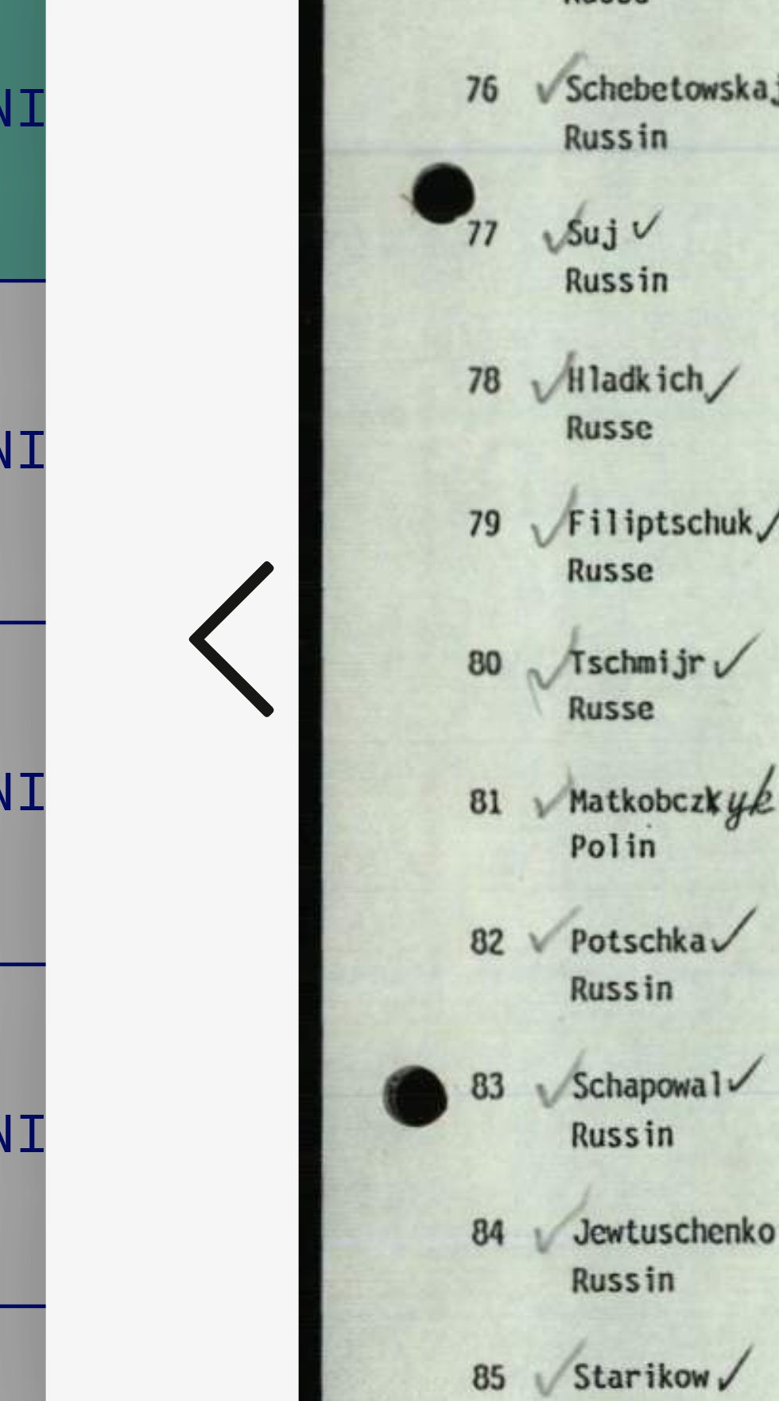
click at [111, 678] on icon at bounding box center [117, 659] width 19 height 38
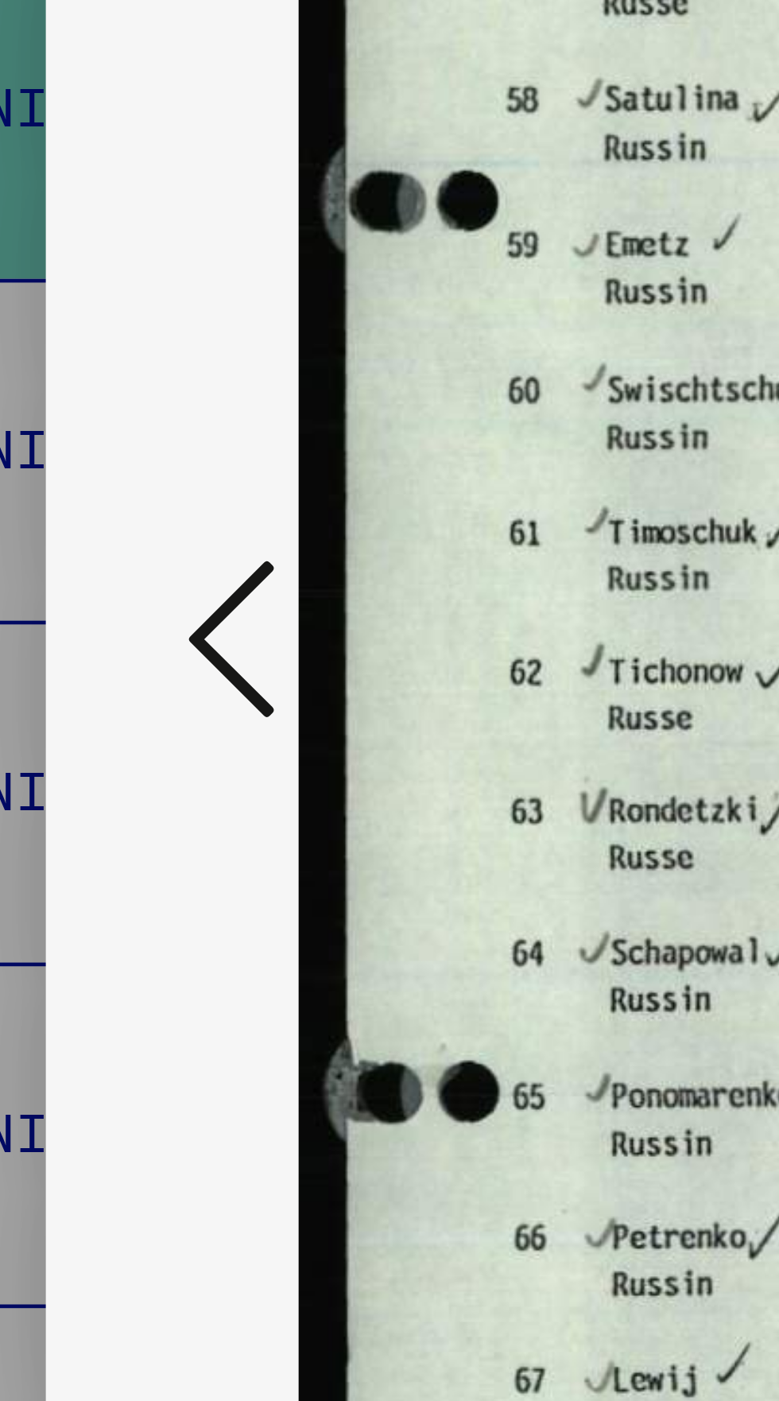
click at [111, 678] on icon at bounding box center [117, 659] width 19 height 38
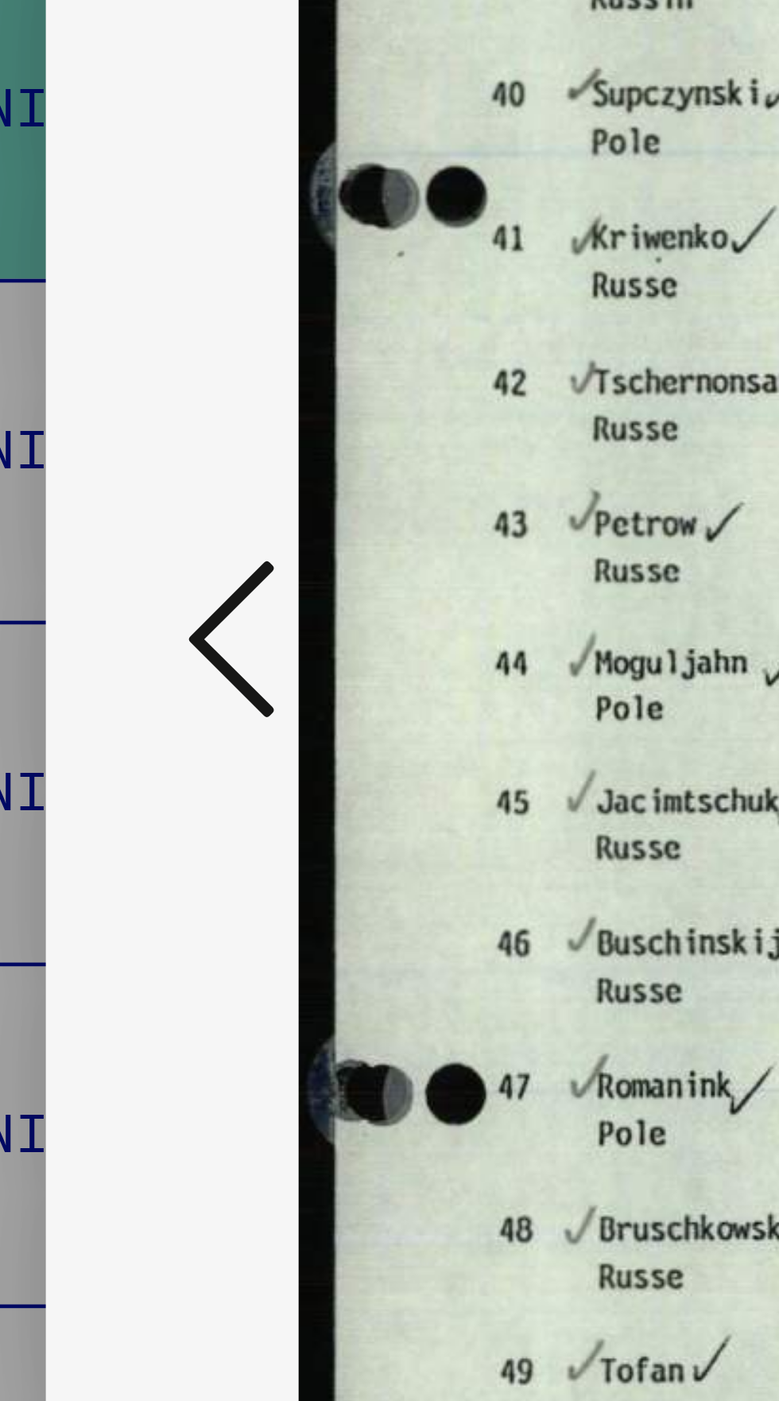
click at [112, 678] on icon at bounding box center [117, 659] width 19 height 38
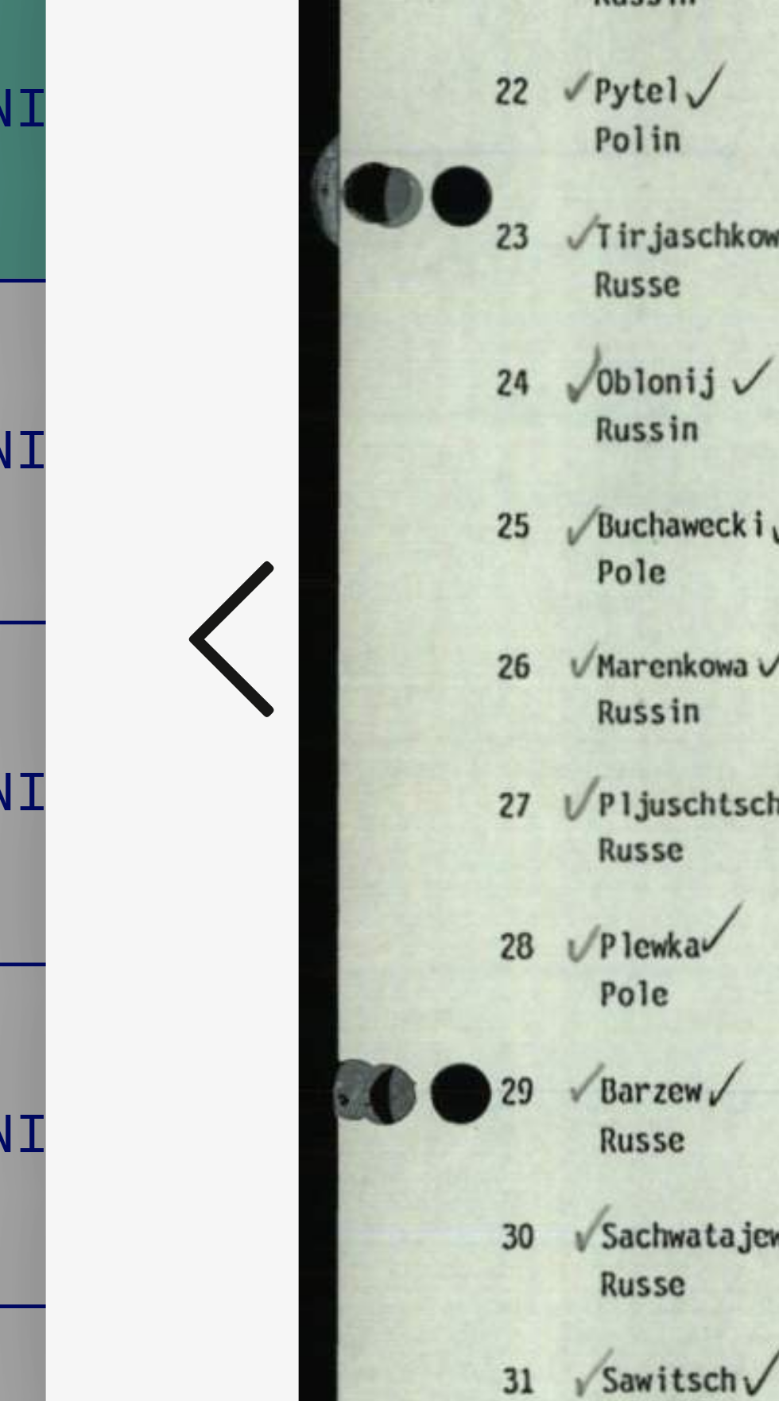
click at [111, 678] on icon at bounding box center [117, 659] width 19 height 38
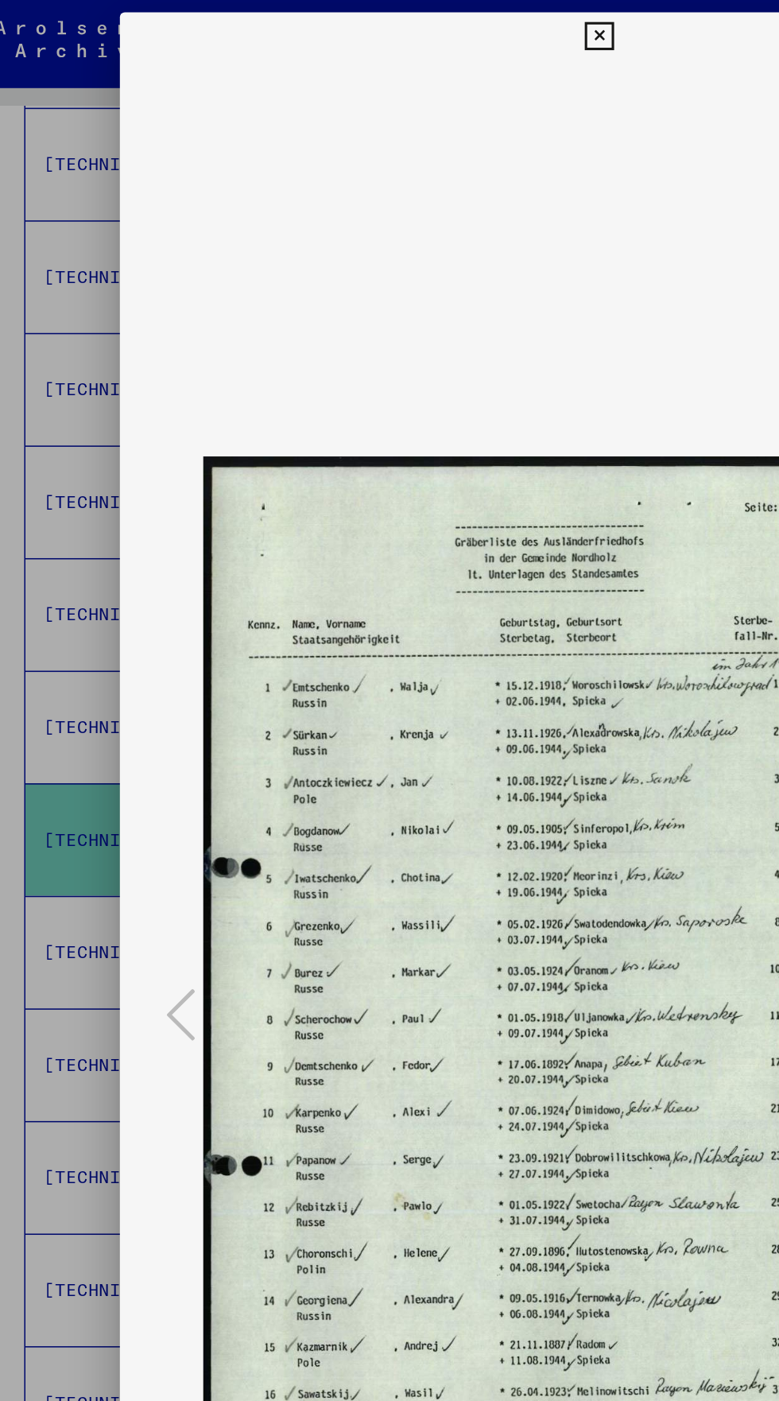
click at [385, 17] on icon at bounding box center [389, 23] width 18 height 19
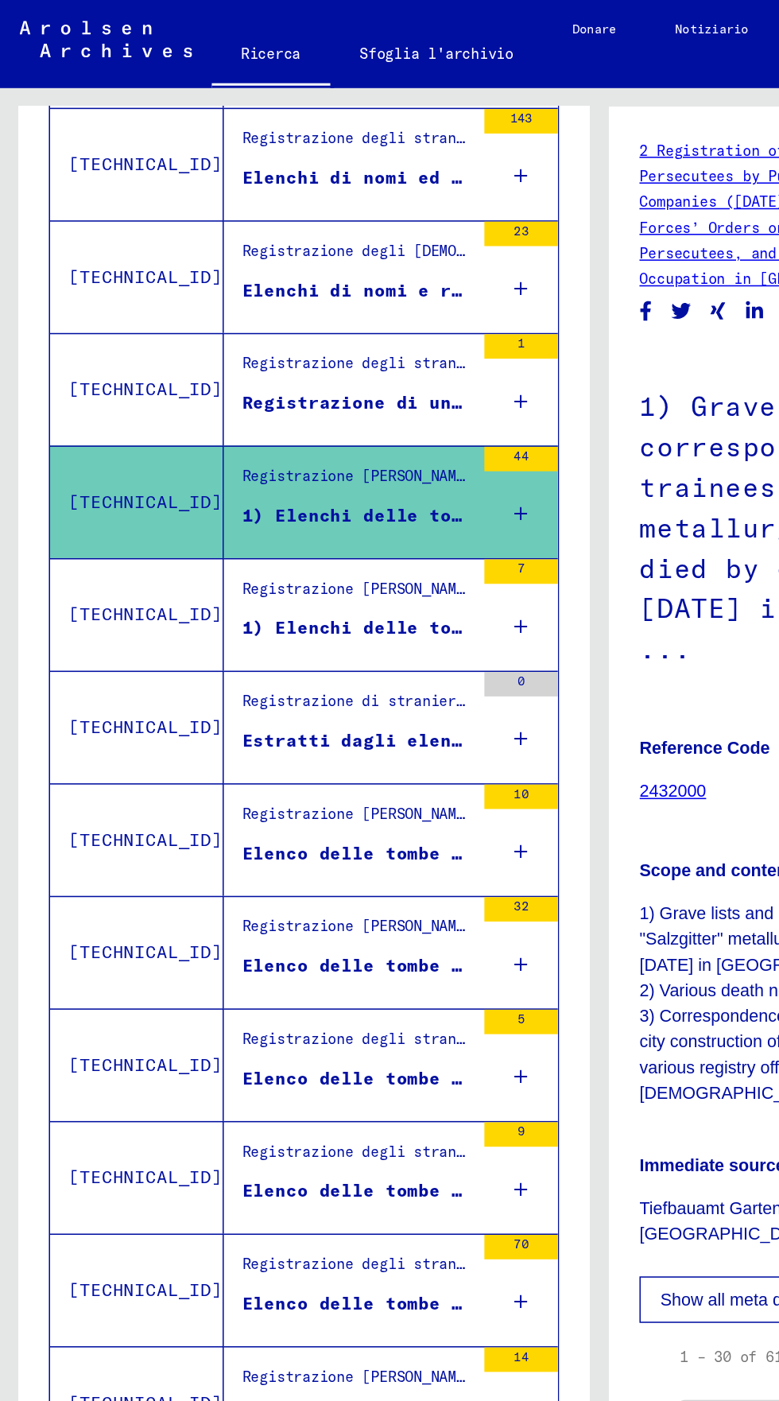
click at [157, 95] on div "Registrazione degli stranieri e dei perseguitati tedeschi da parte di istituzio…" at bounding box center [231, 94] width 149 height 22
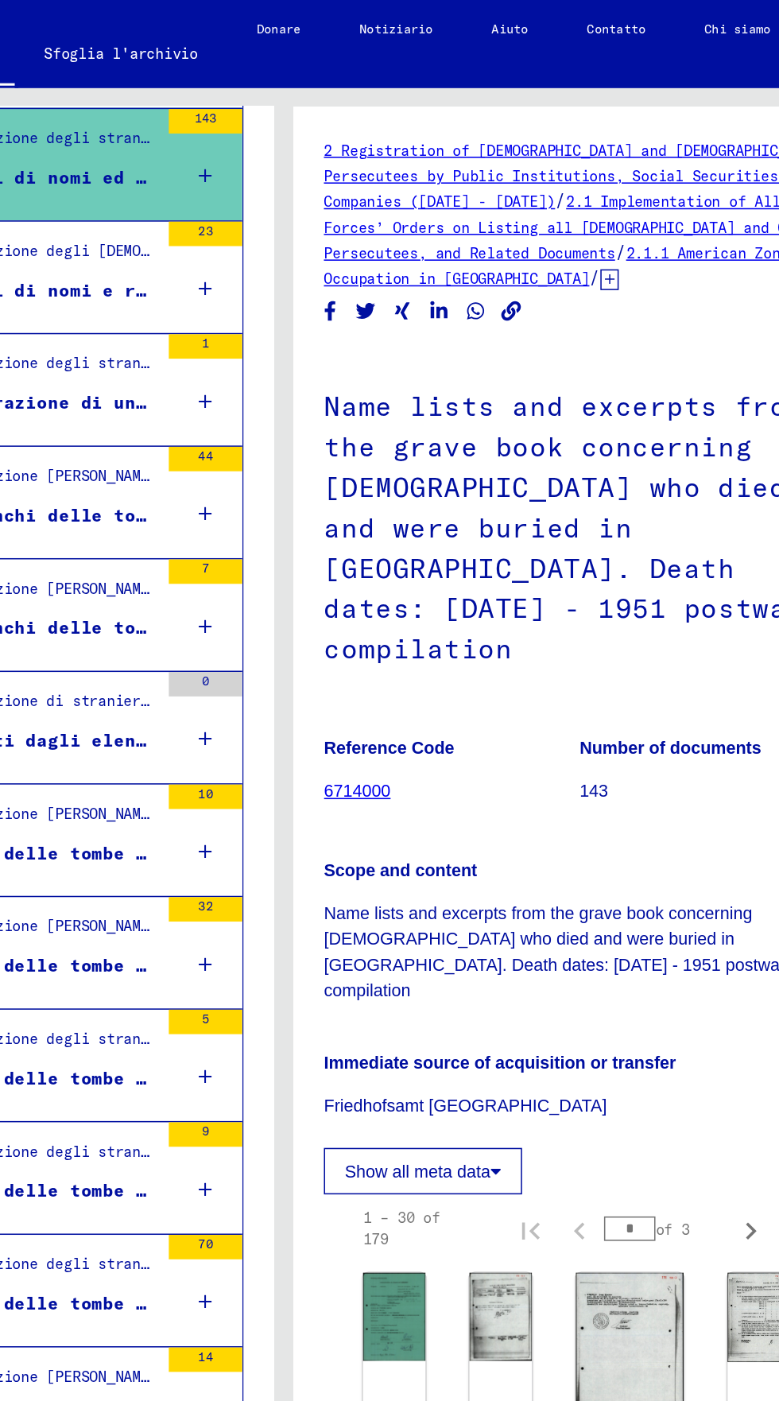
click at [228, 175] on div "Registrazione degli [DEMOGRAPHIC_DATA] e dei perseguitati [PERSON_NAME] da part…" at bounding box center [231, 167] width 149 height 22
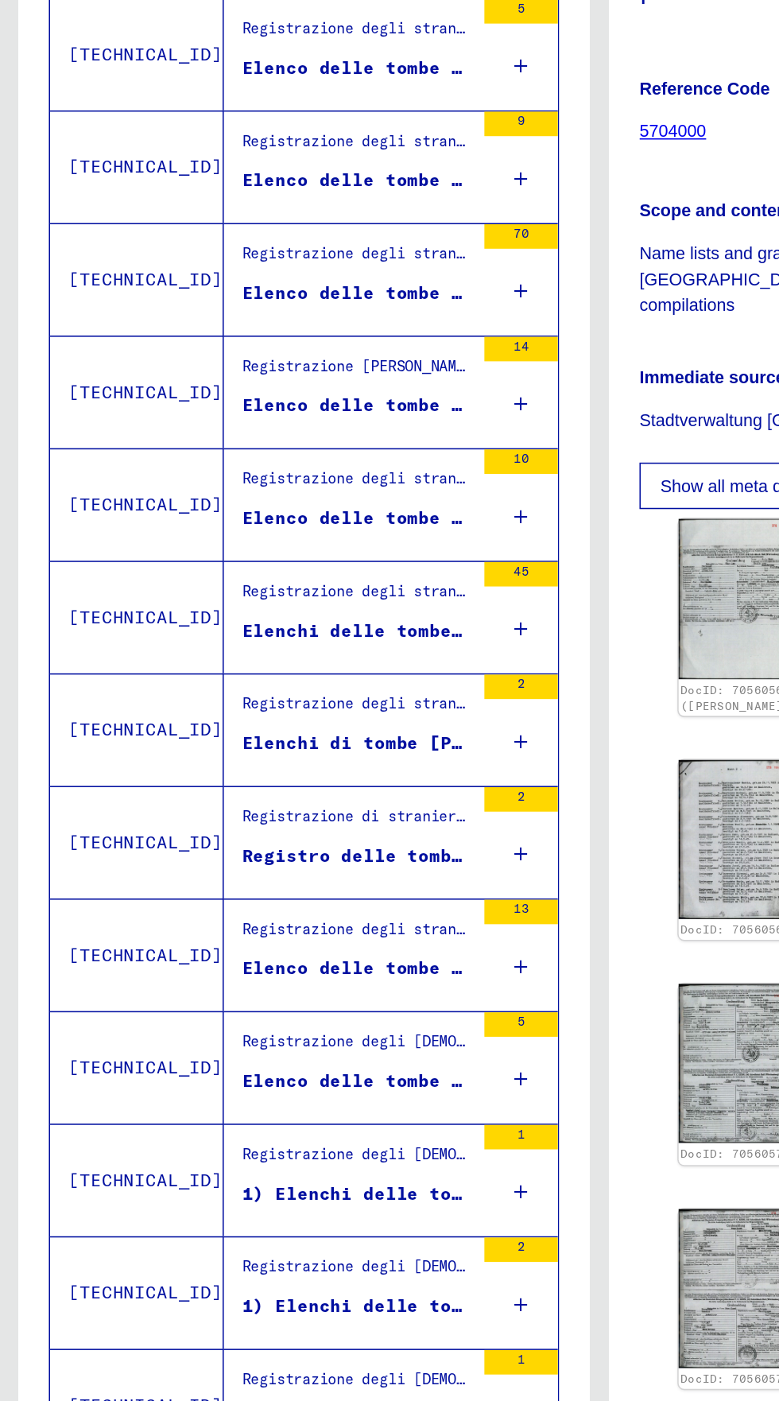
scroll to position [88, 0]
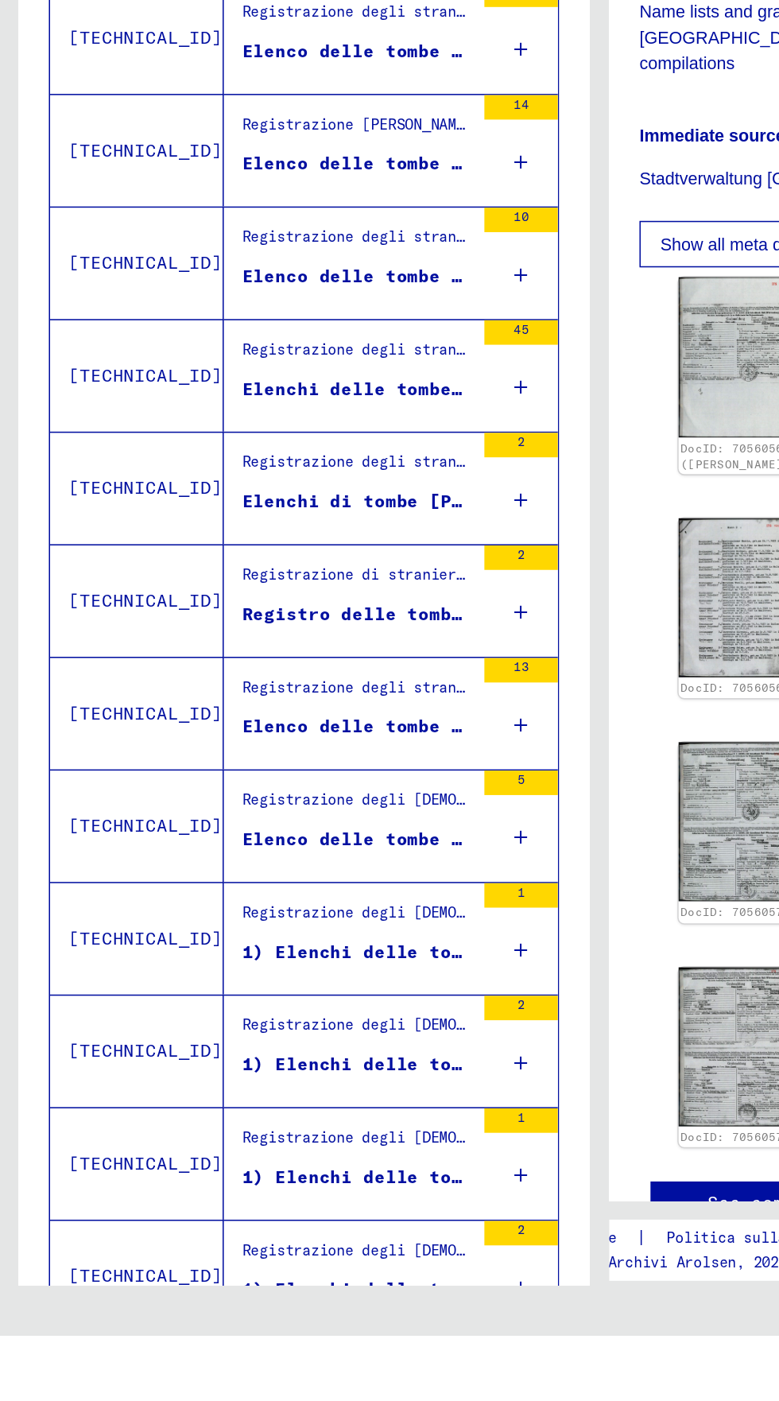
click at [197, 1400] on icon "Pagina precedente" at bounding box center [198, 1422] width 22 height 22
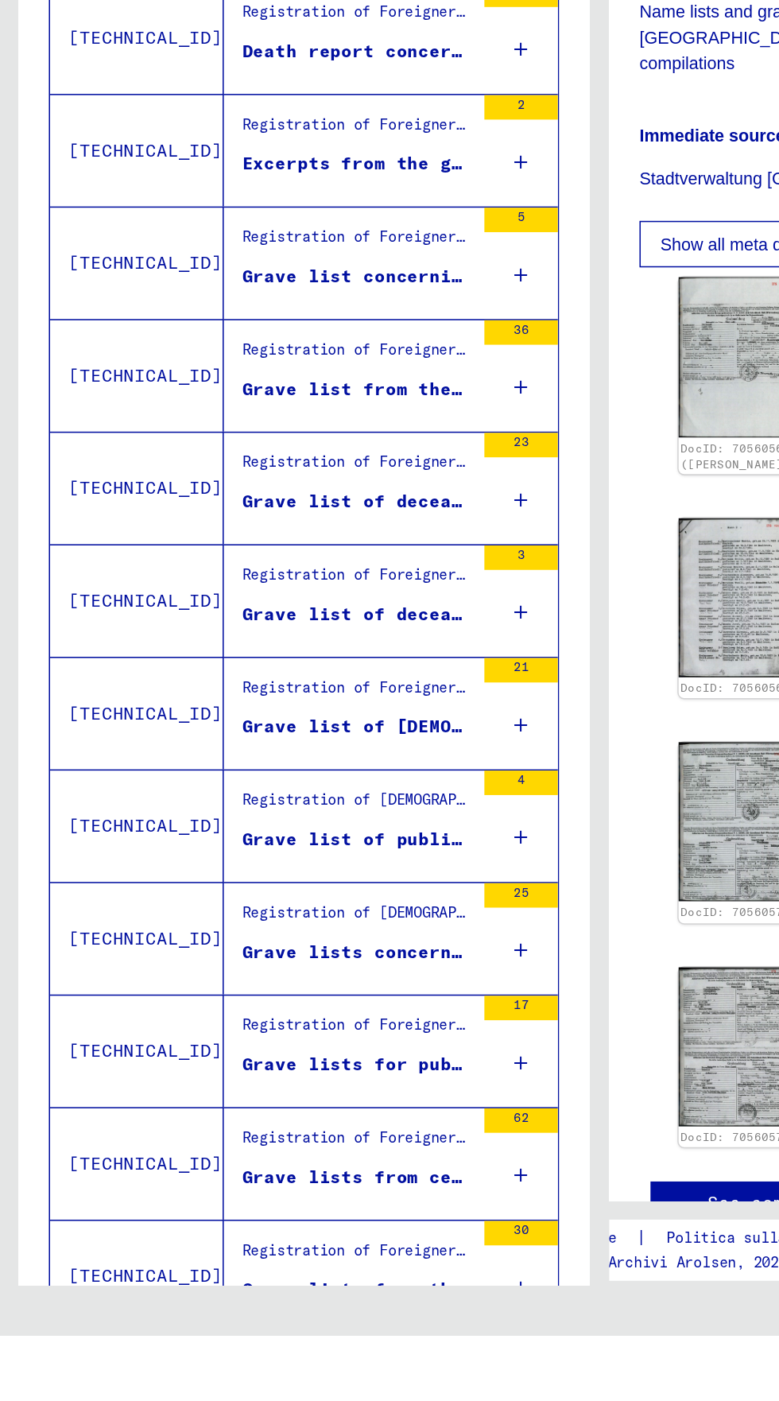
type input "*"
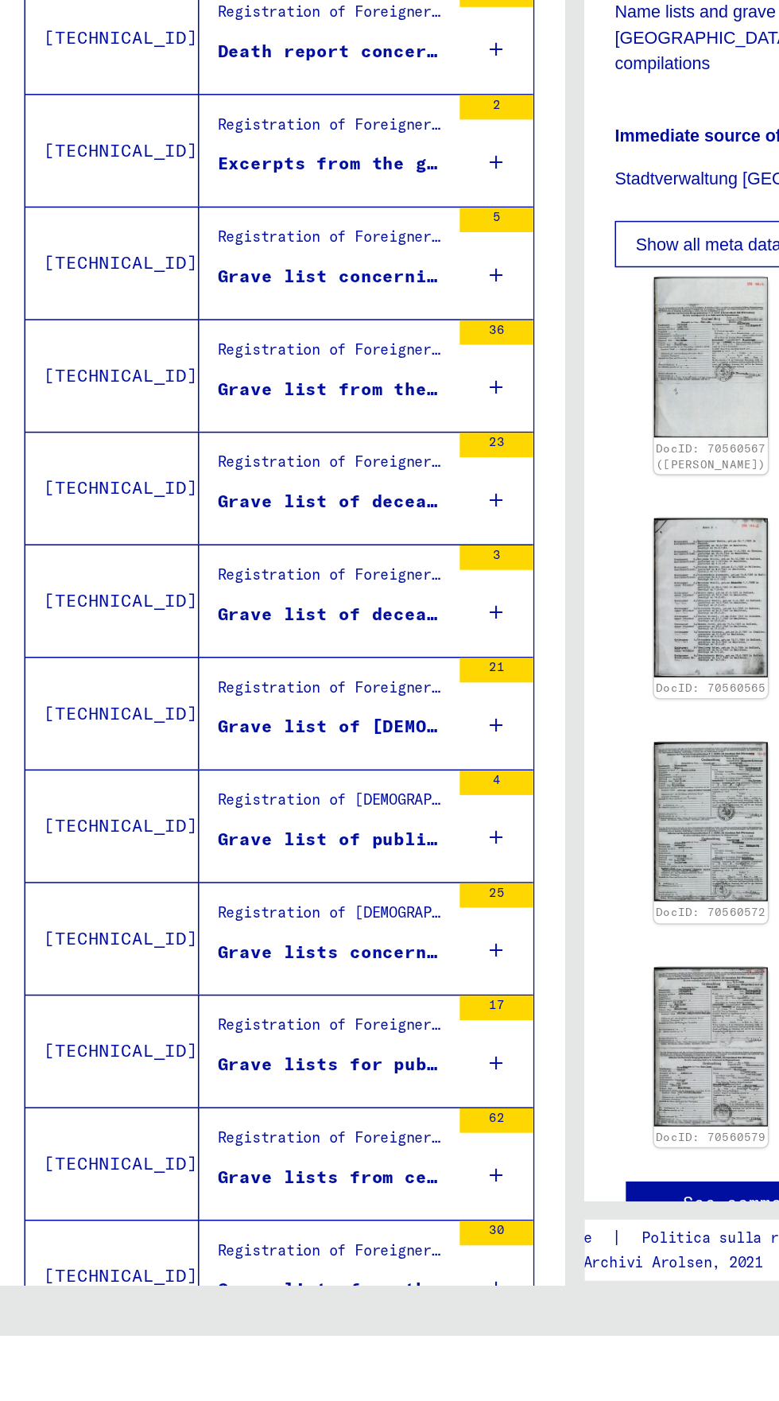
click at [159, 1046] on div "Registration of [DEMOGRAPHIC_DATA] and German Persecutees by Public Institution…" at bounding box center [216, 1057] width 149 height 22
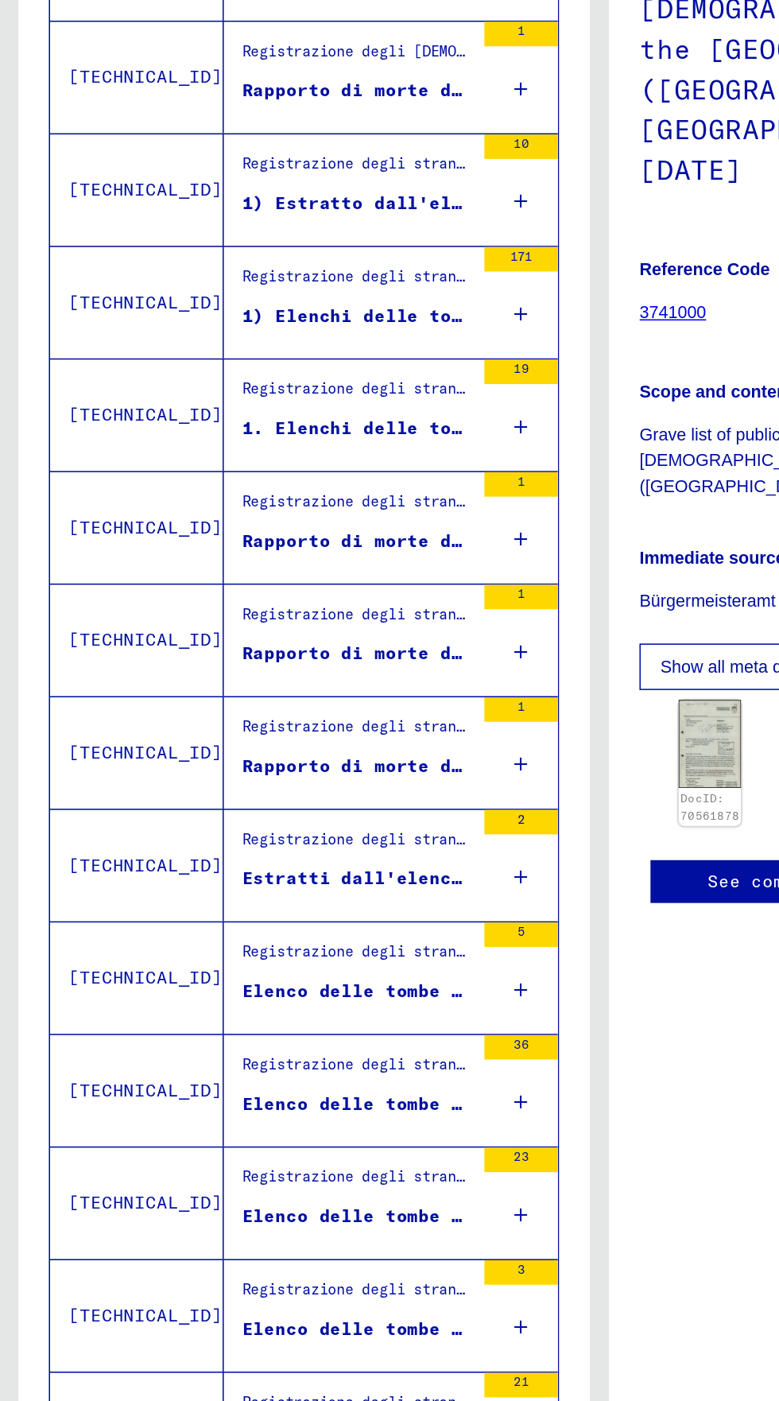
scroll to position [399, 0]
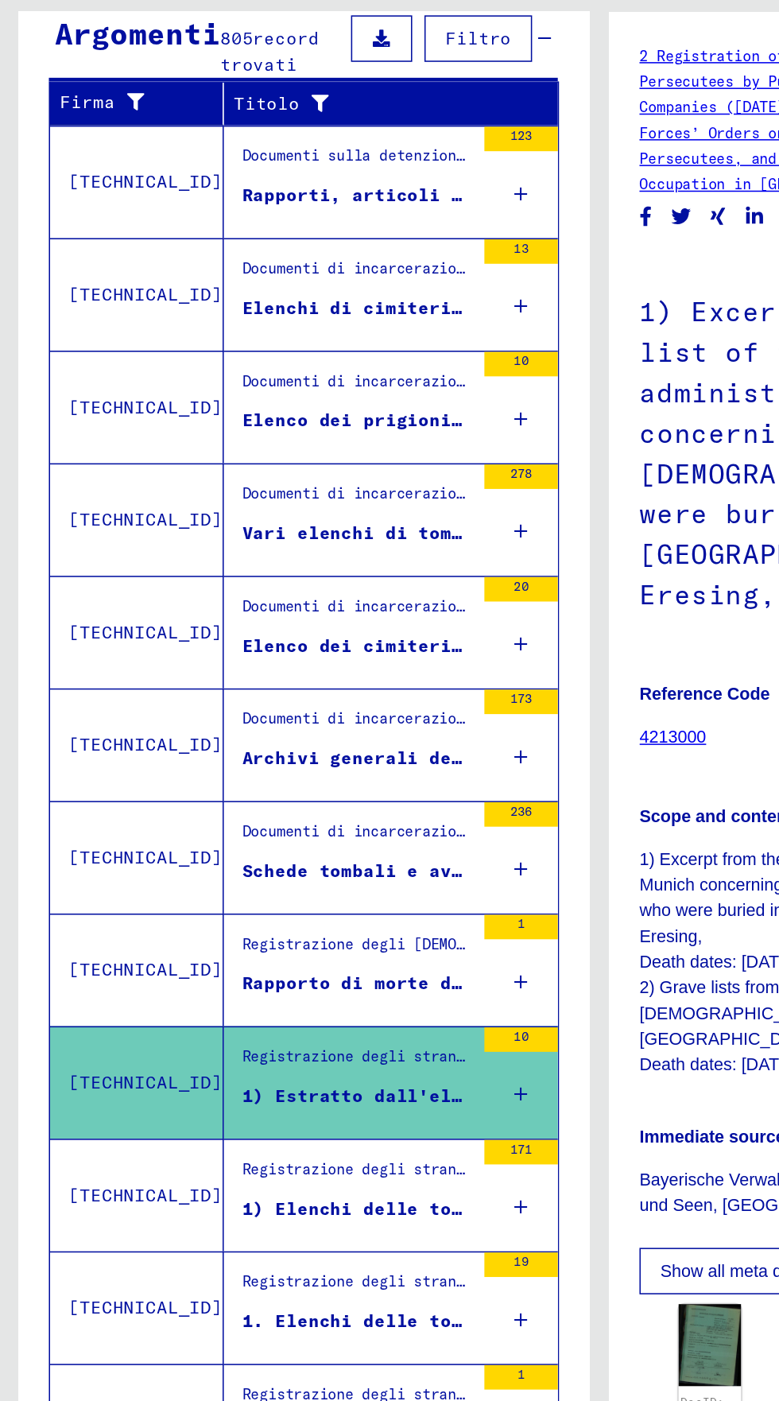
click at [170, 320] on div "Documenti di incarcerazione / Campi e ghetti / Campo di concentramento di [GEOG…" at bounding box center [231, 313] width 149 height 22
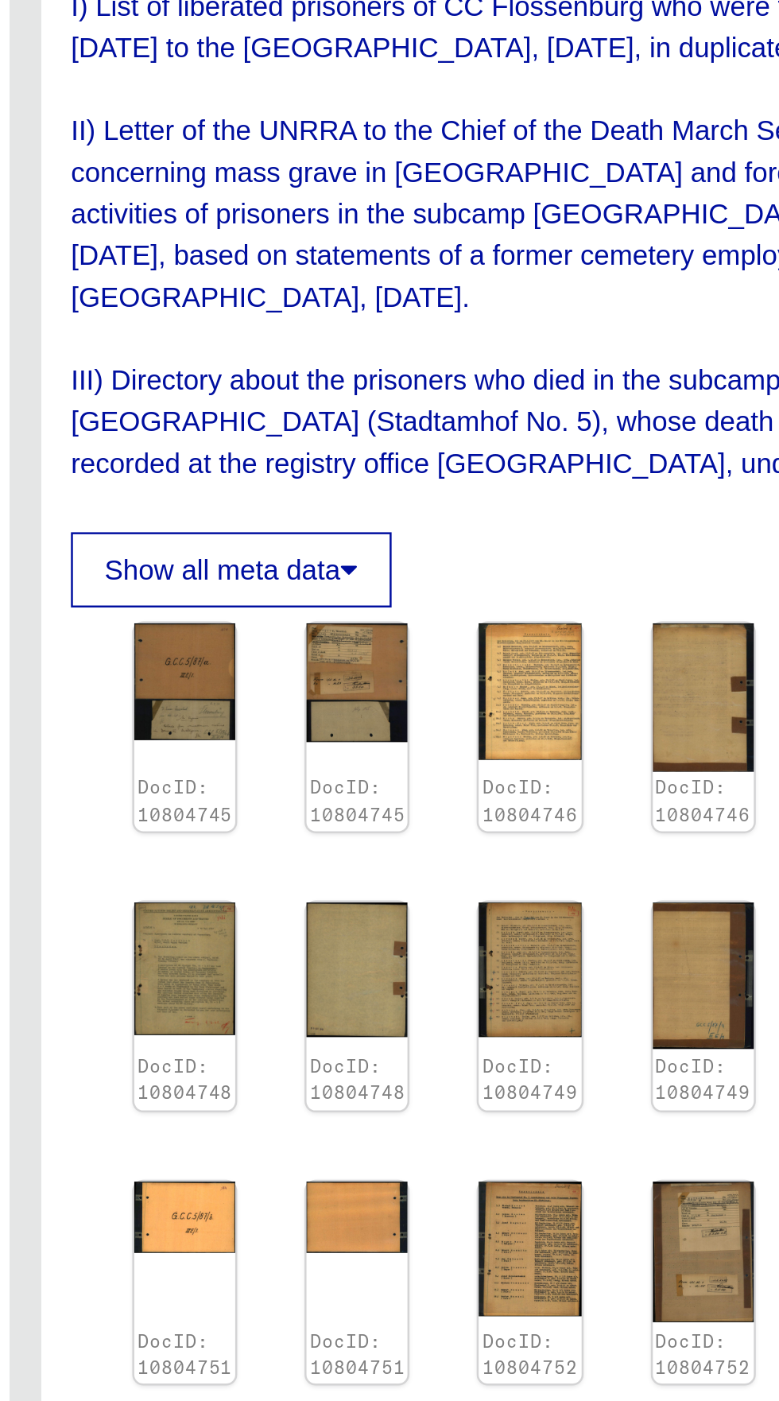
scroll to position [425, 8]
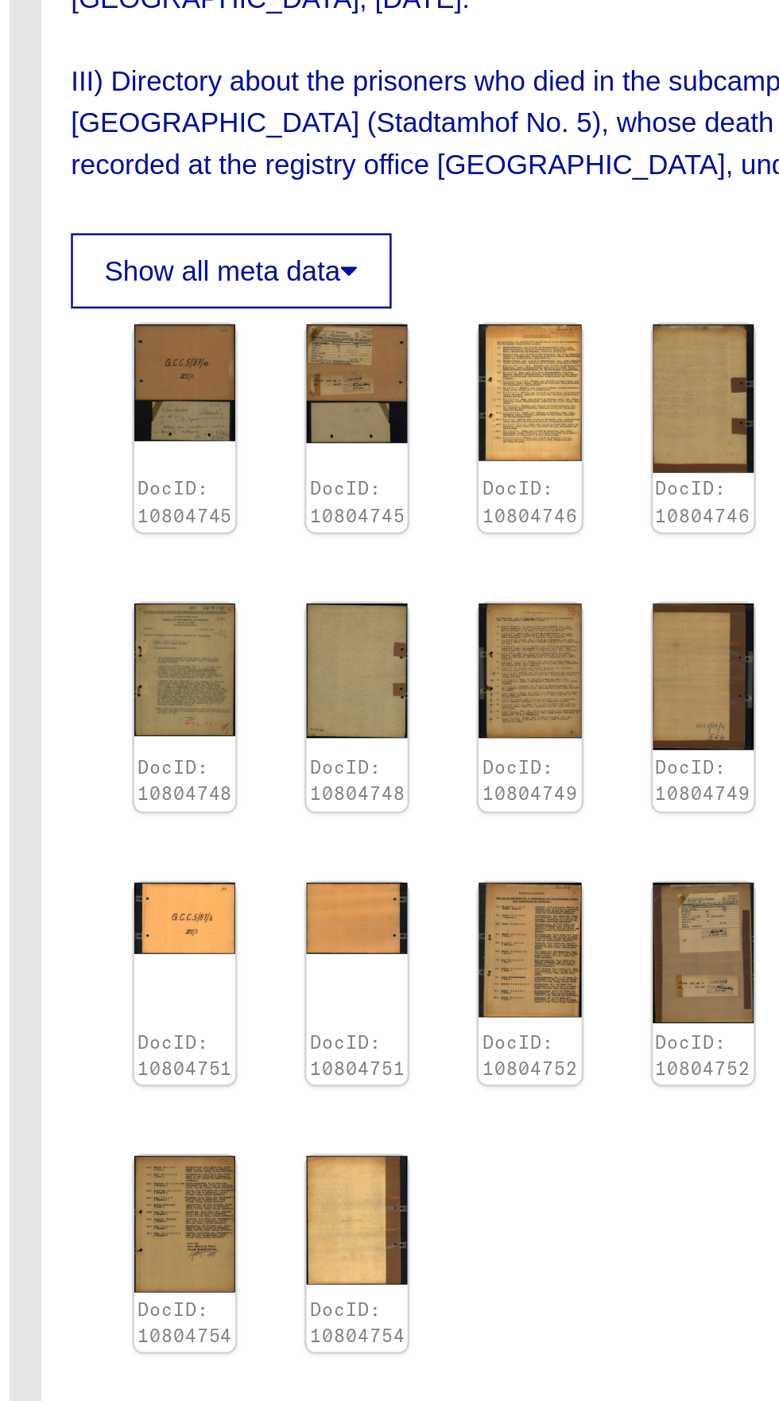
click at [585, 436] on img at bounding box center [592, 408] width 41 height 55
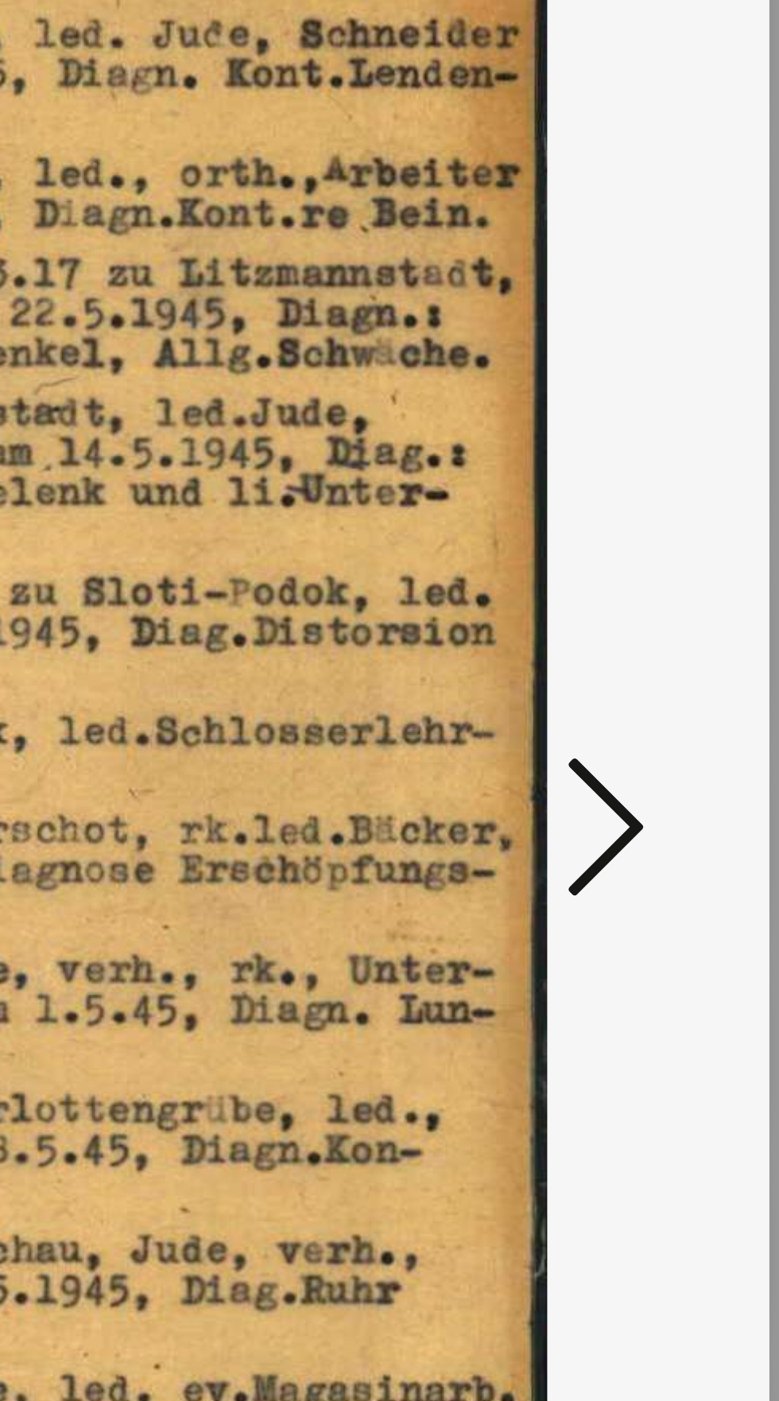
click at [669, 678] on icon at bounding box center [661, 659] width 19 height 38
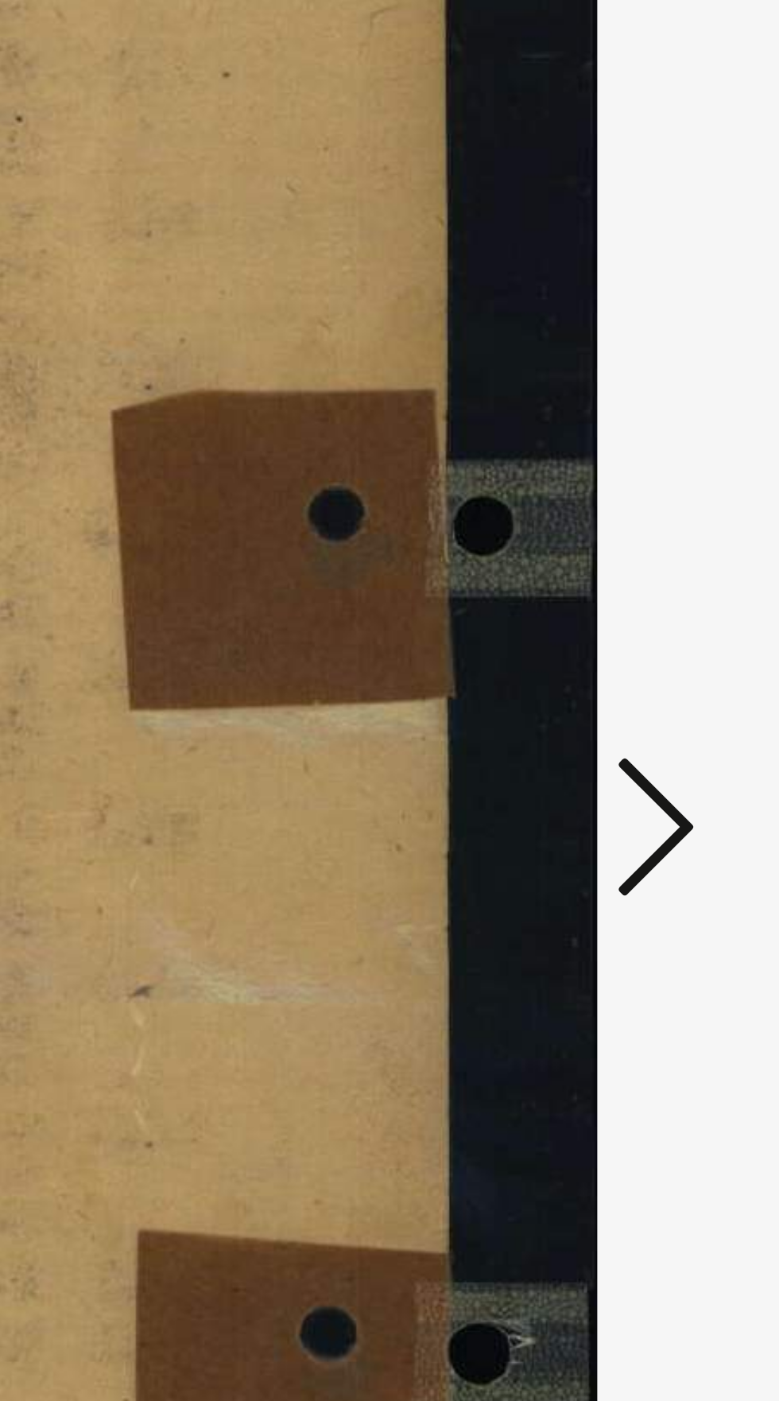
click at [666, 678] on icon at bounding box center [661, 659] width 19 height 38
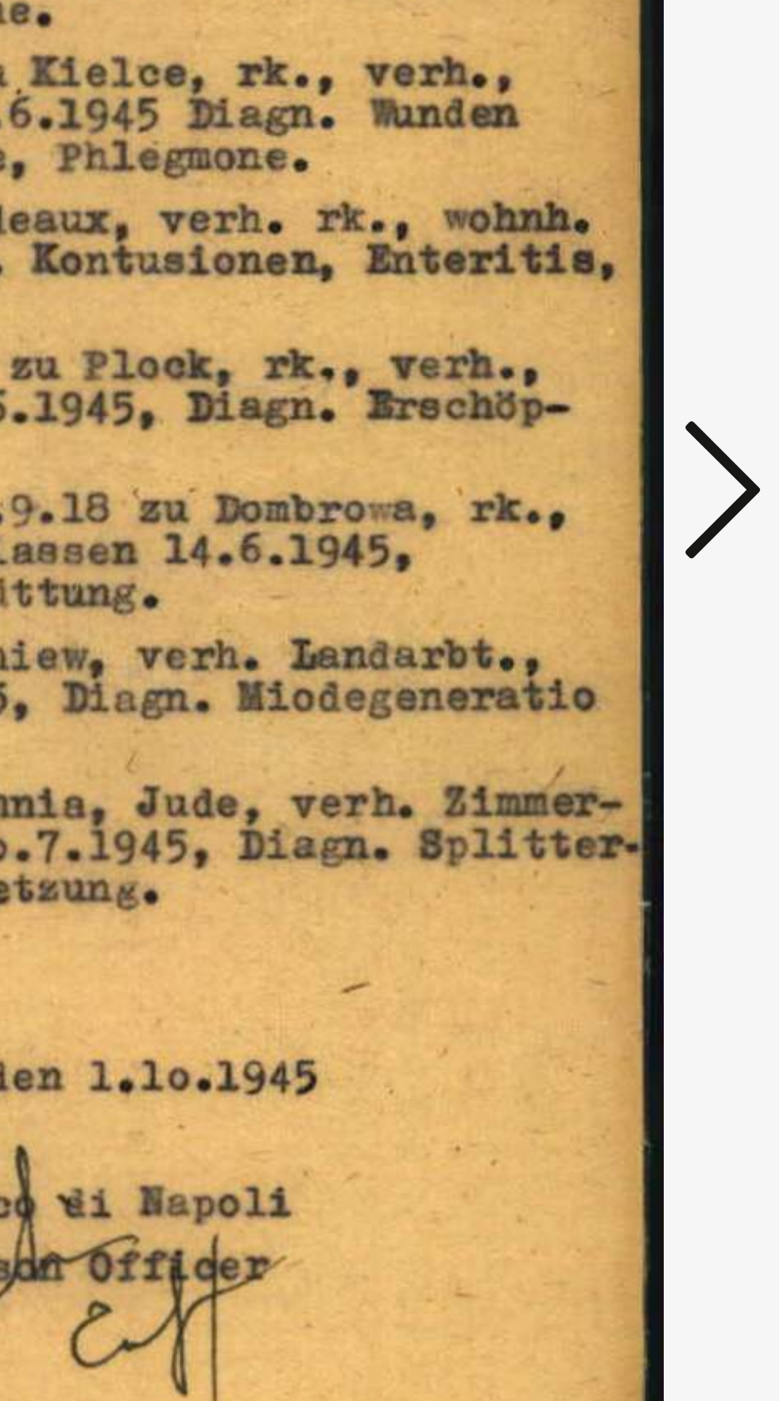
click at [662, 678] on icon at bounding box center [661, 659] width 19 height 38
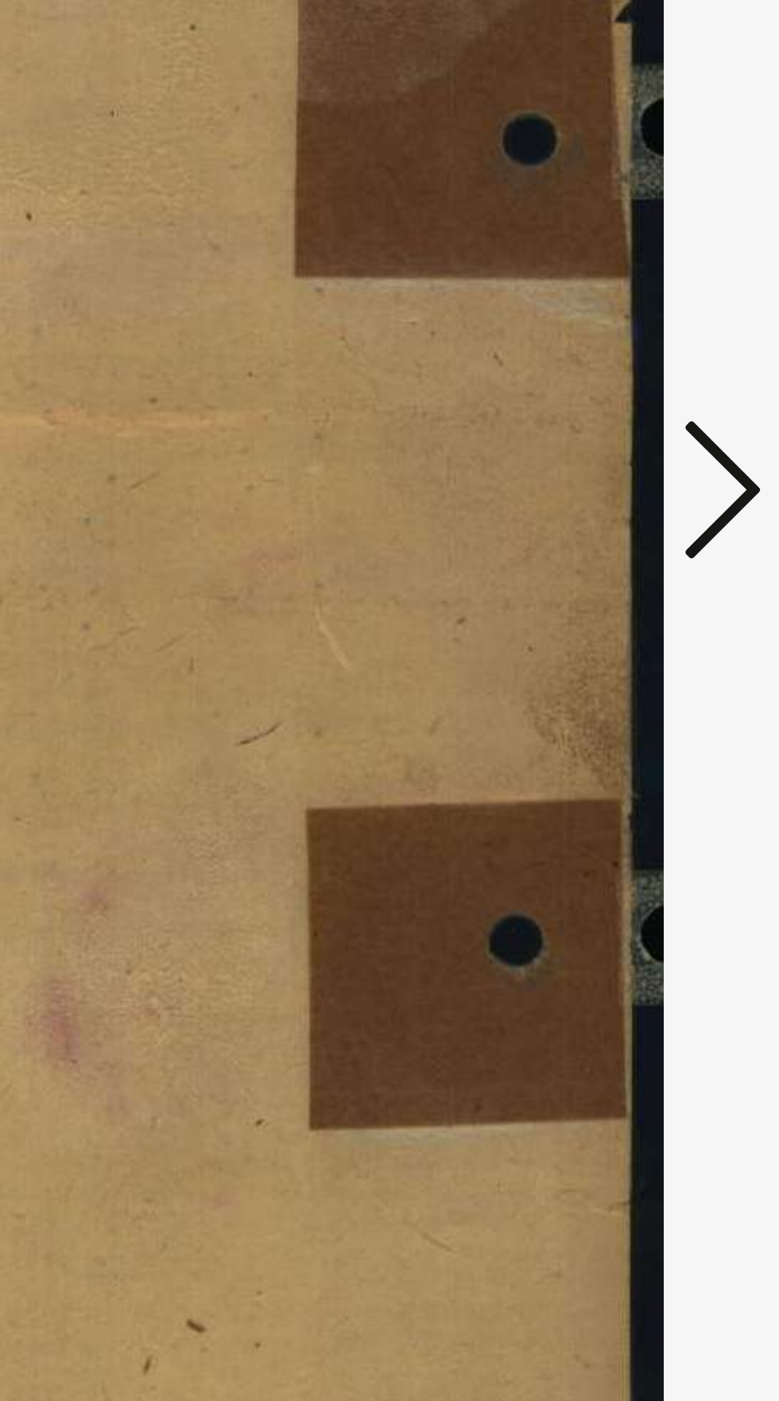
click at [661, 678] on icon at bounding box center [661, 659] width 19 height 38
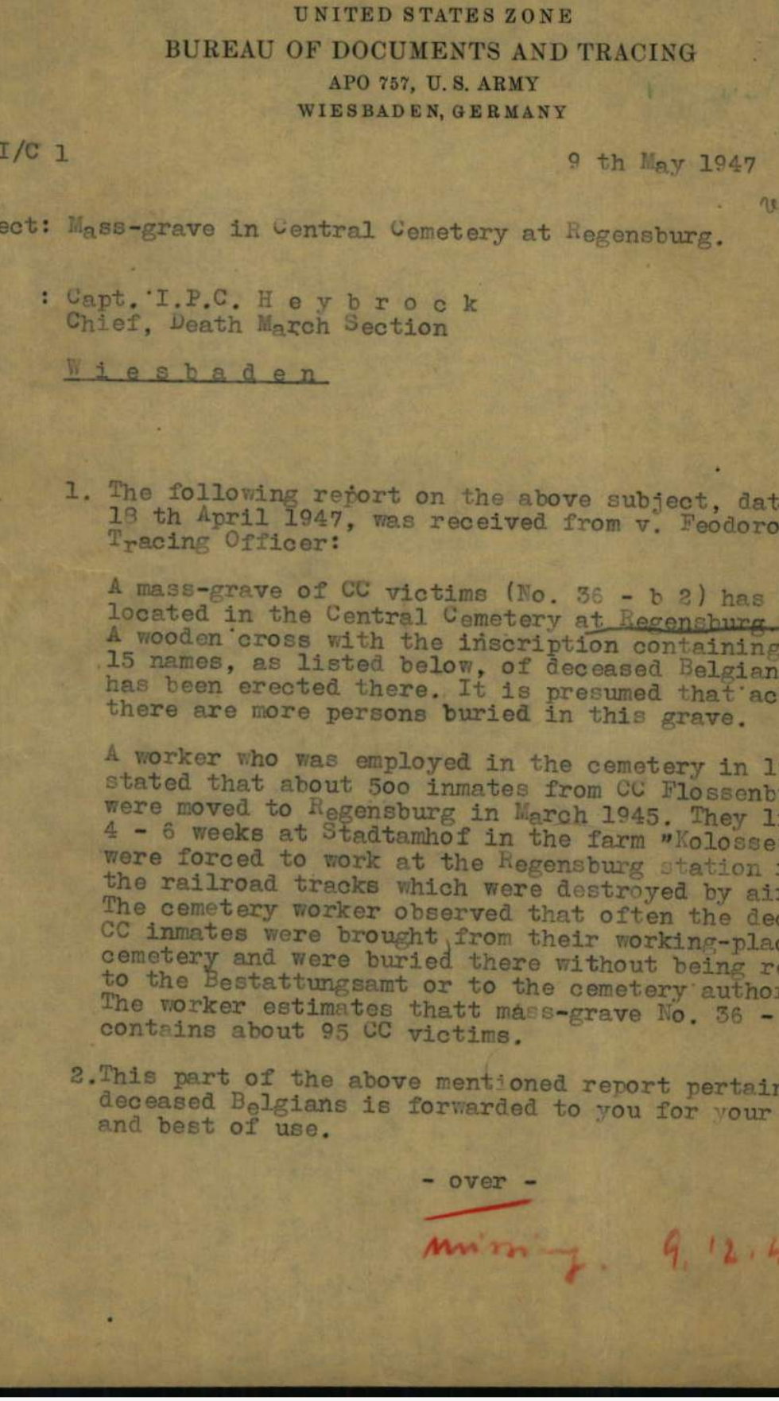
scroll to position [0, 0]
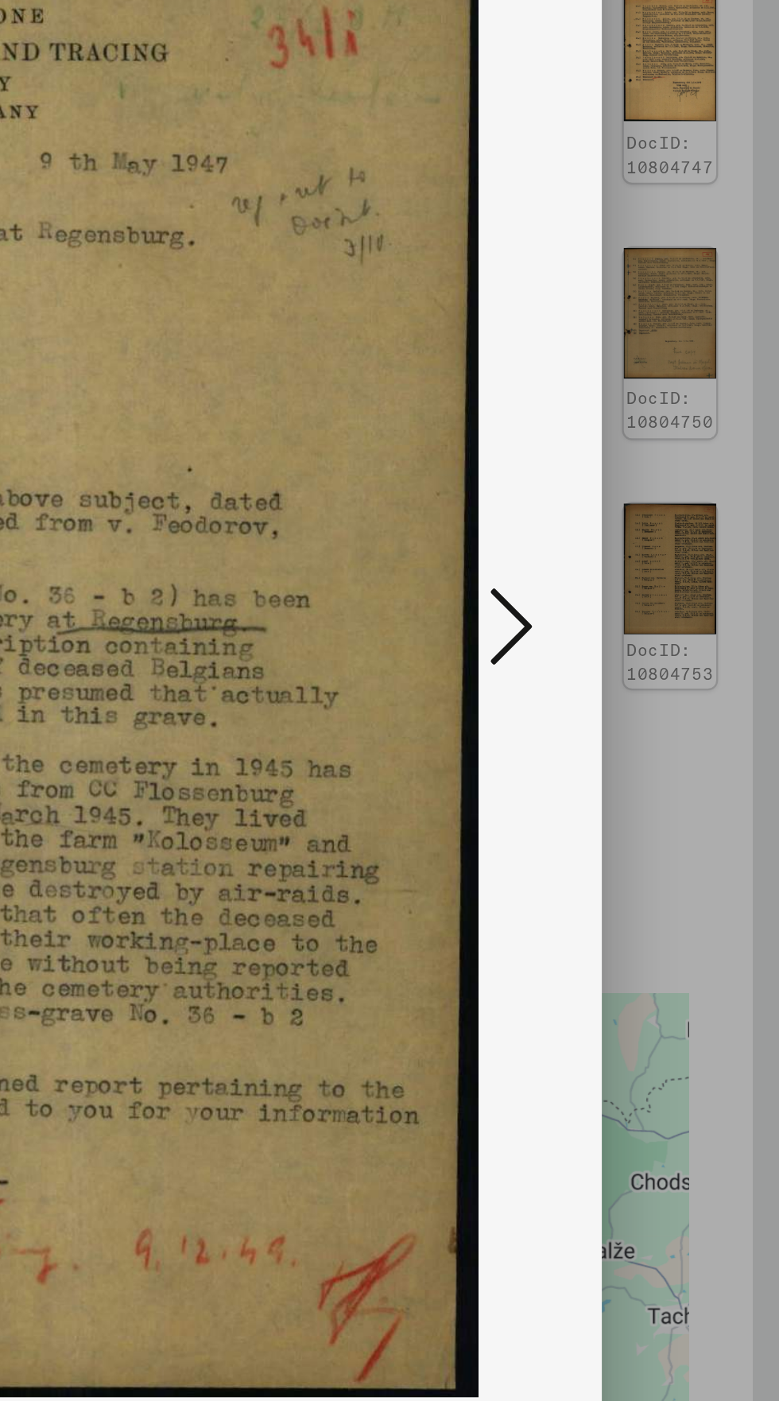
click at [661, 678] on icon at bounding box center [661, 659] width 19 height 38
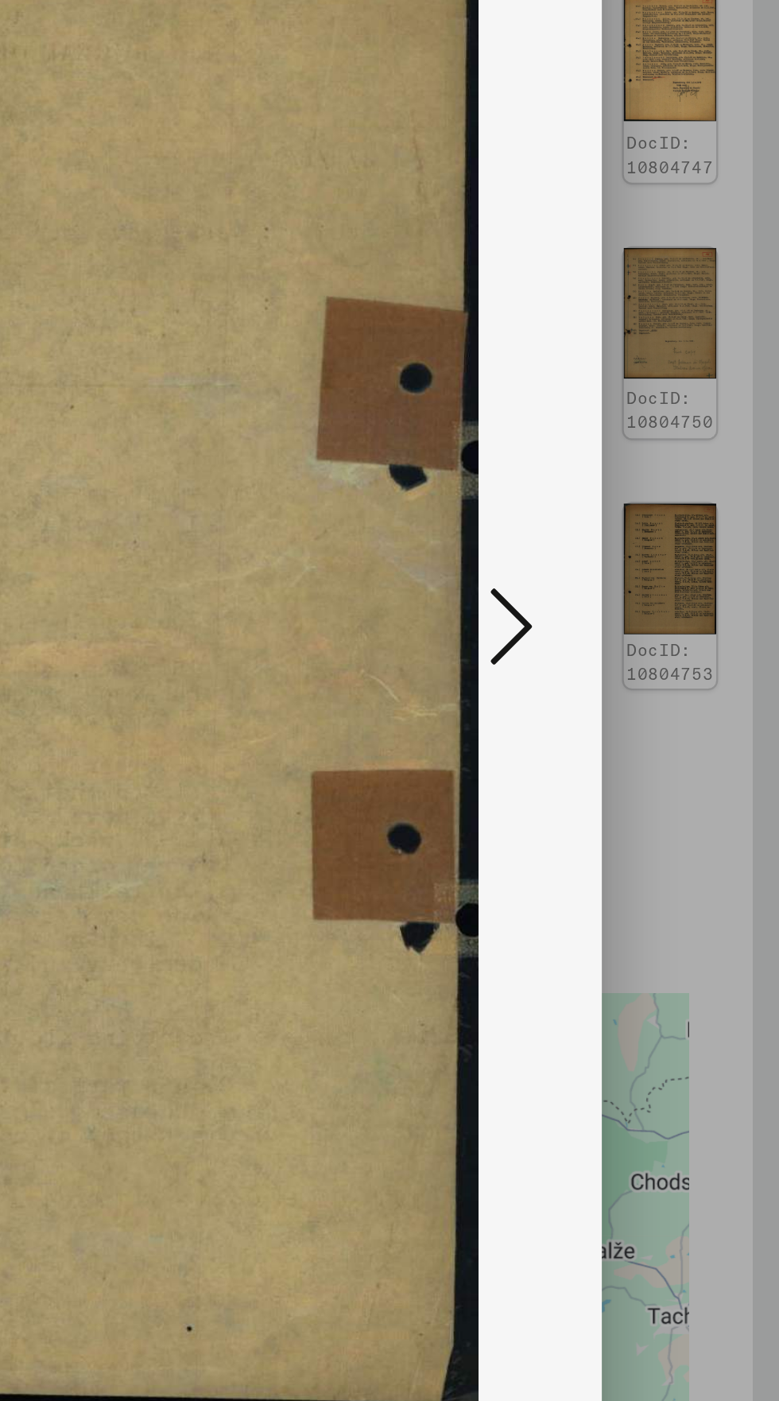
click at [672, 683] on button at bounding box center [661, 660] width 29 height 45
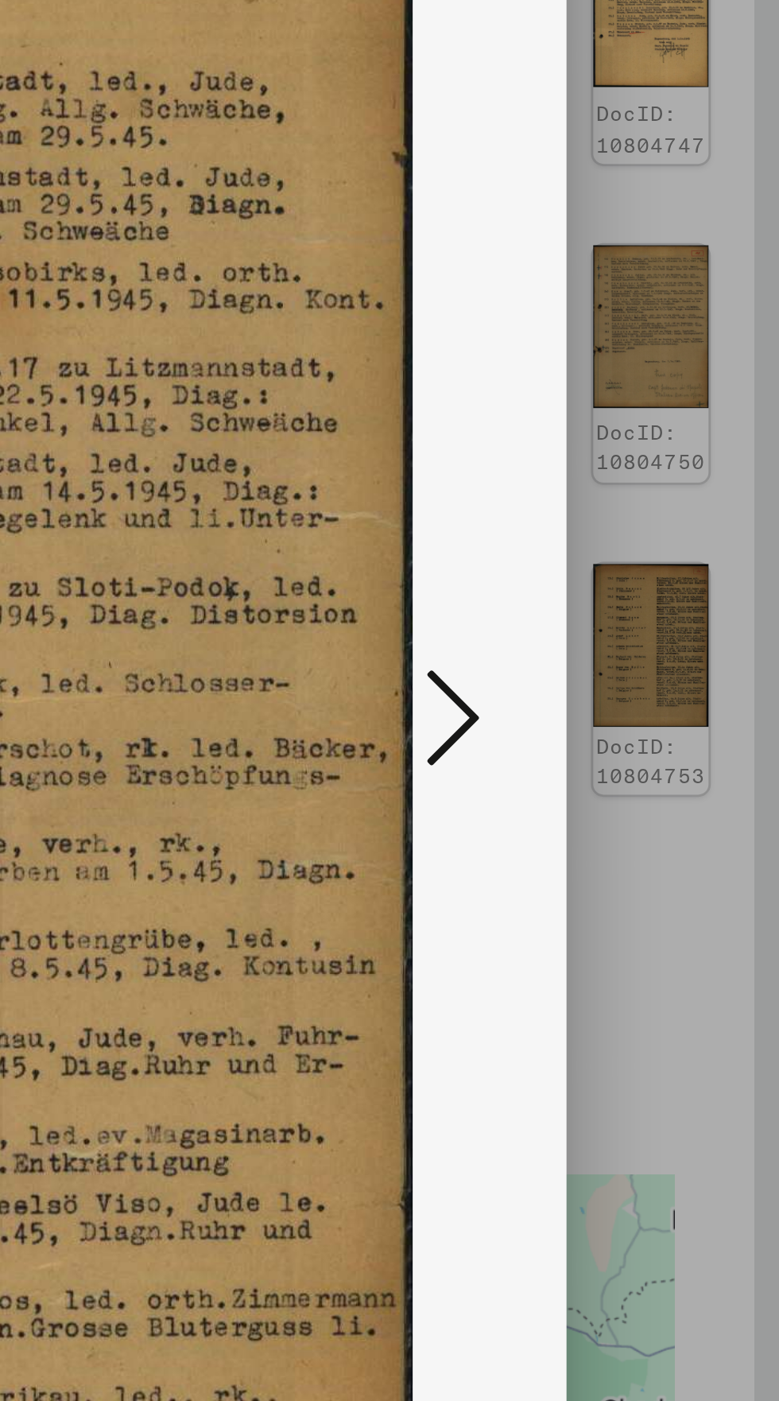
click at [654, 678] on icon at bounding box center [661, 659] width 19 height 38
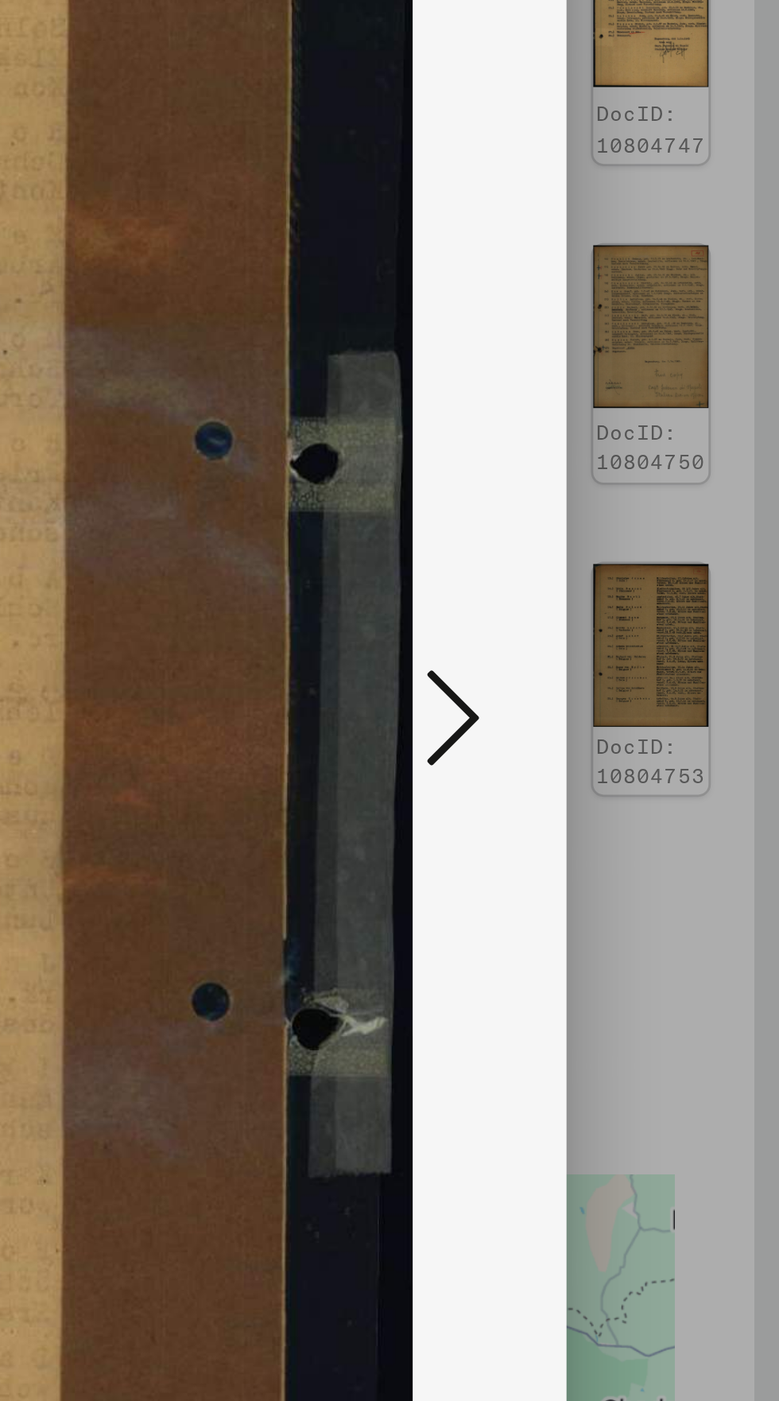
click at [663, 678] on icon at bounding box center [661, 659] width 19 height 38
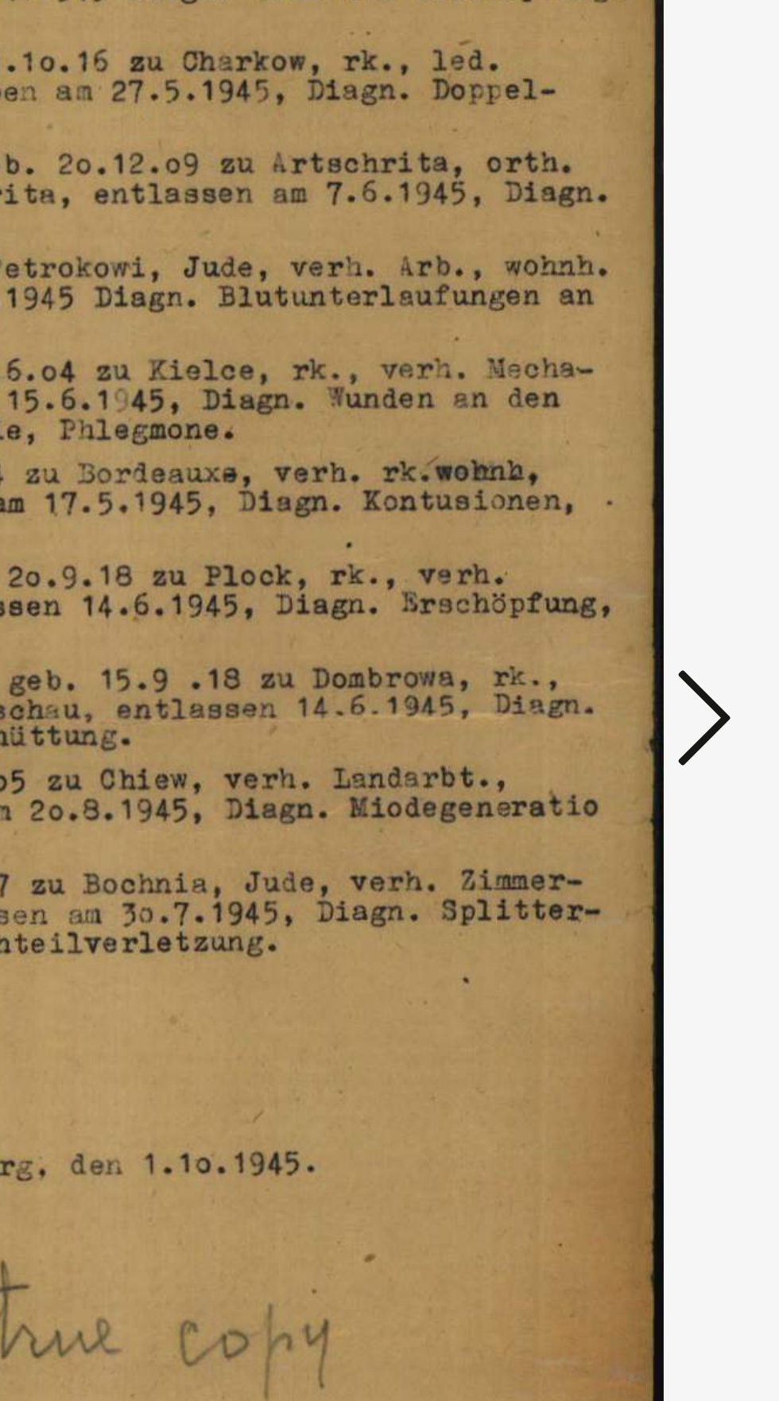
click at [660, 678] on icon at bounding box center [661, 659] width 19 height 38
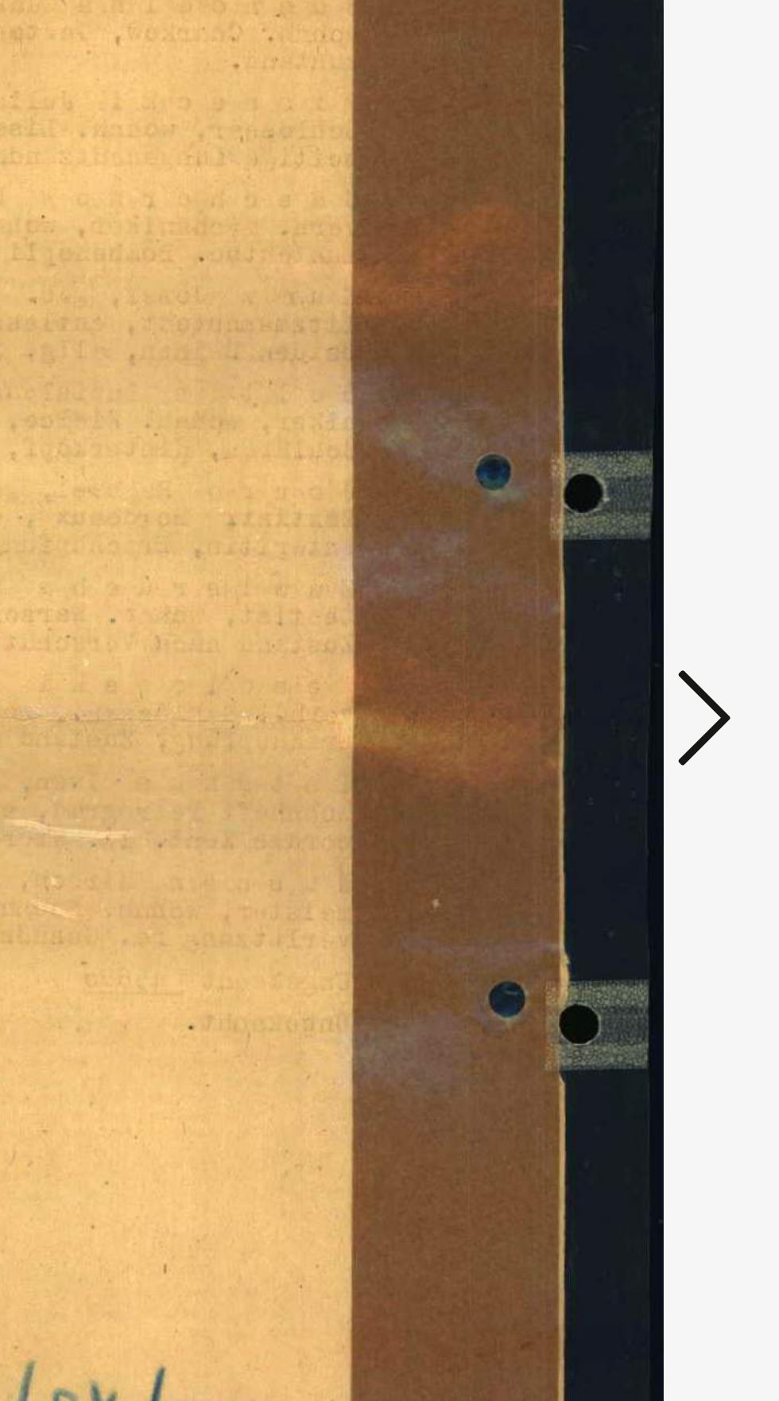
click at [666, 678] on icon at bounding box center [661, 659] width 19 height 38
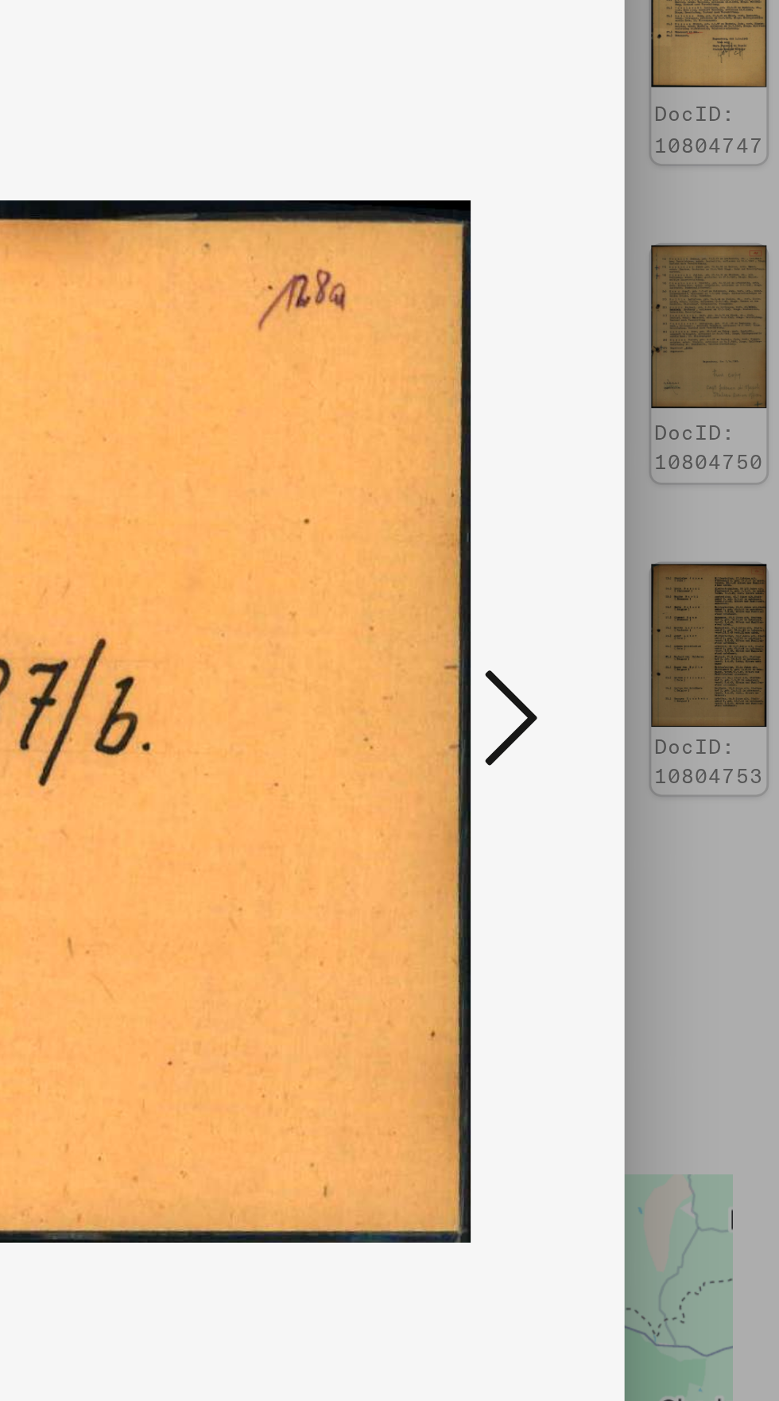
click at [662, 678] on icon at bounding box center [661, 659] width 19 height 38
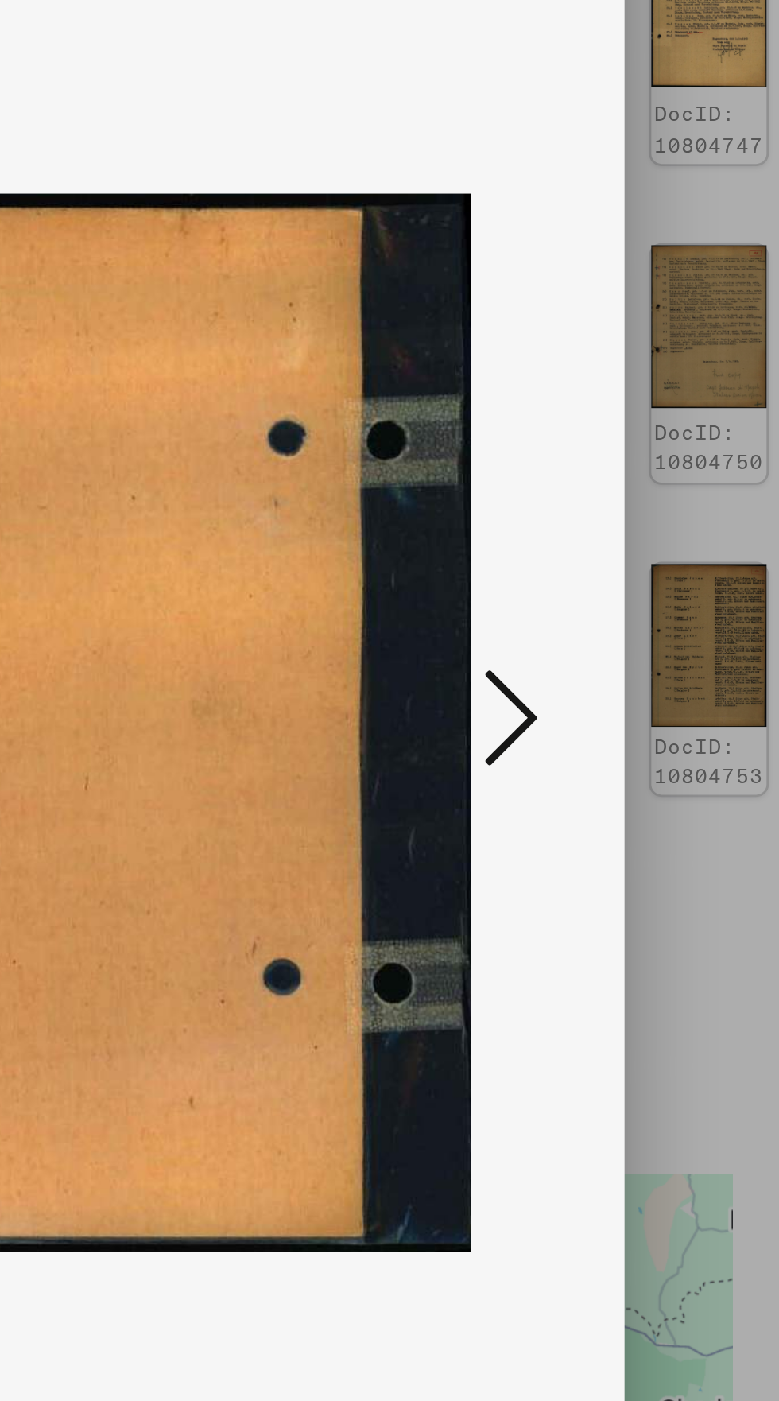
click at [662, 678] on icon at bounding box center [661, 659] width 19 height 38
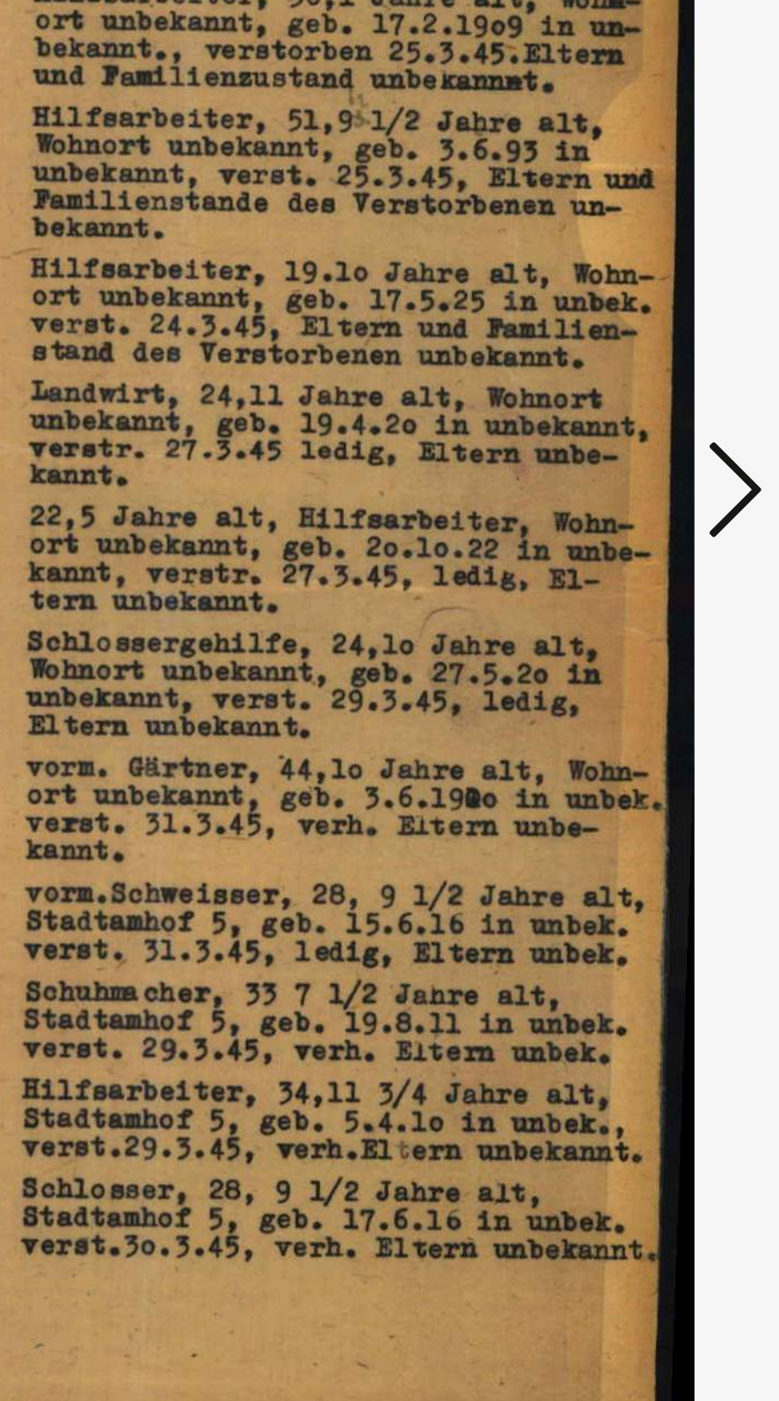
click at [657, 678] on icon at bounding box center [661, 659] width 19 height 38
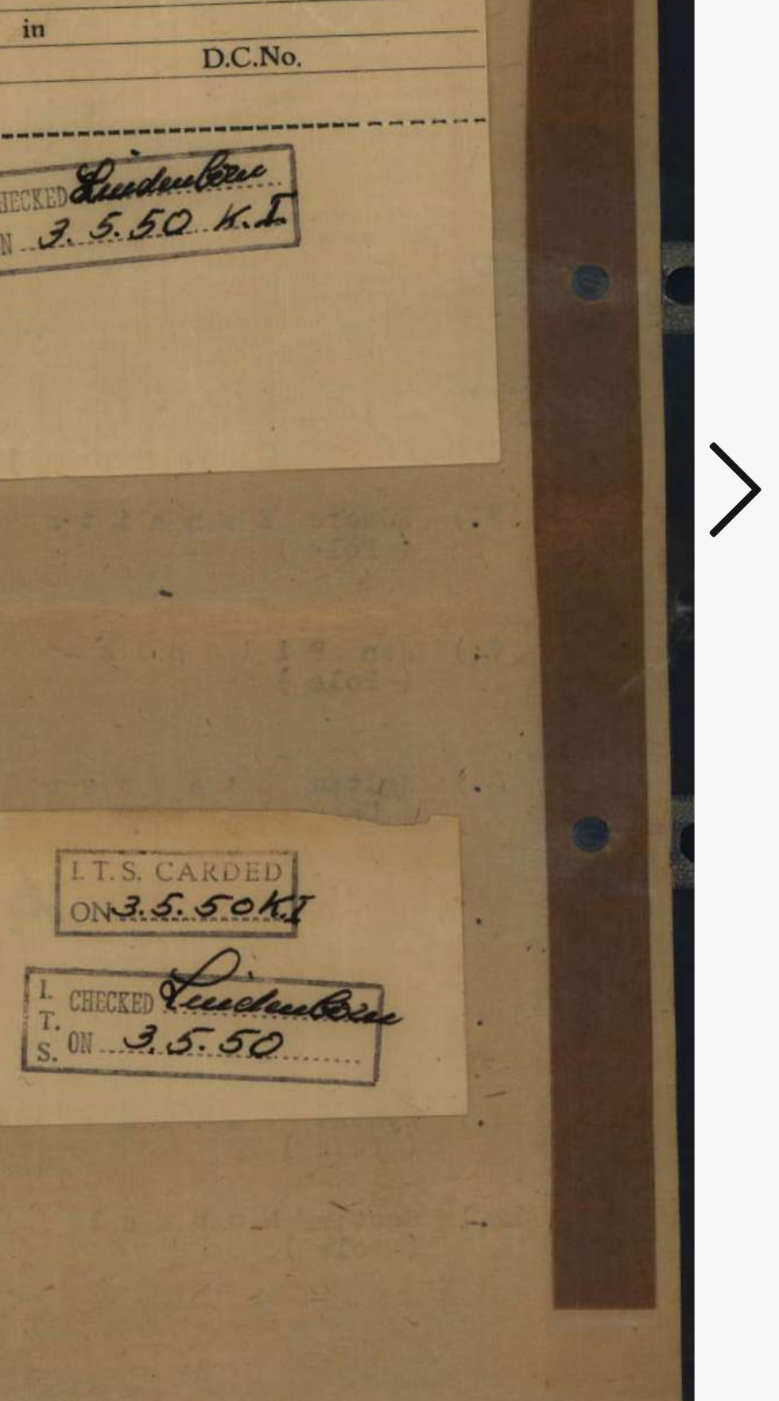
click at [660, 678] on icon at bounding box center [661, 659] width 19 height 38
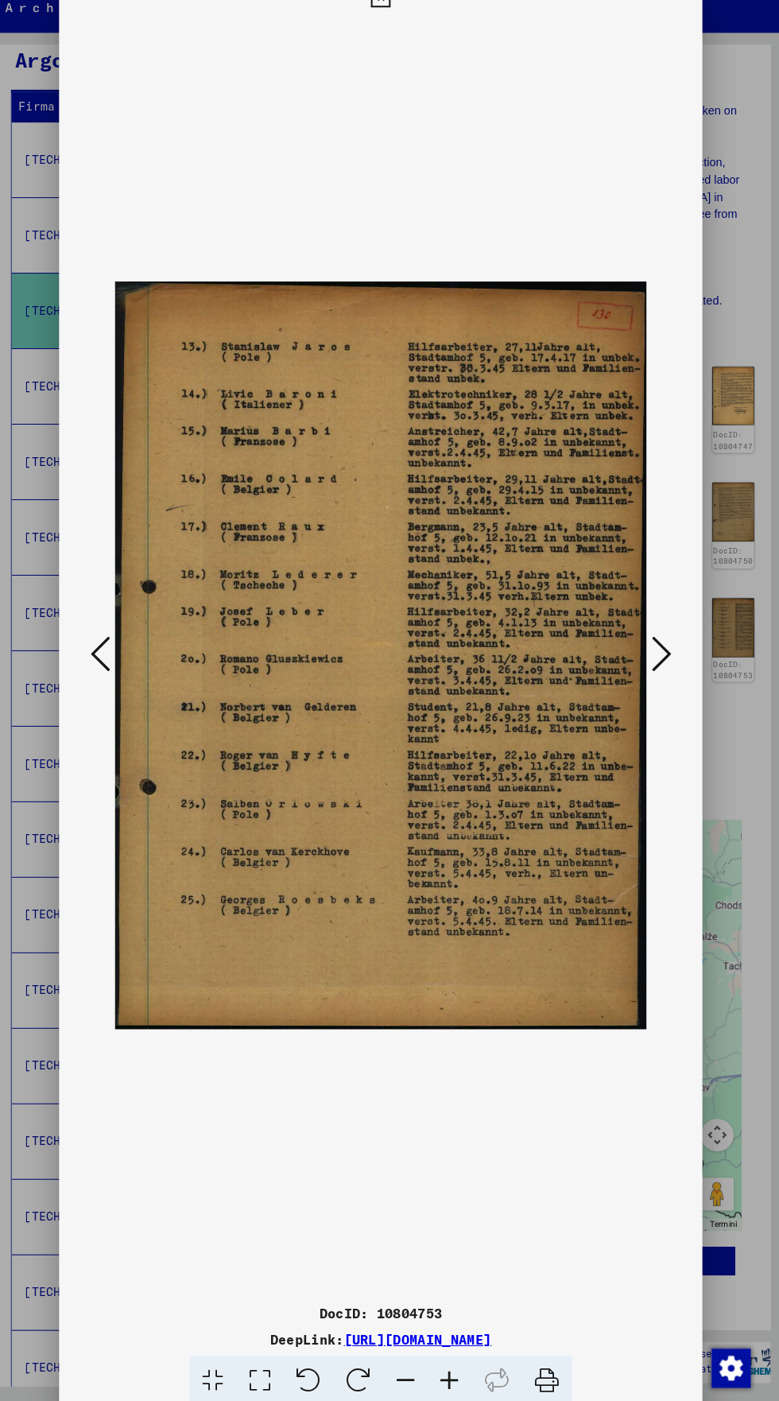
click at [390, 33] on icon at bounding box center [389, 23] width 18 height 19
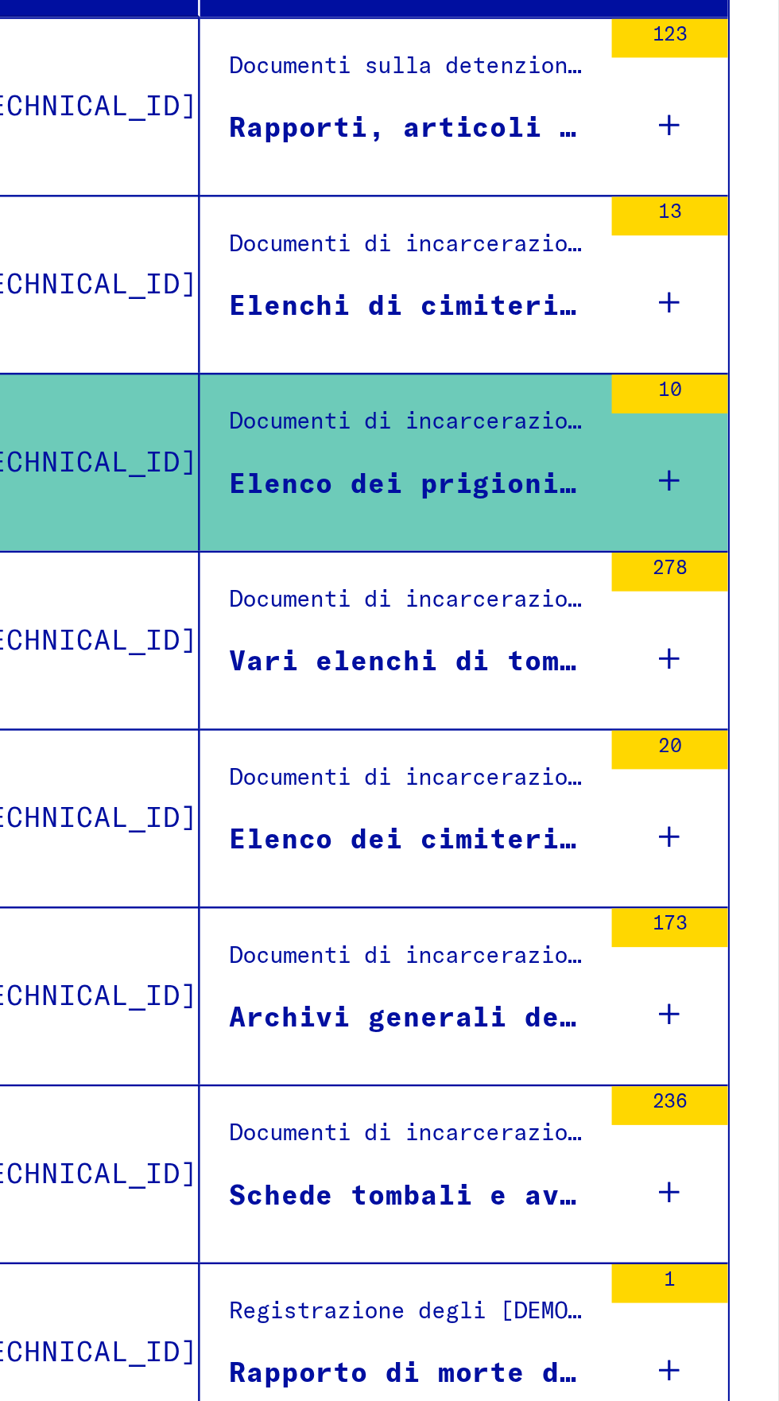
click at [282, 796] on font "Archivi generali del Ministero [PERSON_NAME] del [PERSON_NAME] sull'esecuzione …" at bounding box center [693, 803] width 1073 height 14
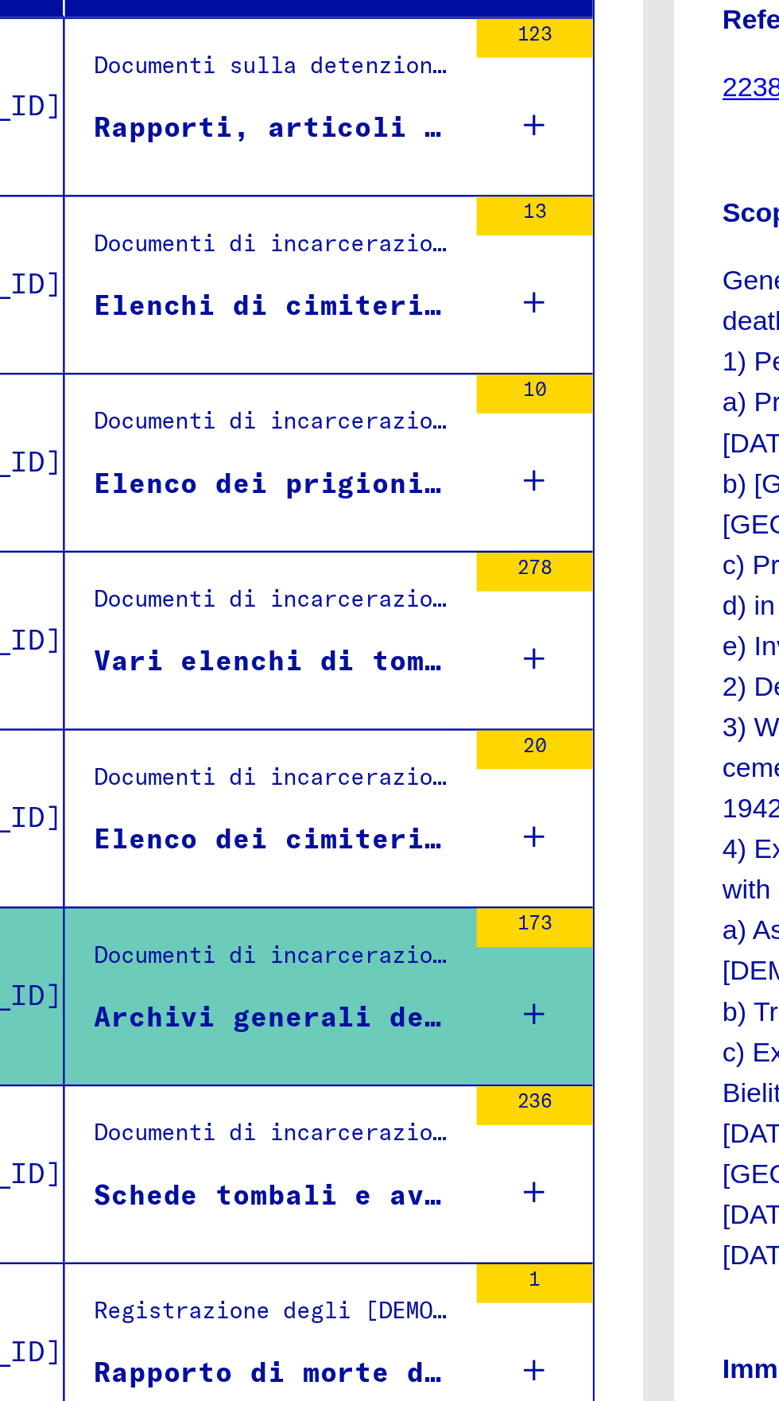
click at [302, 723] on font "Elenco dei cimiteri della comunità [DEMOGRAPHIC_DATA] di [GEOGRAPHIC_DATA] sull…" at bounding box center [711, 730] width 1109 height 14
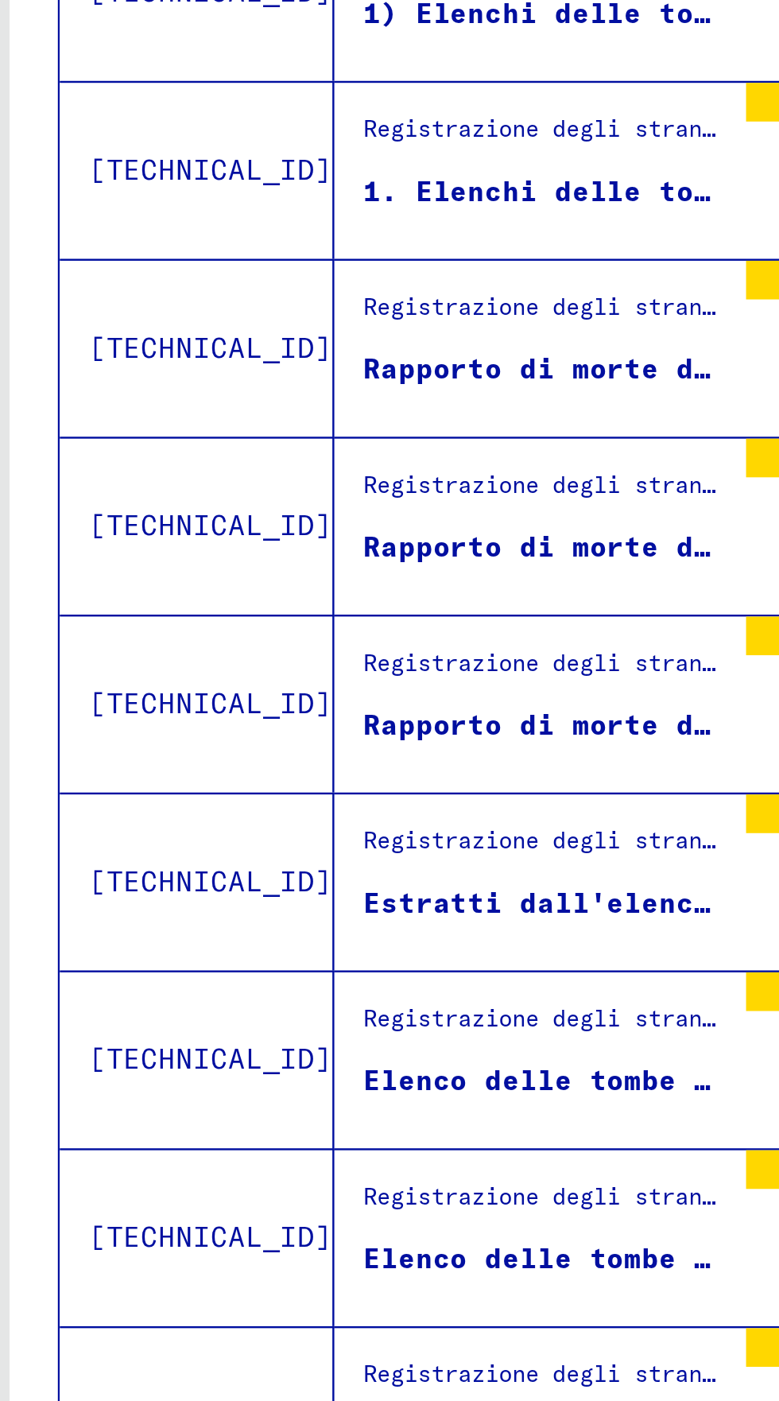
scroll to position [88, 0]
